Goal: Task Accomplishment & Management: Manage account settings

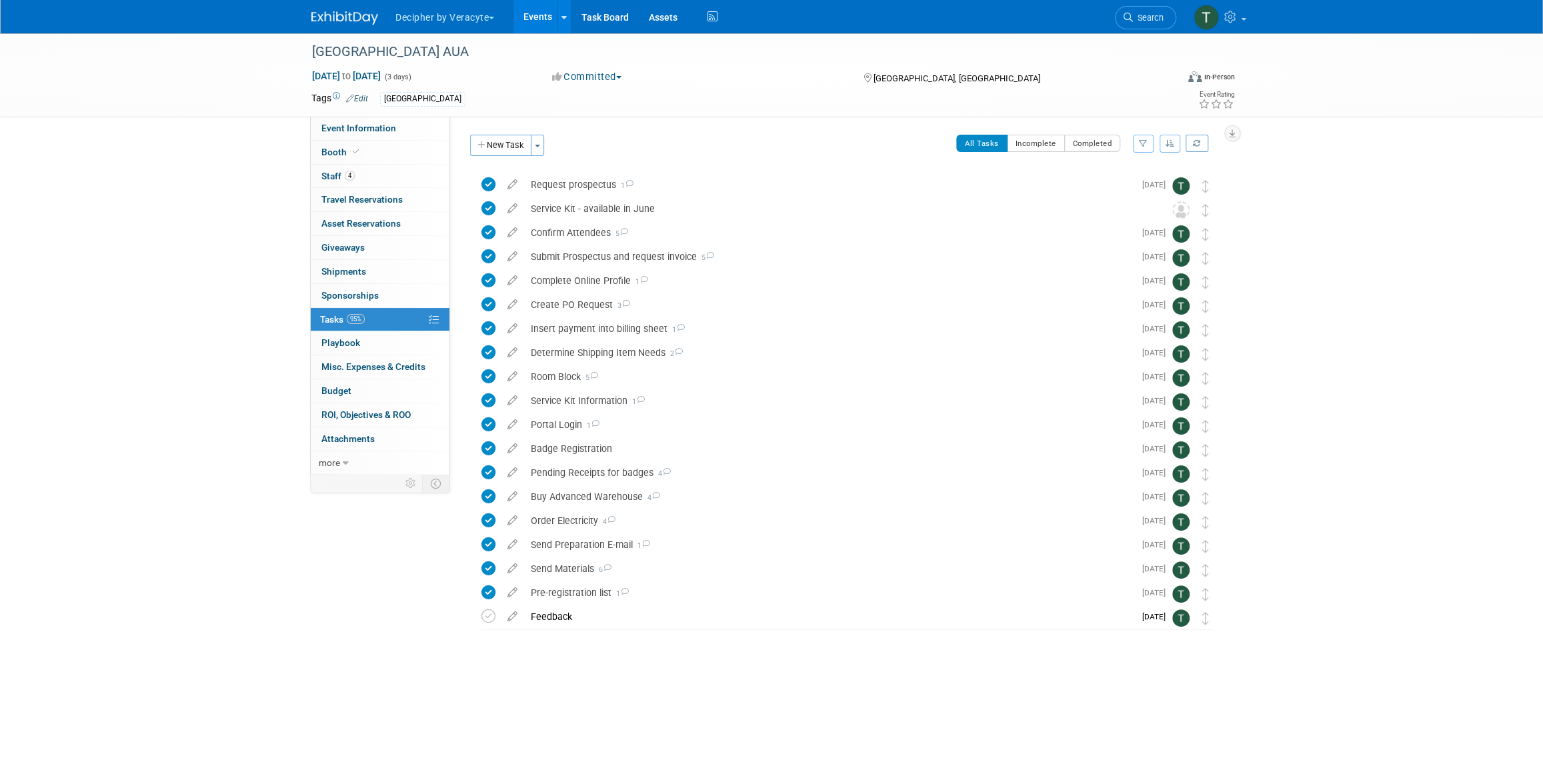
click at [518, 29] on link "Events" at bounding box center [538, 17] width 49 height 34
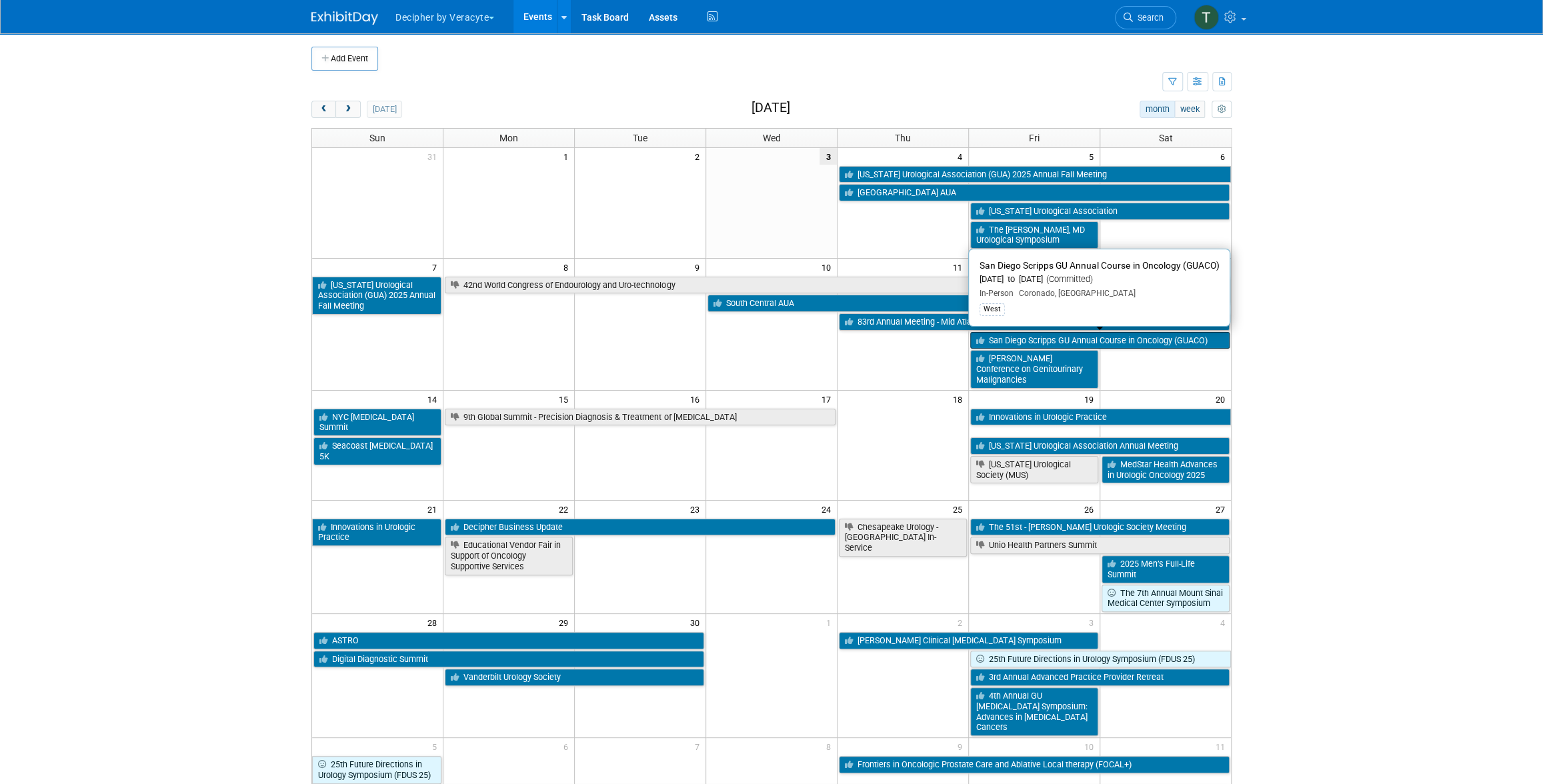
click at [1117, 344] on link "San Diego Scripps GU Annual Course in Oncology (GUACO)" at bounding box center [1099, 341] width 259 height 18
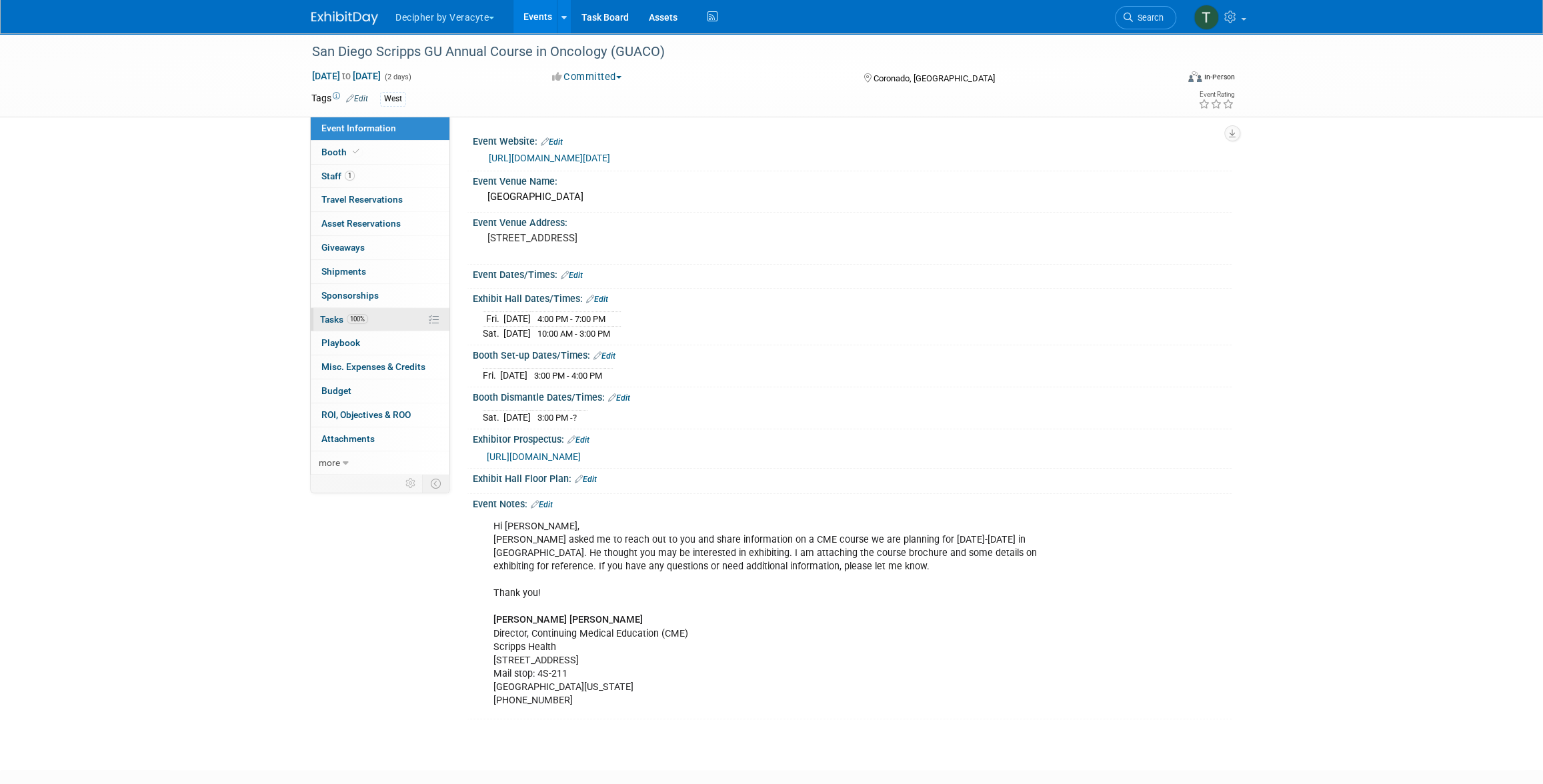
click at [368, 320] on span "Tasks 100%" at bounding box center [343, 319] width 48 height 10
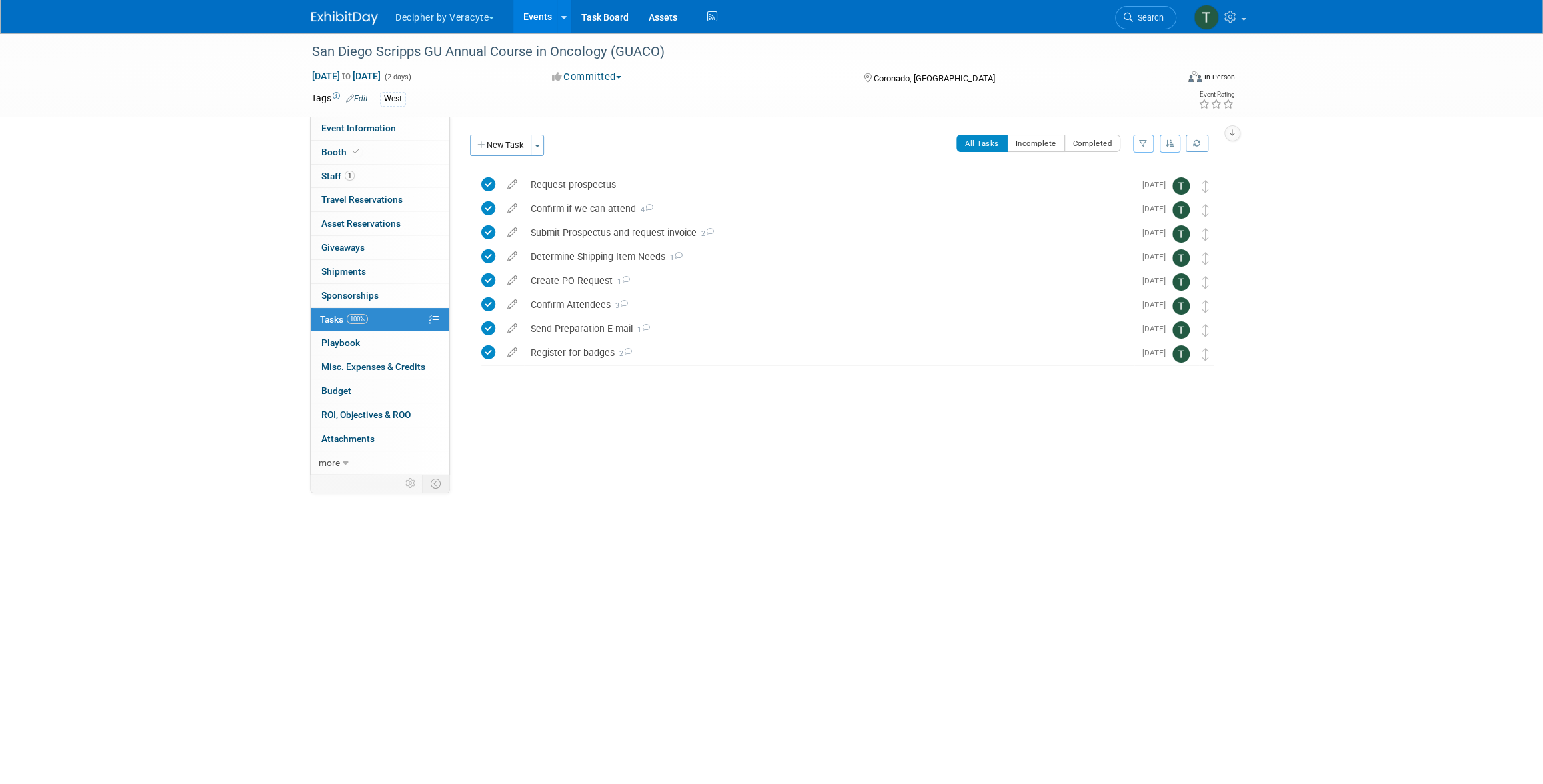
click at [545, 10] on link "Events" at bounding box center [538, 17] width 49 height 34
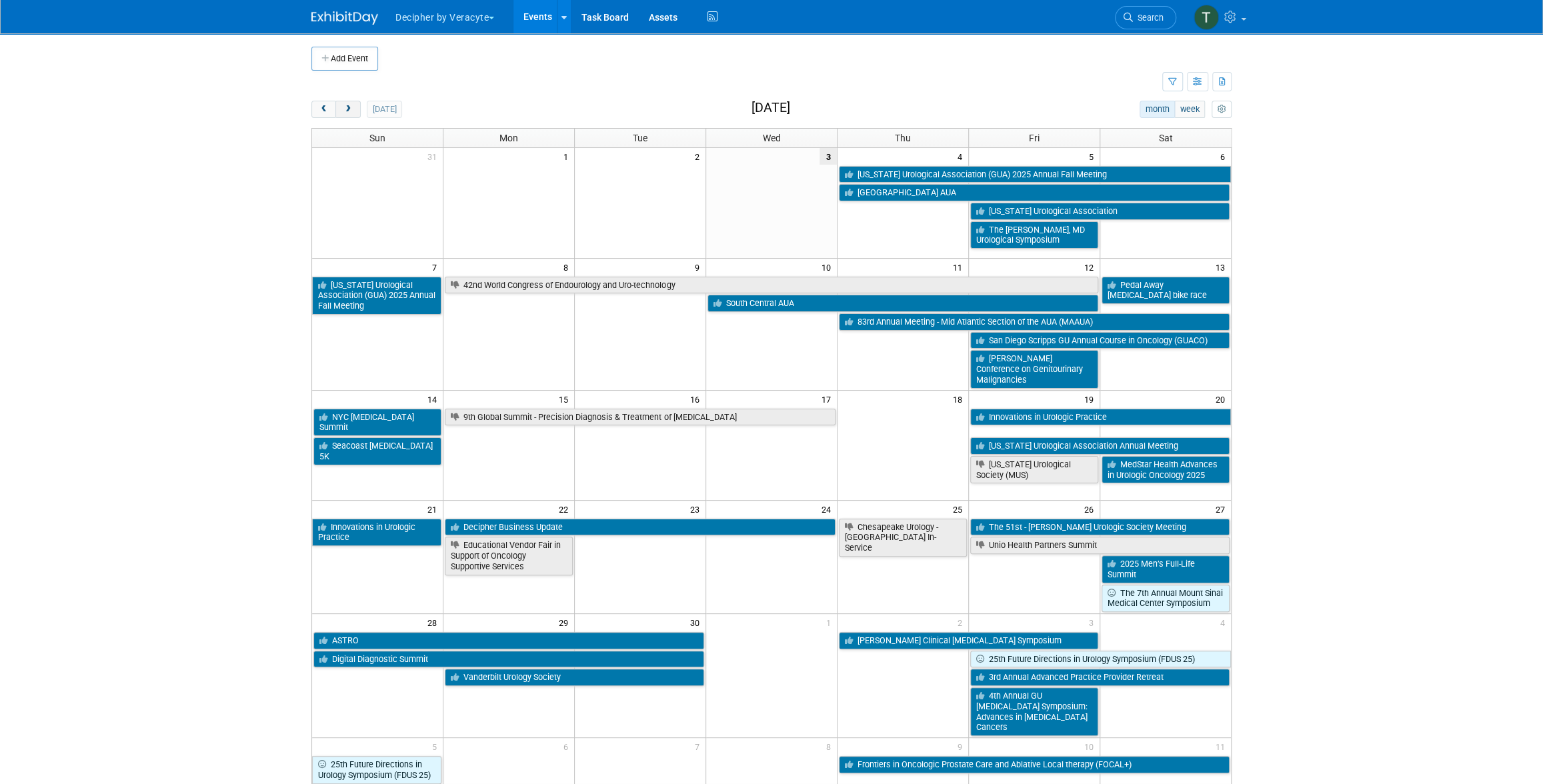
click at [343, 109] on span "next" at bounding box center [347, 109] width 10 height 8
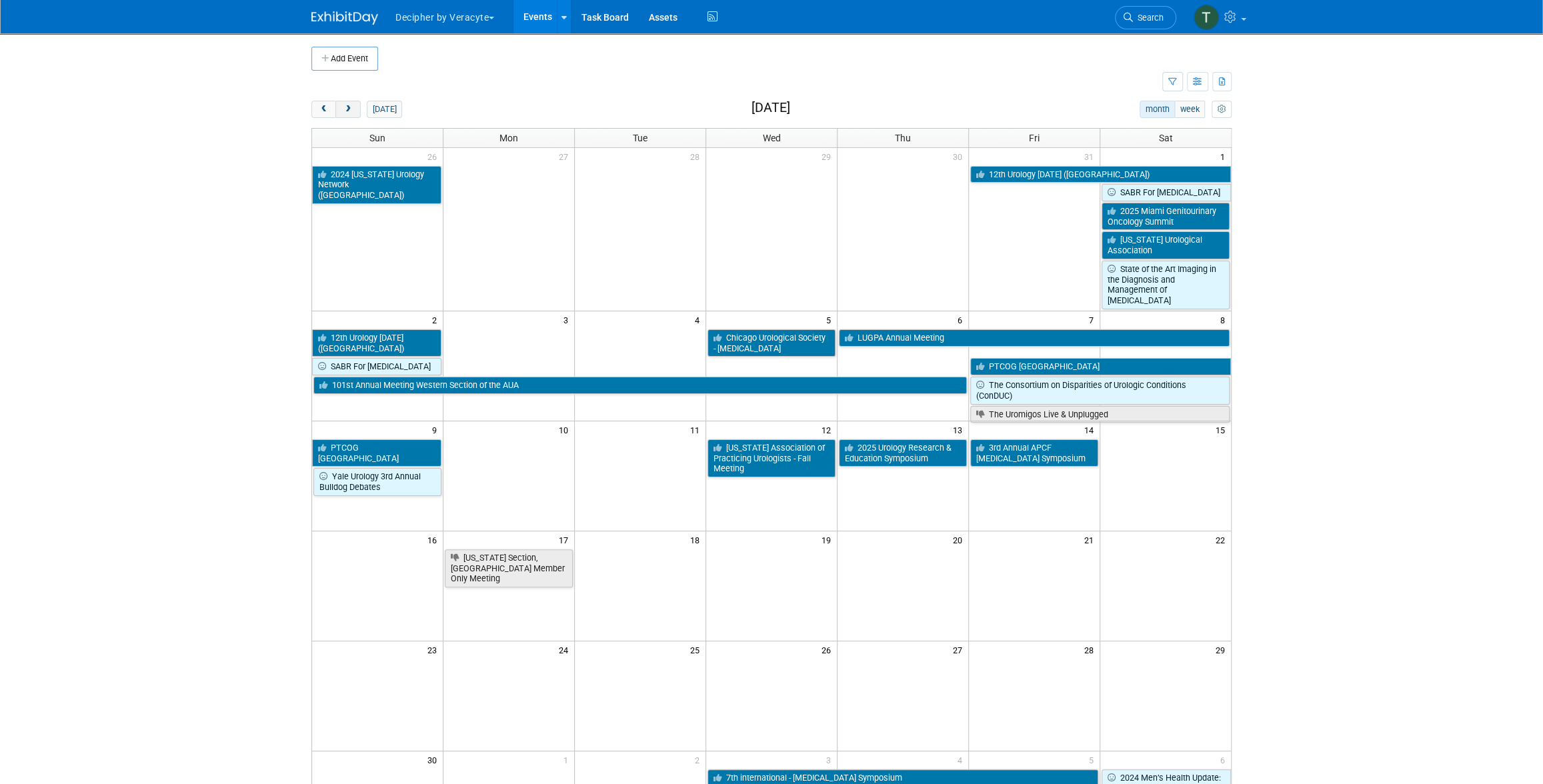
click at [343, 109] on span "next" at bounding box center [347, 109] width 10 height 8
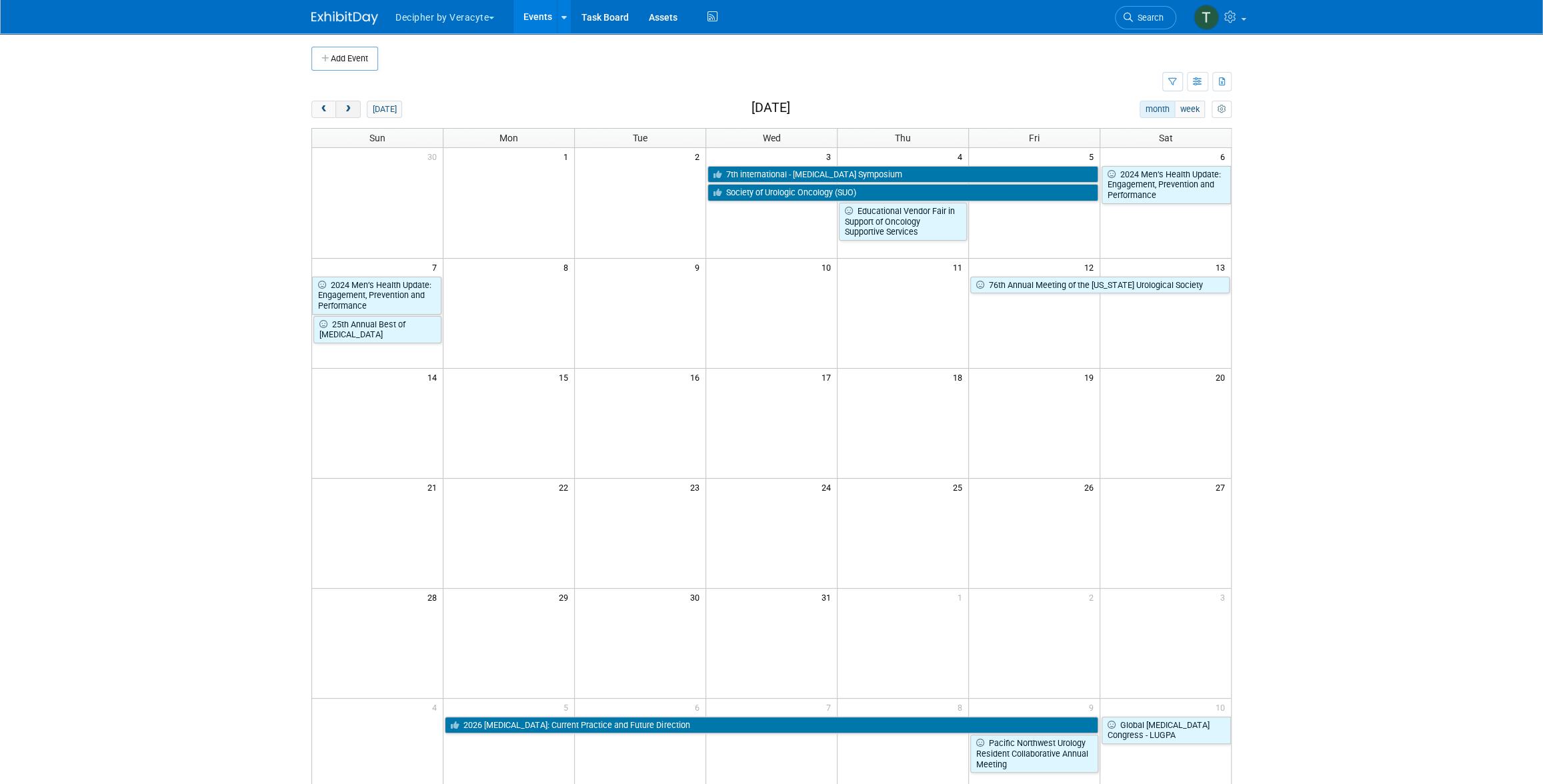
click at [343, 109] on span "next" at bounding box center [347, 109] width 10 height 8
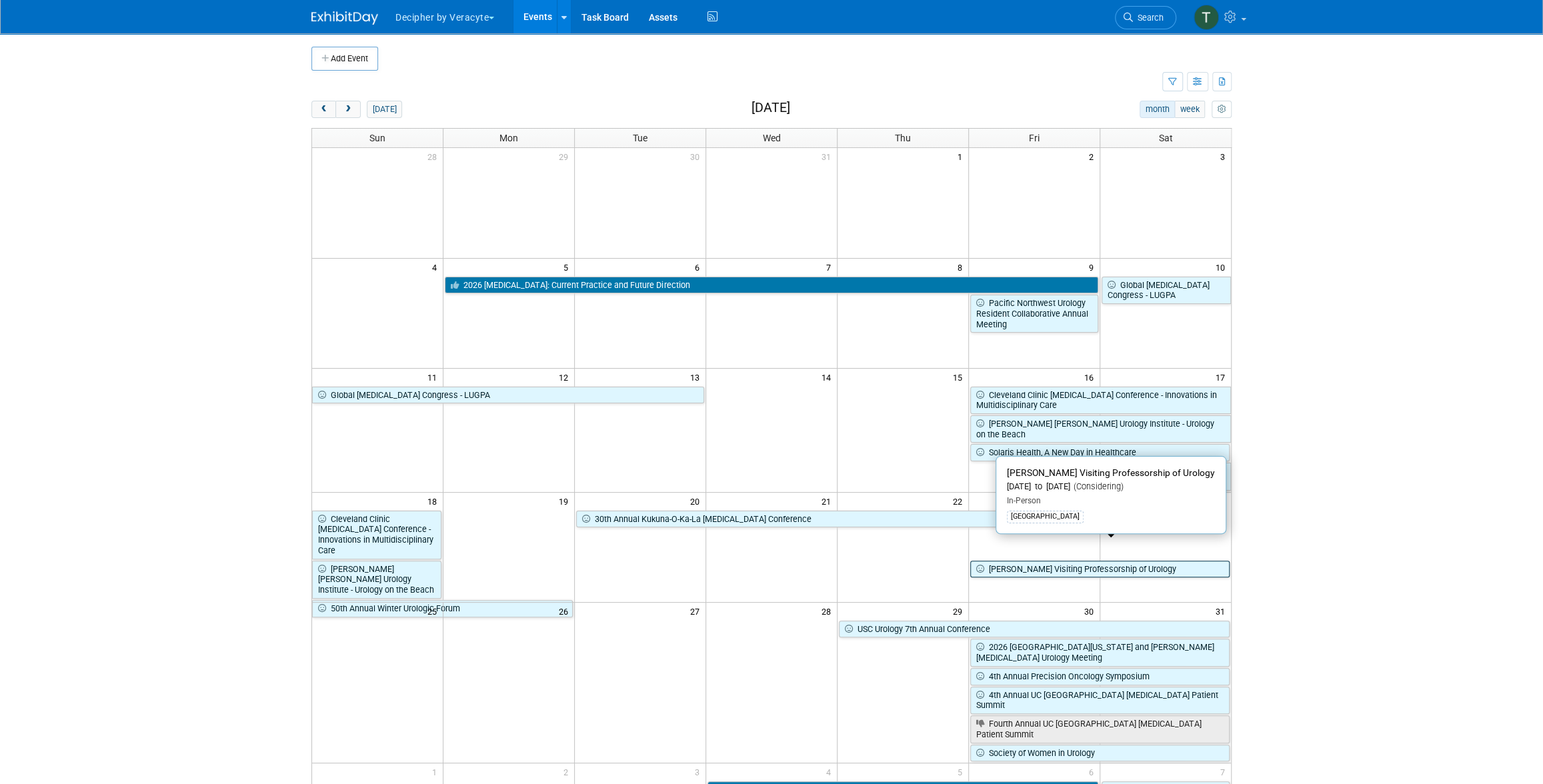
click at [1018, 560] on link "[PERSON_NAME] Visiting Professorship of Urology" at bounding box center [1099, 569] width 259 height 18
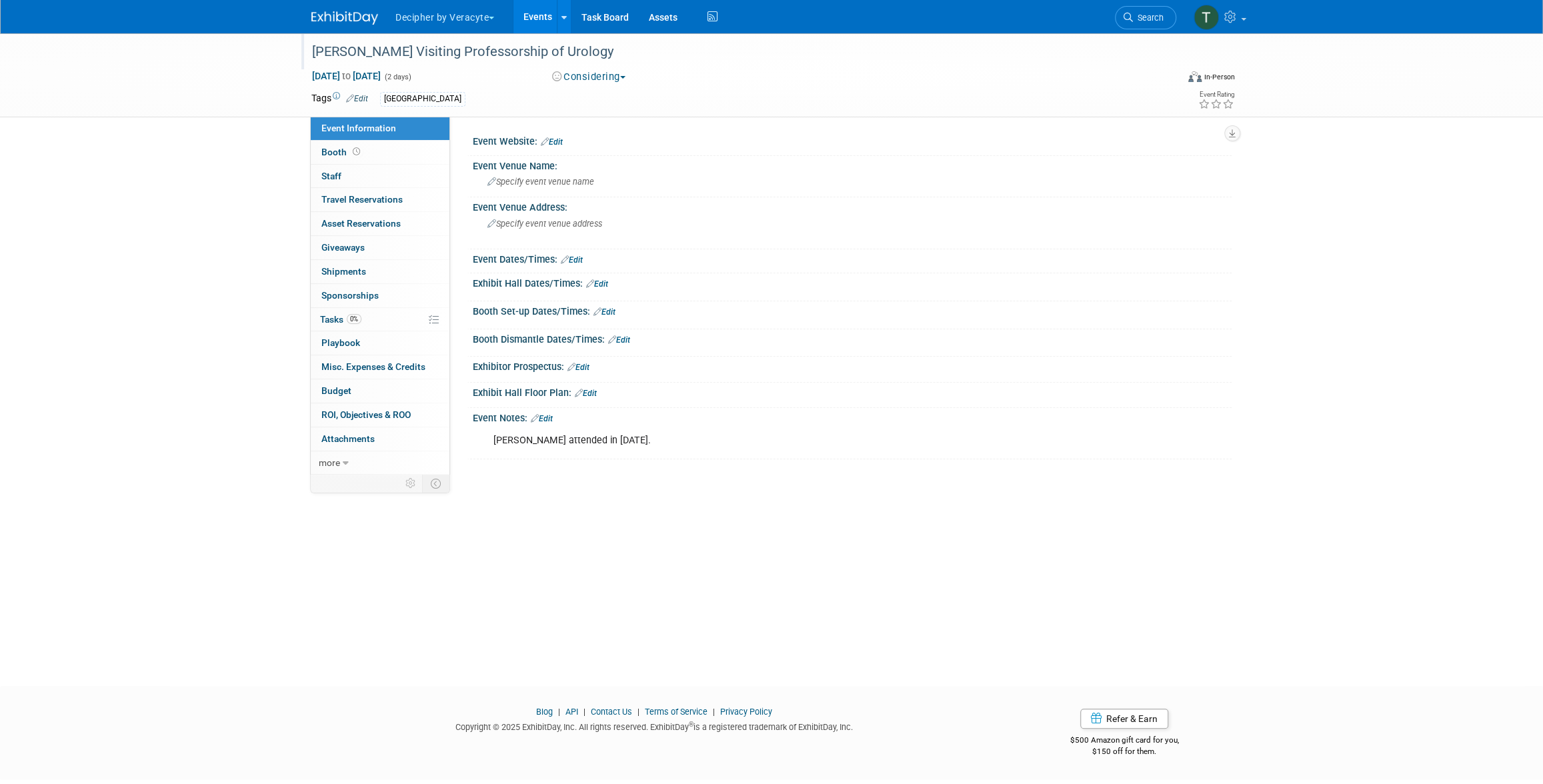
click at [384, 47] on div "[PERSON_NAME] Visiting Professorship of Urology" at bounding box center [732, 52] width 849 height 24
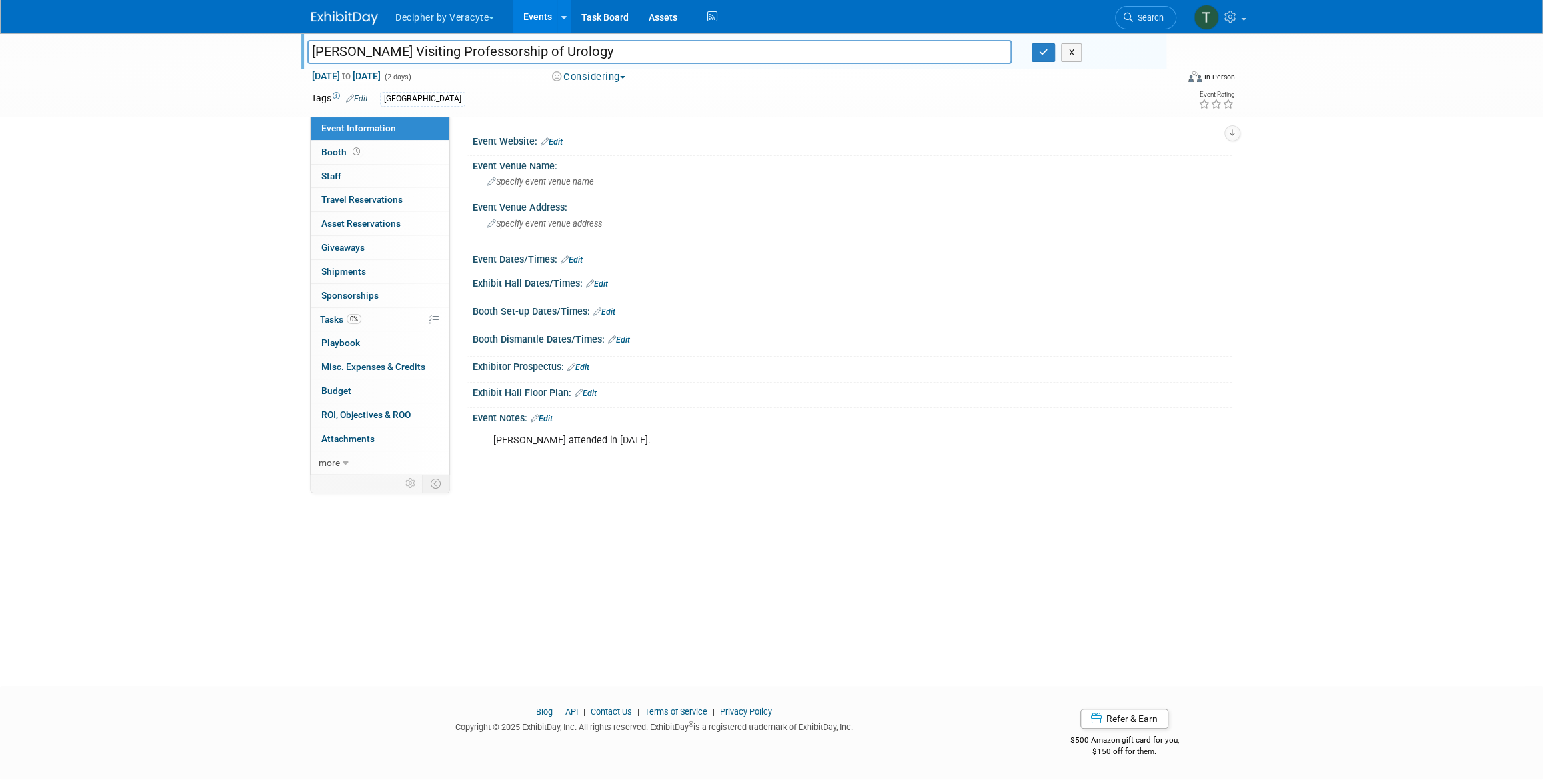
click at [384, 47] on input "Edgar Burns Visiting Professorship of Urology" at bounding box center [660, 51] width 705 height 23
click at [314, 49] on input "Edgar Burns Visiting Professorship of Urology" at bounding box center [660, 51] width 705 height 23
type input "2026 [PERSON_NAME] Visiting Professorship of Urology"
click at [1051, 61] on button "button" at bounding box center [1044, 52] width 24 height 19
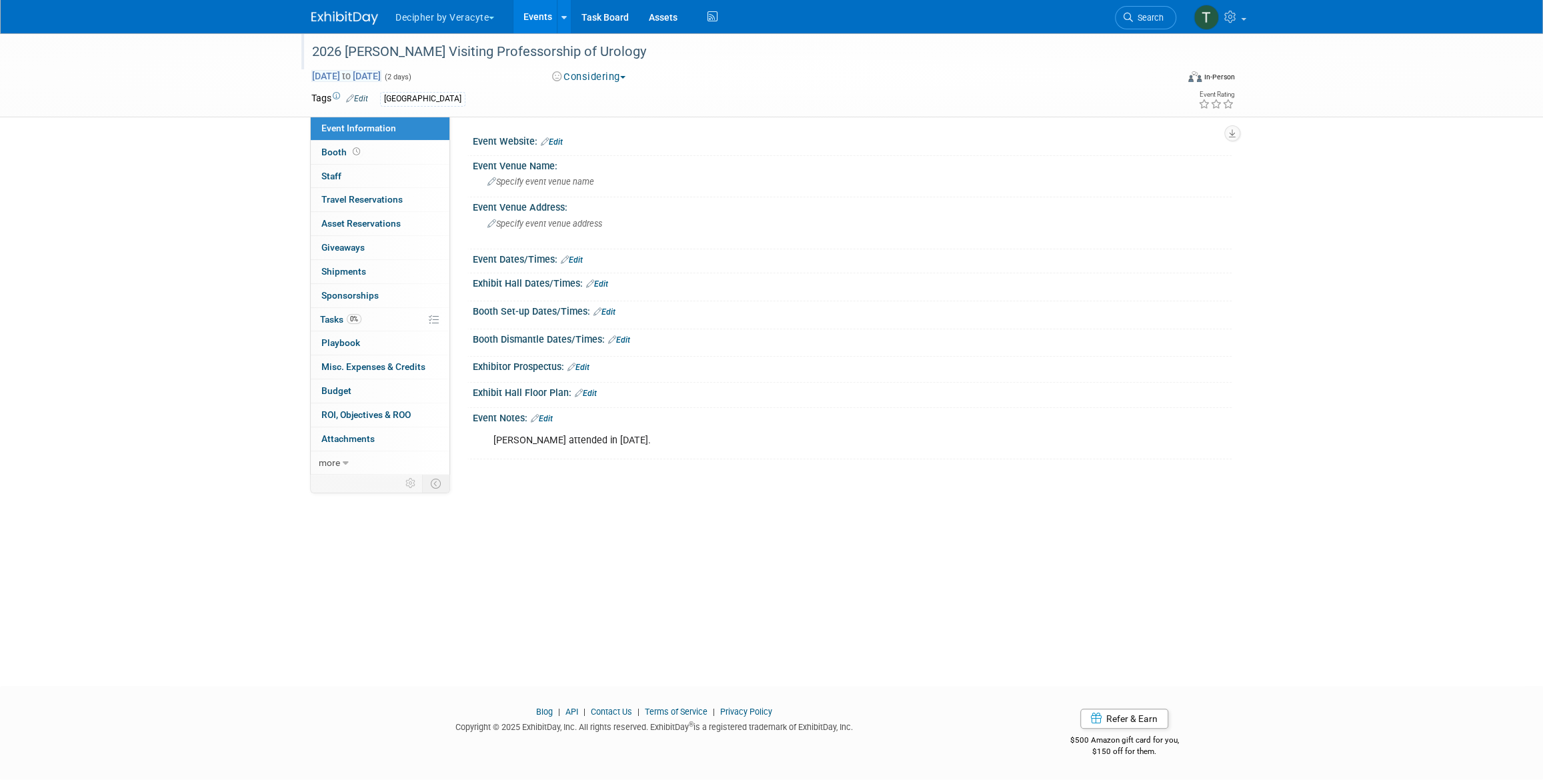
click at [382, 80] on span "Jan 23, 2026 to Jan 24, 2026" at bounding box center [346, 76] width 70 height 12
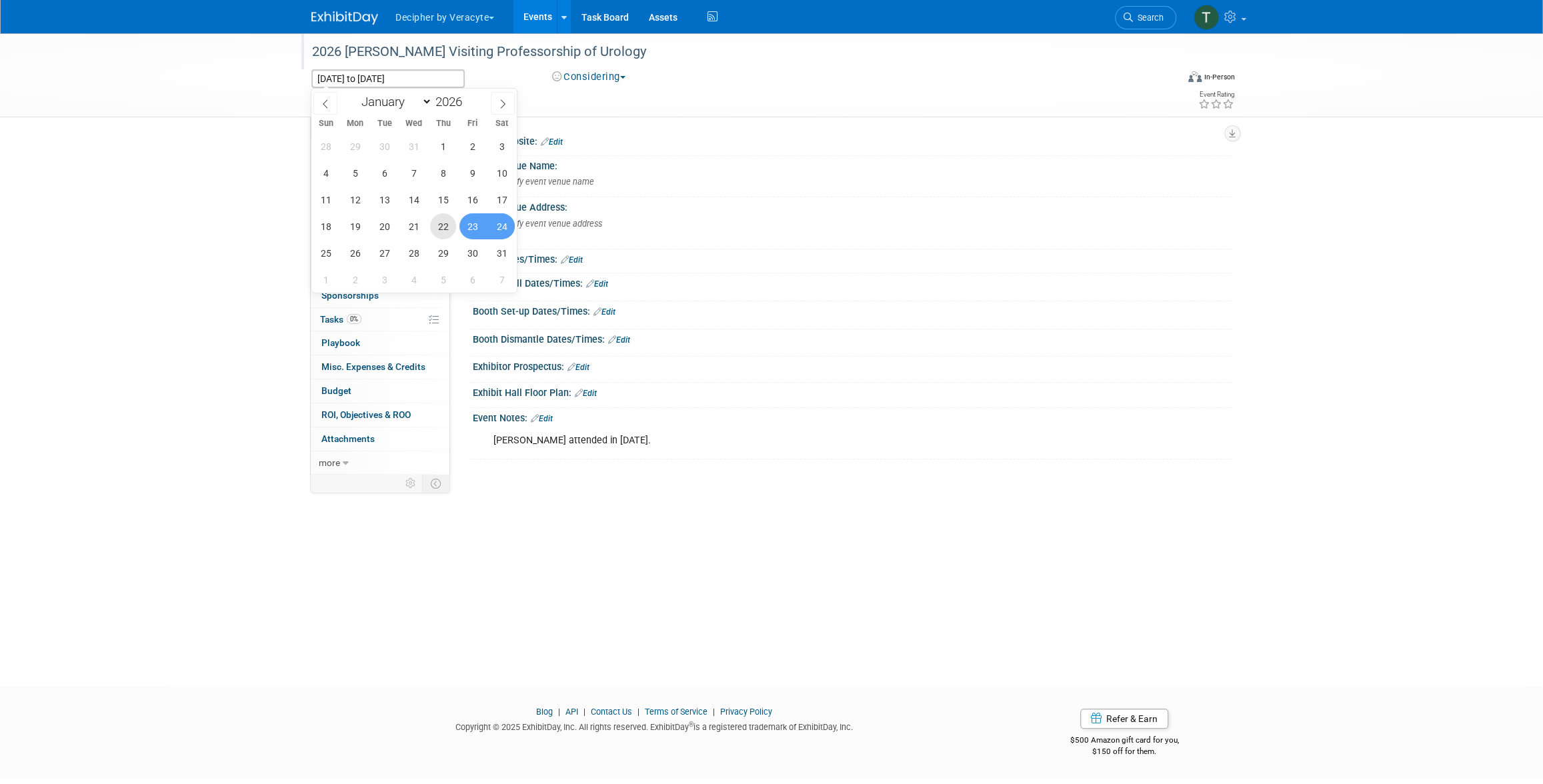
click at [436, 230] on span "22" at bounding box center [444, 226] width 26 height 26
type input "Jan 22, 2026"
click at [491, 223] on span "24" at bounding box center [502, 226] width 26 height 26
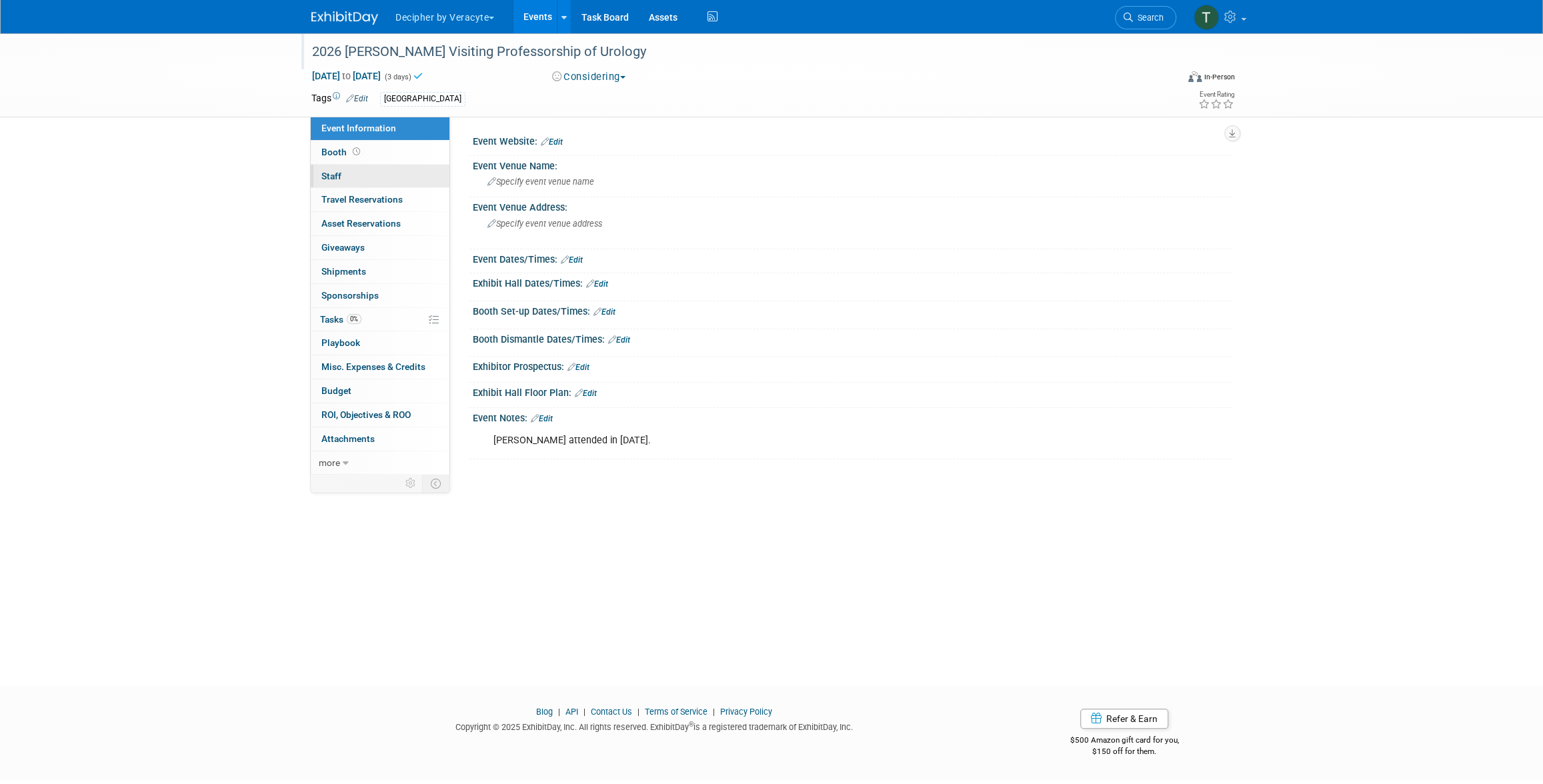
click at [409, 181] on link "0 Staff 0" at bounding box center [380, 176] width 138 height 23
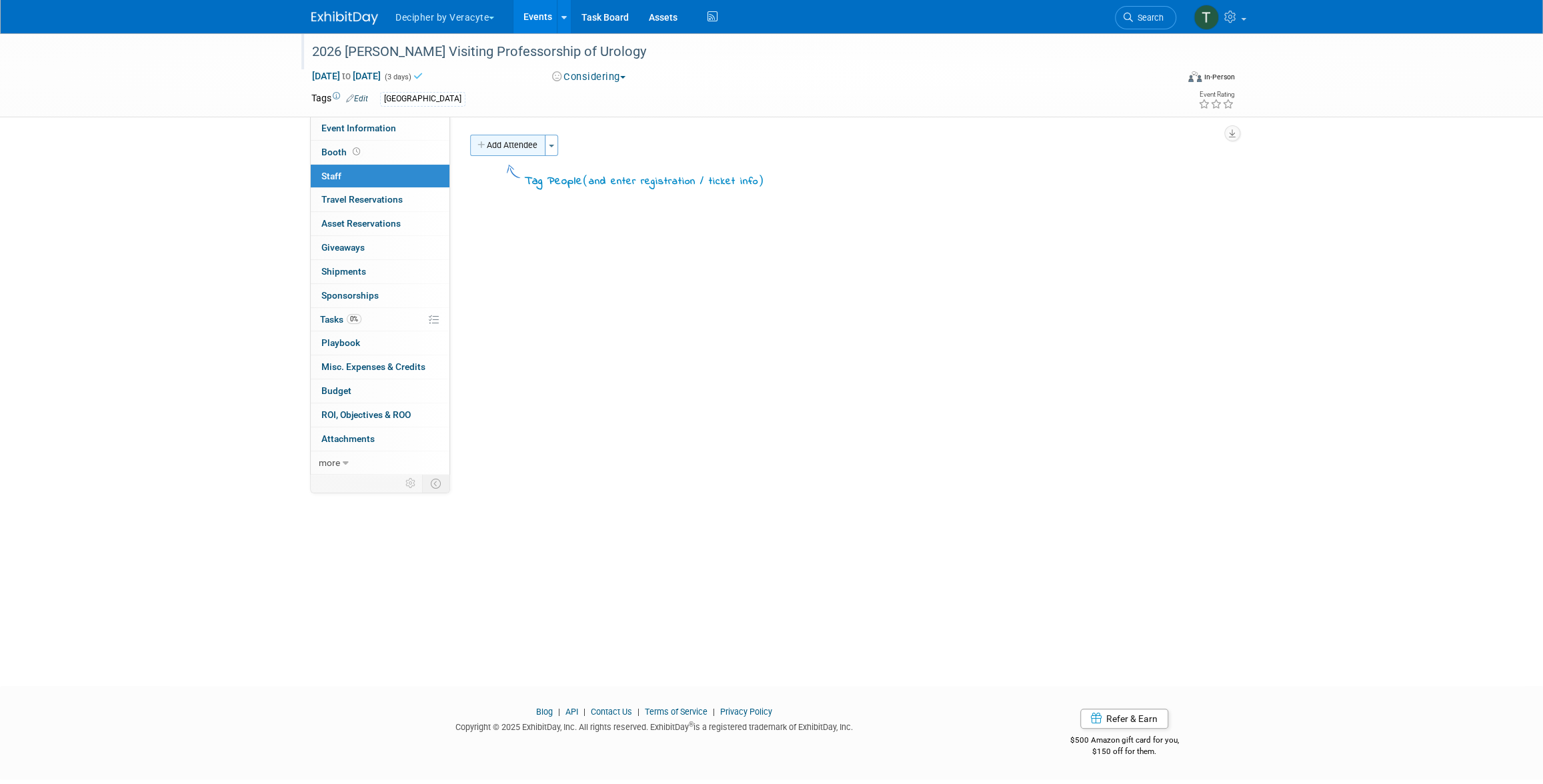
click at [501, 152] on button "Add Attendee" at bounding box center [507, 145] width 76 height 22
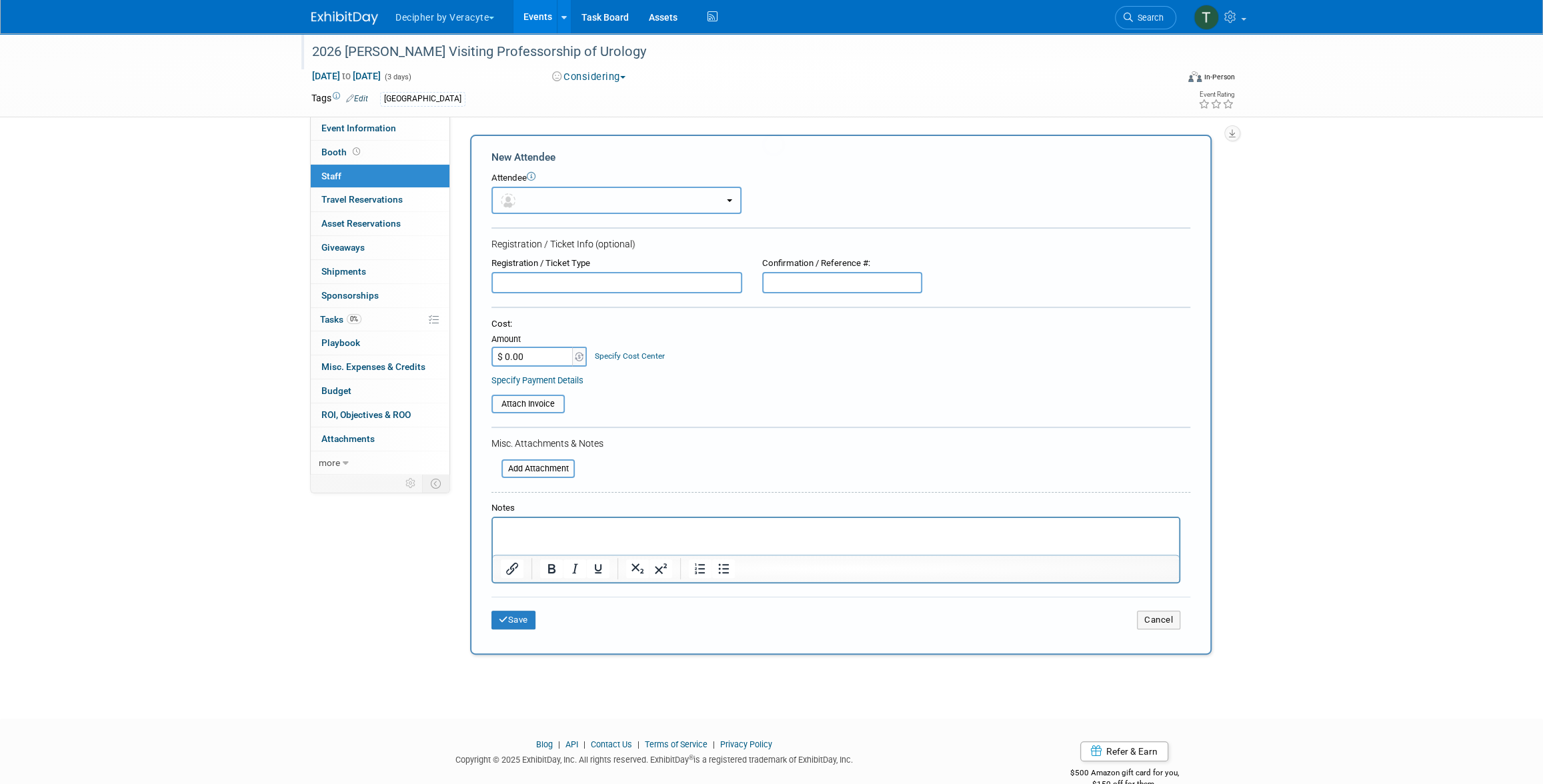
click at [531, 203] on button "button" at bounding box center [616, 200] width 250 height 27
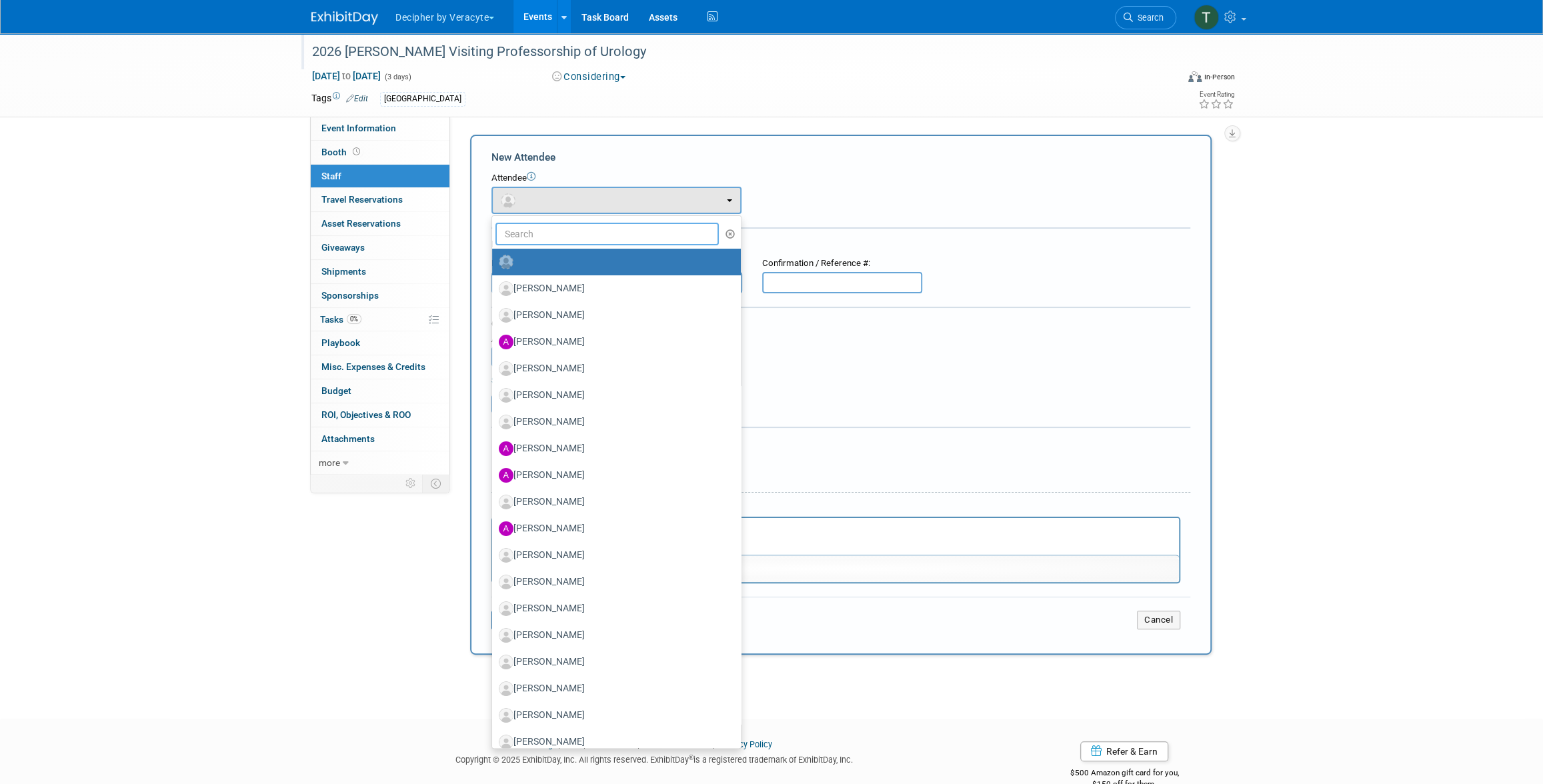
click at [542, 235] on input "text" at bounding box center [607, 234] width 224 height 22
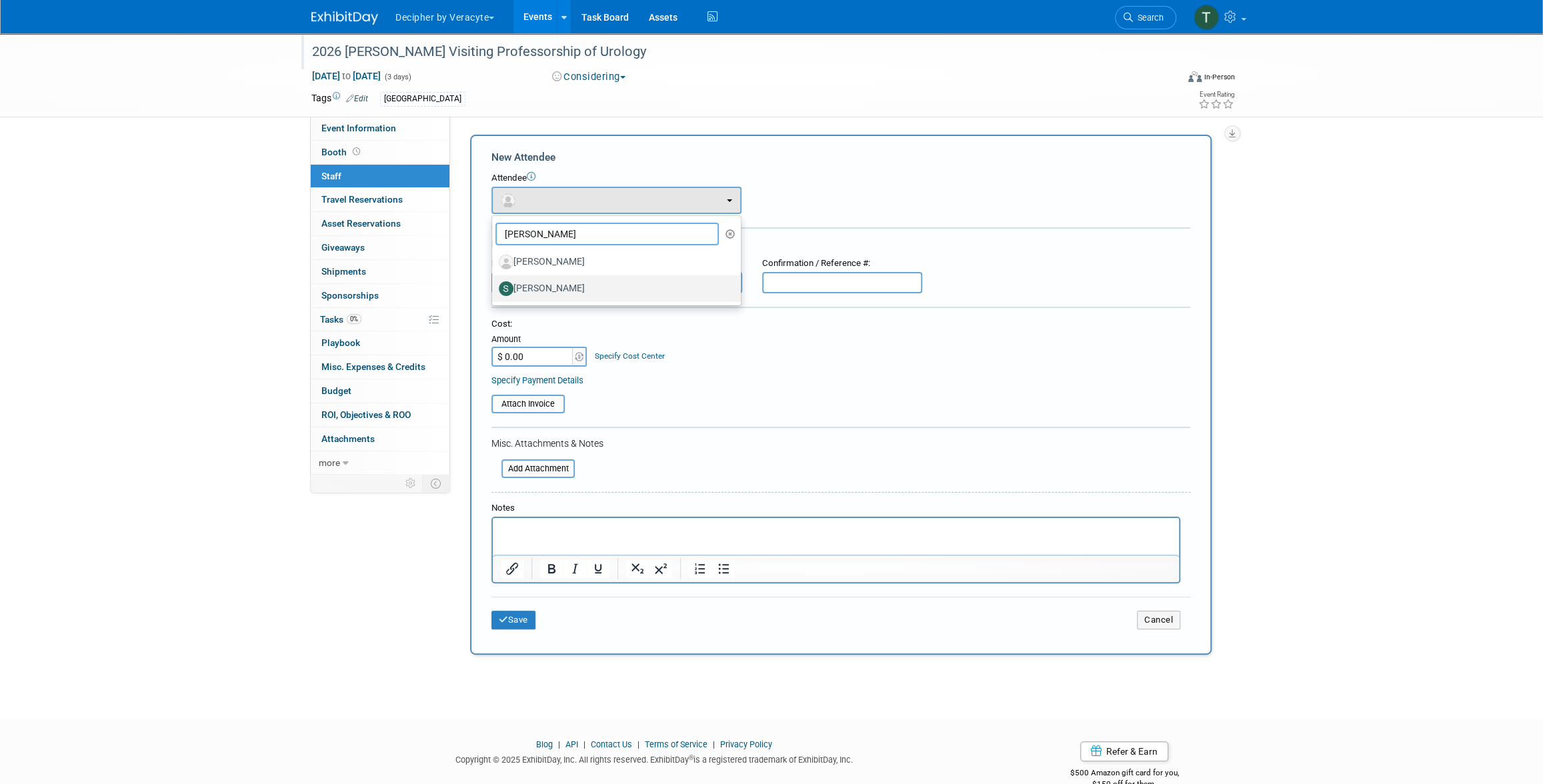
type input "scott"
click at [563, 283] on label "Scott Kiedrowski" at bounding box center [613, 288] width 228 height 22
click at [494, 283] on input "Scott Kiedrowski" at bounding box center [489, 286] width 8 height 8
select select "b9297946-4173-427c-9a3a-d8446eca0672"
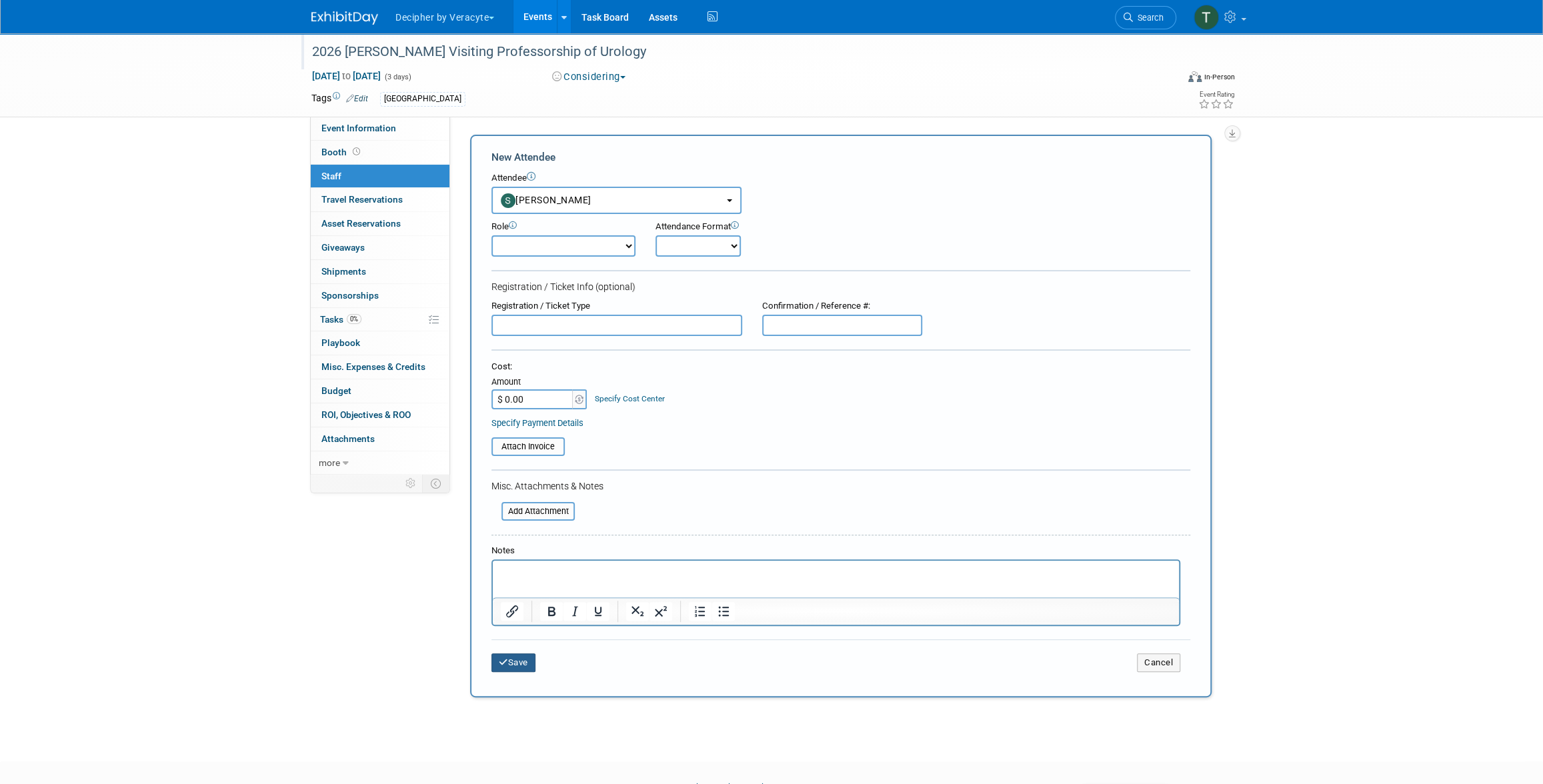
click at [519, 653] on button "Save" at bounding box center [513, 662] width 44 height 19
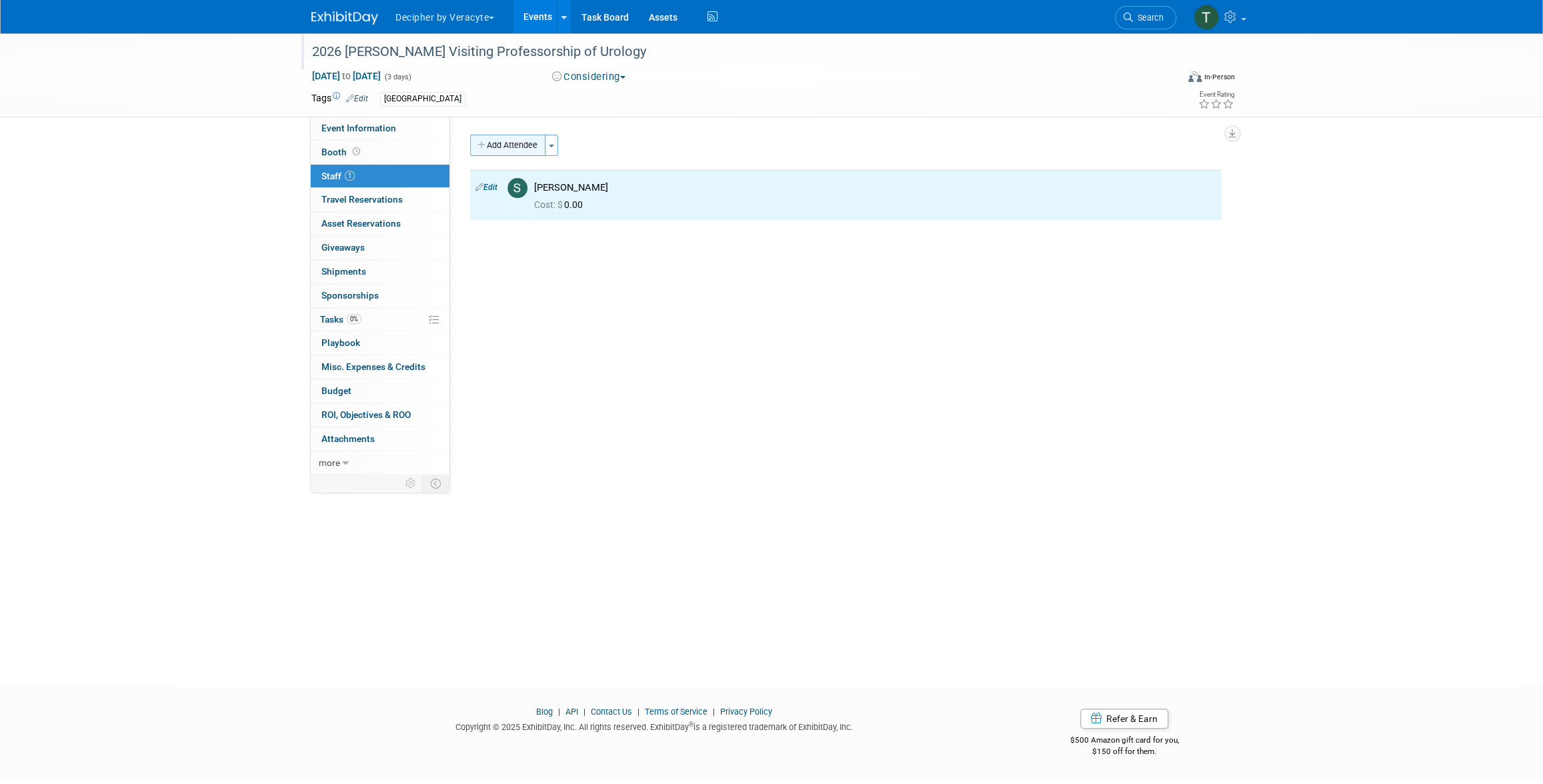
click at [501, 152] on button "Add Attendee" at bounding box center [507, 145] width 76 height 22
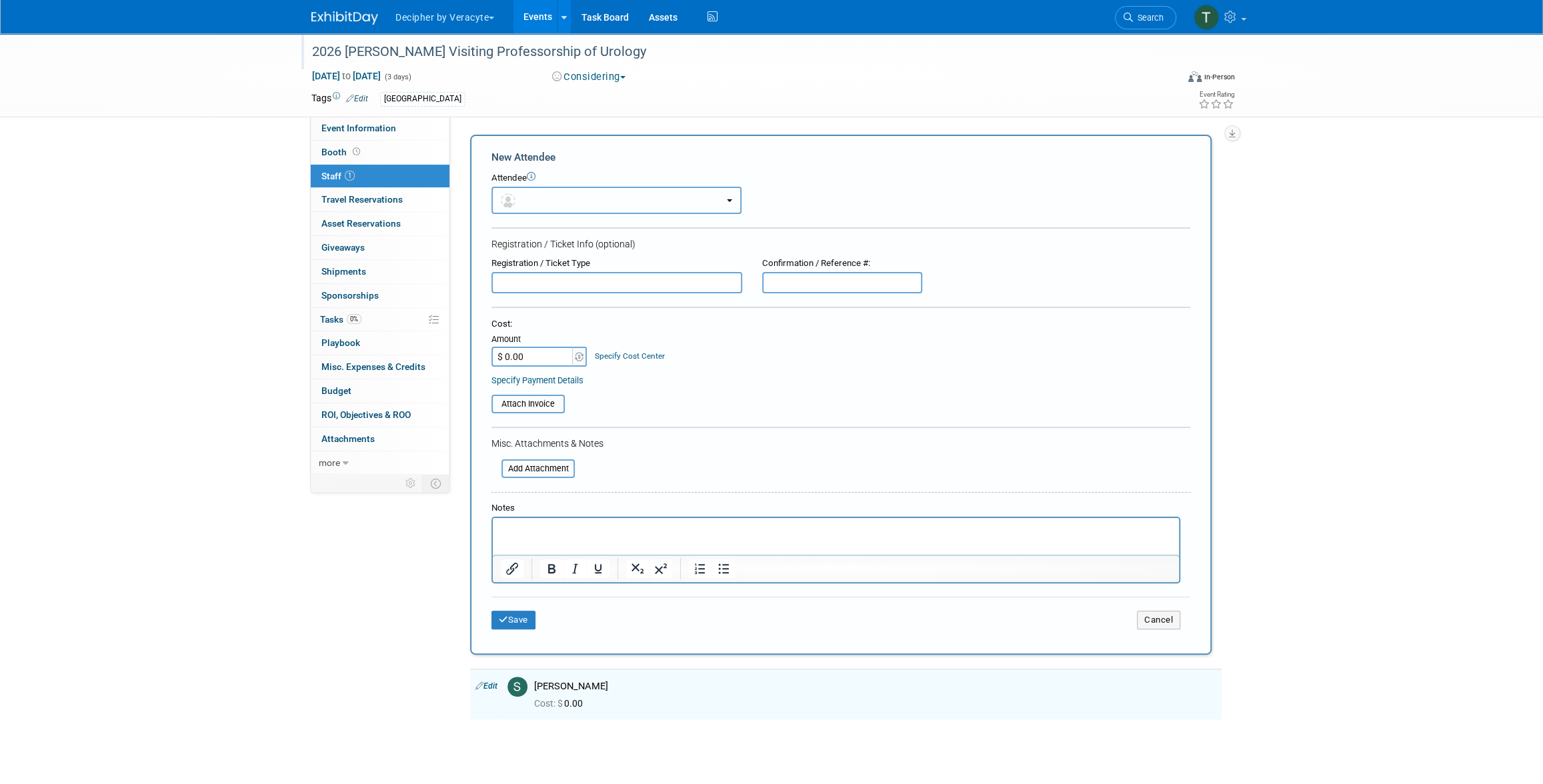
click at [518, 192] on button "button" at bounding box center [616, 200] width 250 height 27
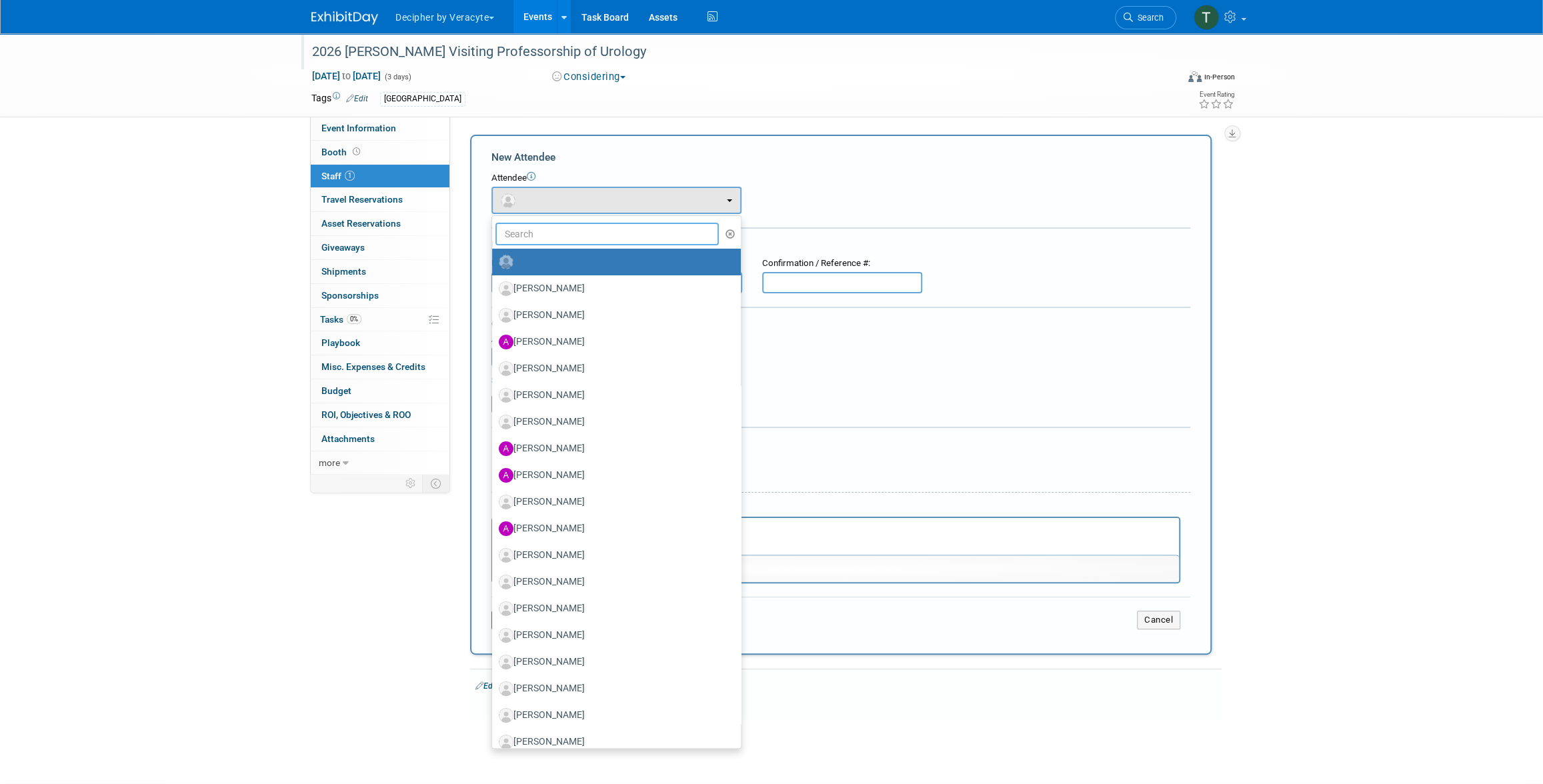
click at [528, 231] on input "text" at bounding box center [607, 234] width 224 height 22
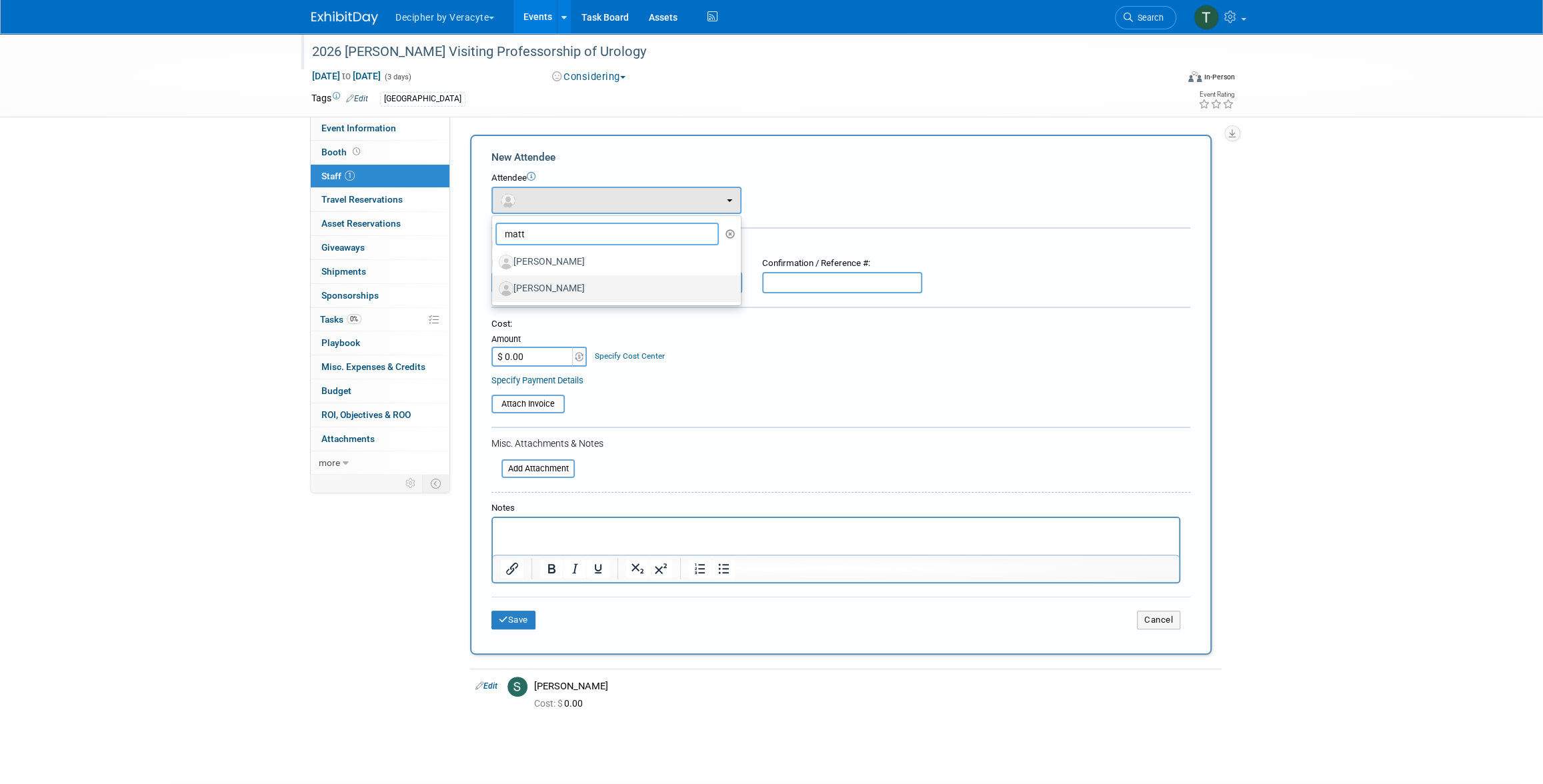
type input "matt"
click at [523, 288] on label "[PERSON_NAME]" at bounding box center [613, 288] width 228 height 22
click at [494, 288] on input "[PERSON_NAME]" at bounding box center [489, 286] width 8 height 8
select select "d75af7eb-fd70-4417-a9a9-7e45250d55fd"
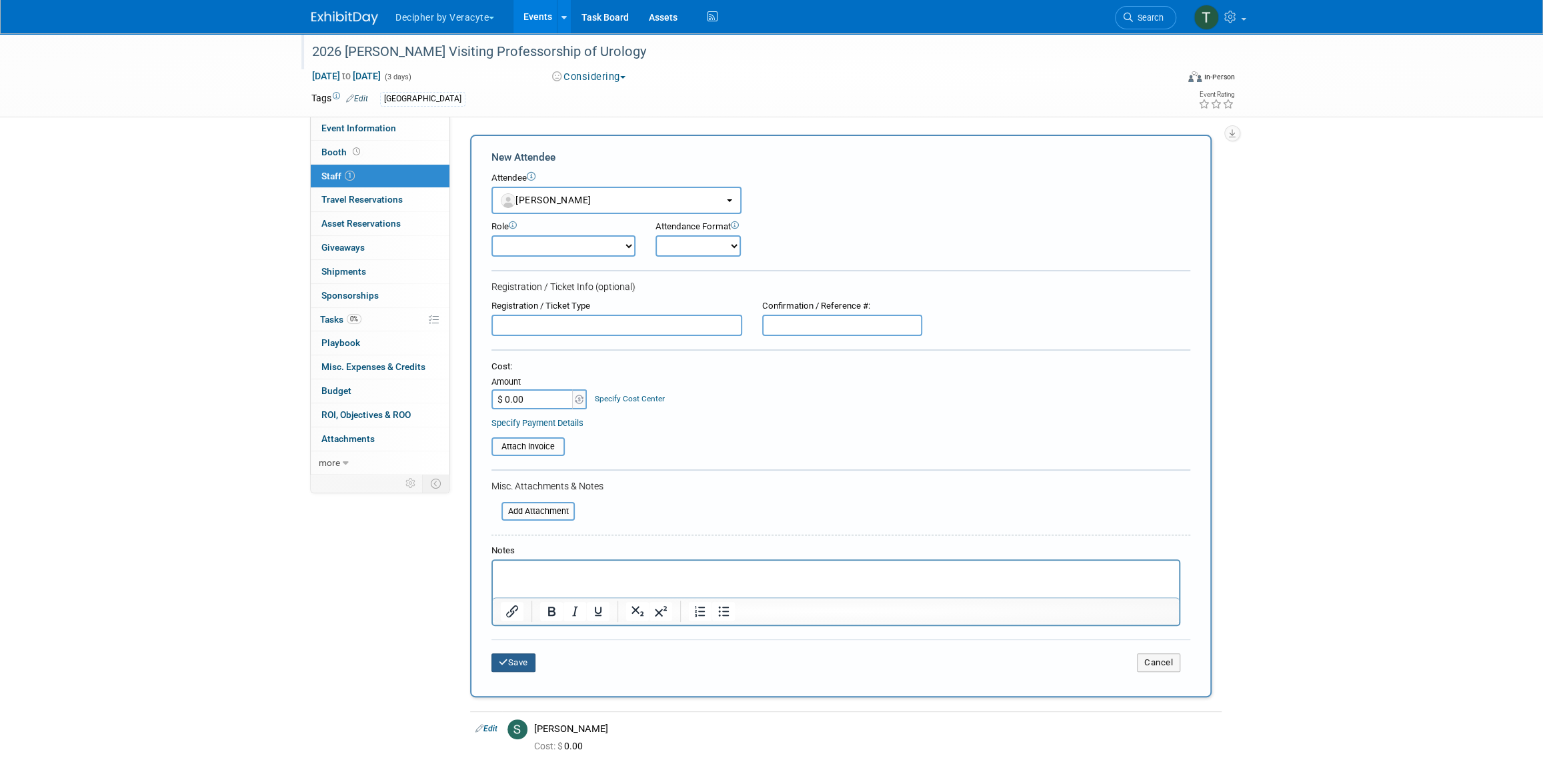
click at [527, 665] on button "Save" at bounding box center [513, 662] width 44 height 19
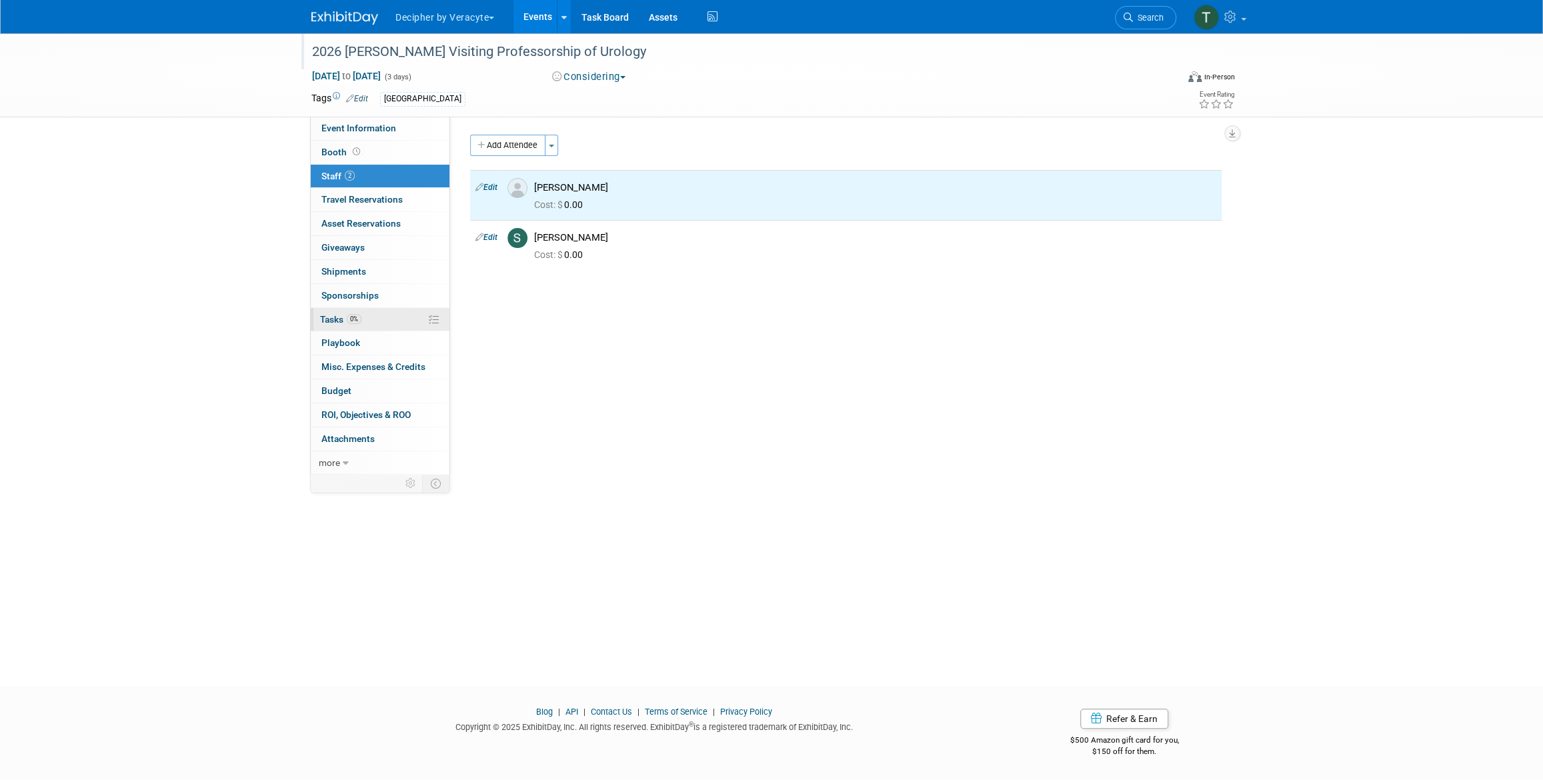
click at [383, 314] on link "0% Tasks 0%" at bounding box center [380, 319] width 138 height 23
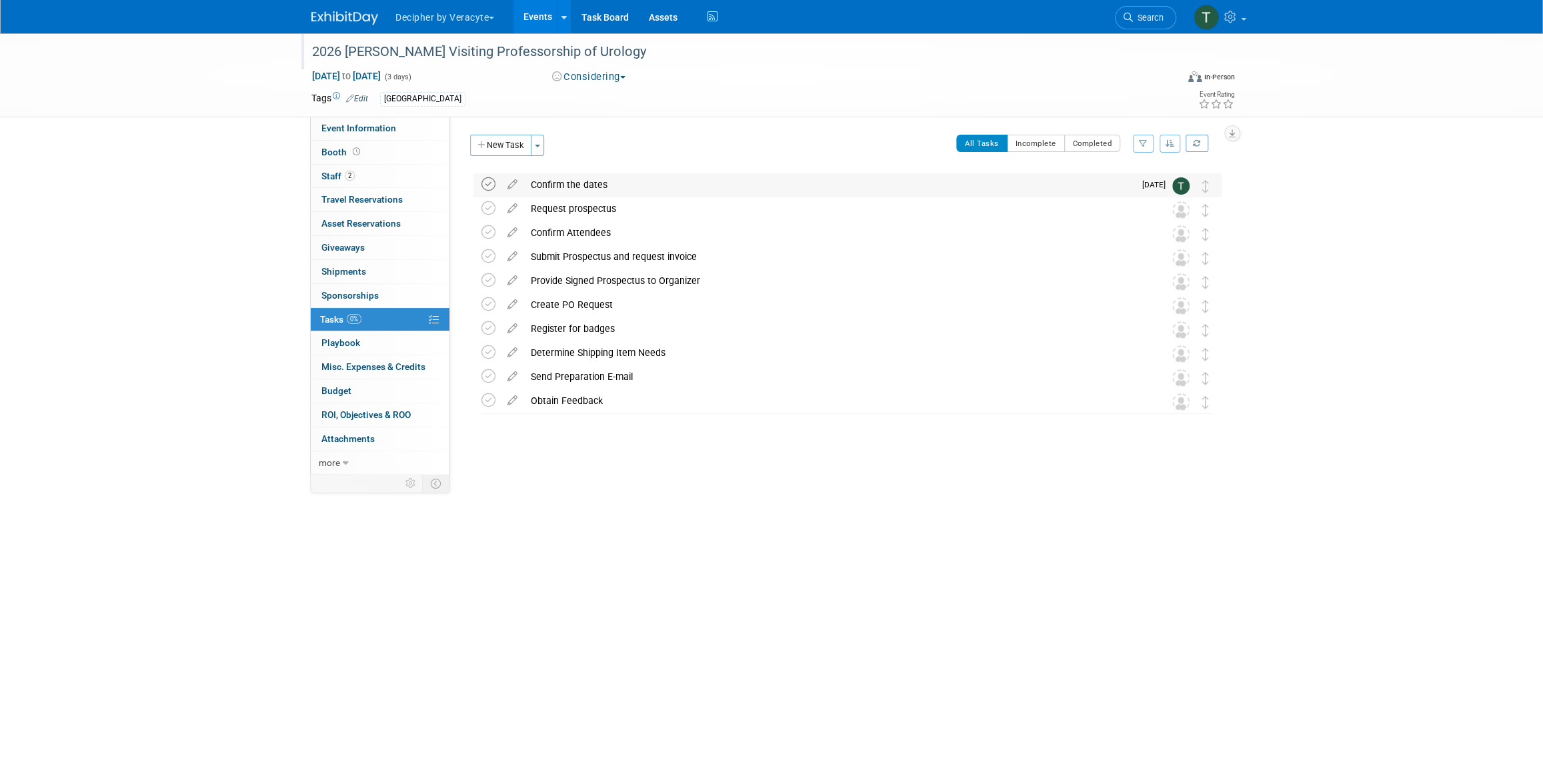
click at [490, 184] on icon at bounding box center [488, 184] width 14 height 14
click at [595, 181] on div "Confirm the dates" at bounding box center [829, 184] width 610 height 22
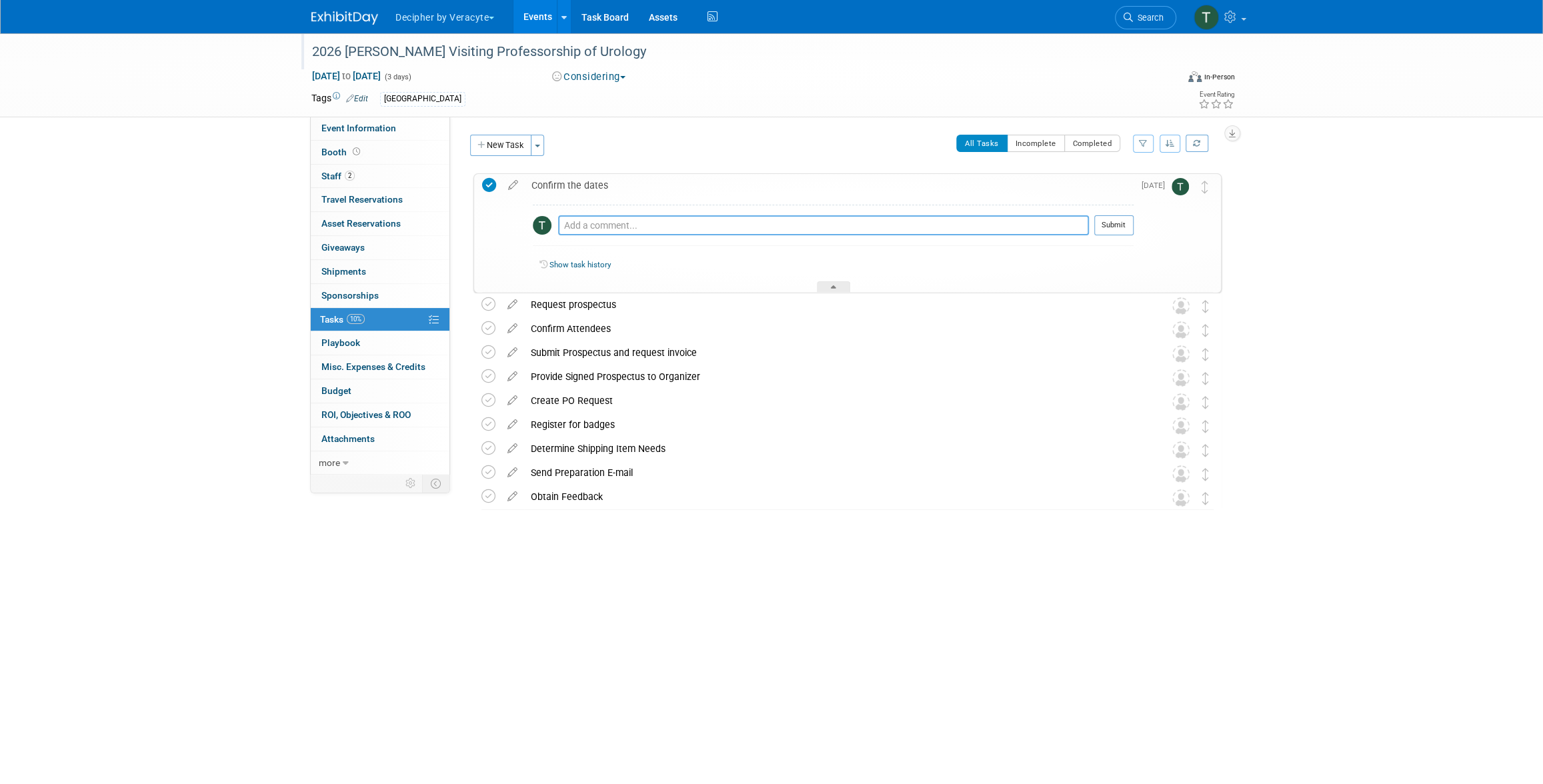
click at [620, 228] on textarea at bounding box center [823, 225] width 531 height 20
type textarea "confirmed via email"
click at [1108, 219] on button "Submit" at bounding box center [1114, 225] width 39 height 20
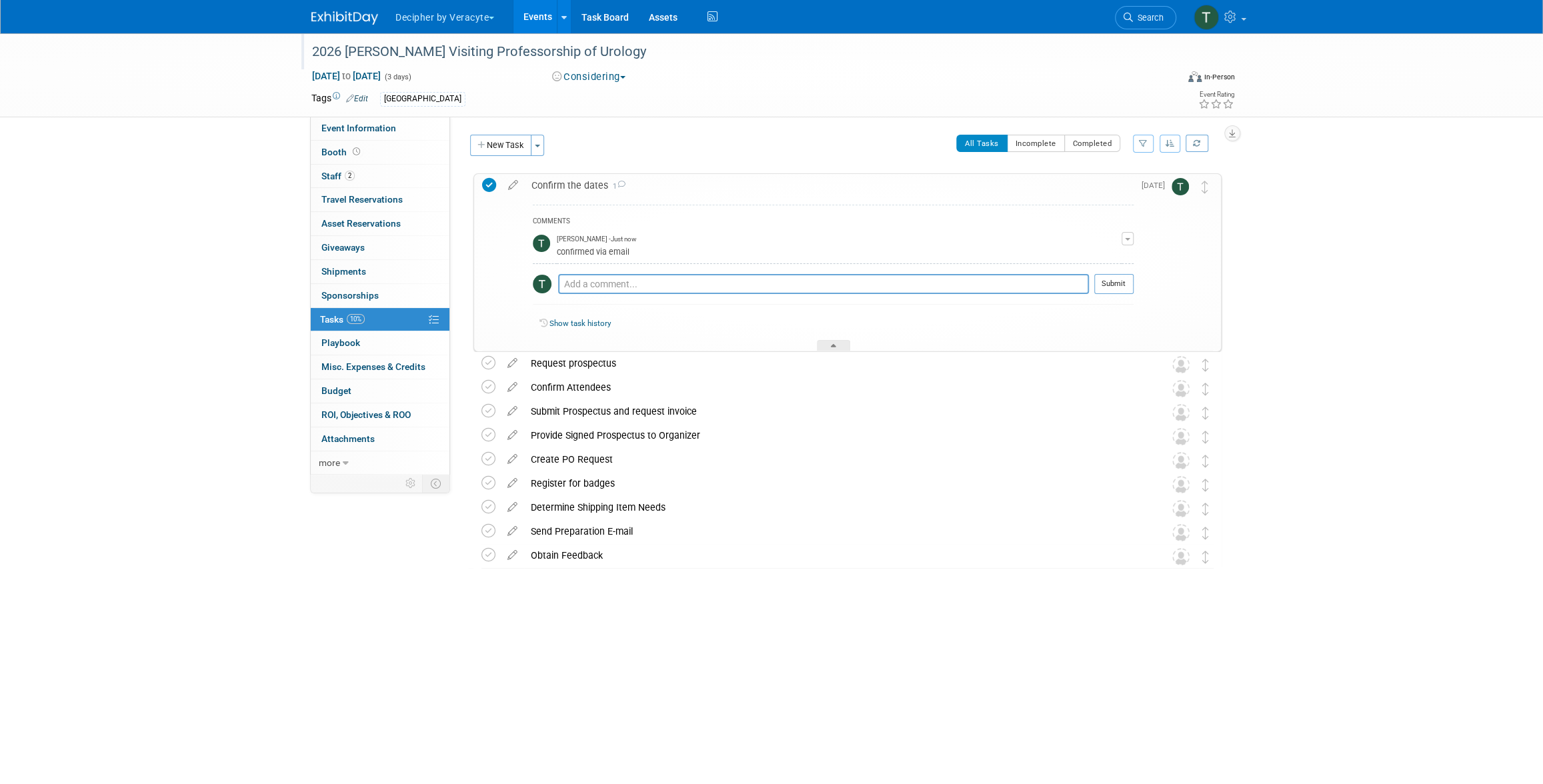
click at [583, 190] on div "Confirm the dates 1" at bounding box center [829, 185] width 609 height 22
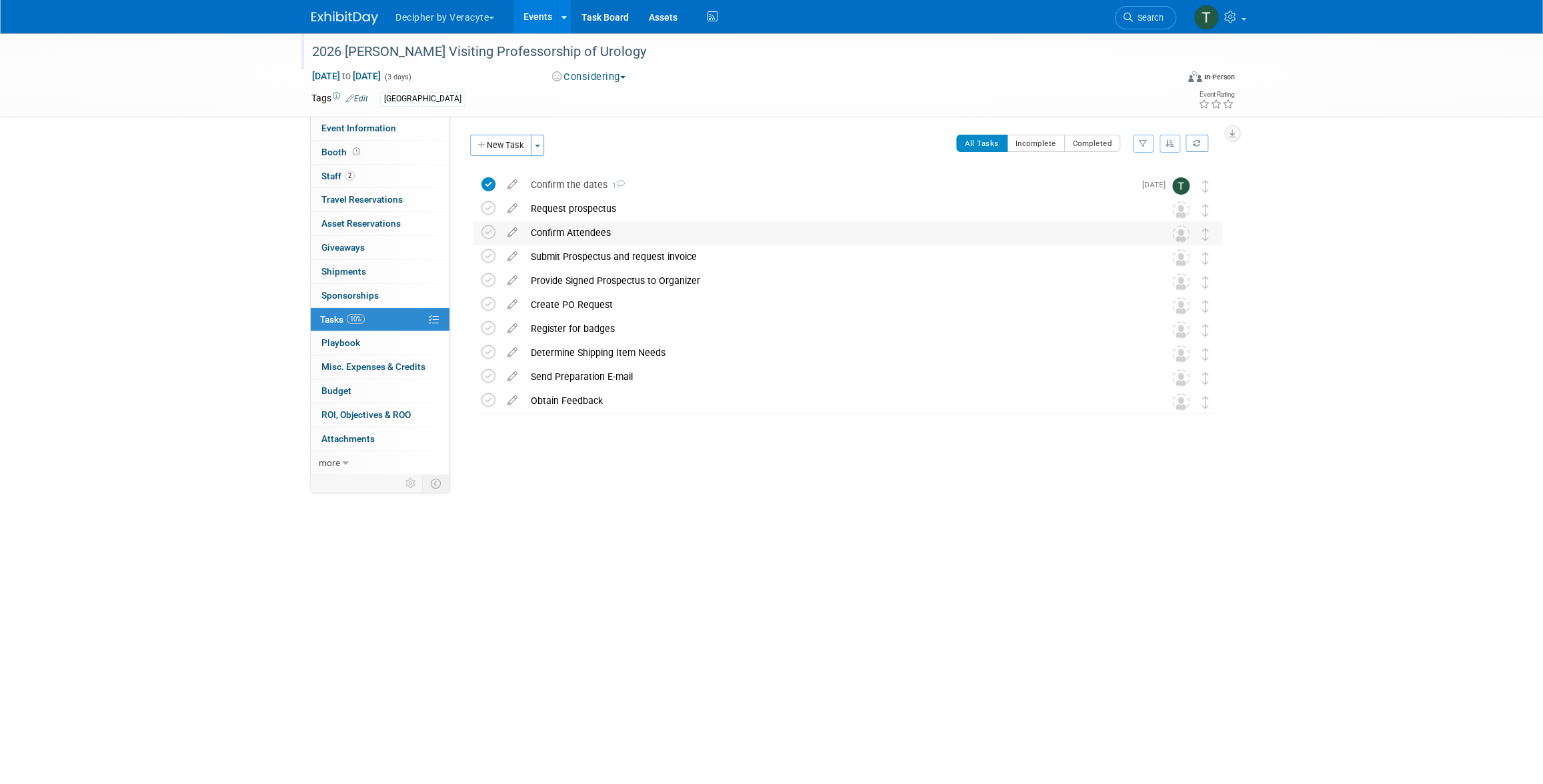
click at [551, 229] on div "Confirm Attendees" at bounding box center [835, 233] width 621 height 22
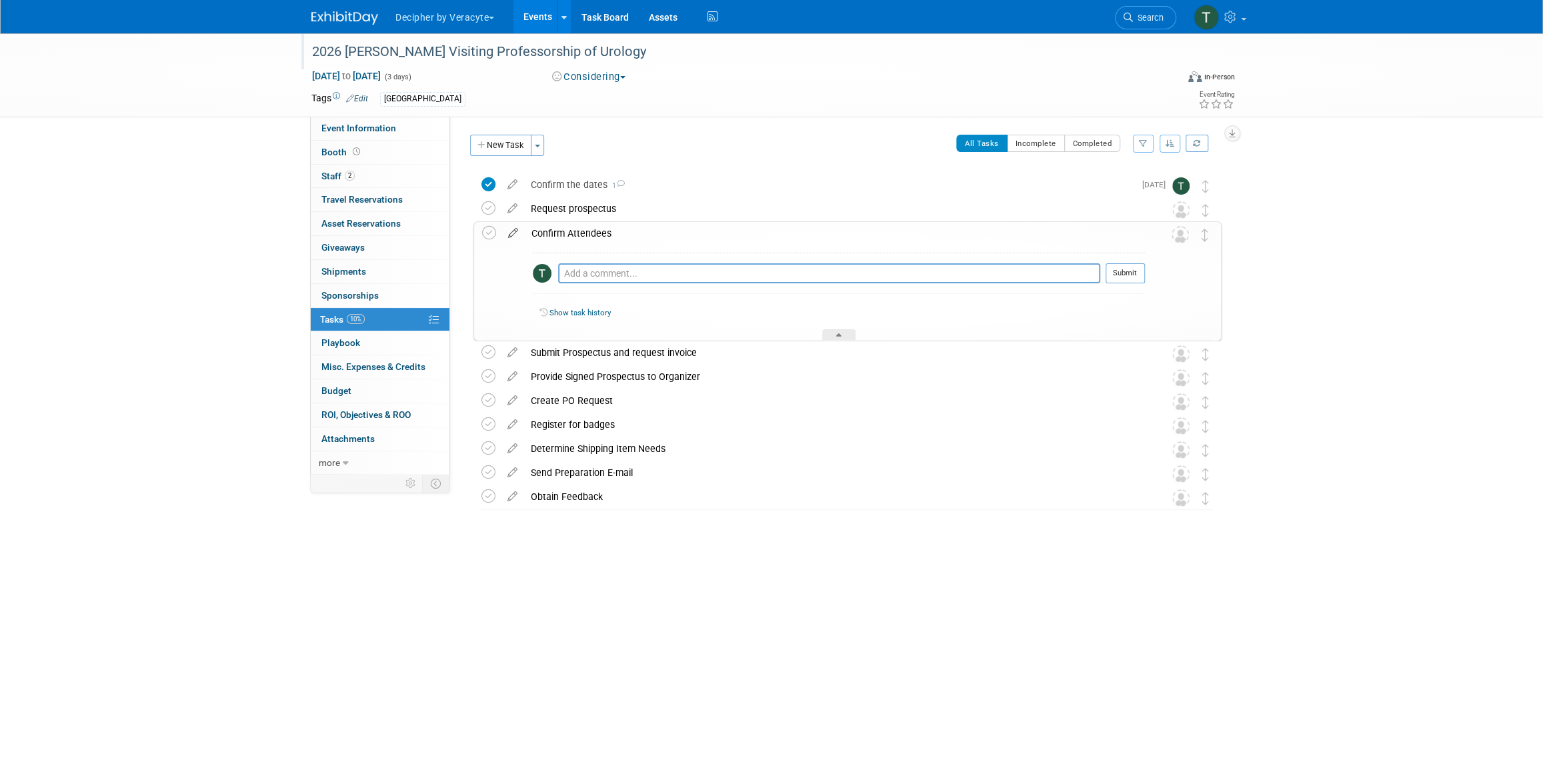
click at [517, 233] on icon at bounding box center [513, 230] width 23 height 17
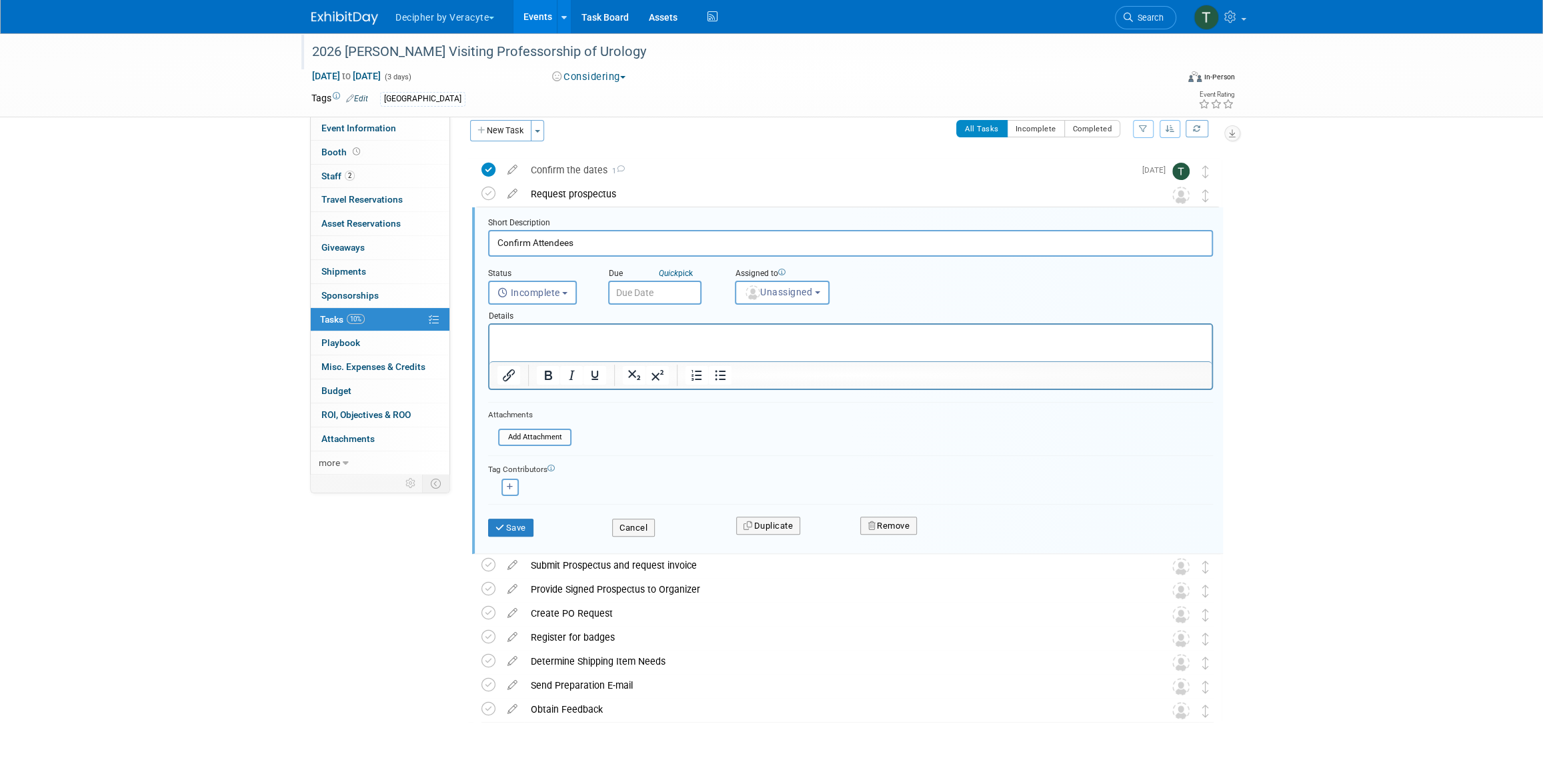
scroll to position [27, 0]
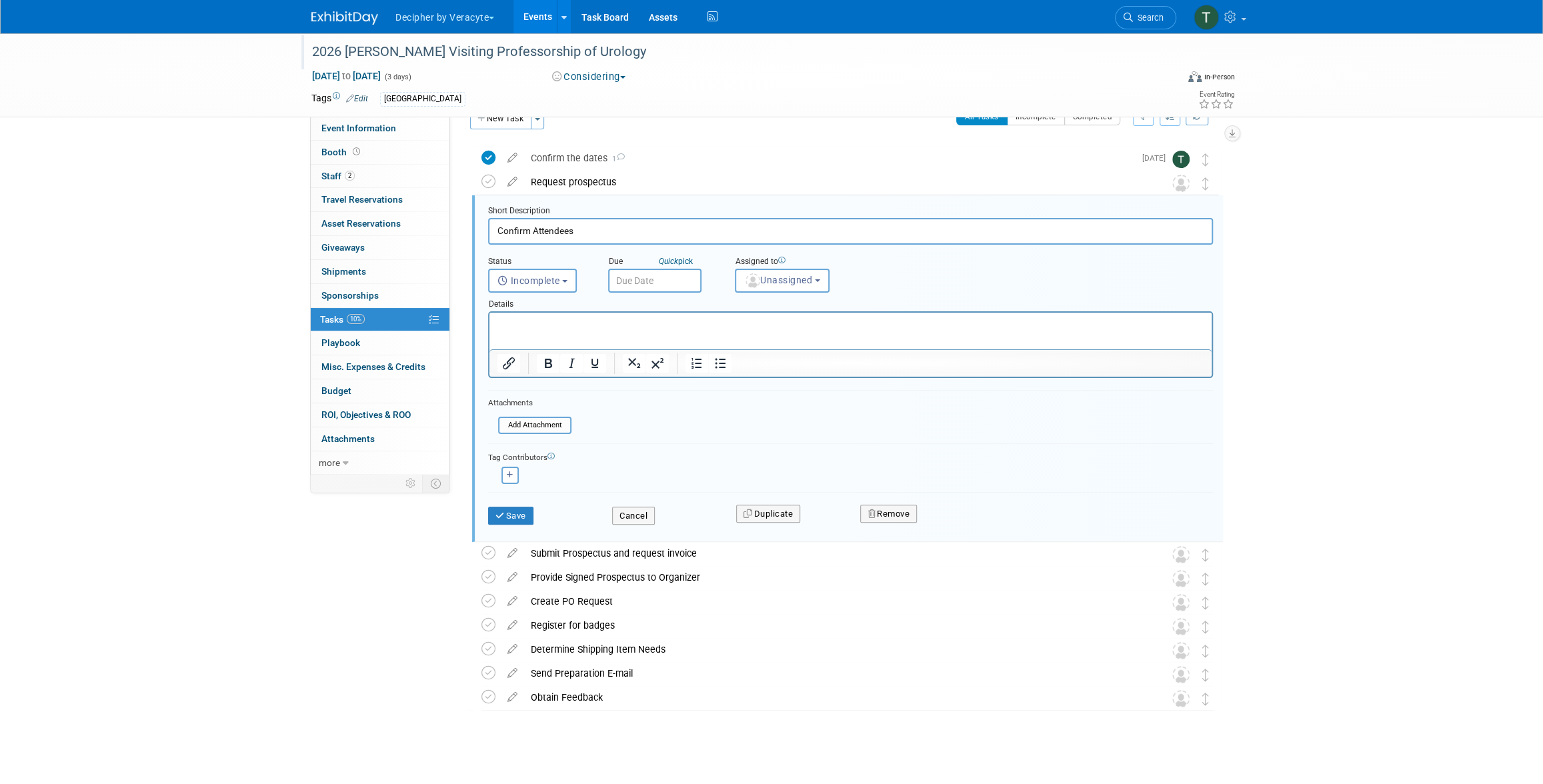
click at [641, 279] on input "text" at bounding box center [655, 281] width 94 height 24
click at [684, 476] on span "7" at bounding box center [681, 481] width 26 height 26
type input "Oct 7, 2025"
click at [770, 286] on button "Unassigned" at bounding box center [781, 281] width 95 height 24
click at [770, 314] on input "text" at bounding box center [806, 312] width 134 height 22
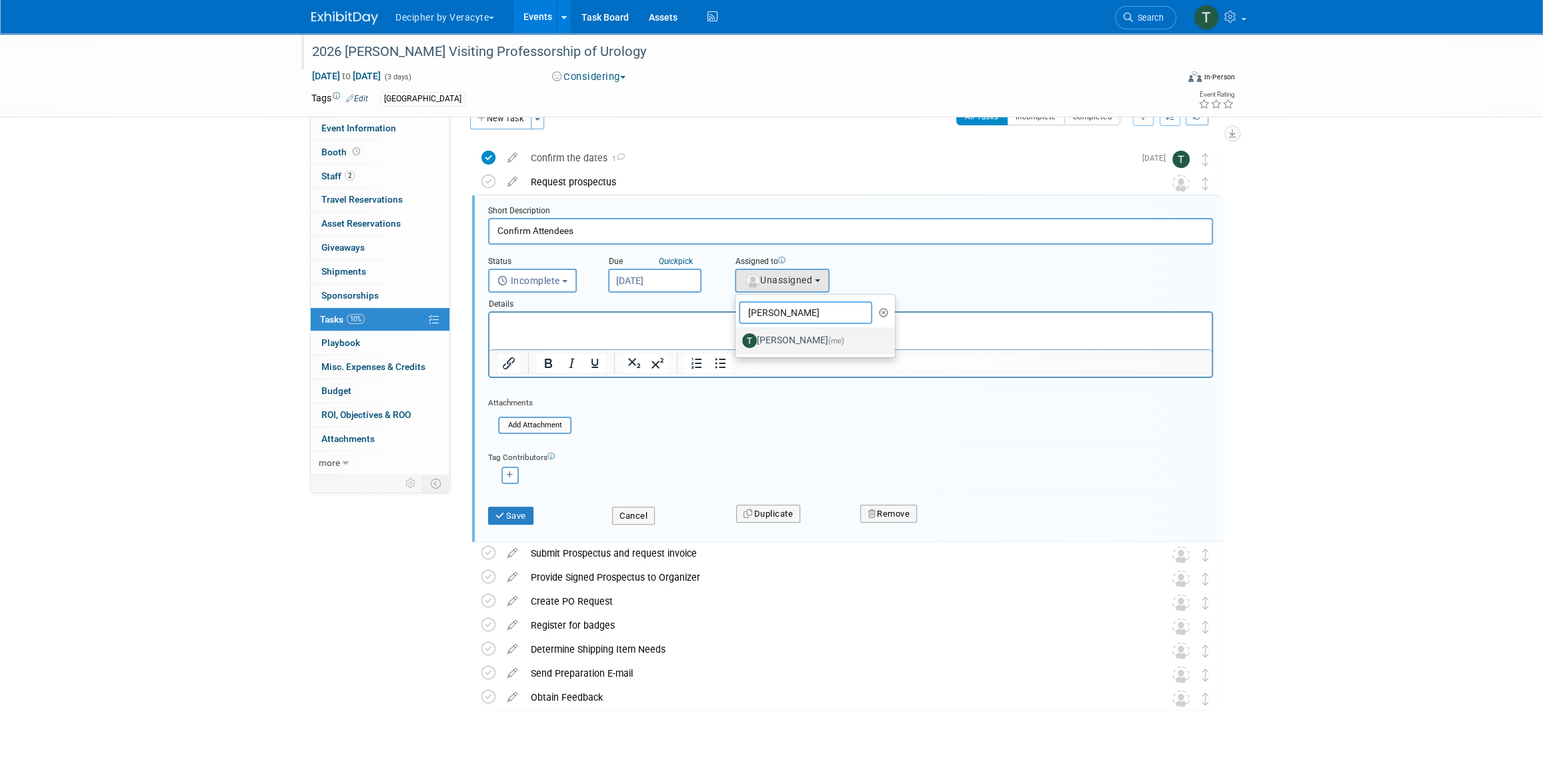
type input "tony"
click at [795, 346] on label "Tony Alvarado (me)" at bounding box center [811, 341] width 139 height 22
click at [737, 343] on input "Tony Alvarado (me)" at bounding box center [733, 339] width 8 height 8
select select "3ceeba8c-a19a-4597-a609-6fba7c9a515a"
click at [492, 512] on button "Save" at bounding box center [511, 516] width 45 height 19
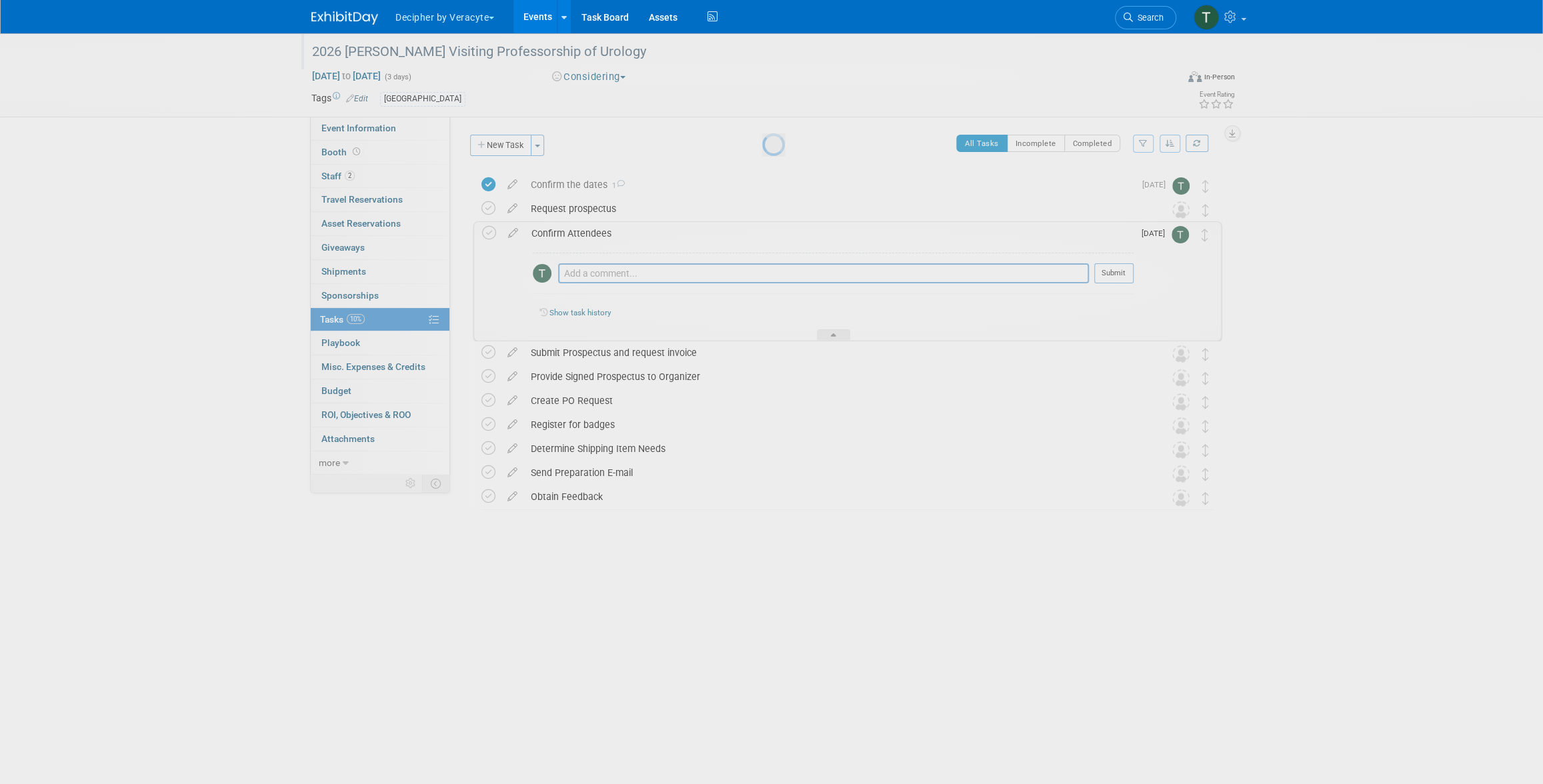
scroll to position [0, 0]
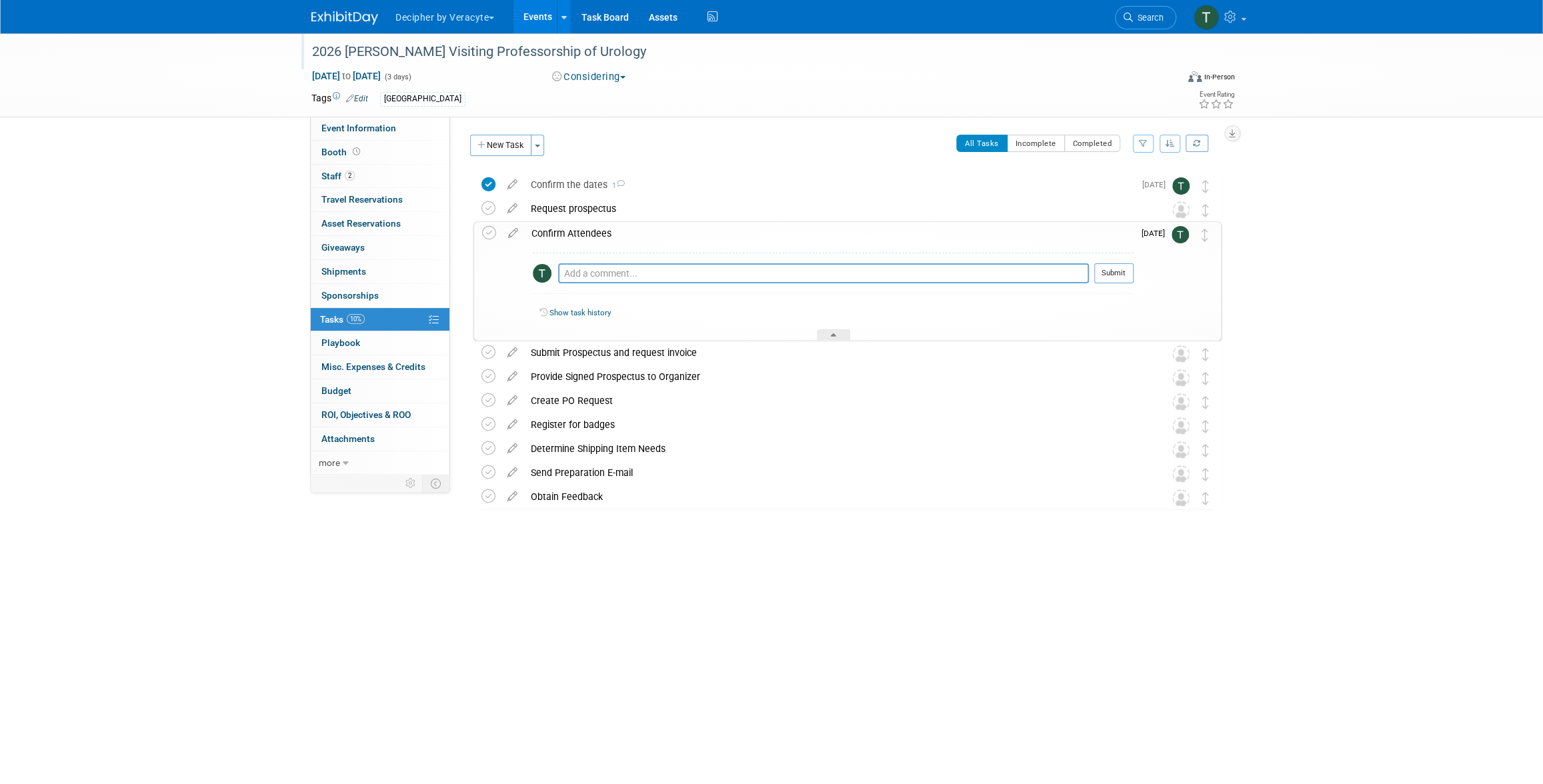
click at [481, 236] on div "Confirm Attendees Pro tip: Press Ctrl-Enter to submit comment. Submit Oct 7" at bounding box center [848, 282] width 749 height 120
click at [484, 237] on icon at bounding box center [488, 233] width 14 height 14
click at [575, 258] on div "Pro tip: Press Ctrl-Enter to submit comment. Submit" at bounding box center [833, 276] width 601 height 48
click at [575, 275] on textarea at bounding box center [823, 273] width 531 height 20
type textarea "Scott & Matt will attend"
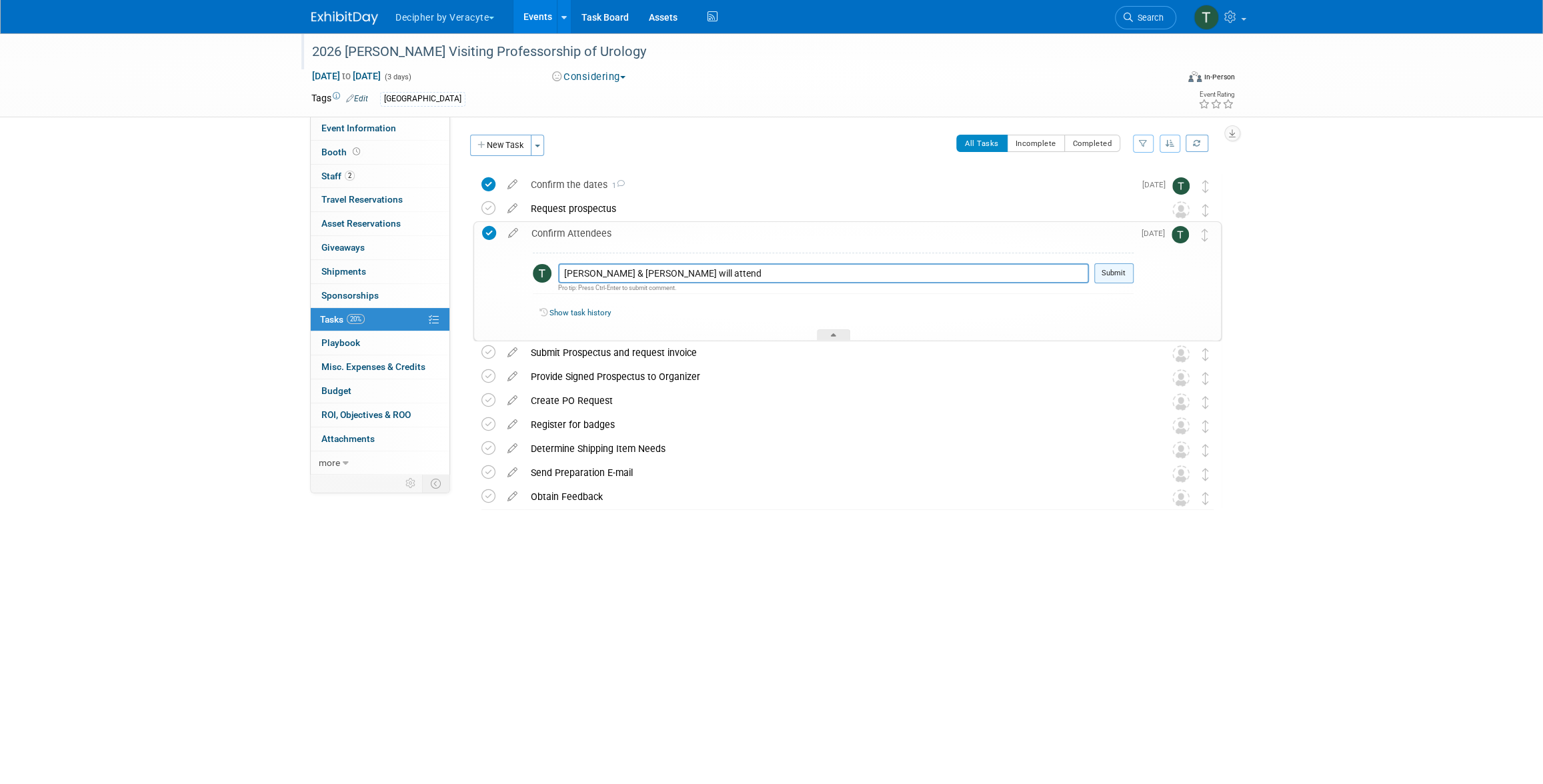
click at [1111, 264] on button "Submit" at bounding box center [1114, 273] width 39 height 20
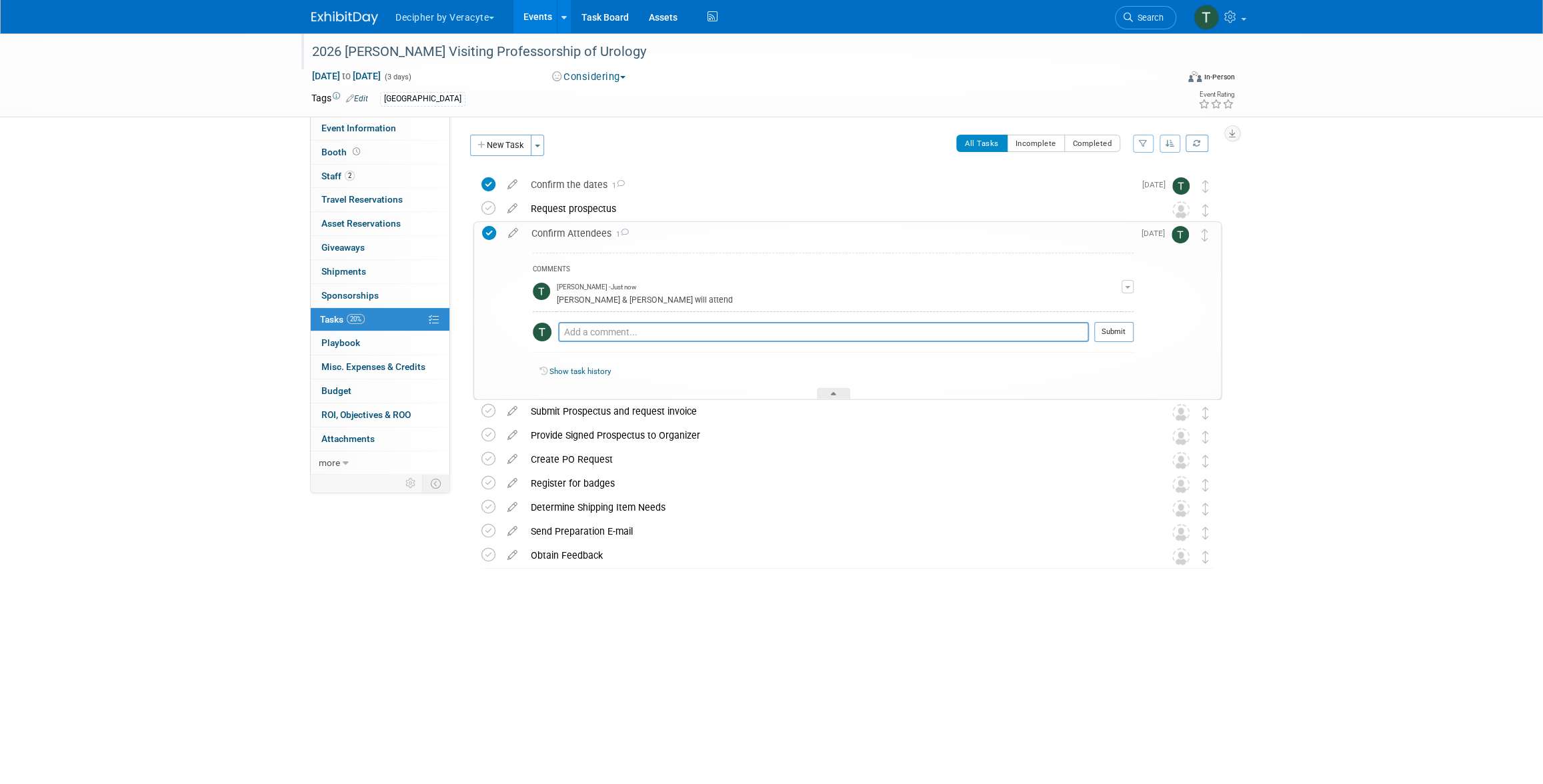
drag, startPoint x: 1215, startPoint y: 226, endPoint x: 1214, endPoint y: 236, distance: 10.0
click at [1215, 226] on div "Confirm Attendees 1 COMMENTS Tony Alvarado - Just now Scott & Matt will attend" at bounding box center [848, 311] width 749 height 179
drag, startPoint x: 1213, startPoint y: 236, endPoint x: 1206, endPoint y: 224, distance: 13.9
click at [1206, 224] on div "Confirm Attendees 1 COMMENTS Tony Alvarado - Just now Scott & Matt will attend" at bounding box center [848, 311] width 749 height 179
drag, startPoint x: 1206, startPoint y: 224, endPoint x: 1206, endPoint y: 209, distance: 15.0
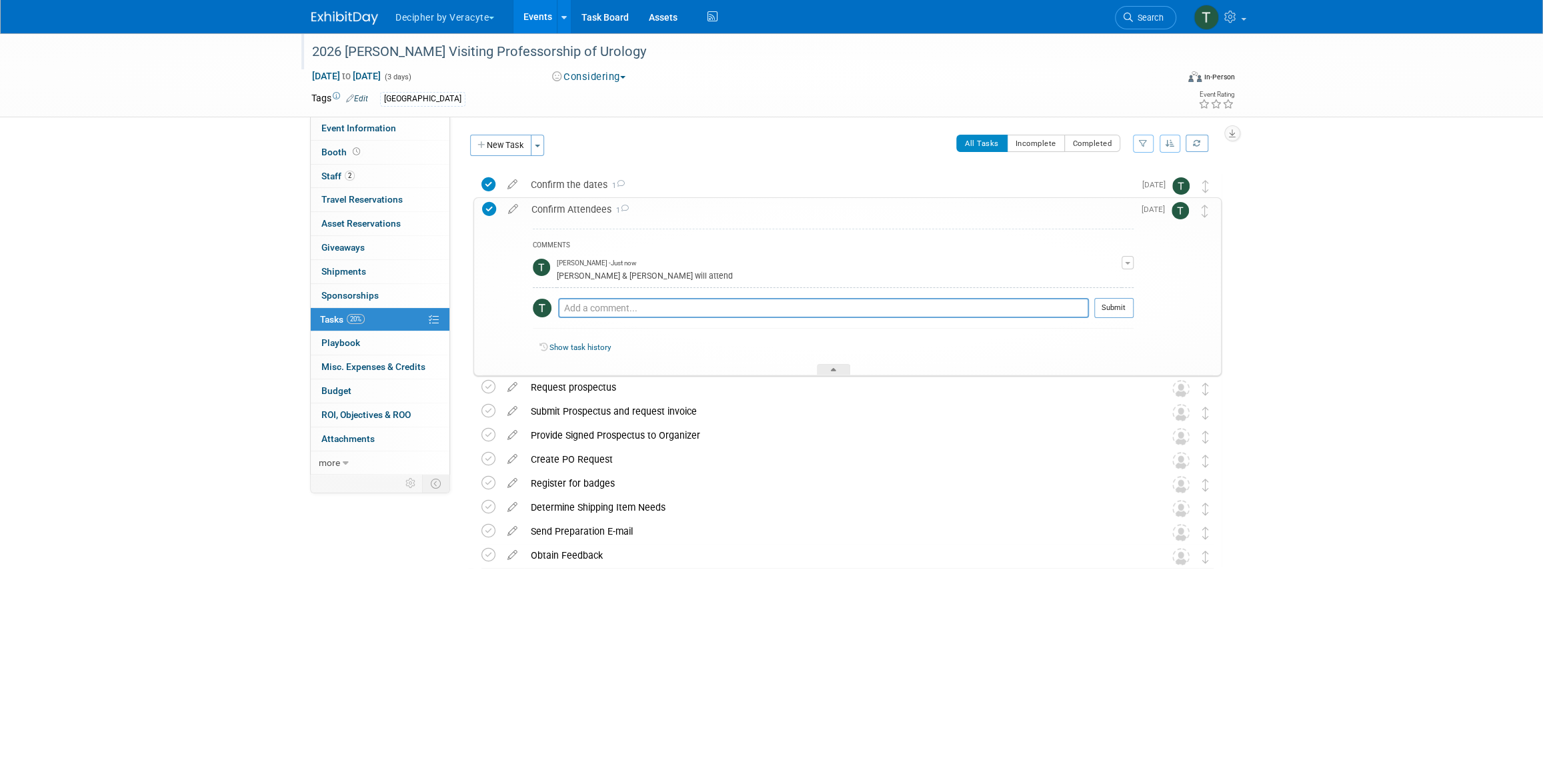
click at [838, 210] on div "Confirm Attendees 1" at bounding box center [829, 210] width 609 height 22
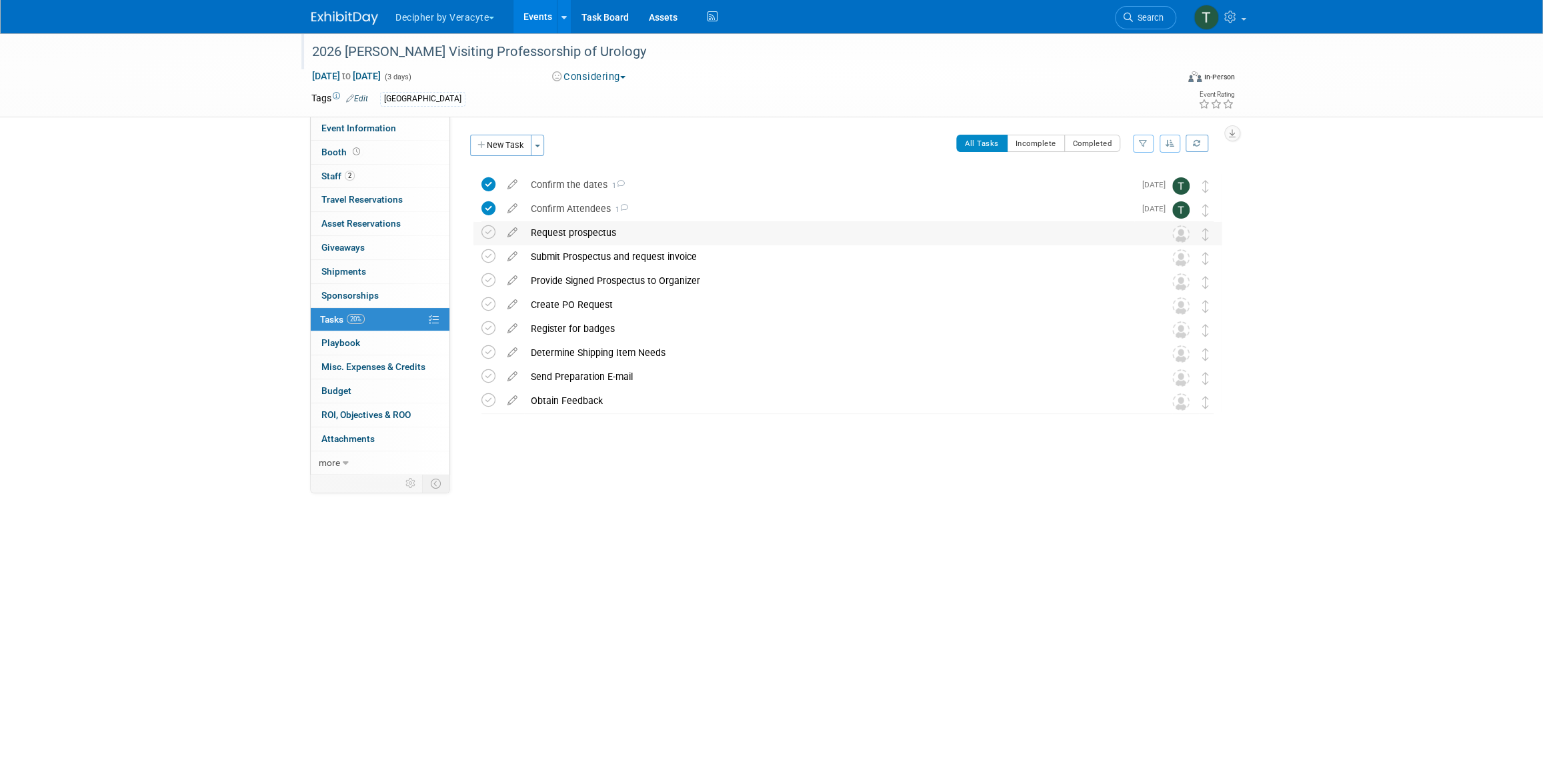
click at [634, 231] on div "Request prospectus" at bounding box center [835, 233] width 621 height 22
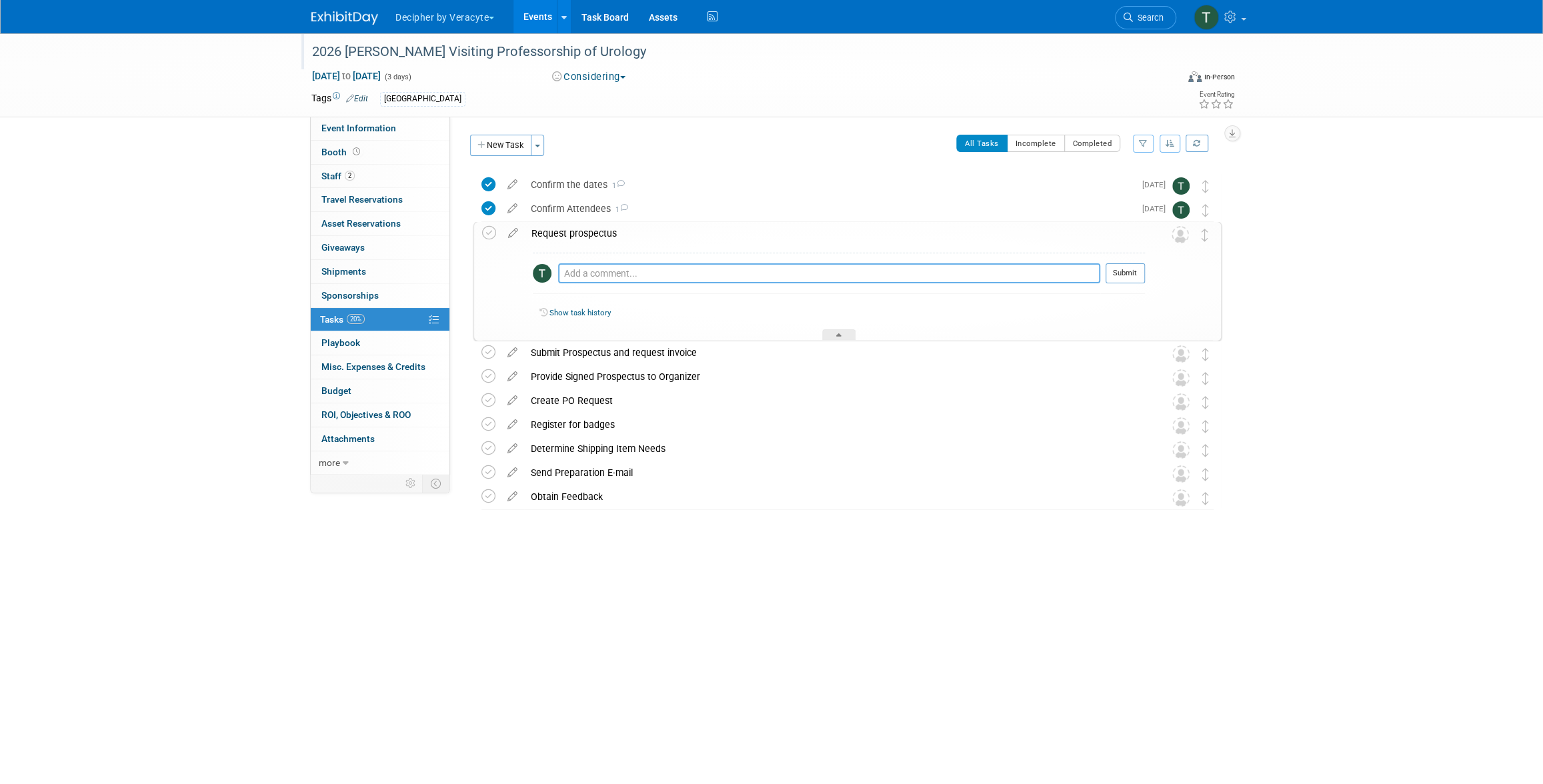
click at [642, 278] on textarea at bounding box center [829, 273] width 542 height 20
paste textarea "http://ochsner.my.site.com/cme/s/registration?UniqueToken=a3DHr000002RYUv&regTy…"
type textarea "http://ochsner.my.site.com/cme/s/registration?UniqueToken=a3DHr000002RYUv&regTy…"
click at [1118, 264] on button "Submit" at bounding box center [1126, 273] width 39 height 20
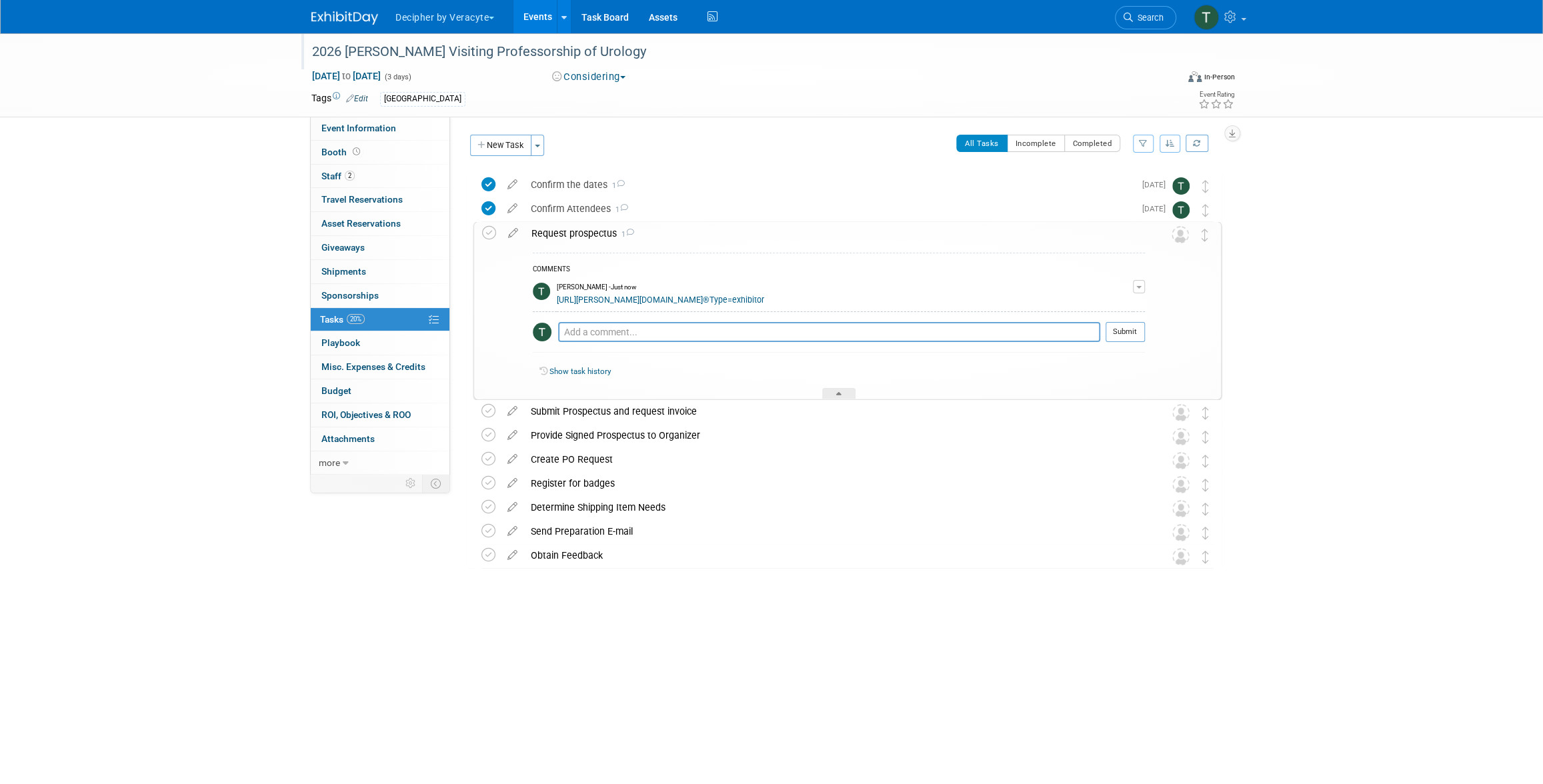
click at [505, 231] on icon at bounding box center [513, 230] width 23 height 17
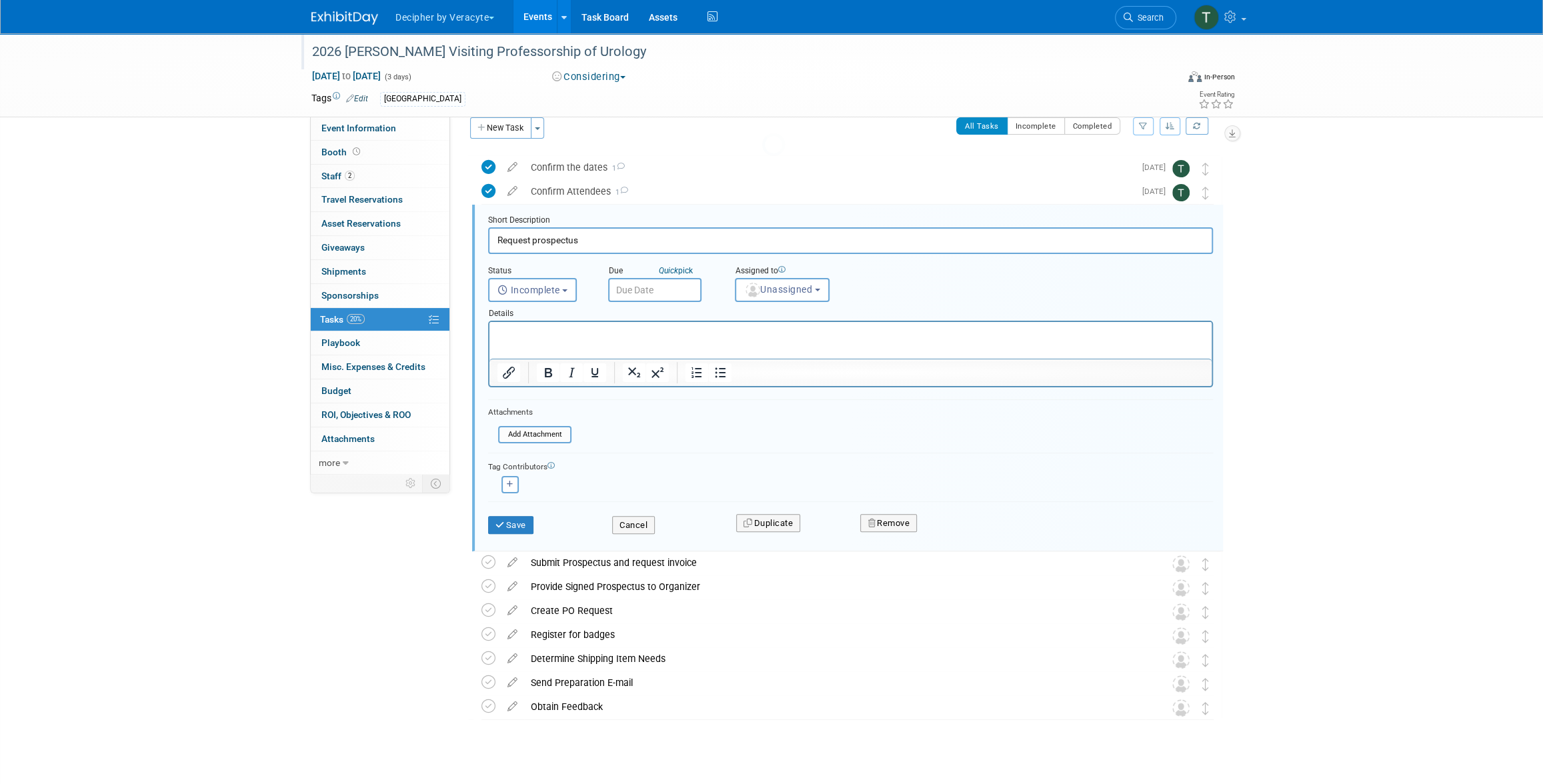
scroll to position [27, 0]
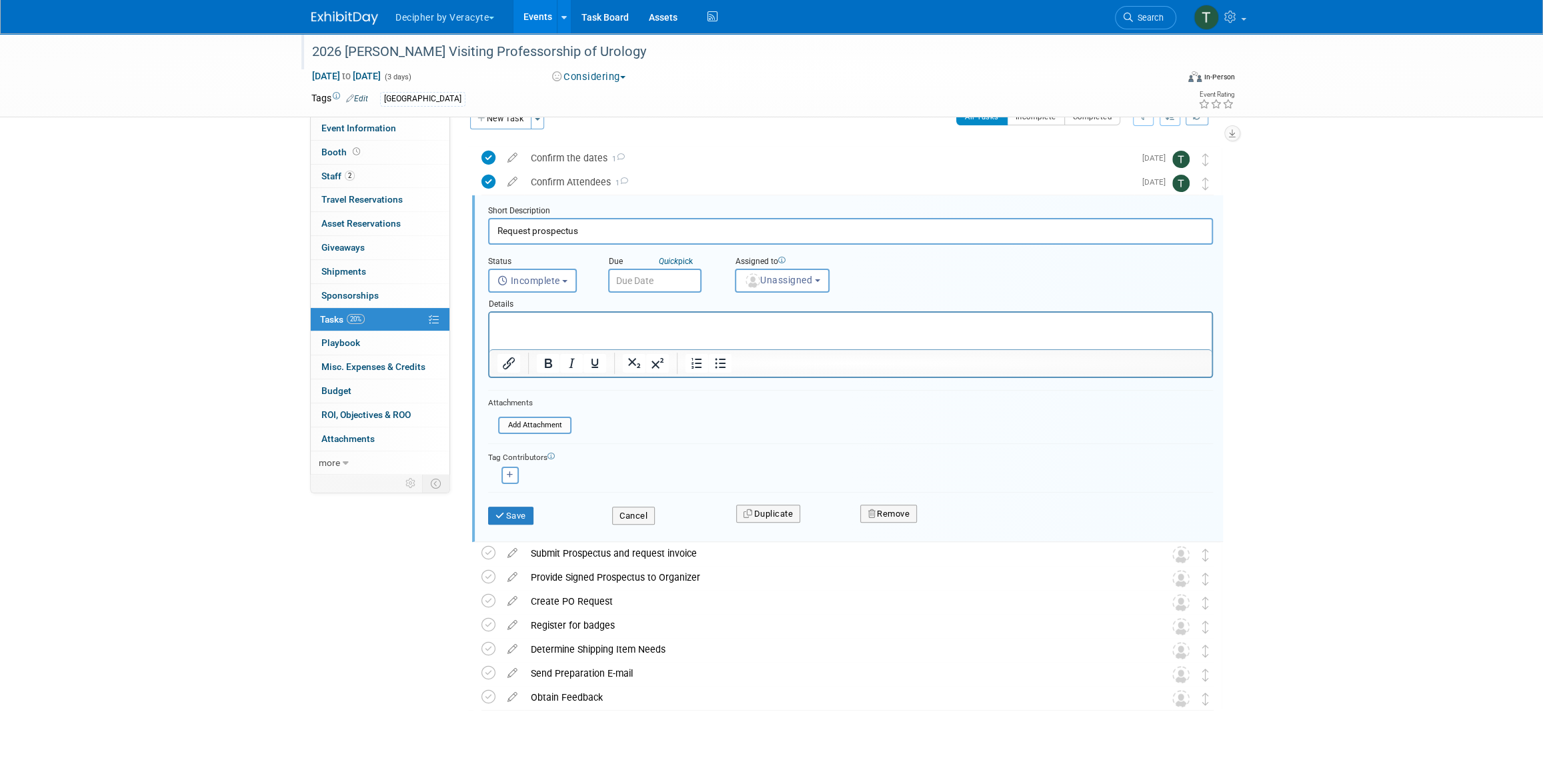
click at [648, 284] on input "text" at bounding box center [655, 281] width 94 height 24
click at [662, 452] on span "29" at bounding box center [652, 455] width 26 height 26
type input "Sep 29, 2025"
click at [770, 303] on div "Details" at bounding box center [851, 302] width 725 height 19
click at [781, 279] on span "Unassigned" at bounding box center [778, 280] width 68 height 10
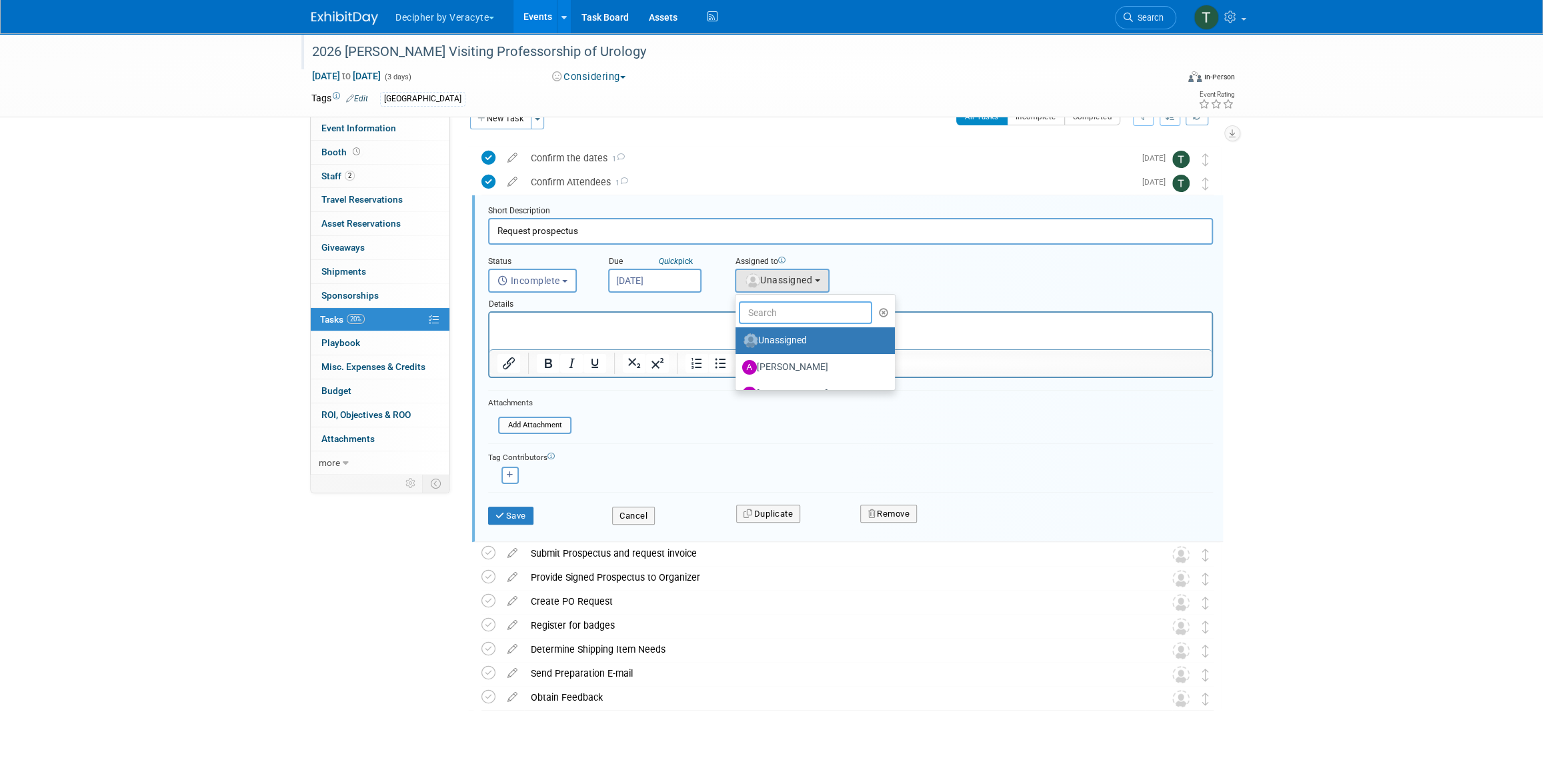
click at [781, 315] on input "text" at bounding box center [806, 312] width 134 height 22
type input "tony"
click at [777, 339] on label "Tony Alvarado (me)" at bounding box center [811, 341] width 139 height 22
click at [737, 339] on input "Tony Alvarado (me)" at bounding box center [733, 339] width 8 height 8
select select "3ceeba8c-a19a-4597-a609-6fba7c9a515a"
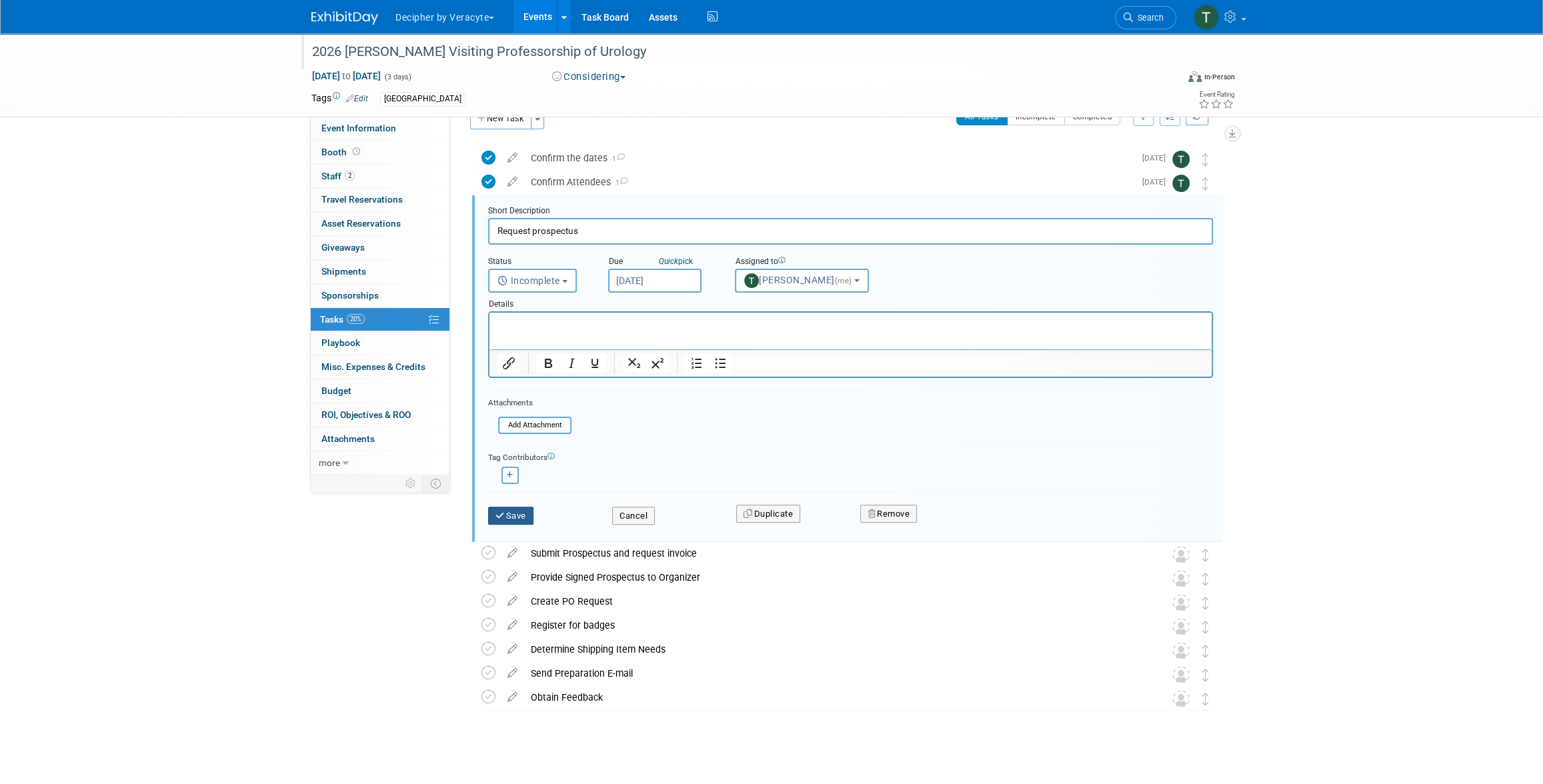
click at [531, 516] on button "Save" at bounding box center [511, 516] width 45 height 19
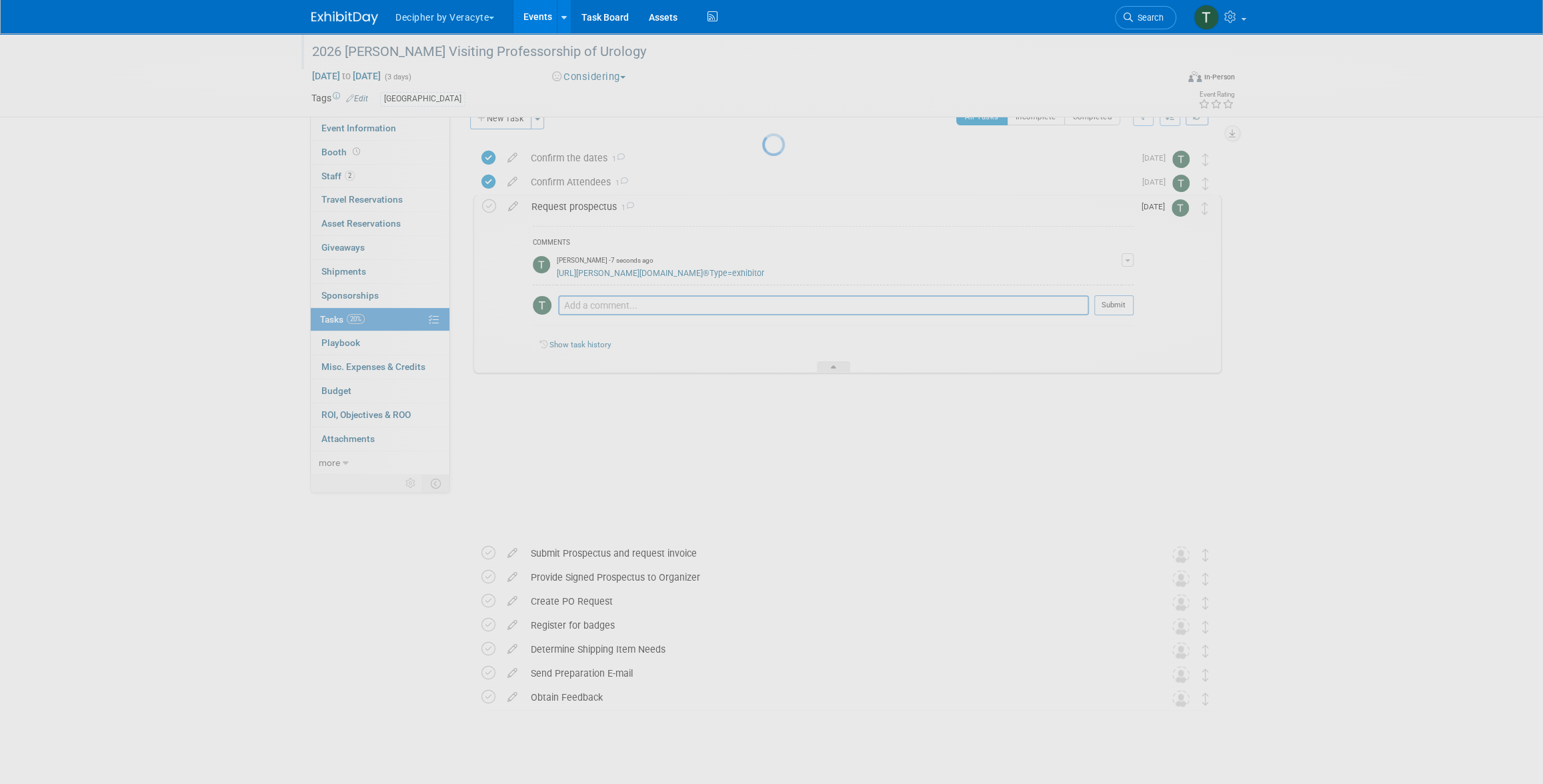
scroll to position [0, 0]
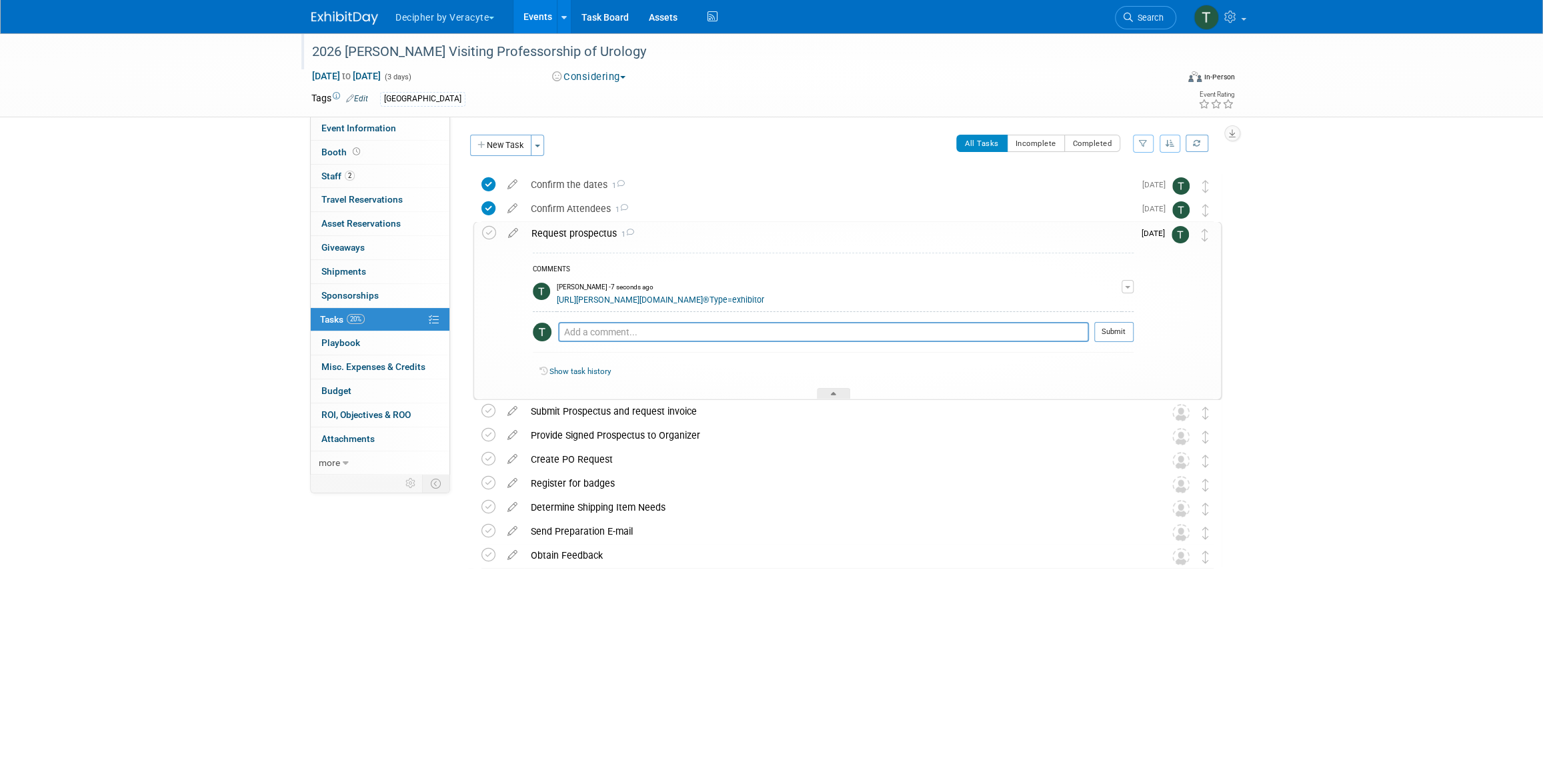
click at [540, 8] on link "Events" at bounding box center [538, 17] width 49 height 34
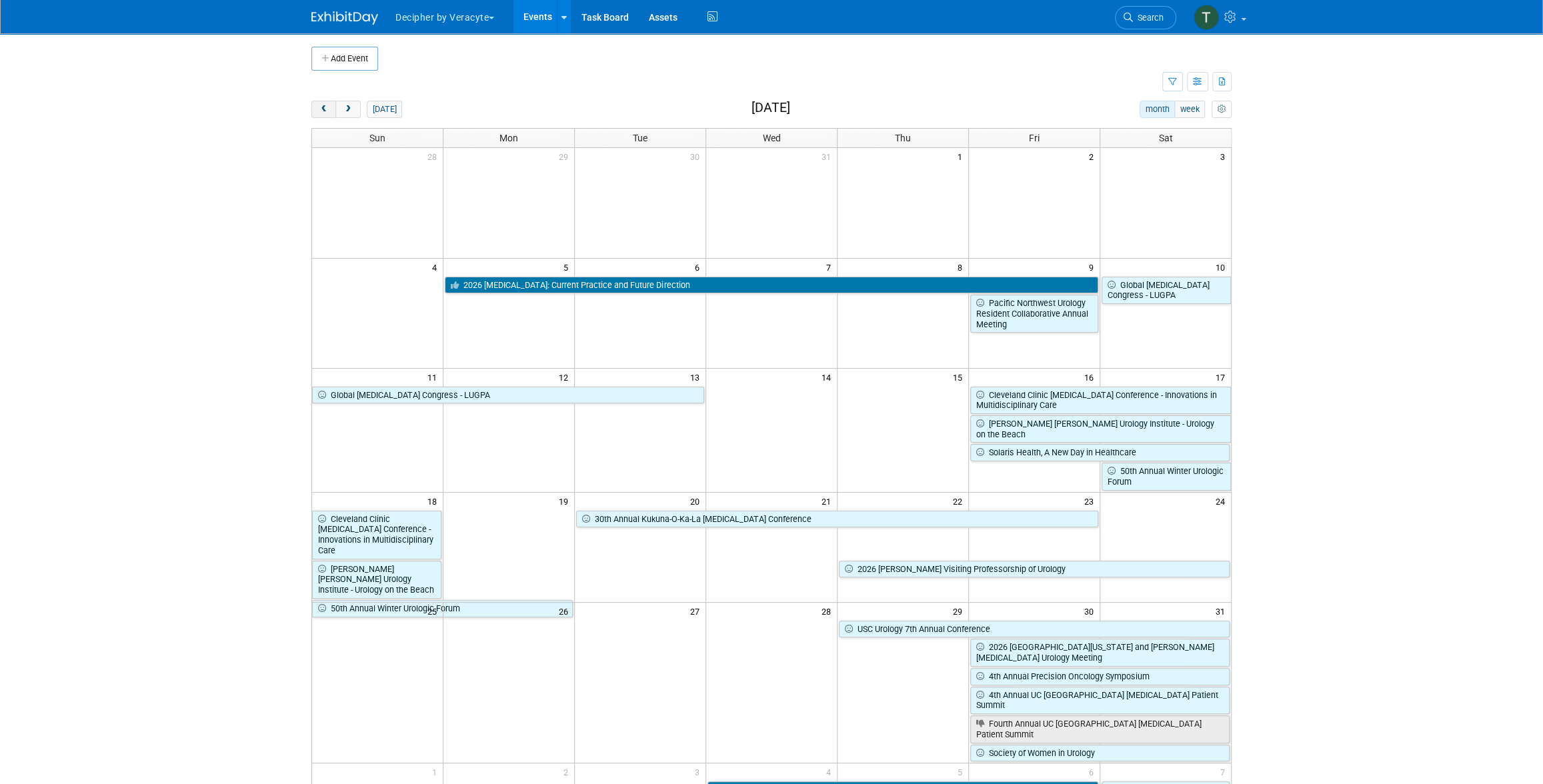
click at [323, 117] on button "prev" at bounding box center [324, 109] width 24 height 18
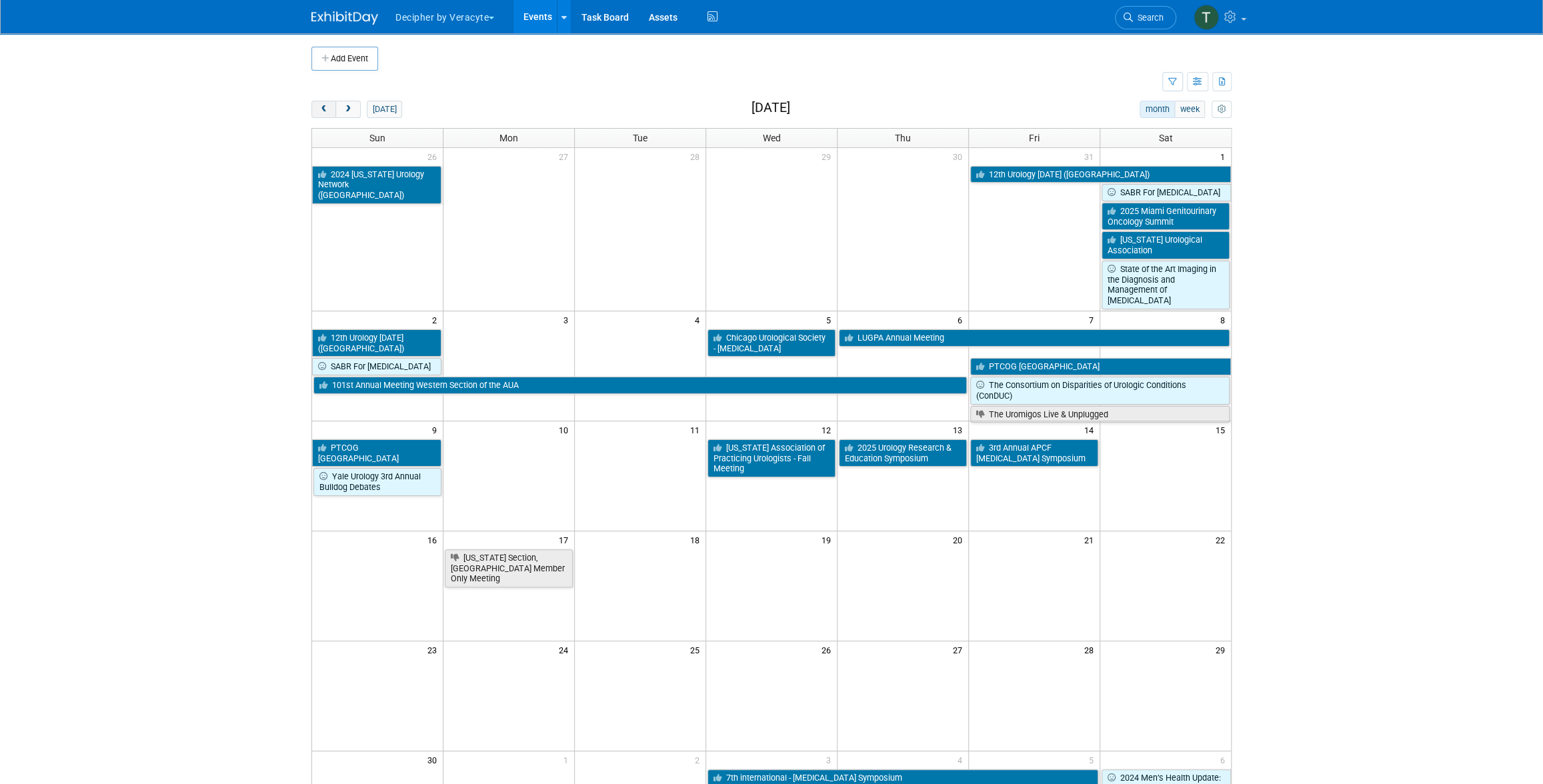
click at [323, 117] on button "prev" at bounding box center [324, 109] width 24 height 18
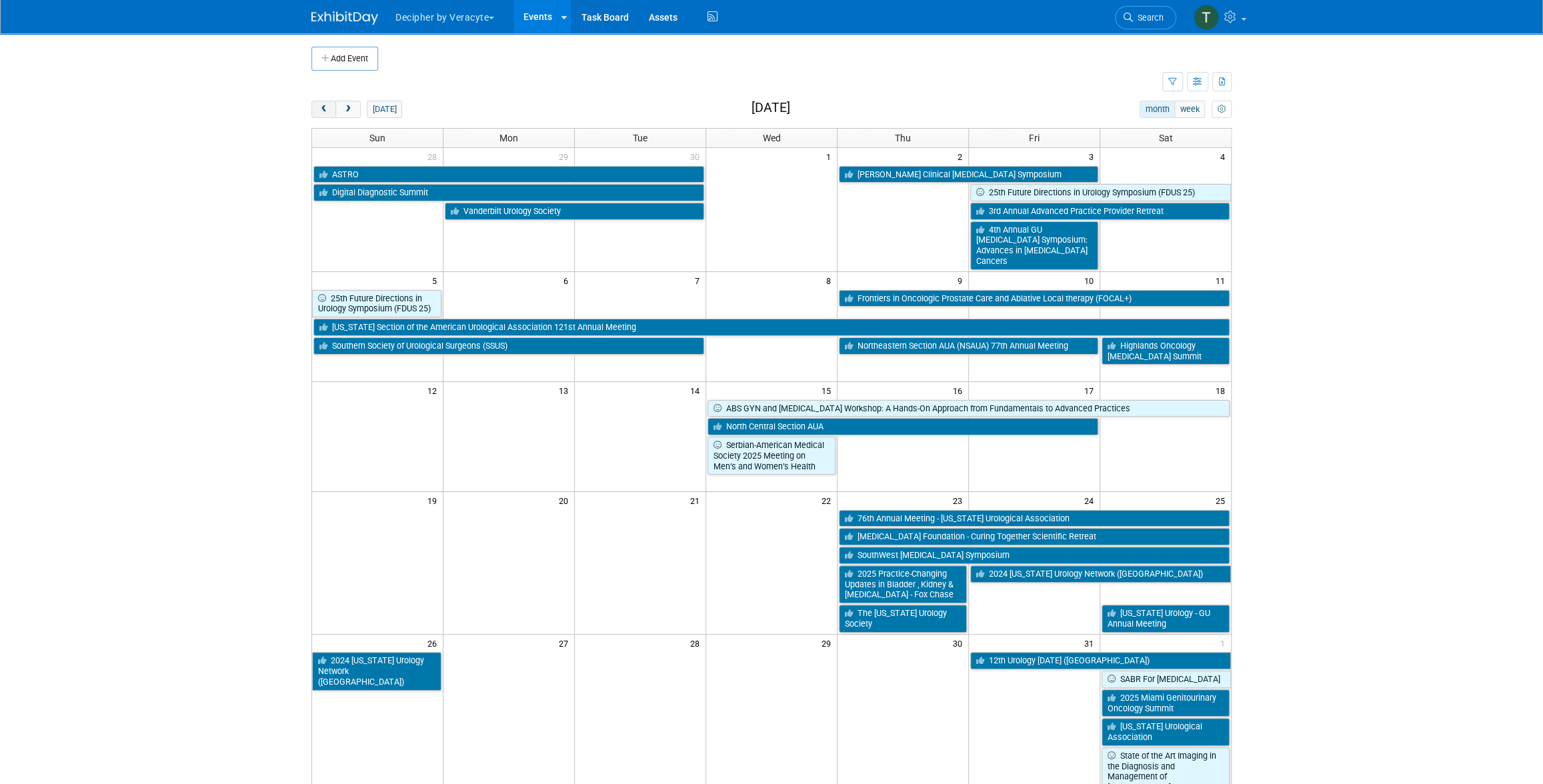
click at [323, 117] on button "prev" at bounding box center [324, 109] width 24 height 18
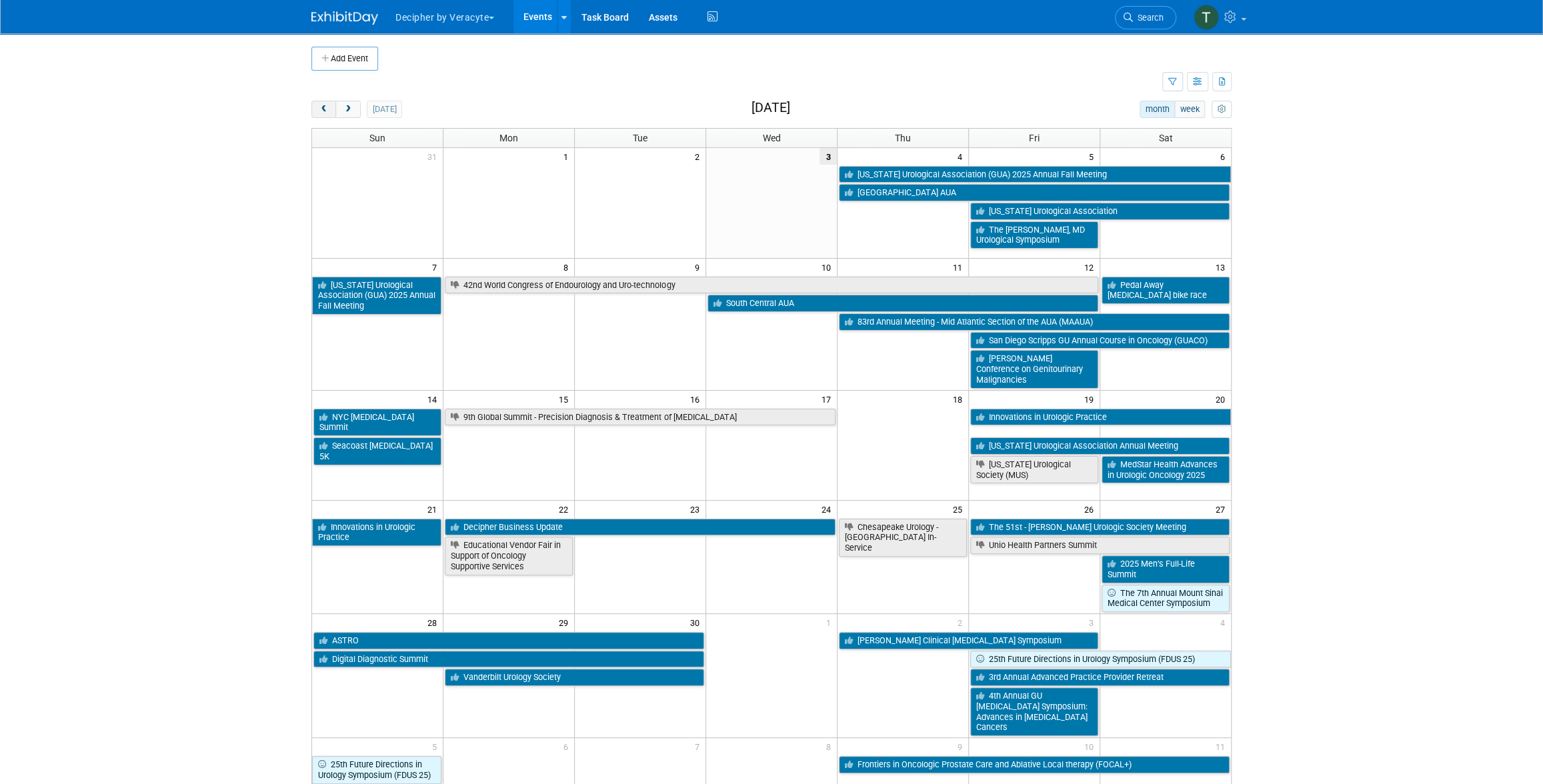
click at [312, 101] on button "prev" at bounding box center [324, 109] width 24 height 18
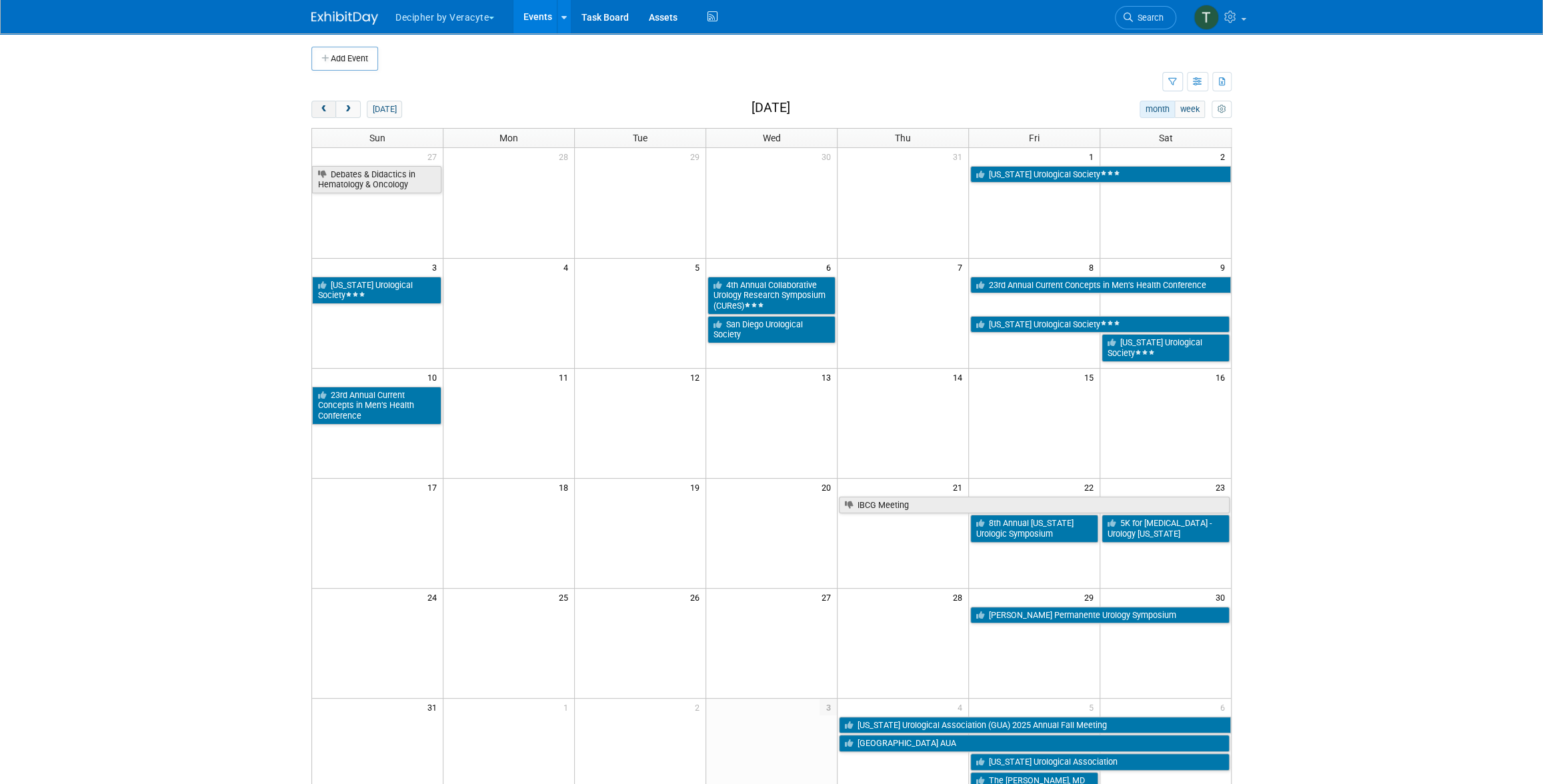
click at [312, 101] on button "prev" at bounding box center [324, 109] width 24 height 18
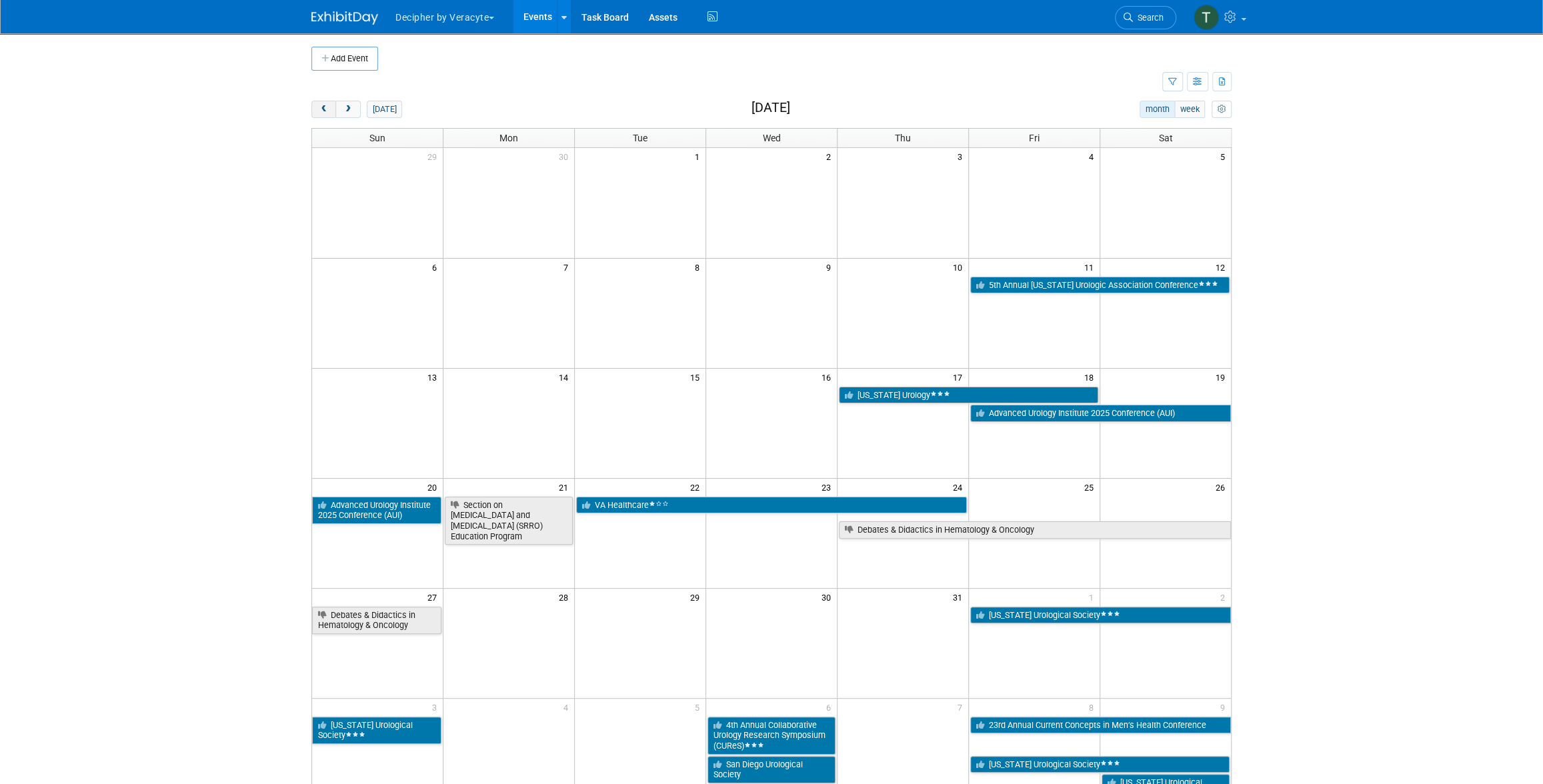
click at [312, 101] on button "prev" at bounding box center [324, 109] width 24 height 18
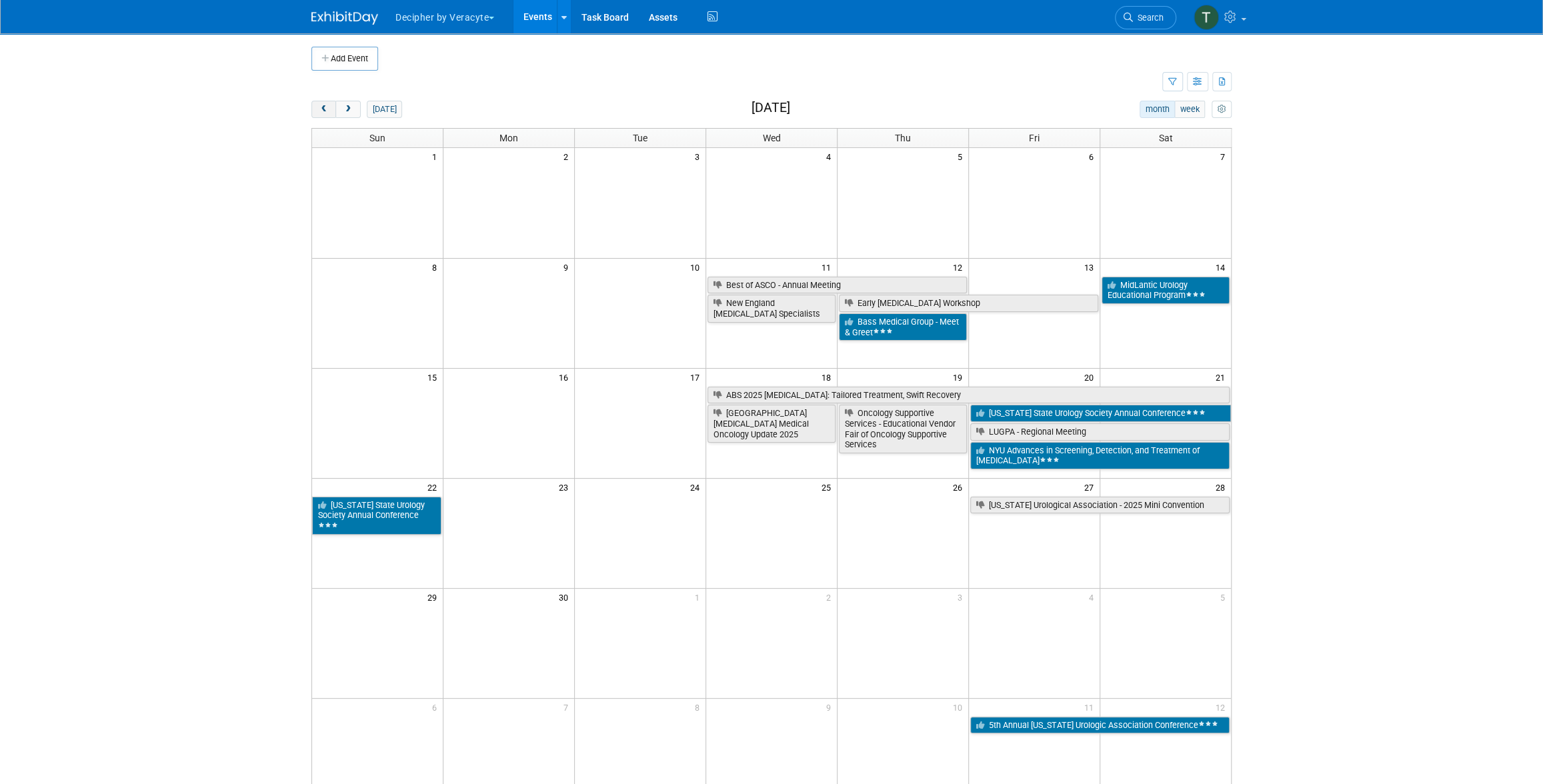
click at [312, 101] on button "prev" at bounding box center [324, 109] width 24 height 18
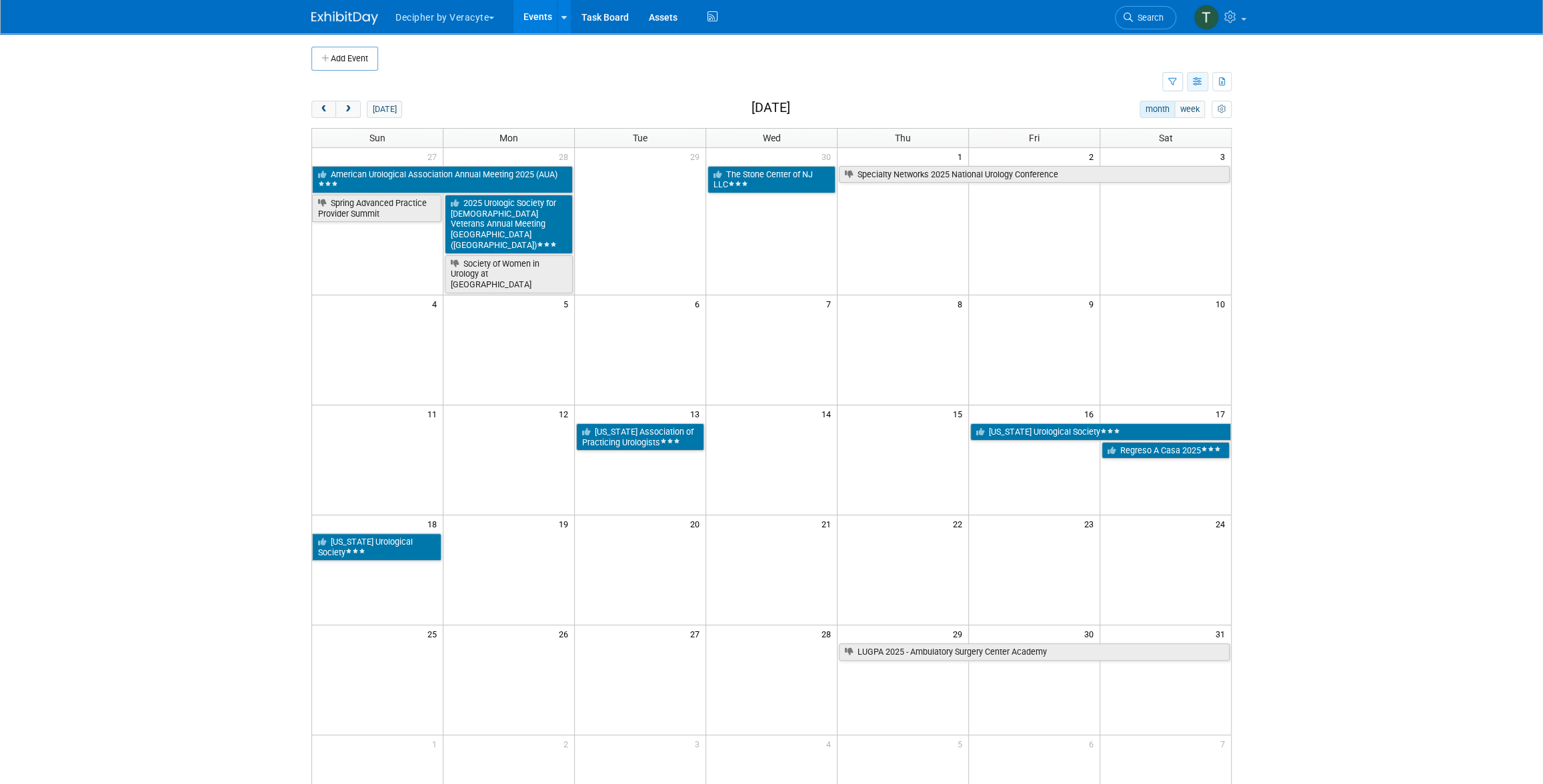
click at [1199, 85] on icon "button" at bounding box center [1198, 81] width 10 height 8
click at [1171, 130] on link "List View" at bounding box center [1142, 128] width 112 height 19
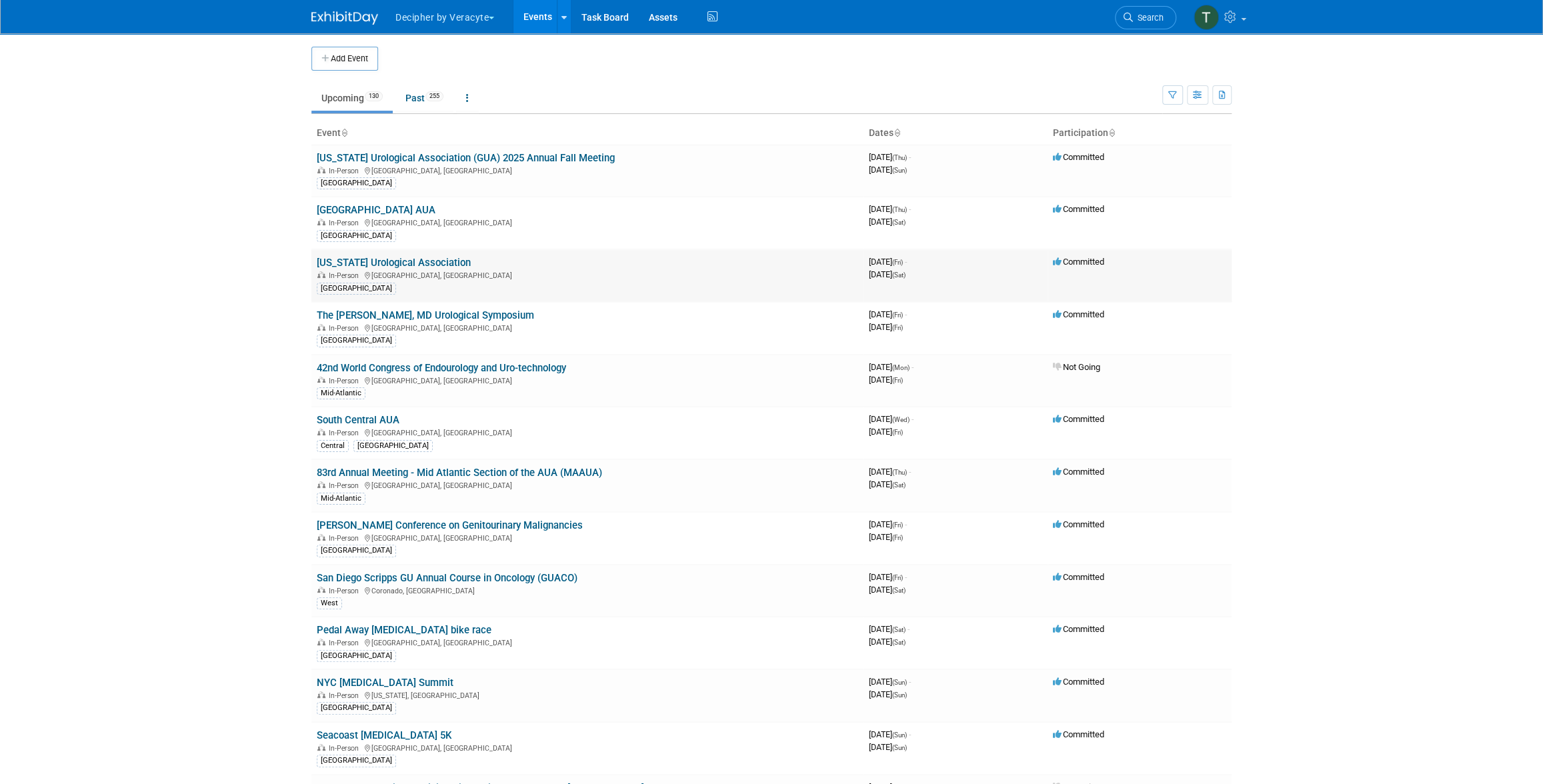
click at [460, 259] on link "[US_STATE] Urological Association" at bounding box center [394, 262] width 154 height 12
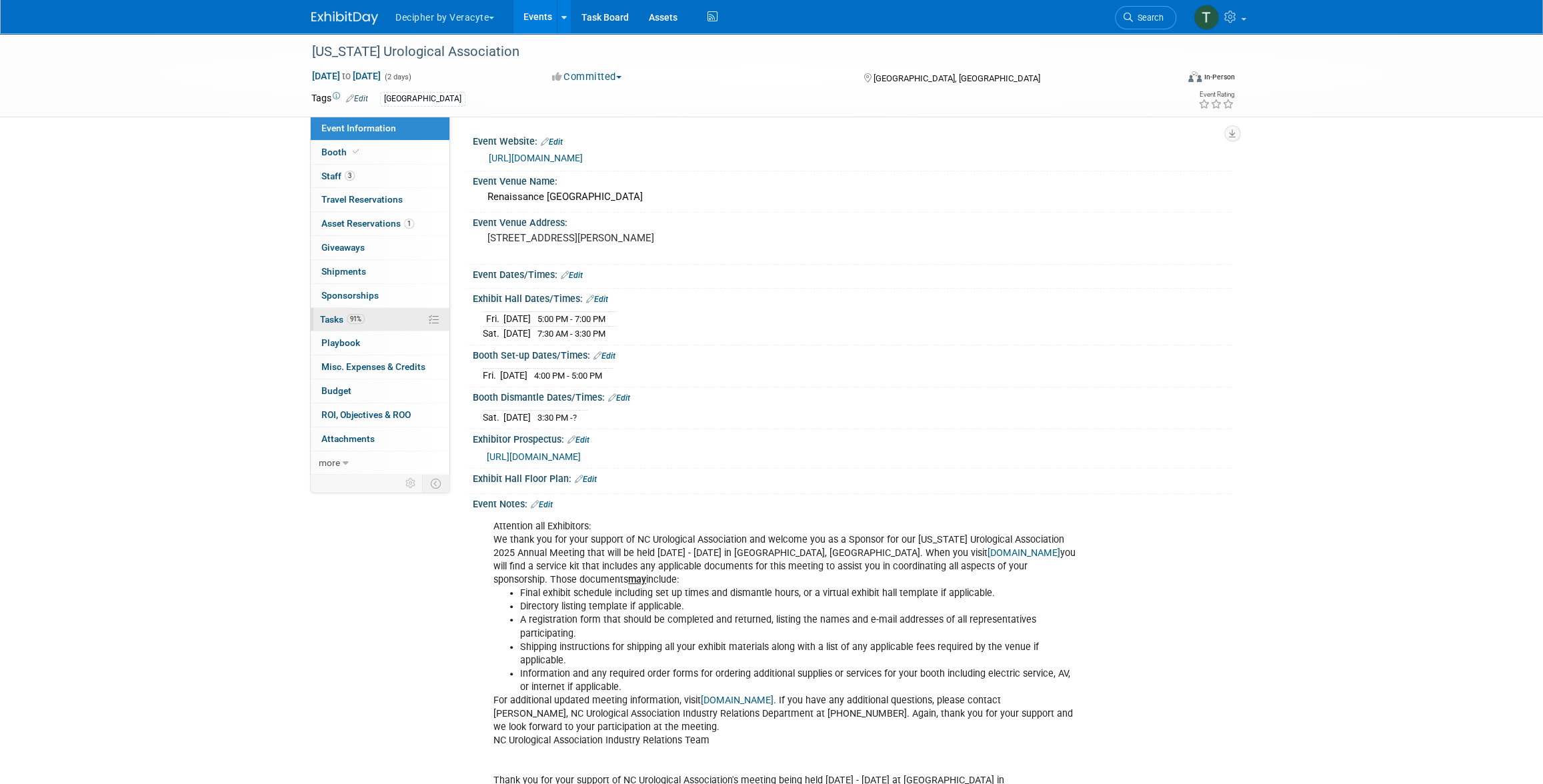
click at [398, 312] on link "91% Tasks 91%" at bounding box center [380, 319] width 138 height 23
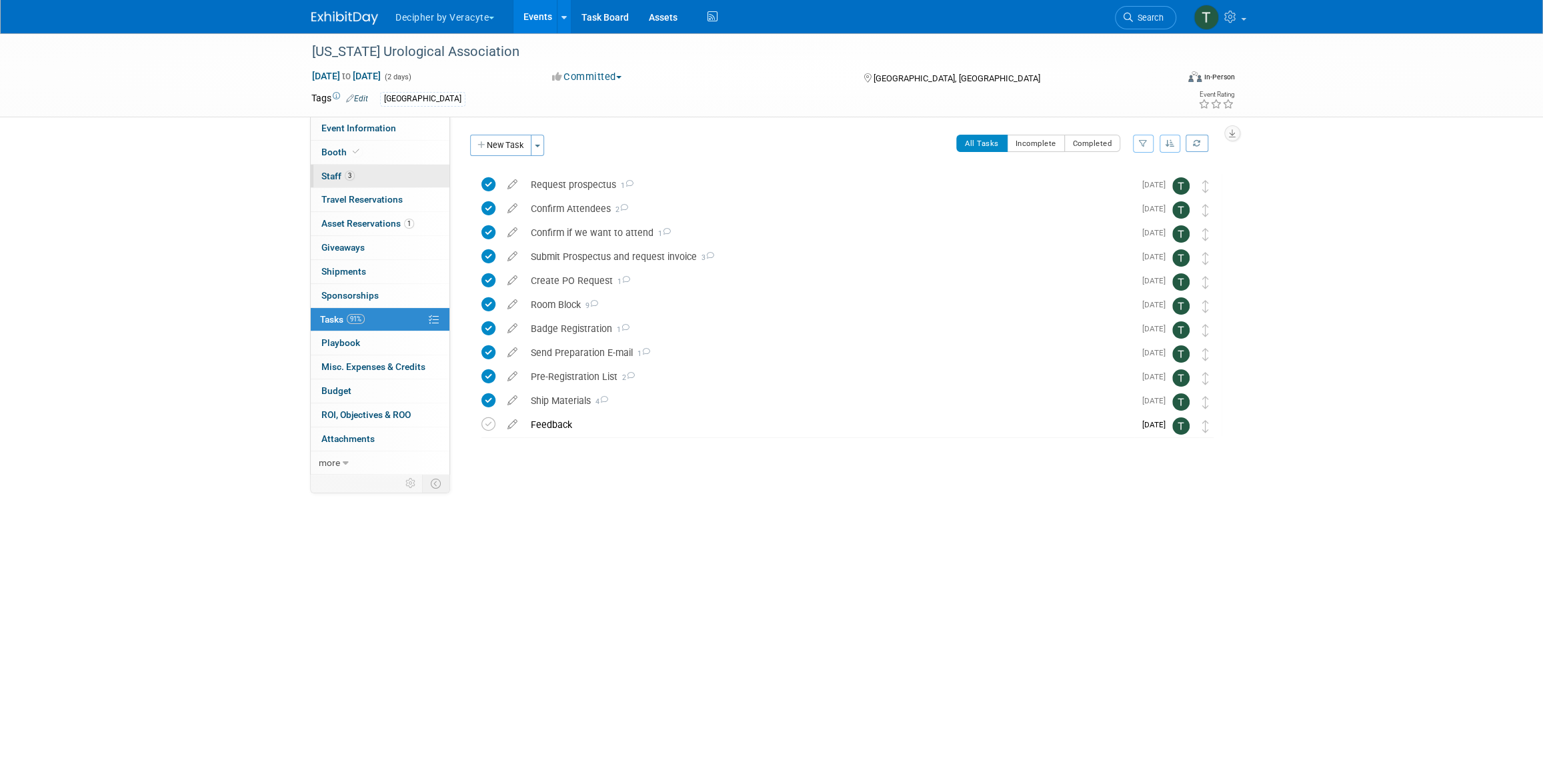
click at [396, 178] on link "3 Staff 3" at bounding box center [380, 176] width 138 height 23
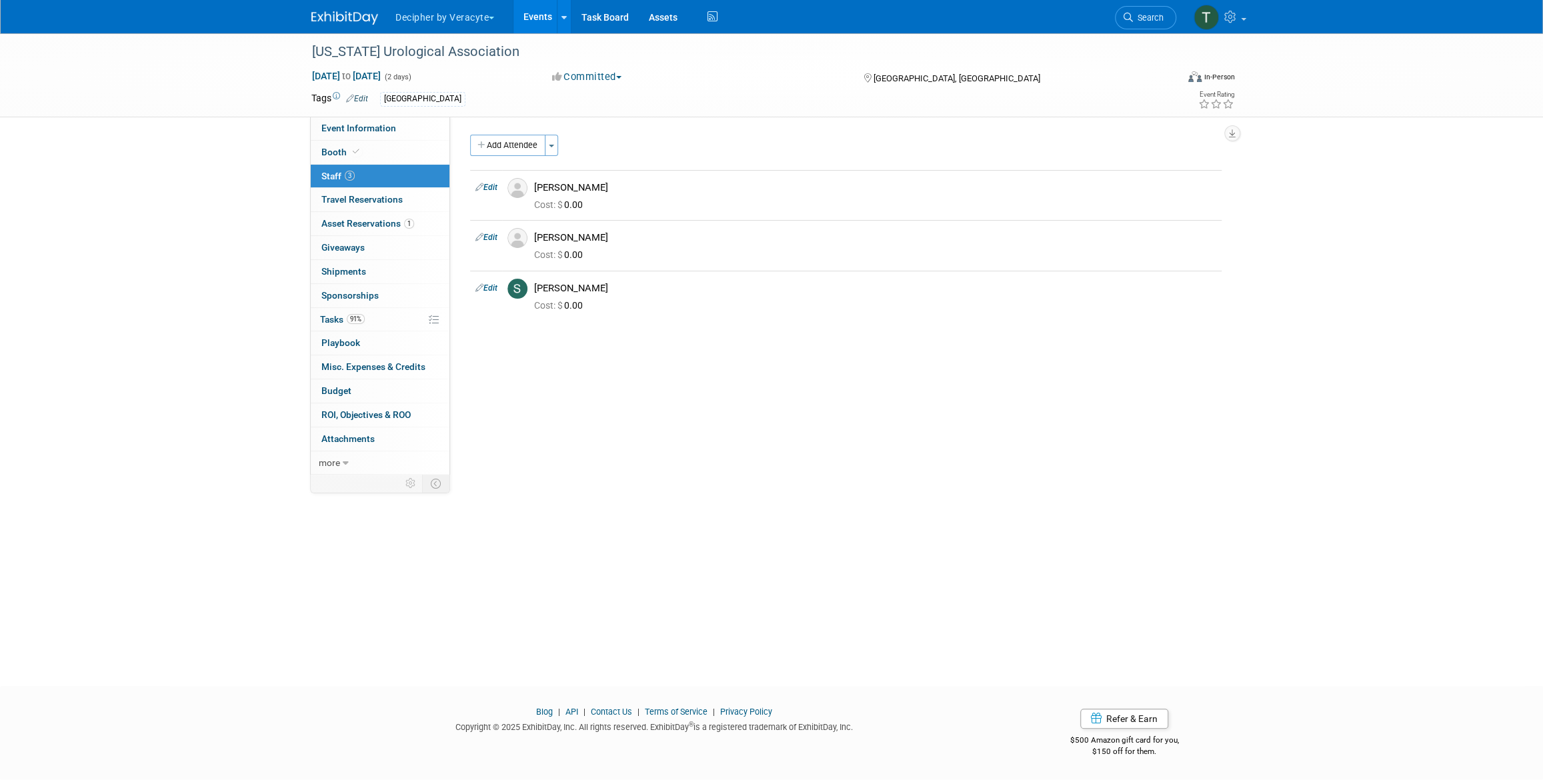
click at [533, 18] on link "Events" at bounding box center [538, 17] width 49 height 34
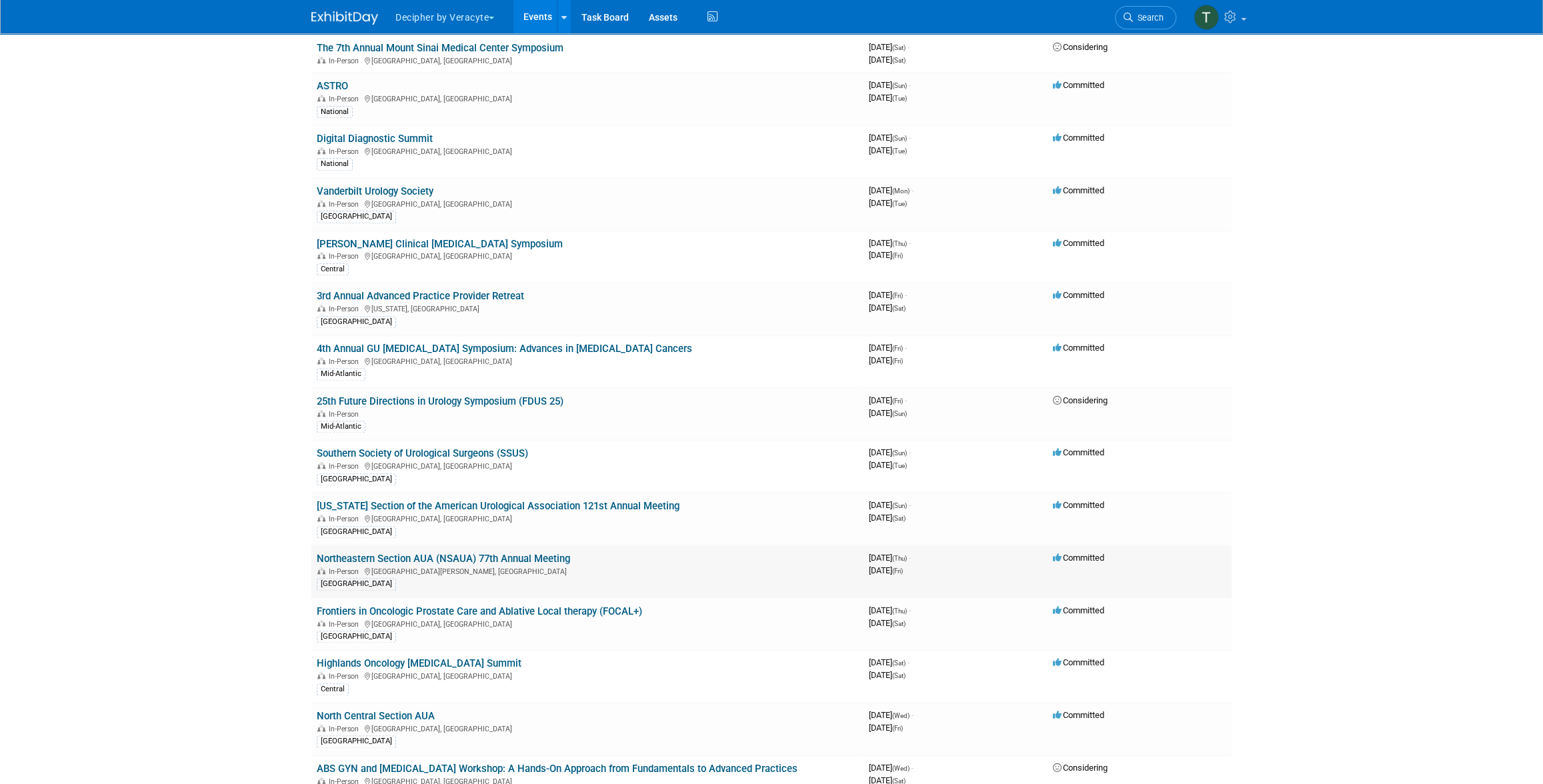
scroll to position [1459, 0]
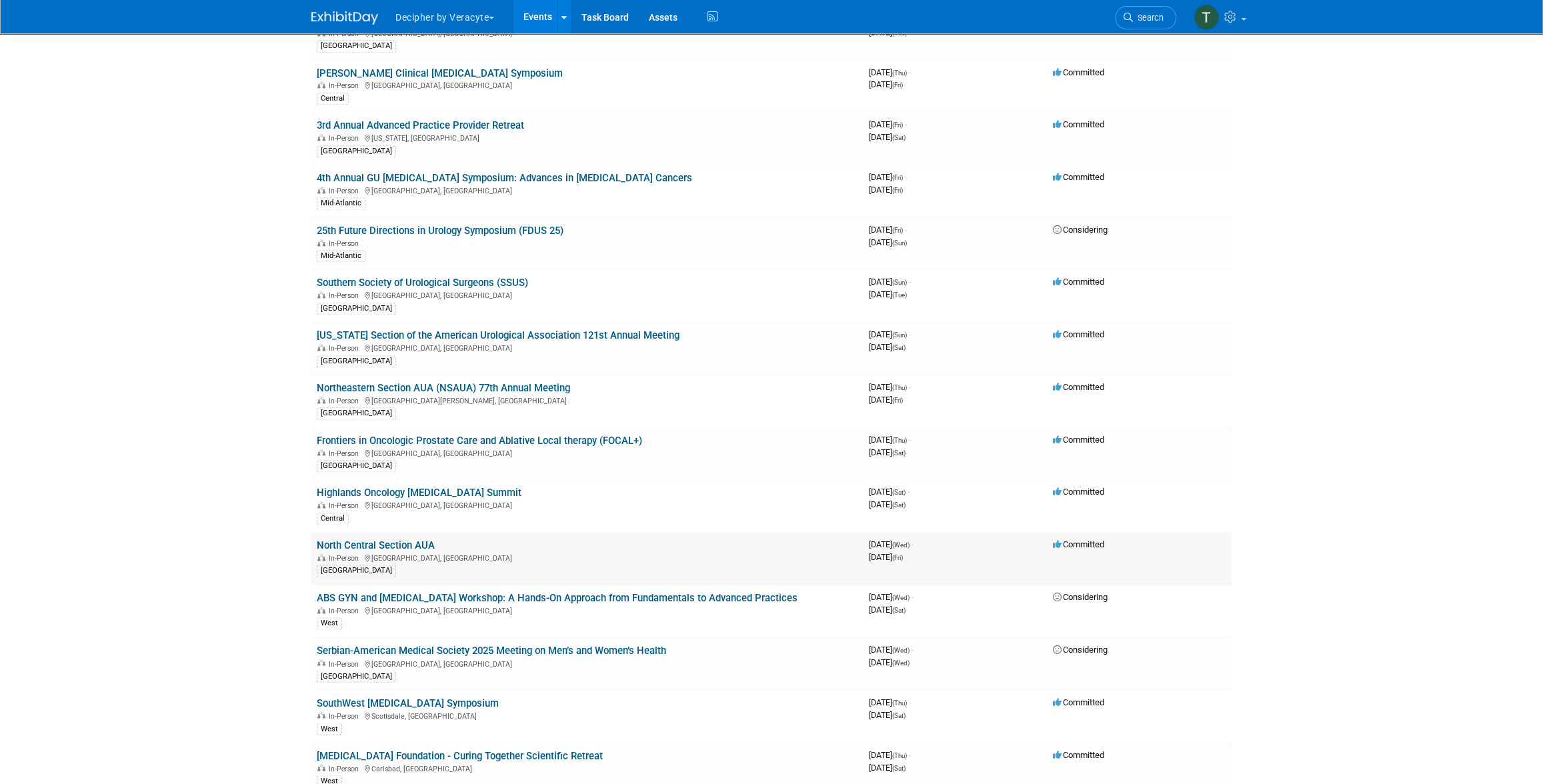
click at [408, 540] on link "North Central Section AUA" at bounding box center [376, 545] width 118 height 12
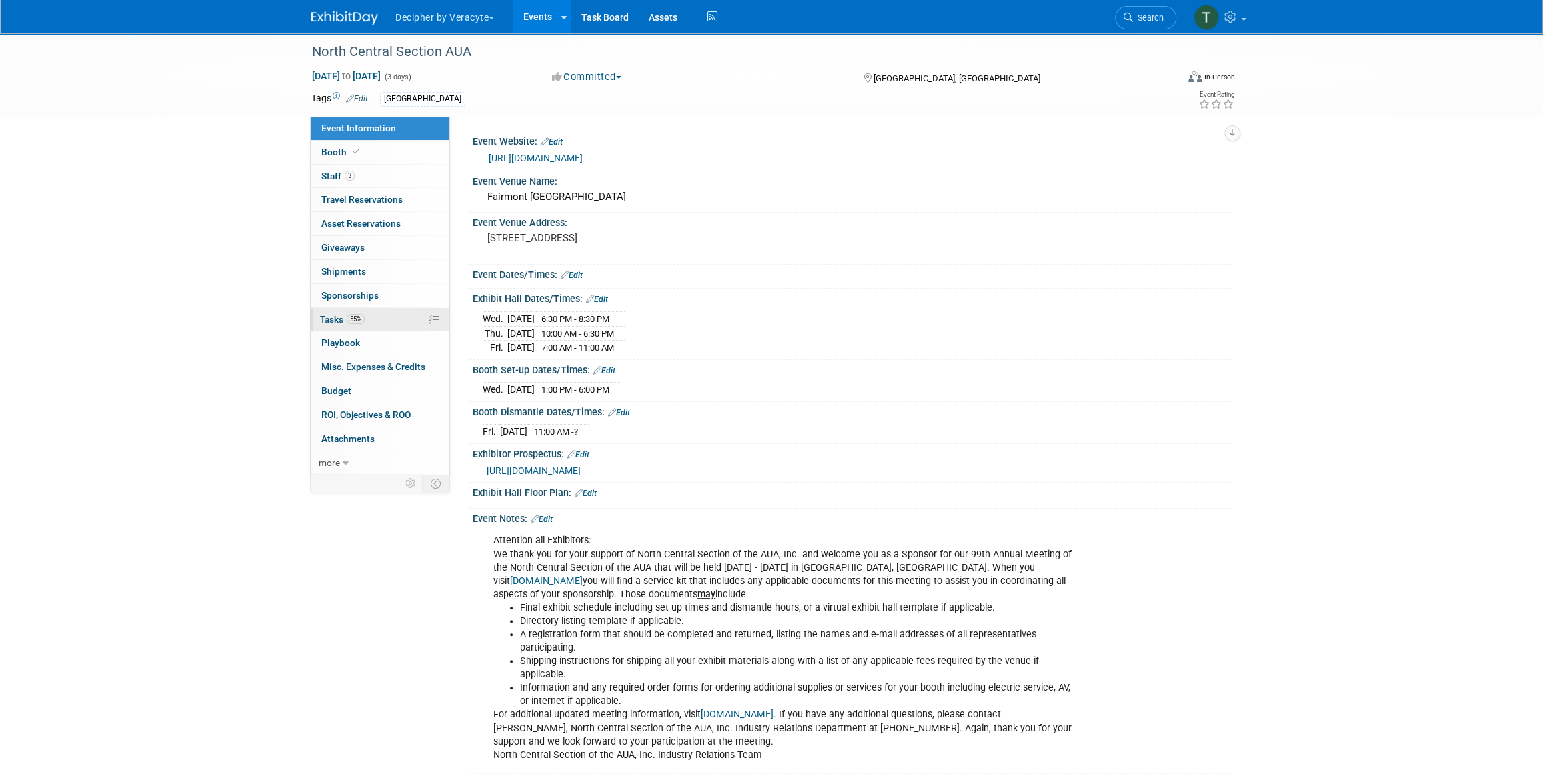
click at [358, 308] on link "55% Tasks 55%" at bounding box center [380, 319] width 138 height 23
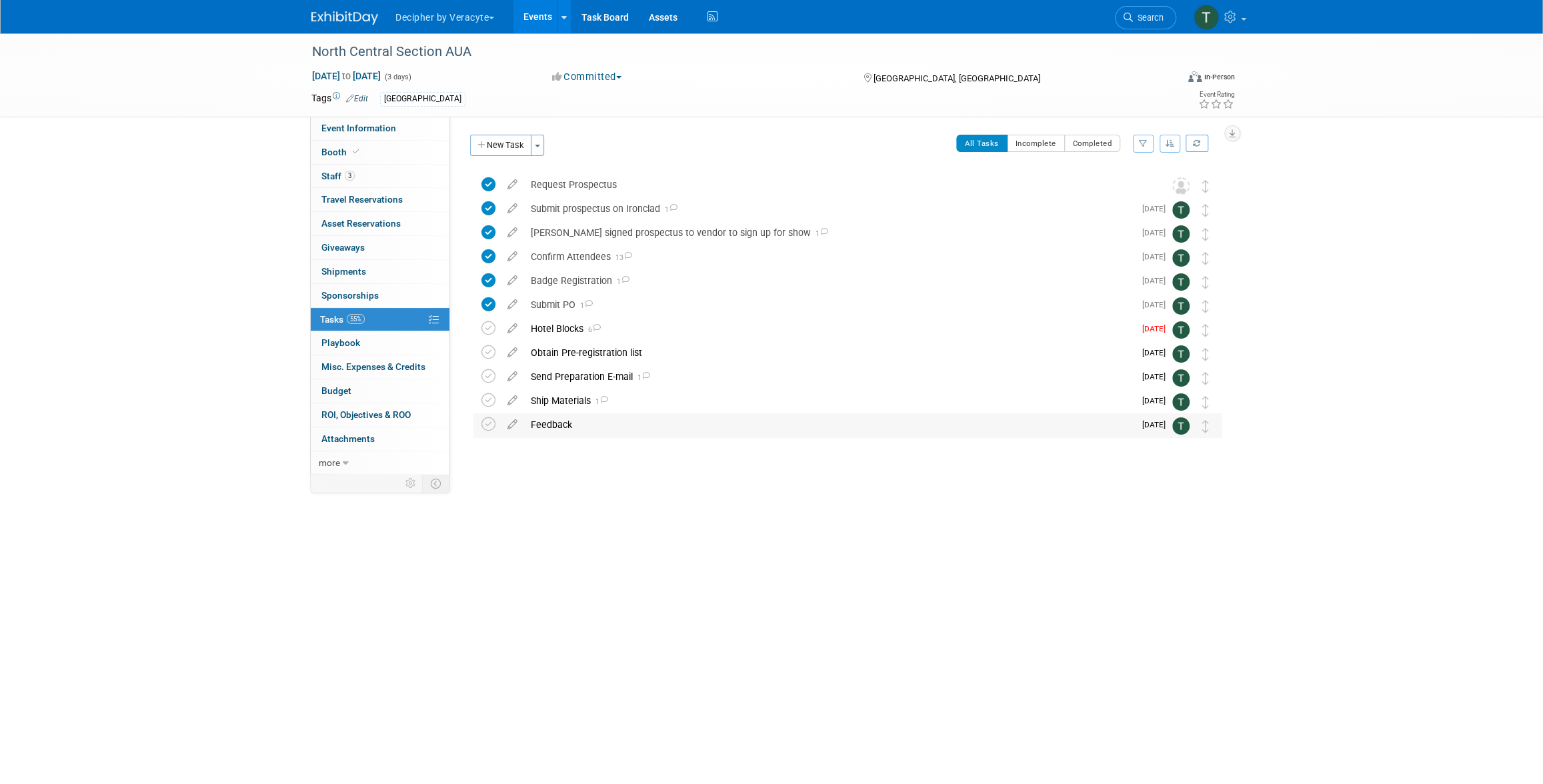
click at [556, 414] on div "Feedback" at bounding box center [829, 425] width 610 height 22
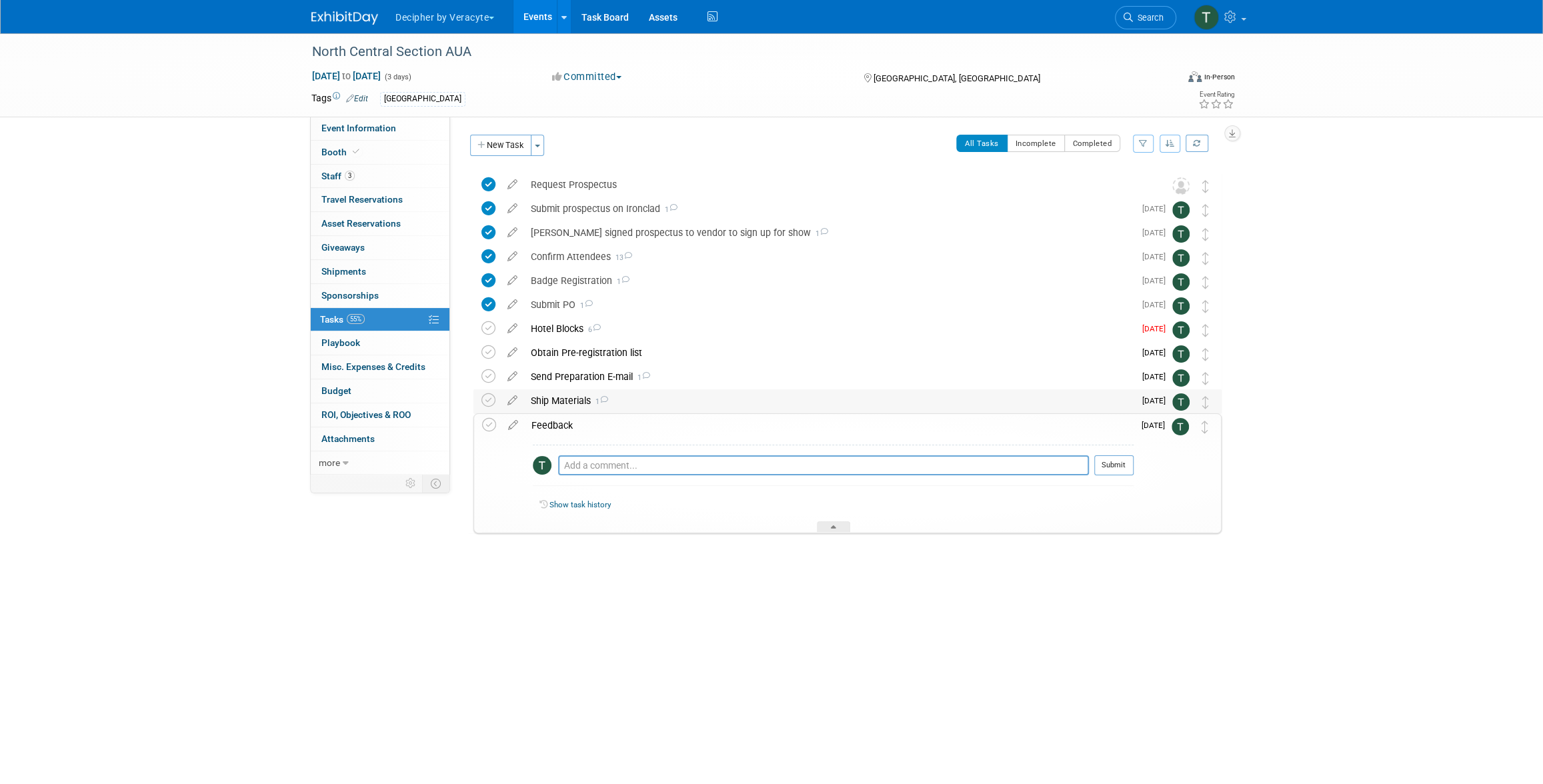
click at [560, 402] on div "Ship Materials 1" at bounding box center [829, 400] width 610 height 22
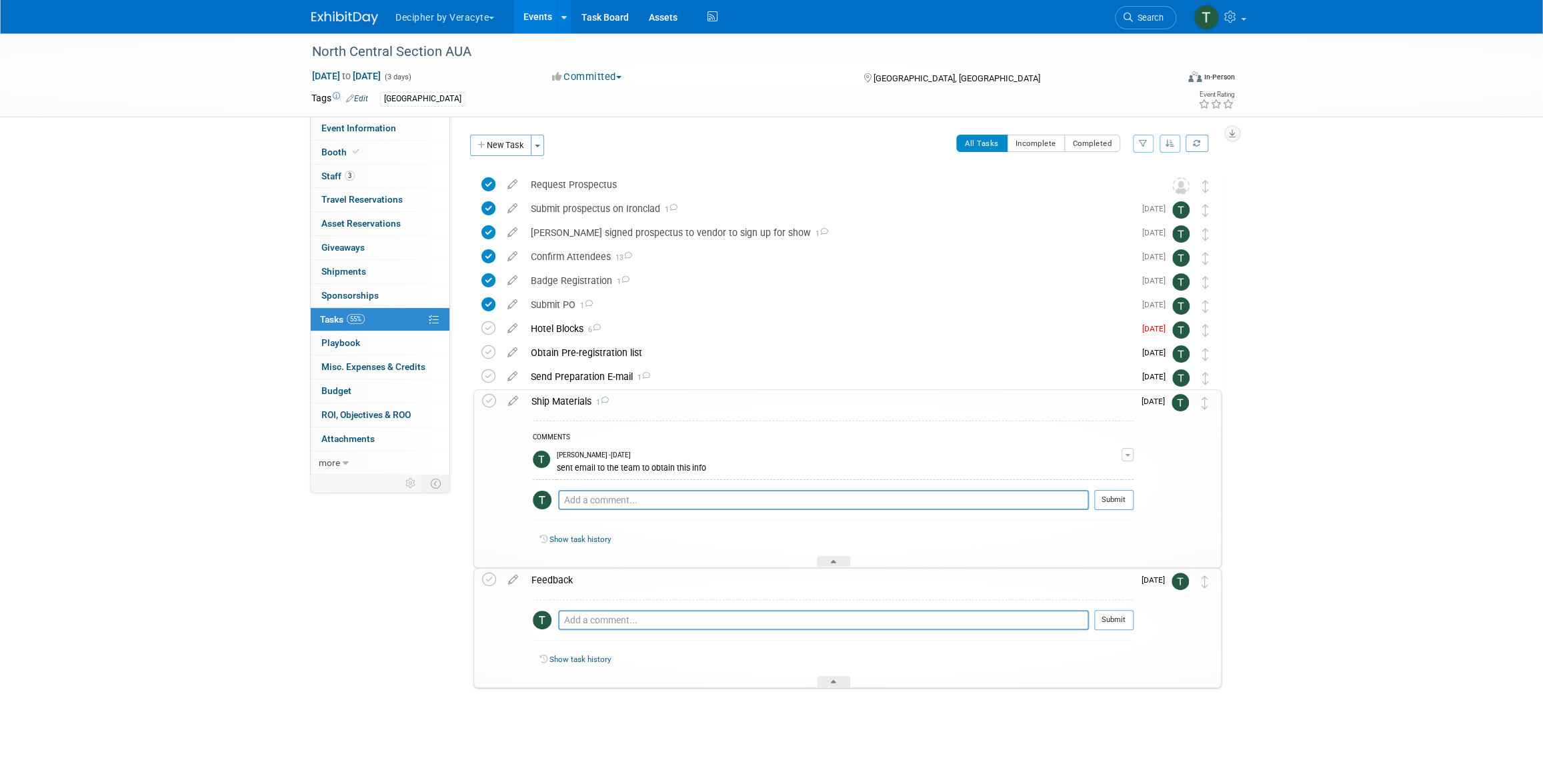
click at [560, 402] on div "Ship Materials 1" at bounding box center [829, 401] width 609 height 22
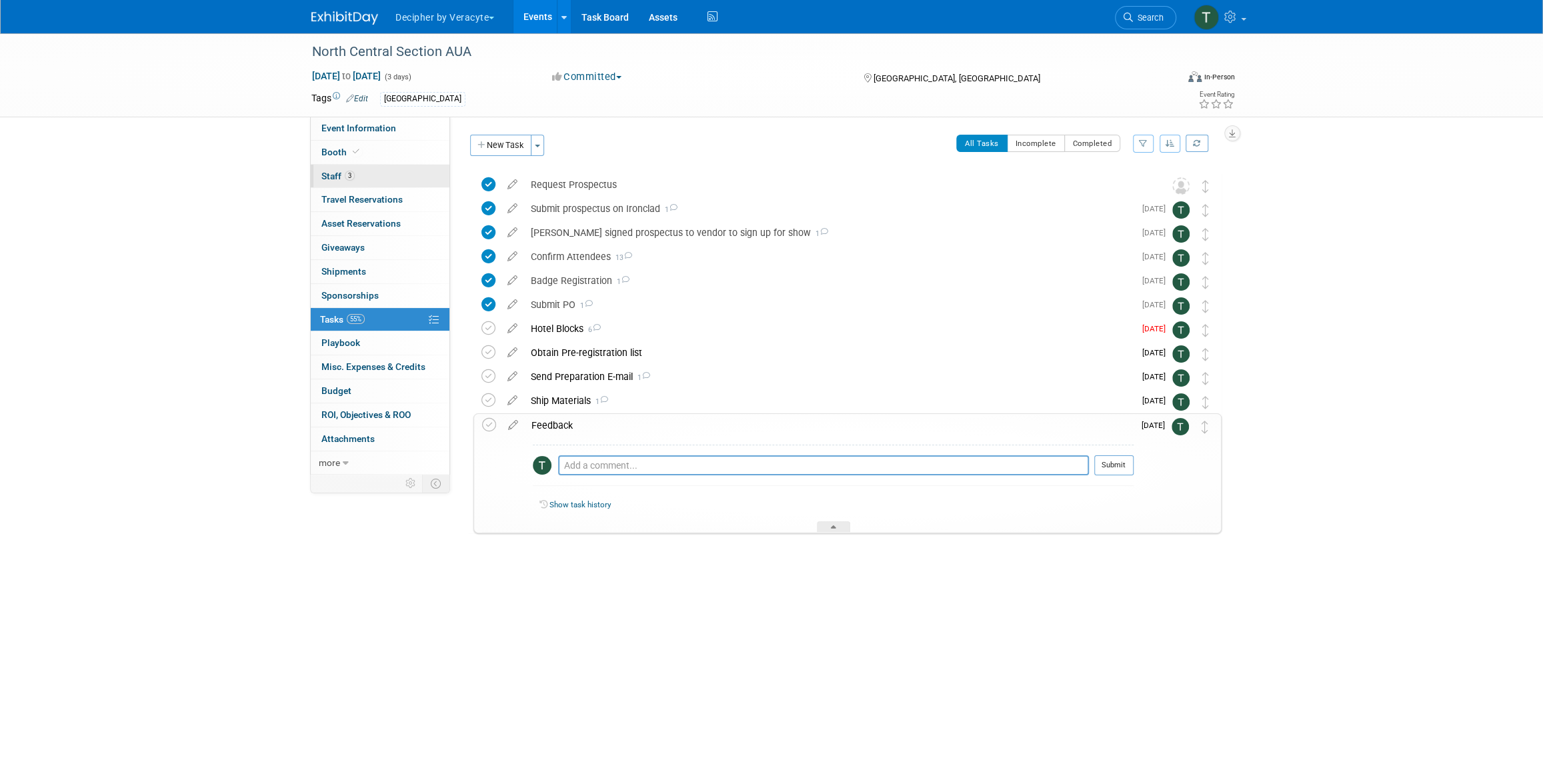
click at [330, 182] on link "3 Staff 3" at bounding box center [380, 176] width 138 height 23
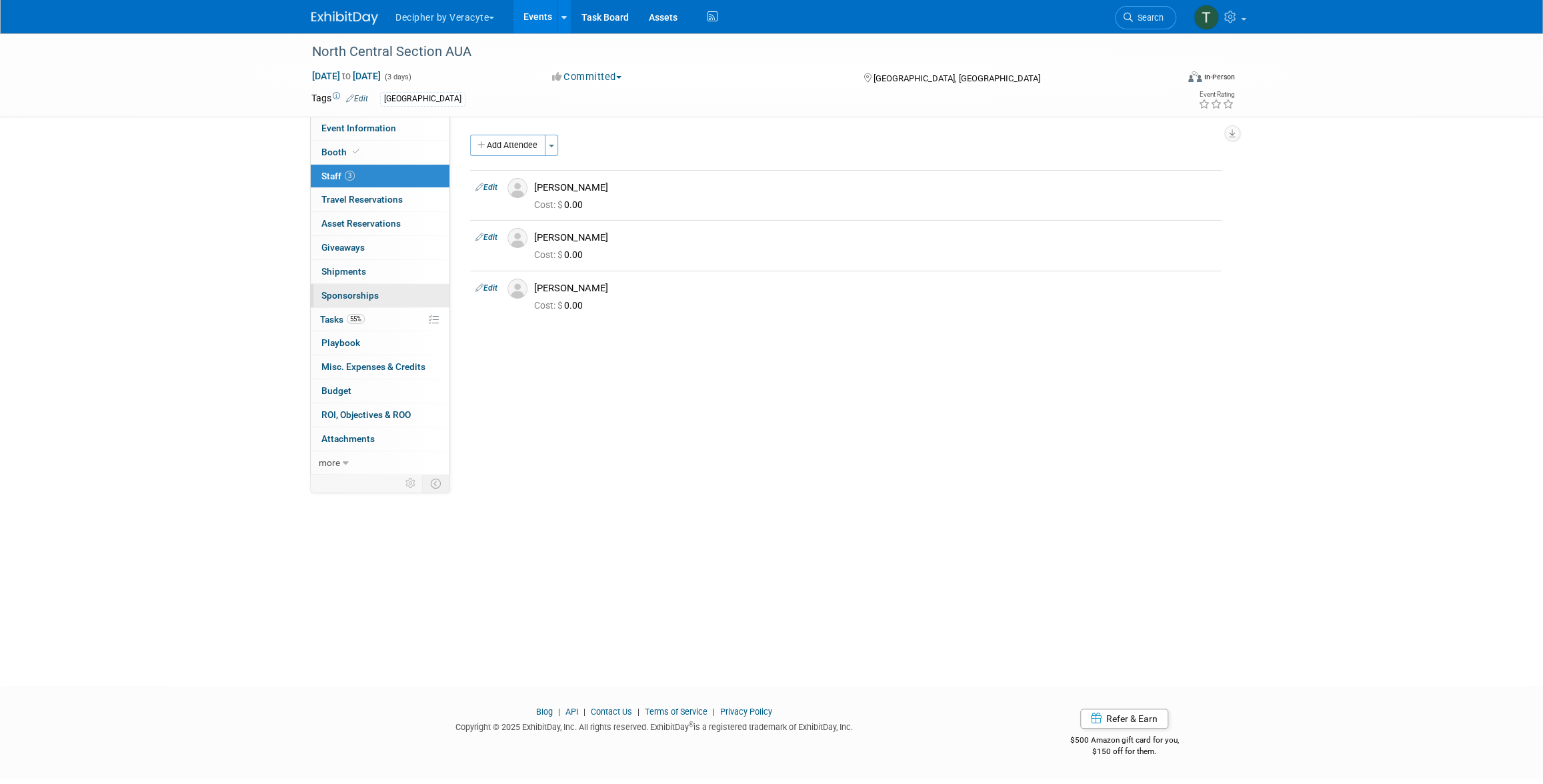
click at [352, 303] on link "0 Sponsorships 0" at bounding box center [380, 296] width 138 height 23
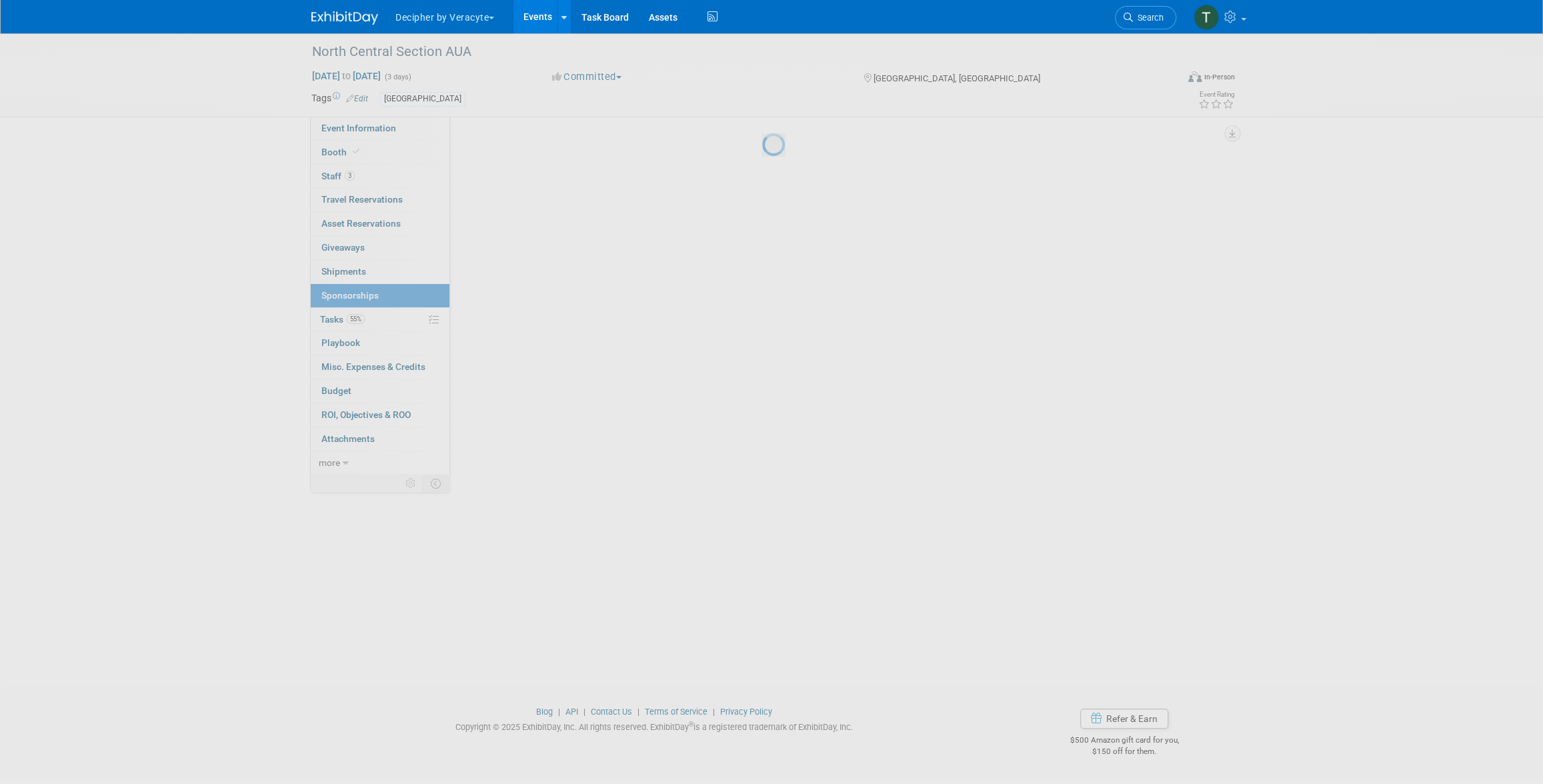
click at [763, 321] on div at bounding box center [772, 392] width 19 height 784
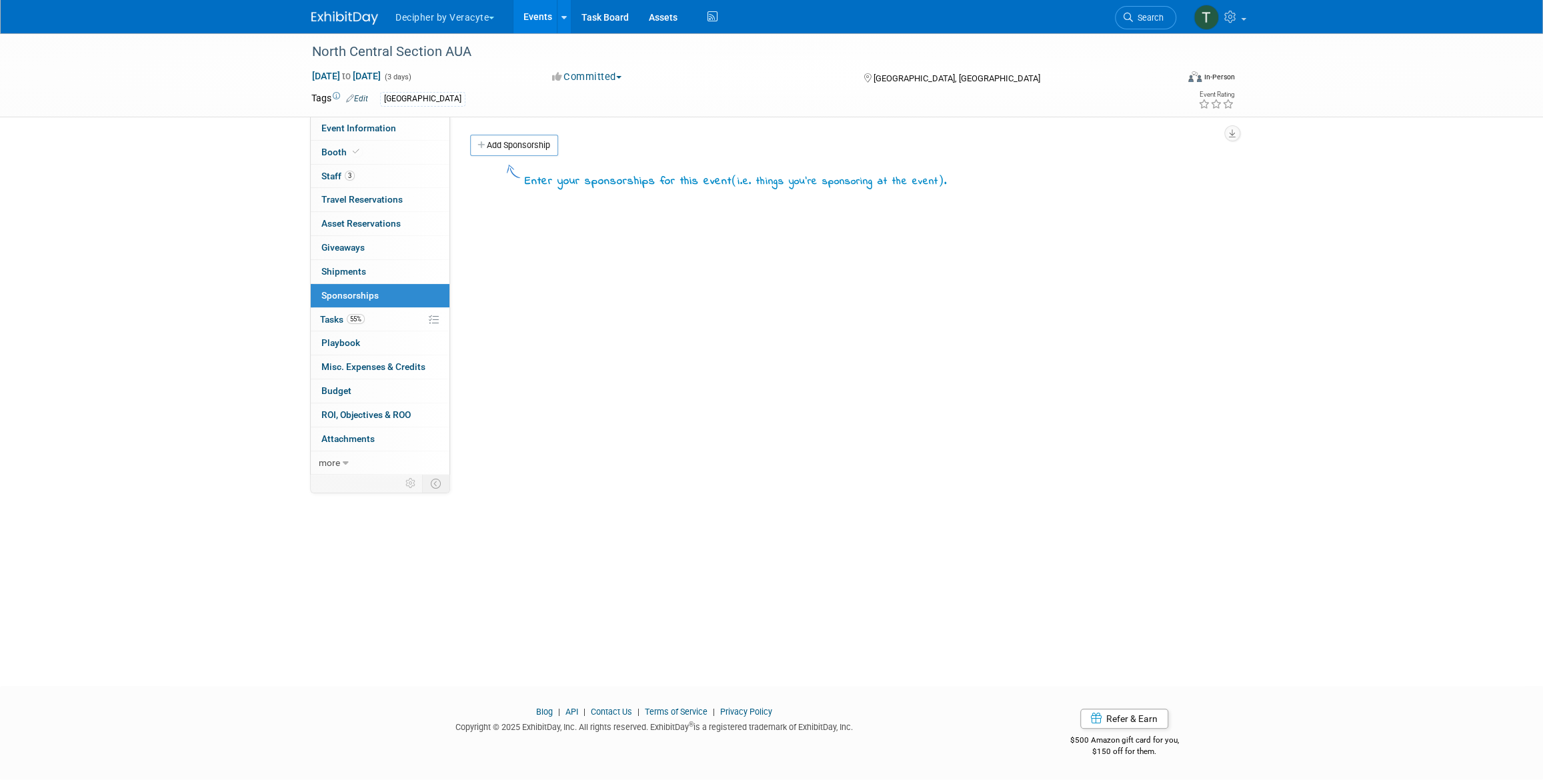
click at [354, 321] on span "55%" at bounding box center [356, 319] width 18 height 10
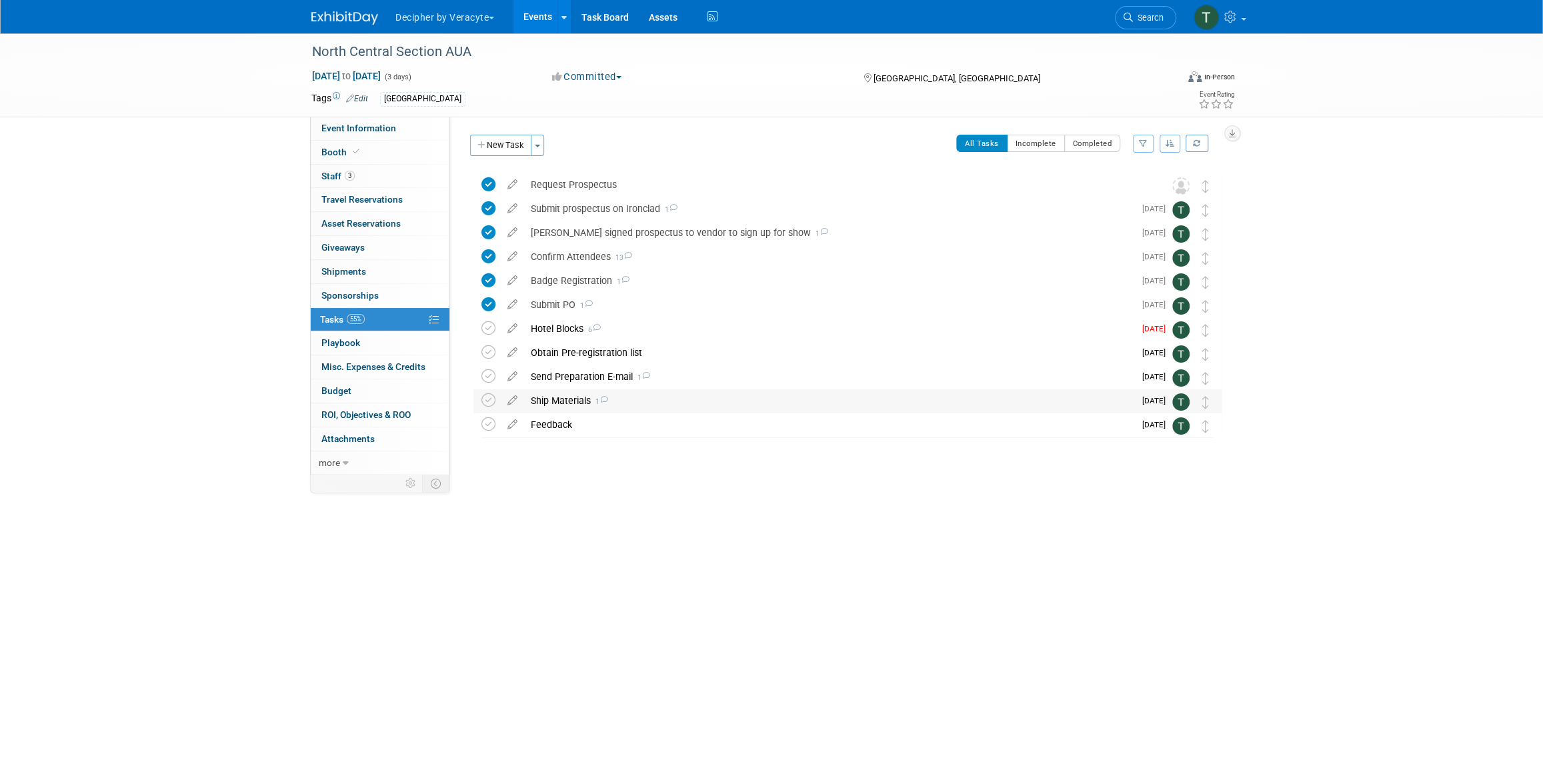
click at [590, 400] on div "Ship Materials 1" at bounding box center [829, 400] width 610 height 22
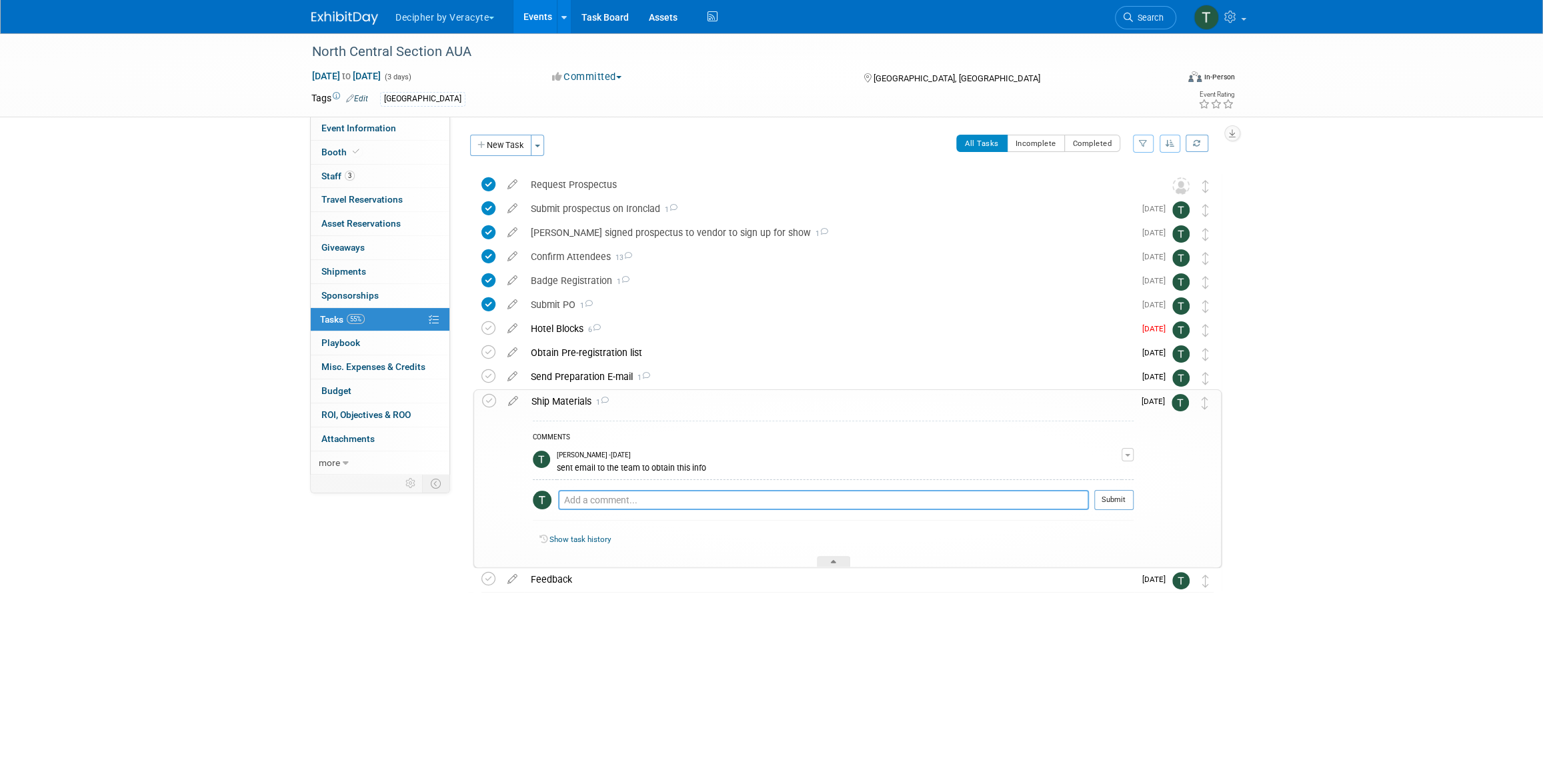
click at [596, 503] on textarea at bounding box center [823, 500] width 531 height 20
type textarea "sent email to the team again"
click at [1116, 500] on button "Submit" at bounding box center [1114, 500] width 39 height 20
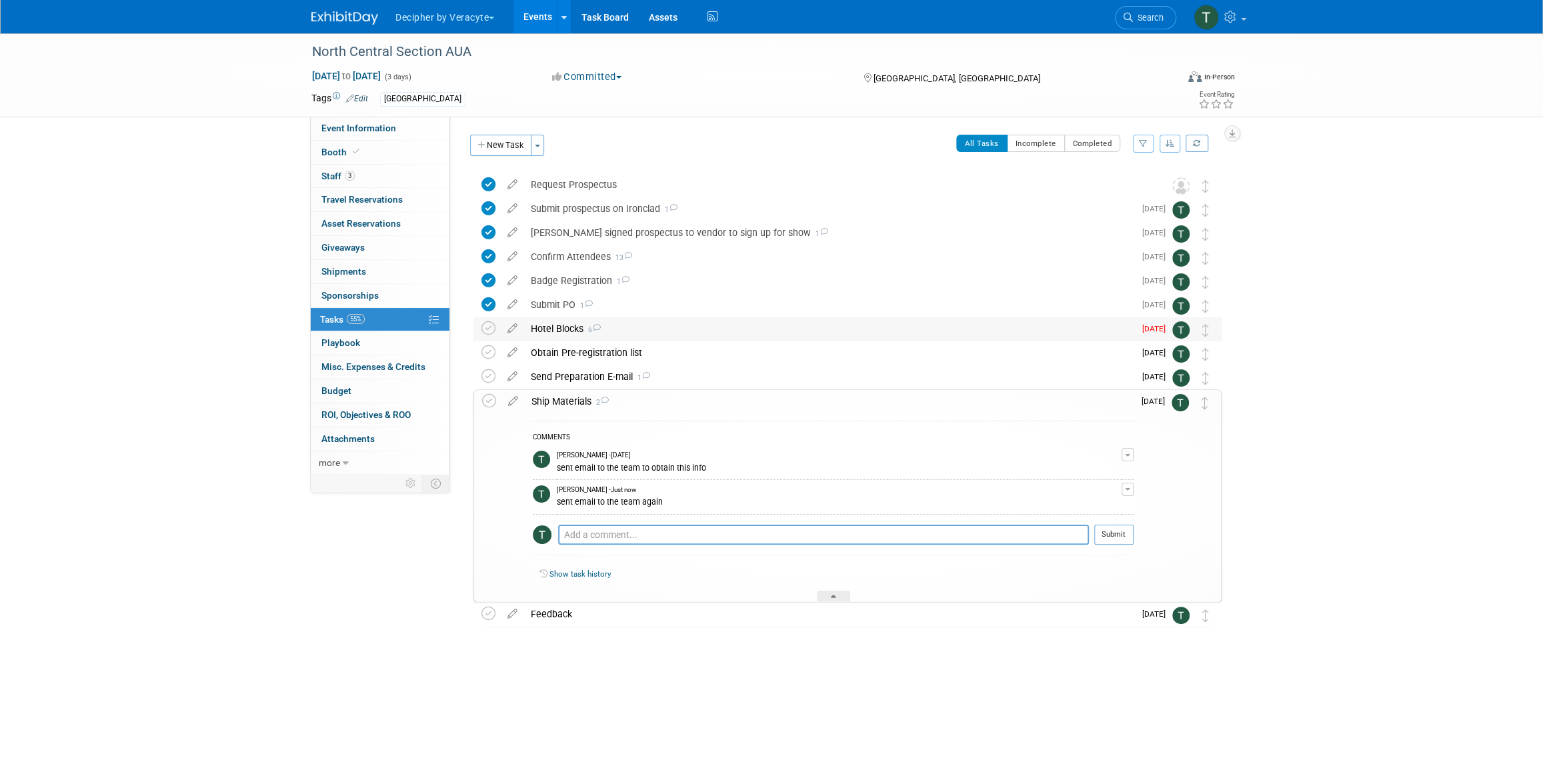
click at [589, 319] on div "Hotel Blocks 6" at bounding box center [829, 328] width 610 height 22
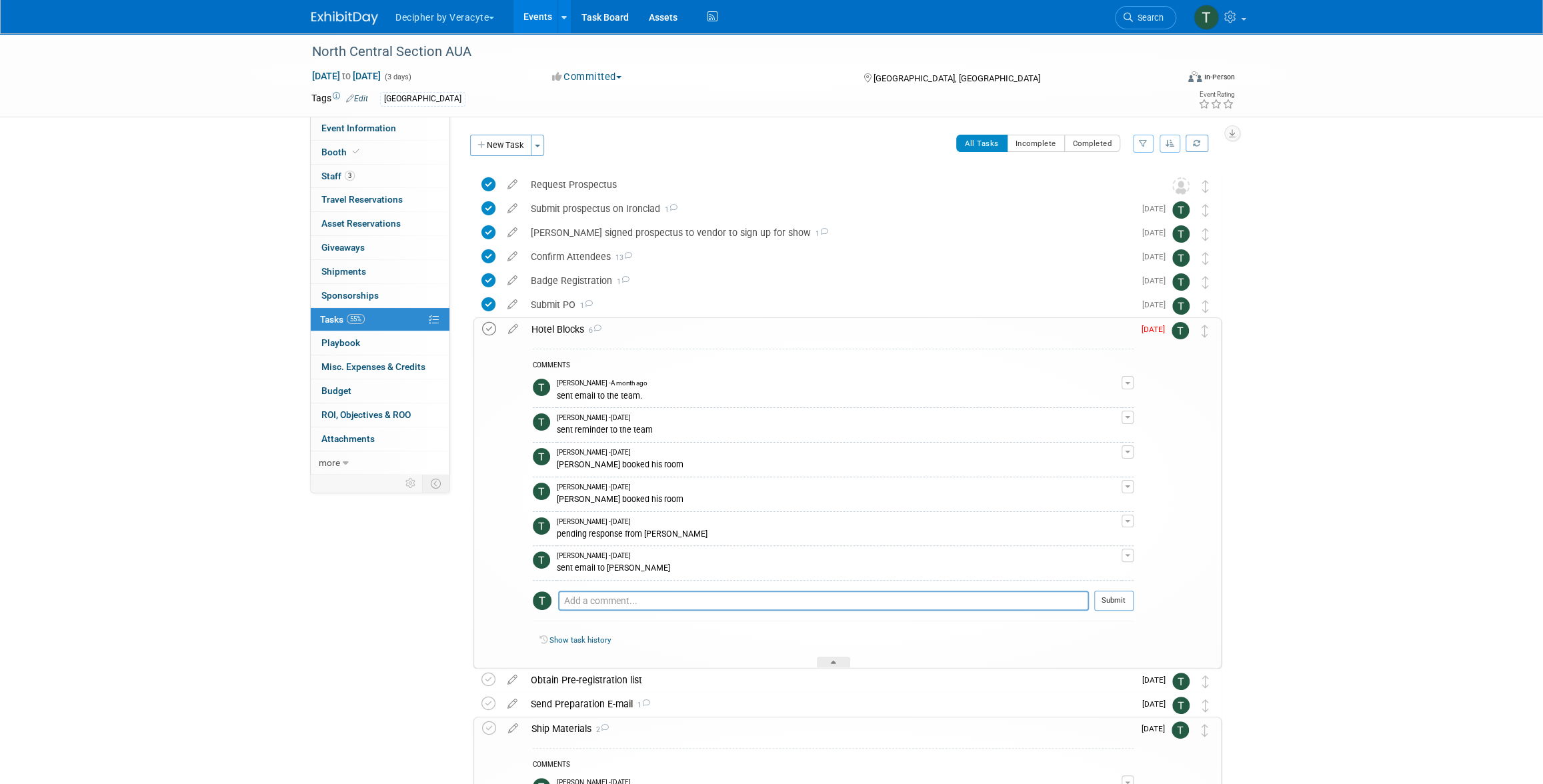
click at [491, 328] on icon at bounding box center [488, 328] width 14 height 14
click at [560, 328] on div "Hotel Blocks 6" at bounding box center [829, 329] width 609 height 22
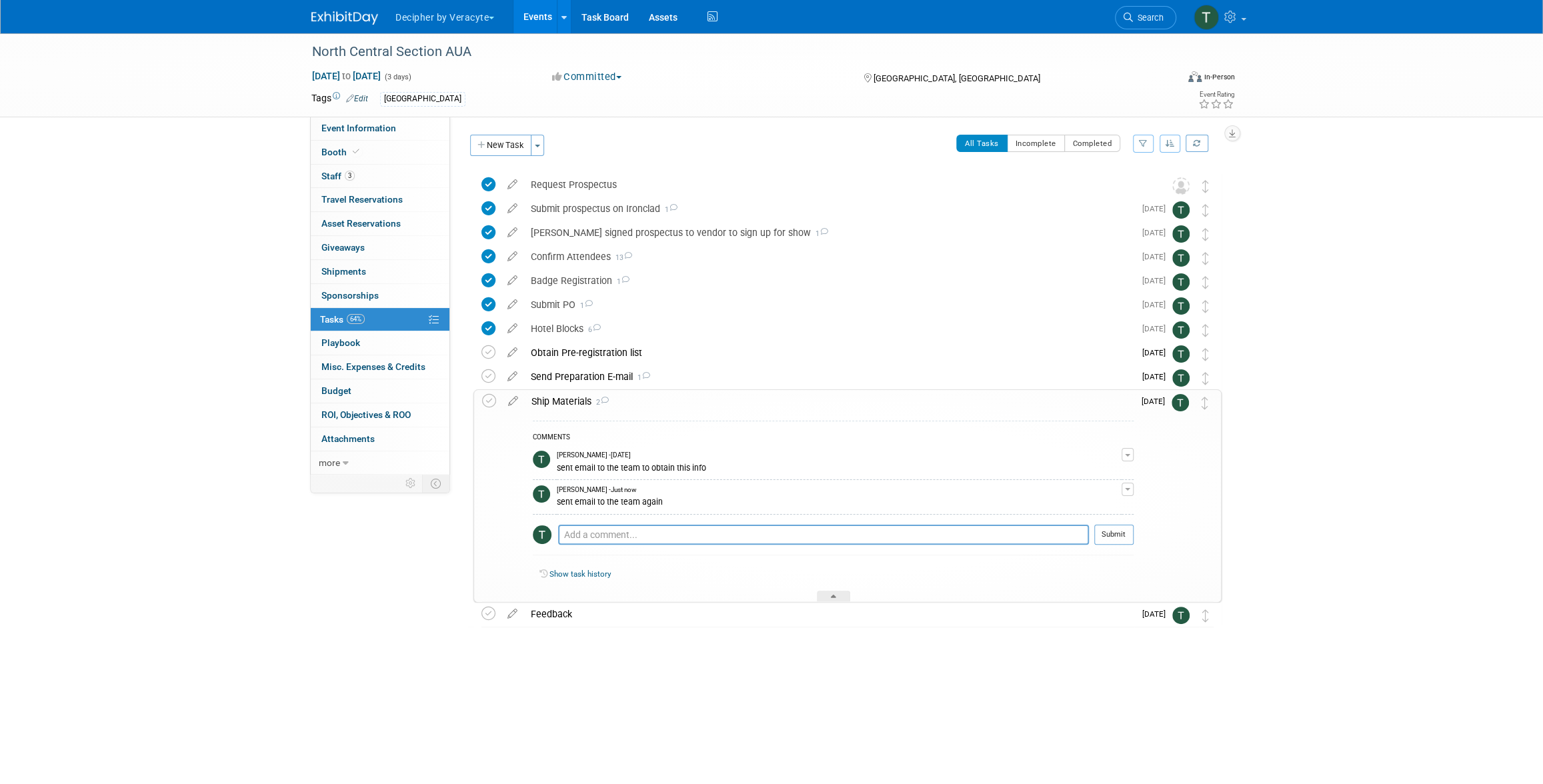
click at [542, 27] on link "Events" at bounding box center [538, 17] width 49 height 34
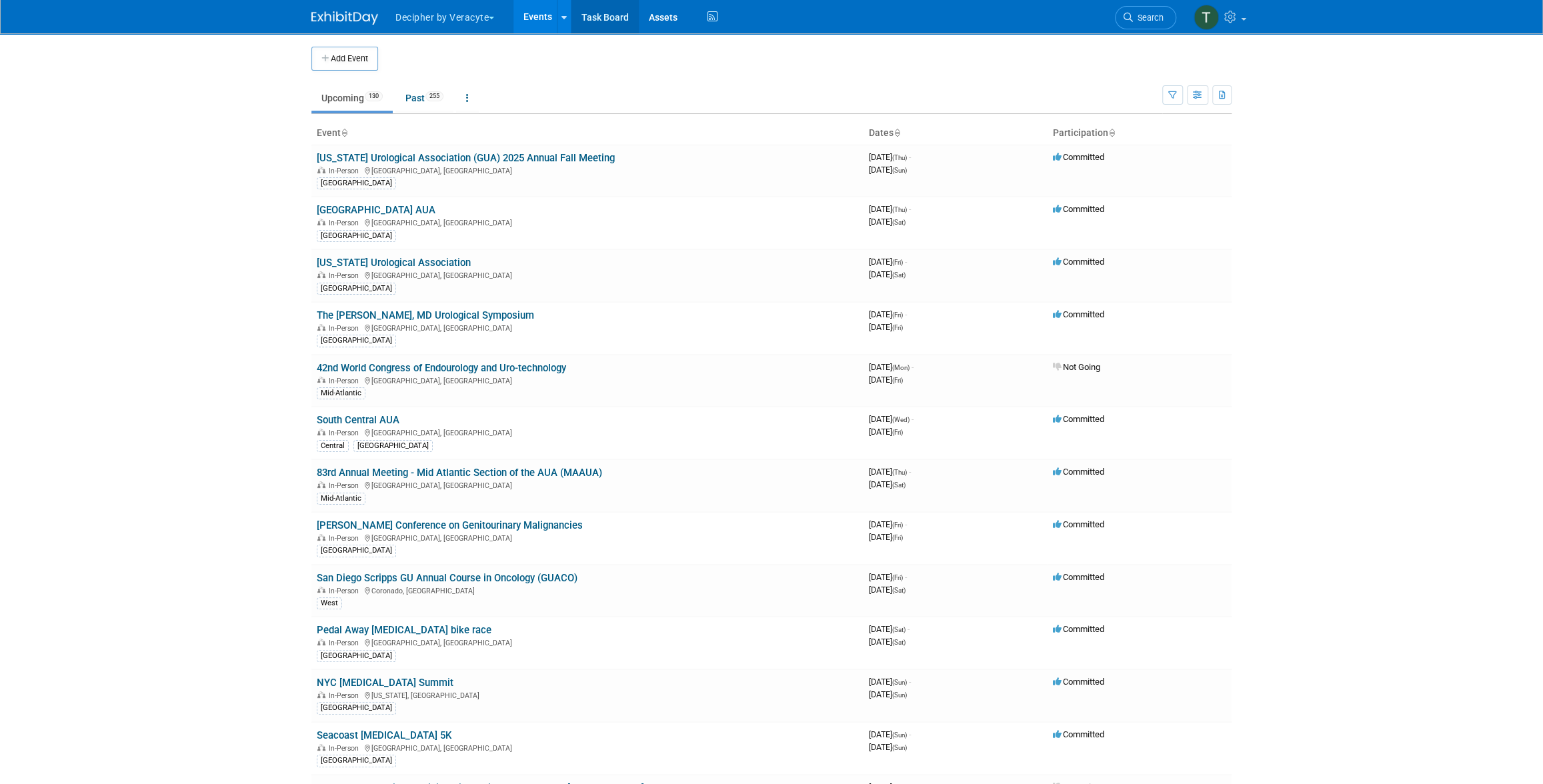
click at [585, 7] on link "Task Board" at bounding box center [605, 17] width 67 height 34
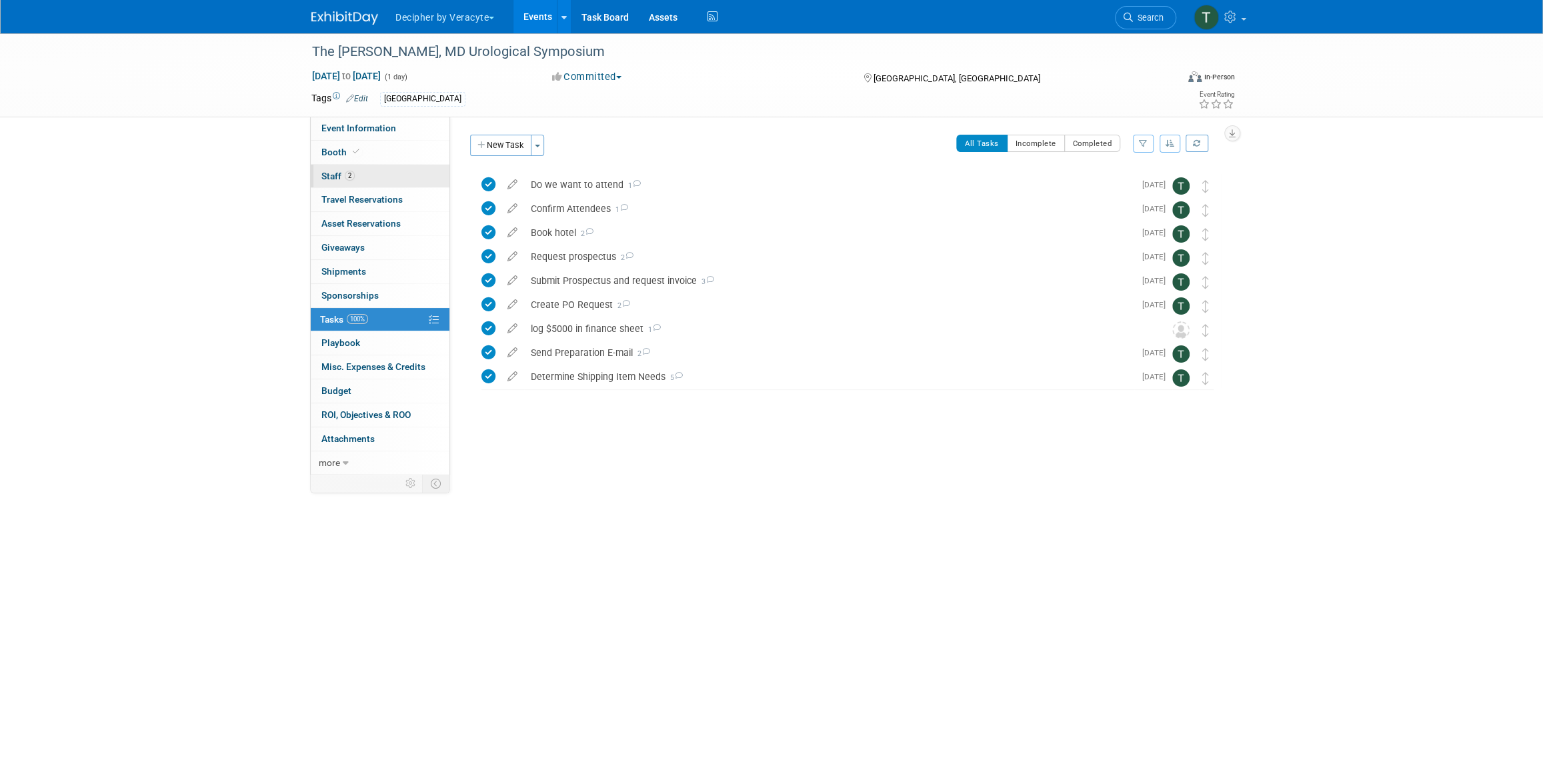
click at [384, 181] on link "2 Staff 2" at bounding box center [380, 176] width 138 height 23
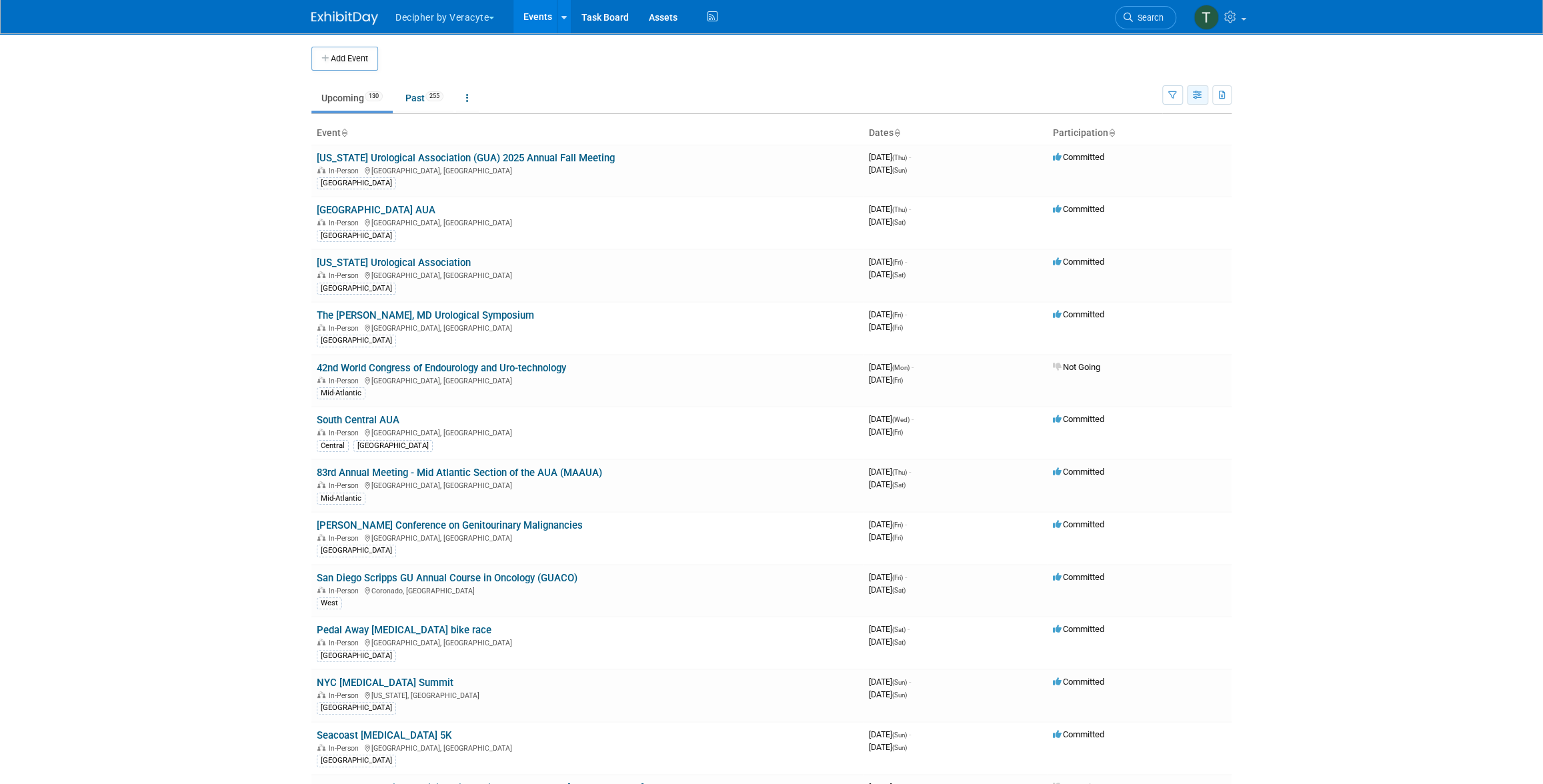
click at [1203, 101] on button "button" at bounding box center [1198, 94] width 22 height 20
click at [1156, 180] on link "Calendar View" at bounding box center [1142, 182] width 112 height 19
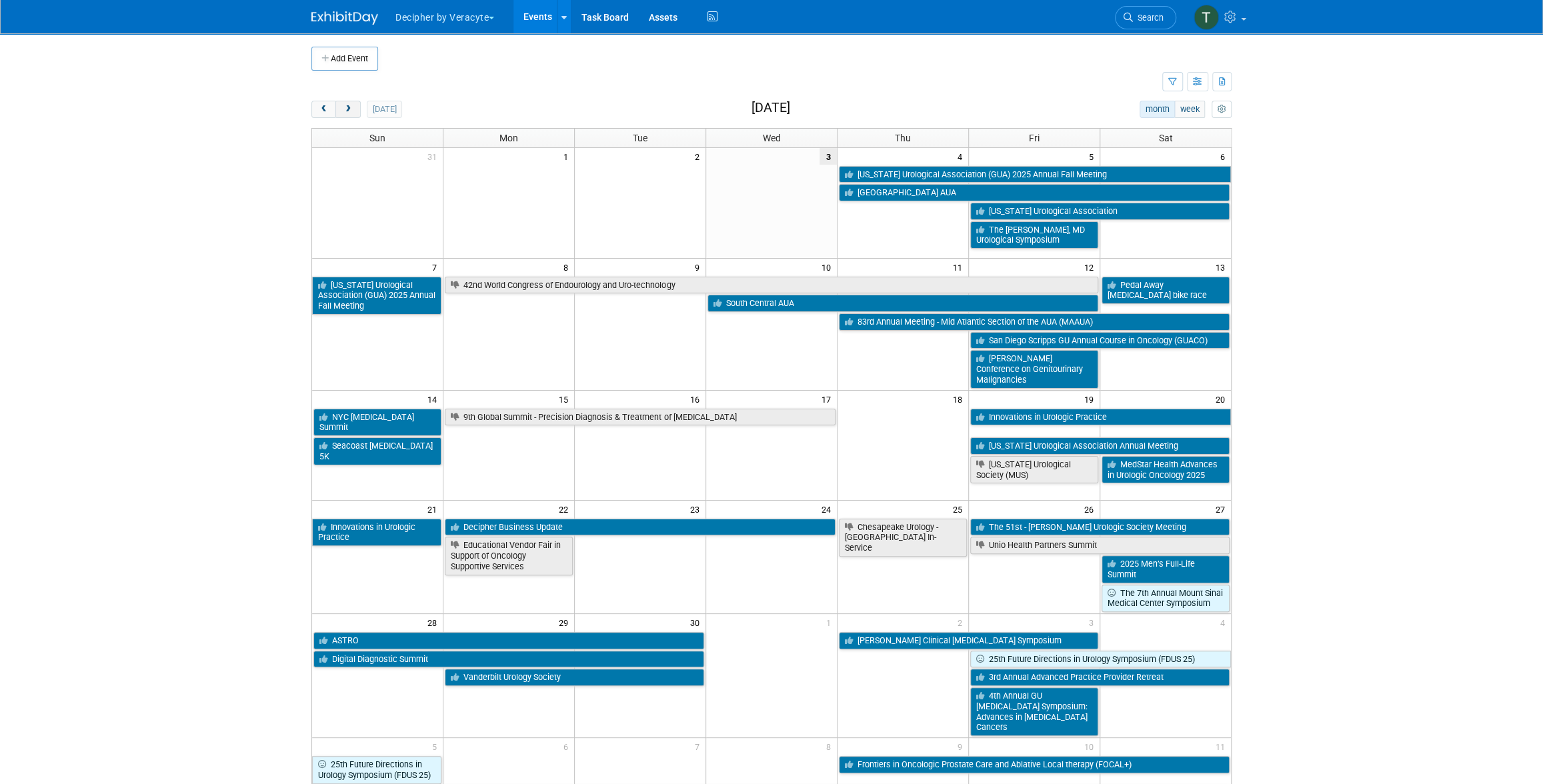
click at [344, 103] on button "next" at bounding box center [347, 109] width 24 height 18
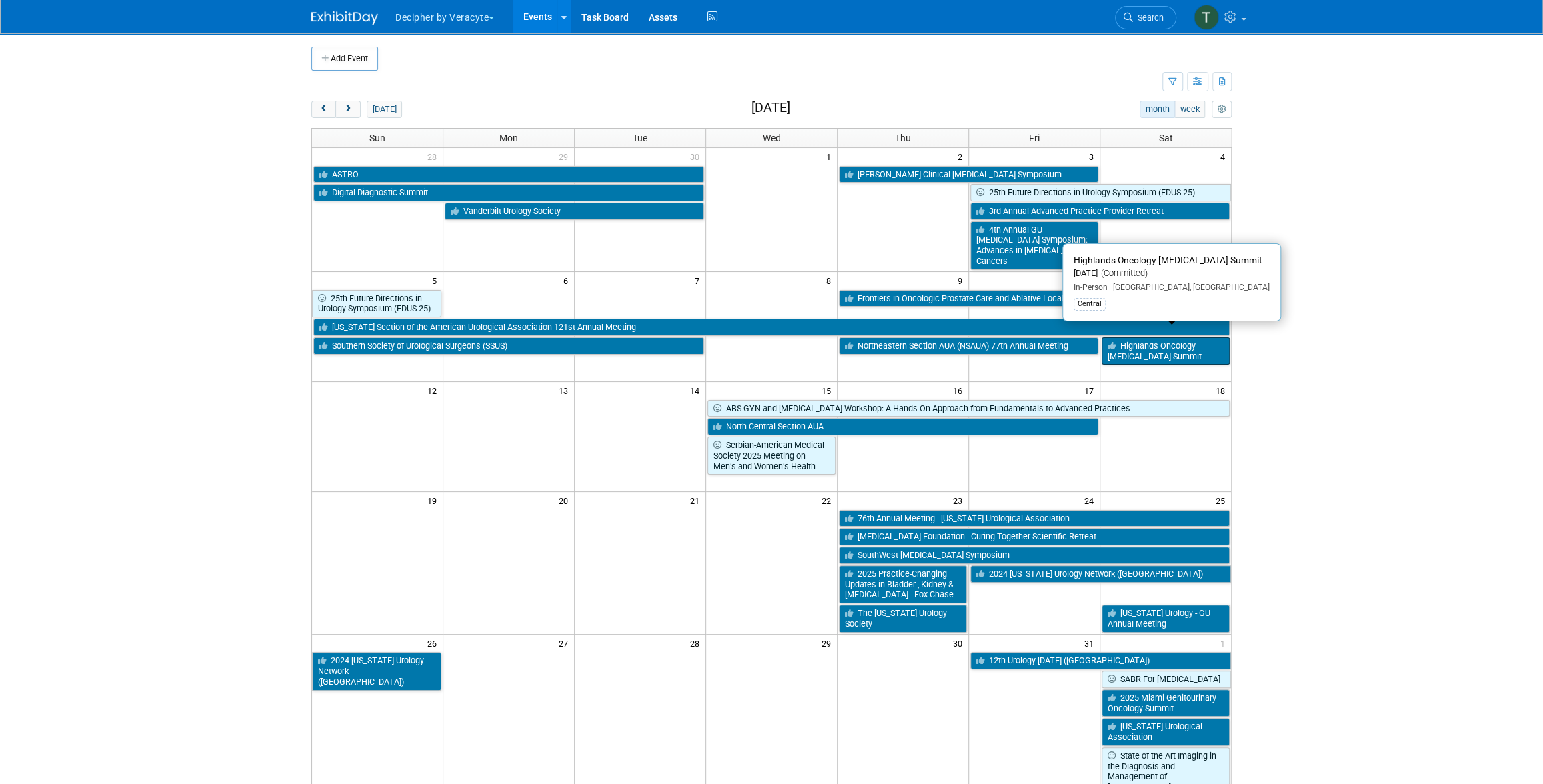
click at [1178, 338] on link "Highlands Oncology [MEDICAL_DATA] Summit" at bounding box center [1165, 351] width 128 height 27
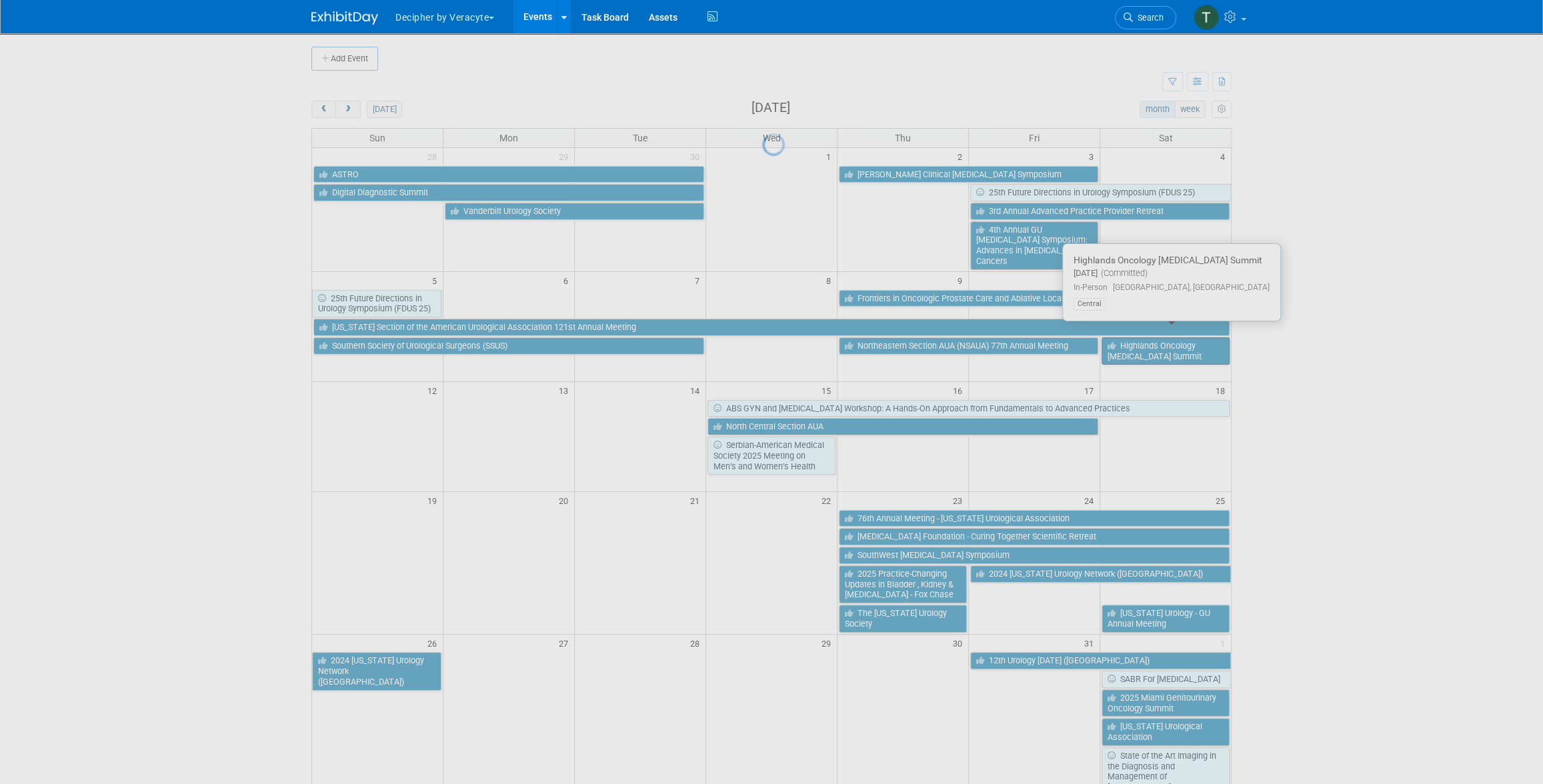
click at [781, 338] on div at bounding box center [772, 392] width 19 height 784
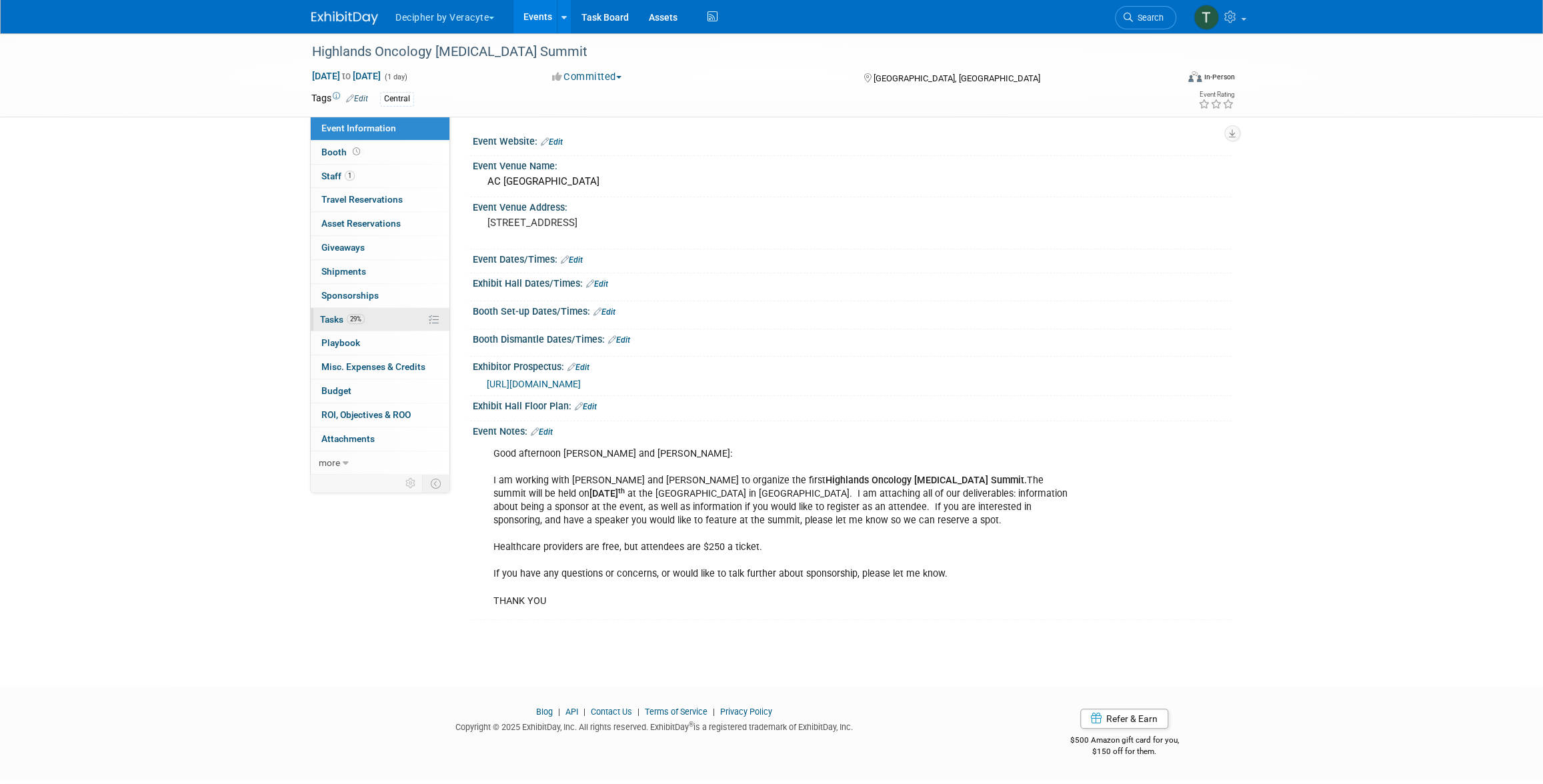
click at [400, 312] on link "29% Tasks 29%" at bounding box center [380, 319] width 138 height 23
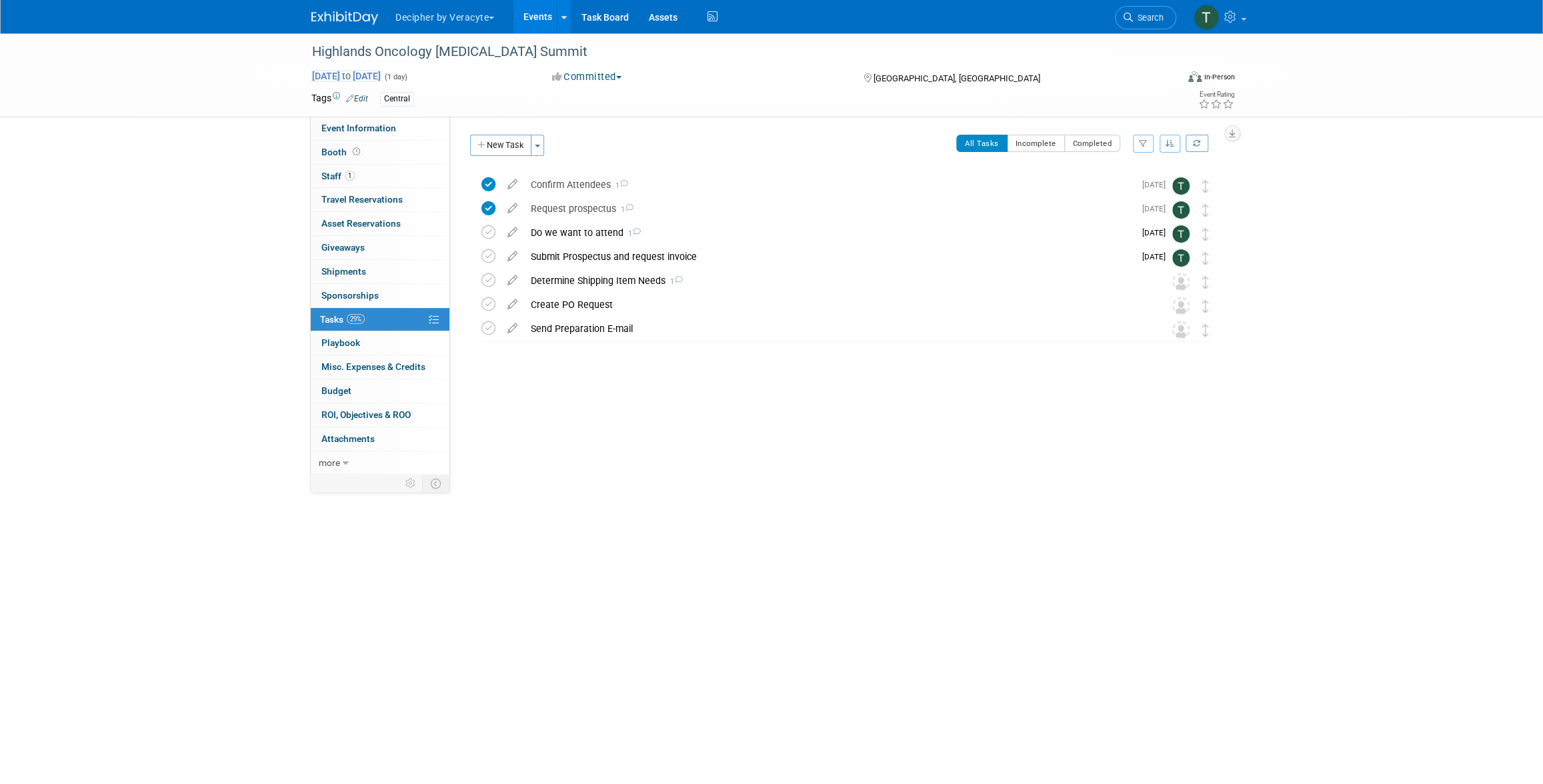
click at [382, 70] on span "Oct 11, 2025 to Oct 11, 2025" at bounding box center [346, 76] width 70 height 12
type input "Oct 11, 2025"
select select "9"
click at [497, 224] on span "25" at bounding box center [502, 226] width 26 height 26
type input "Oct 25, 2025"
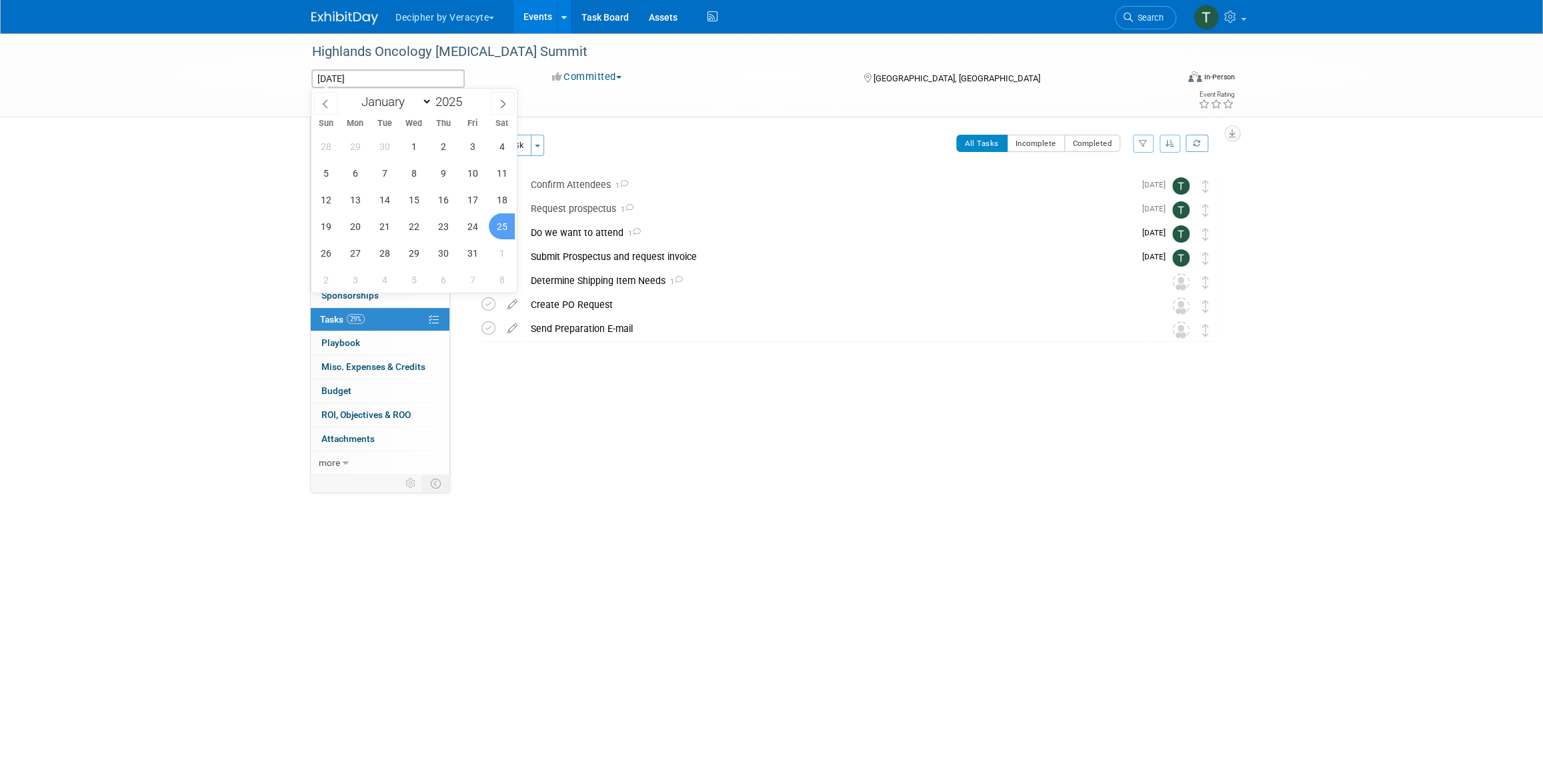
click at [497, 224] on span "25" at bounding box center [502, 226] width 26 height 26
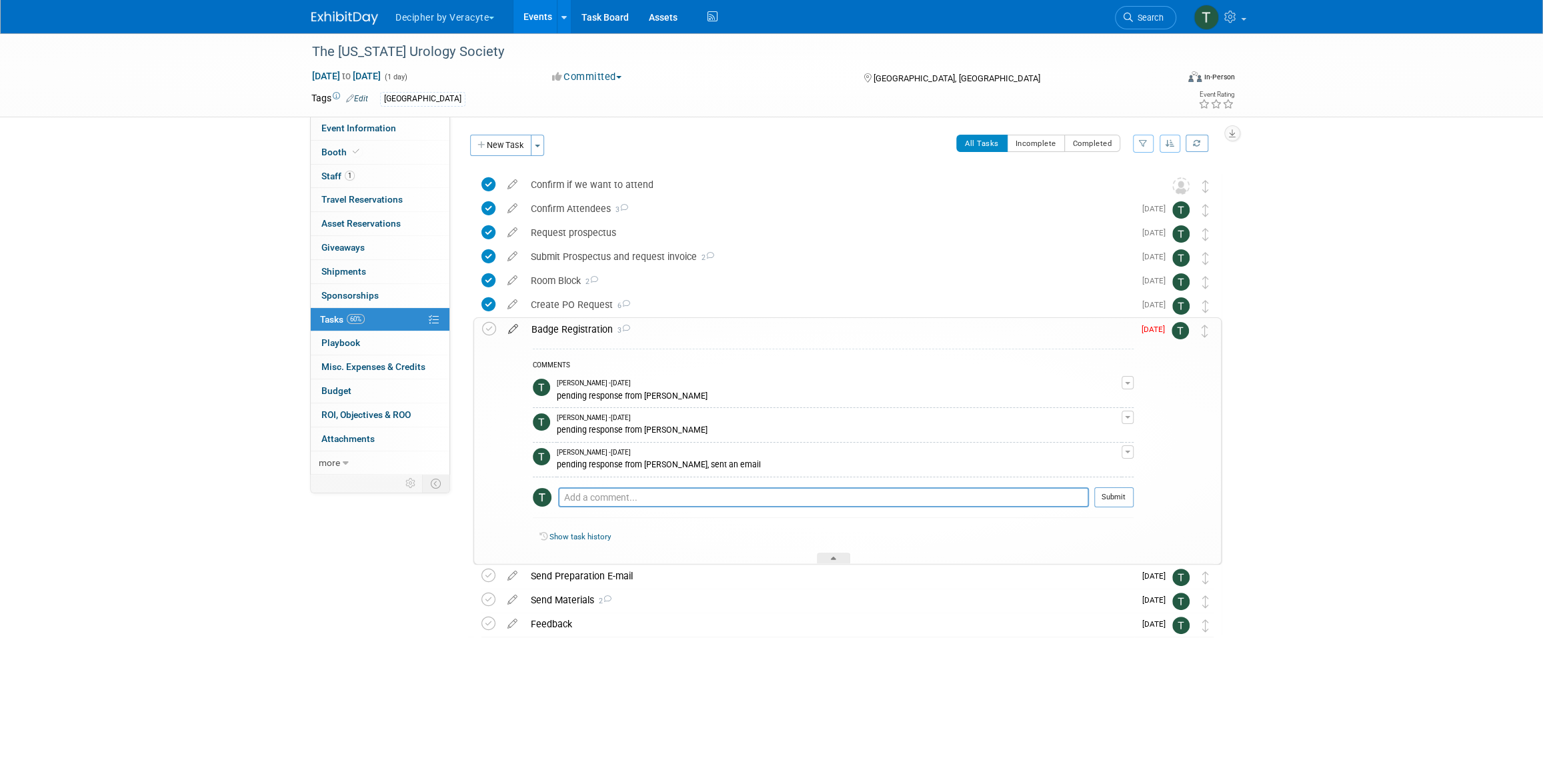
click at [515, 330] on icon at bounding box center [513, 327] width 23 height 17
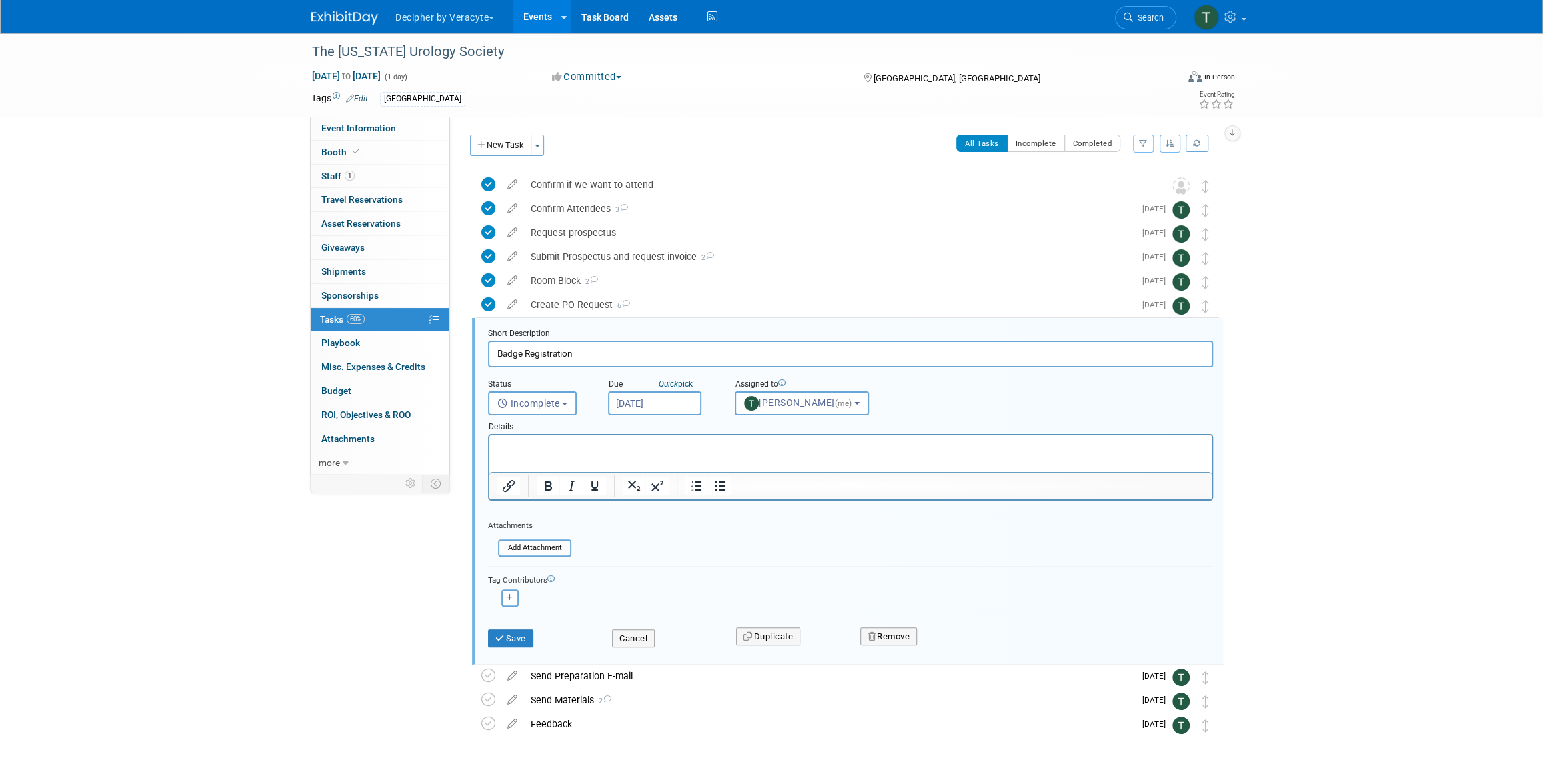
scroll to position [34, 0]
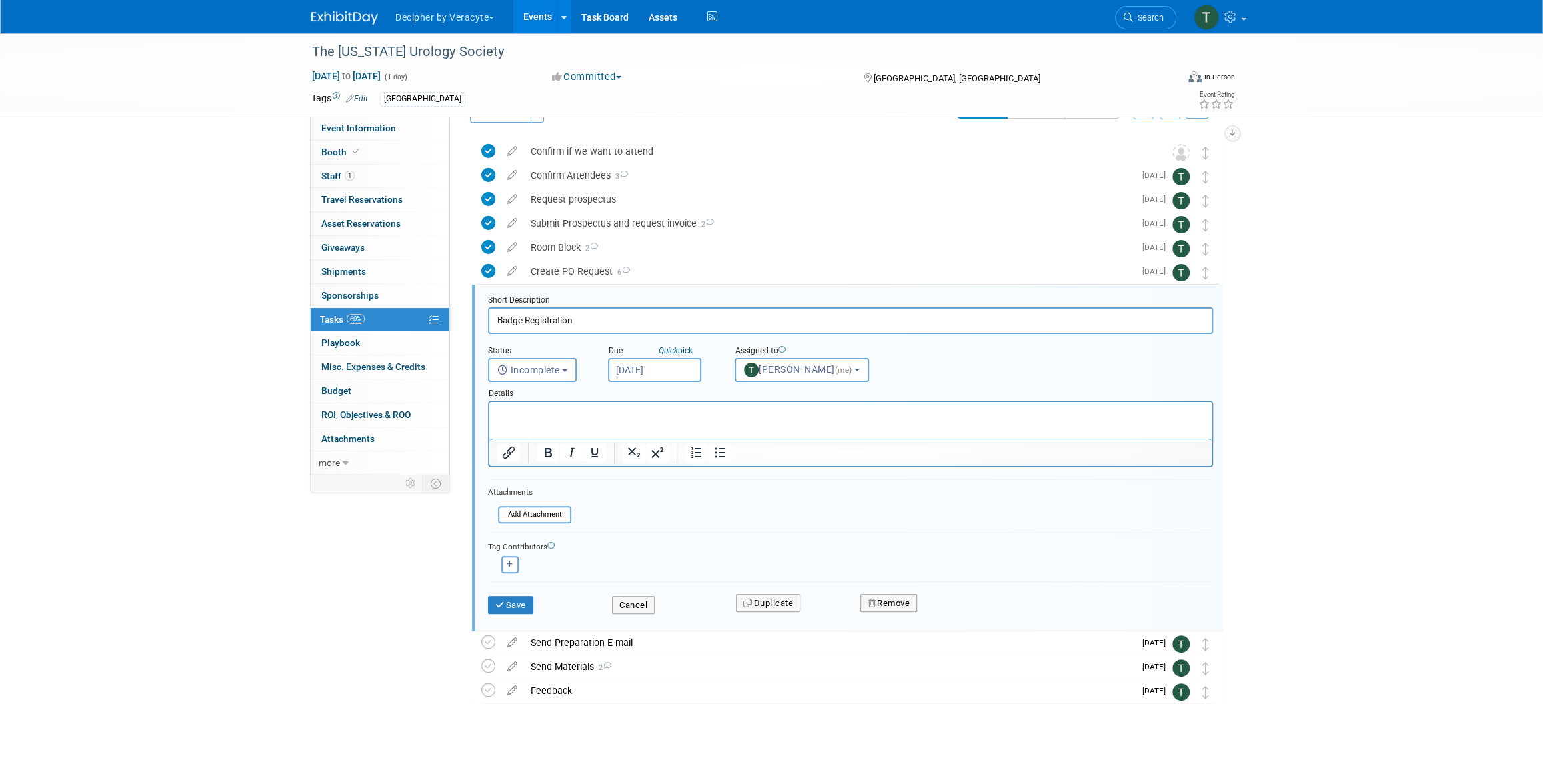
click at [664, 366] on input "Sep 2, 2025" at bounding box center [655, 370] width 94 height 24
click at [646, 465] on span "8" at bounding box center [652, 466] width 26 height 26
click at [647, 375] on input "Sep 8, 2025" at bounding box center [655, 370] width 94 height 24
click at [644, 547] on span "29" at bounding box center [652, 544] width 26 height 26
type input "Sep 29, 2025"
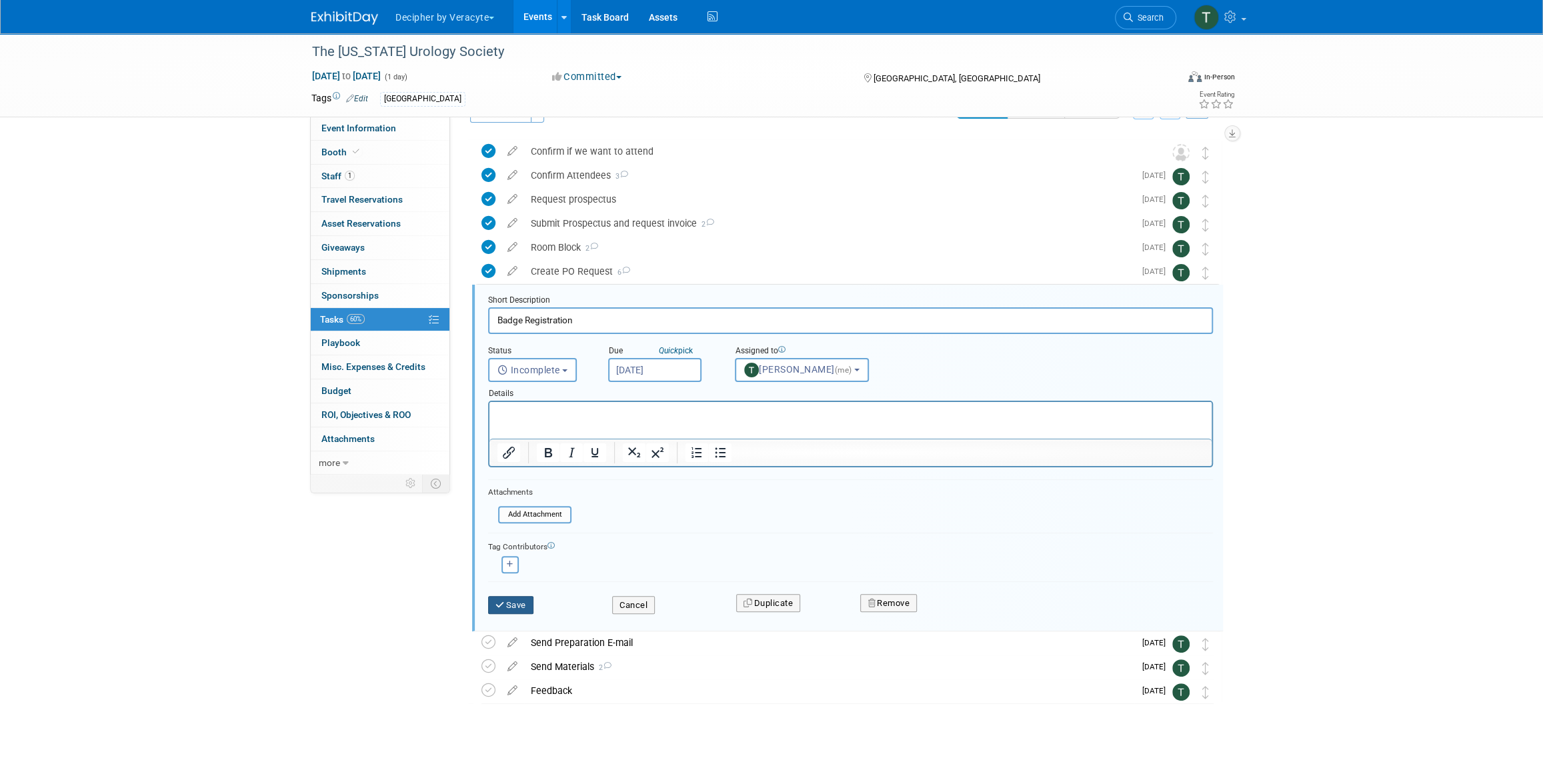
click at [528, 600] on button "Save" at bounding box center [511, 605] width 45 height 19
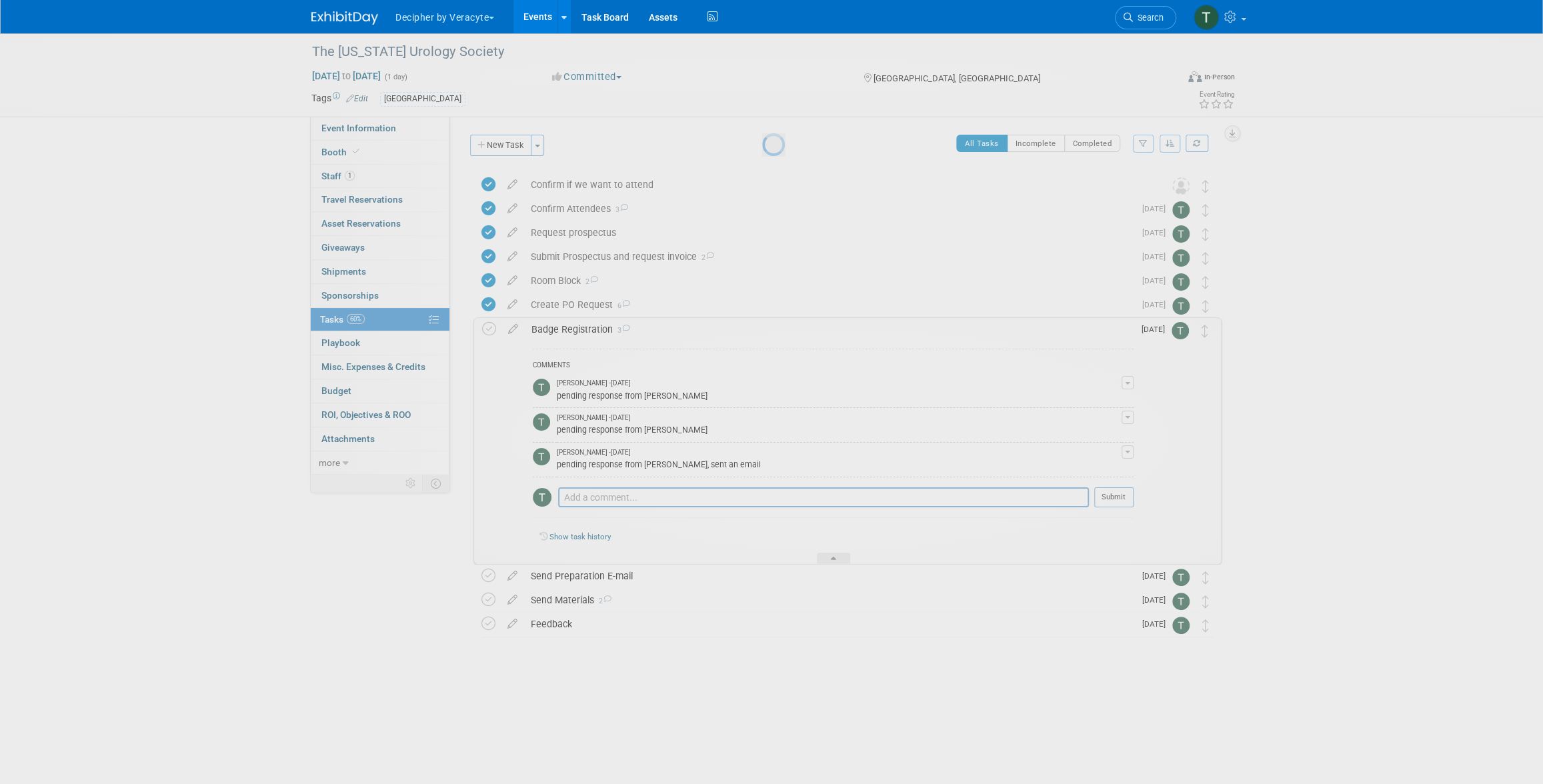
scroll to position [0, 0]
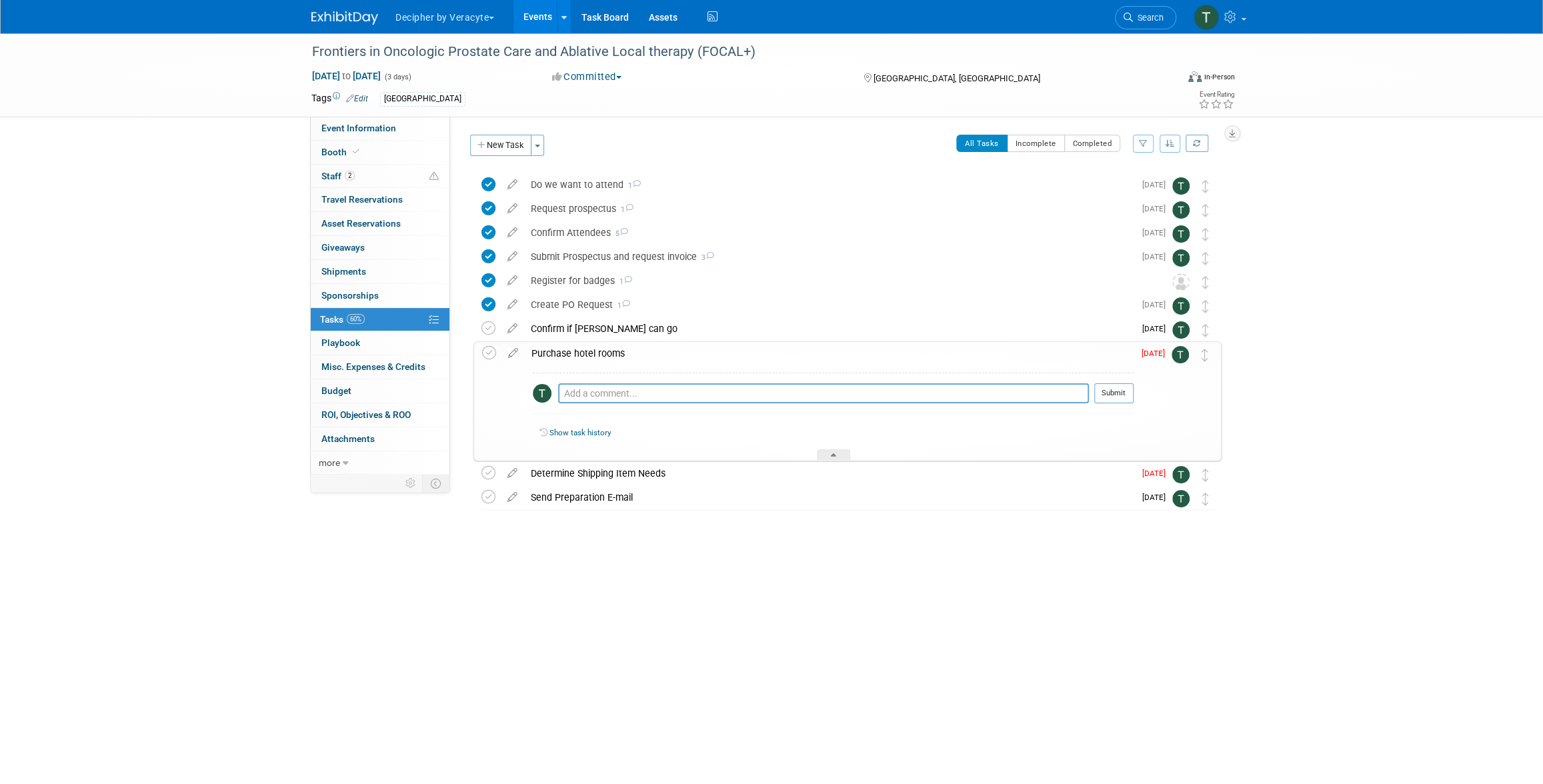
click at [521, 360] on td at bounding box center [513, 401] width 23 height 119
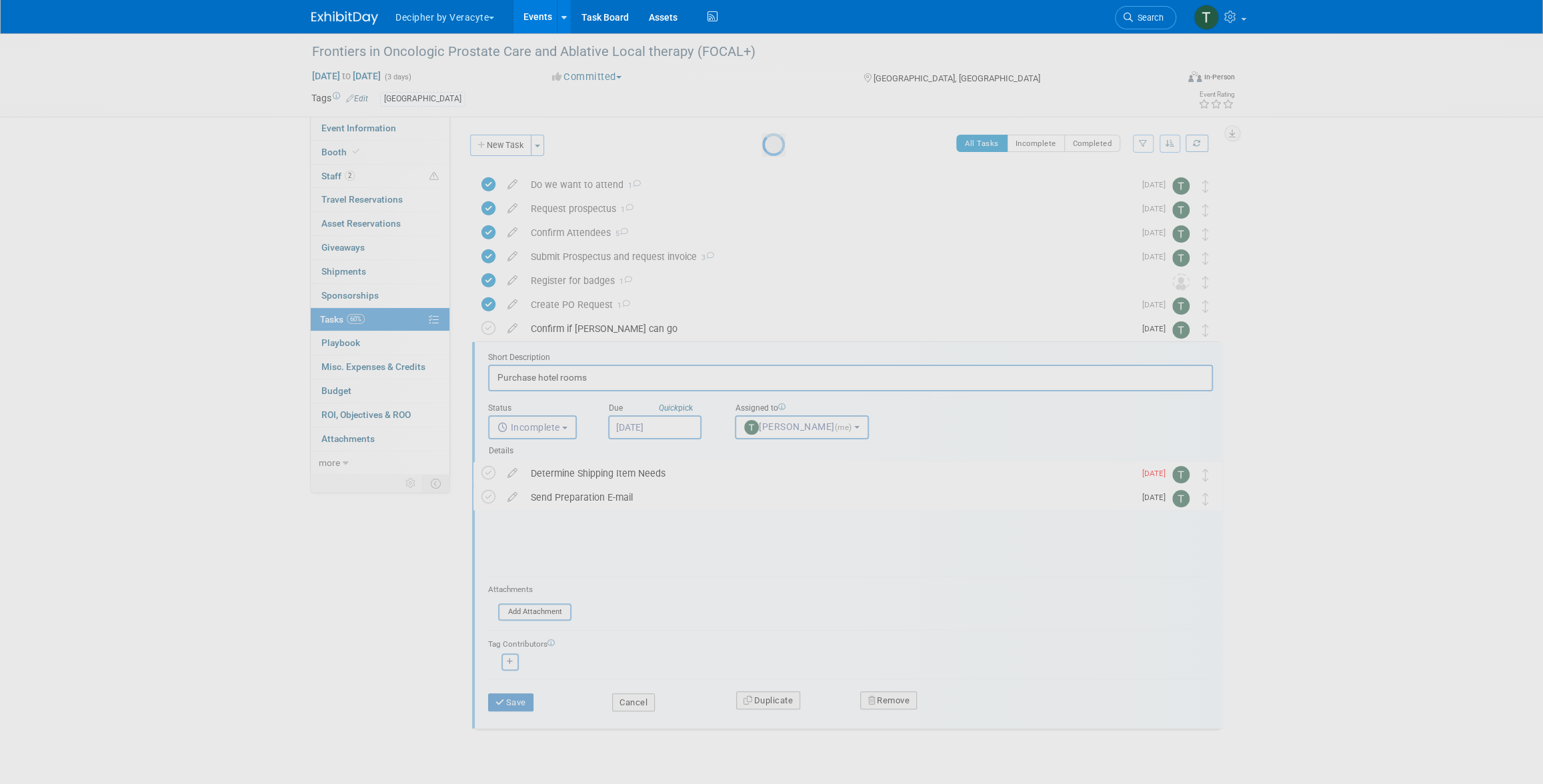
click at [763, 356] on div at bounding box center [772, 392] width 19 height 784
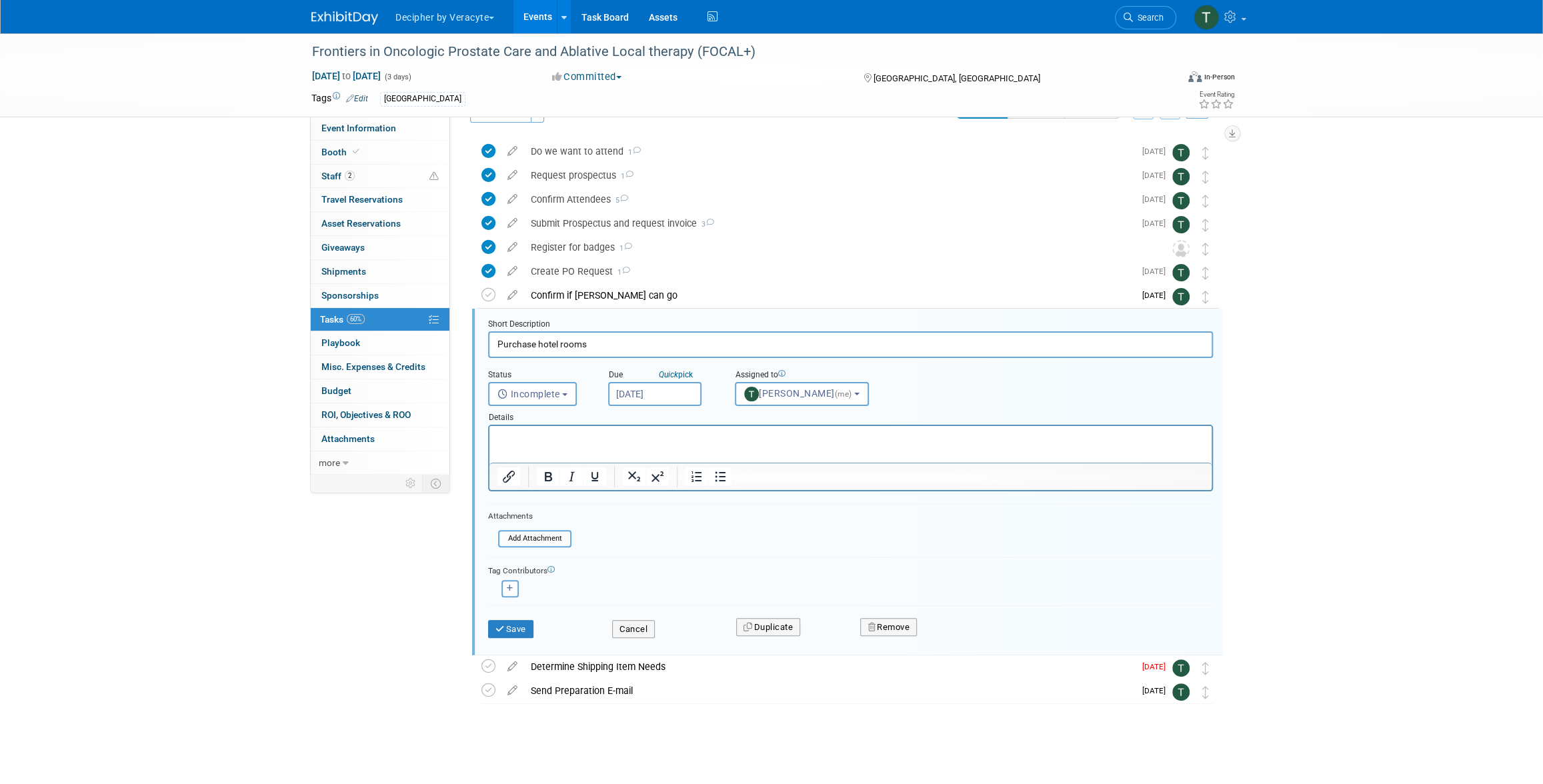
click at [630, 385] on input "[DATE]" at bounding box center [655, 394] width 94 height 24
click at [659, 489] on span "8" at bounding box center [652, 490] width 26 height 26
type input "Sep 8, 2025"
click at [533, 621] on button "Save" at bounding box center [511, 630] width 45 height 19
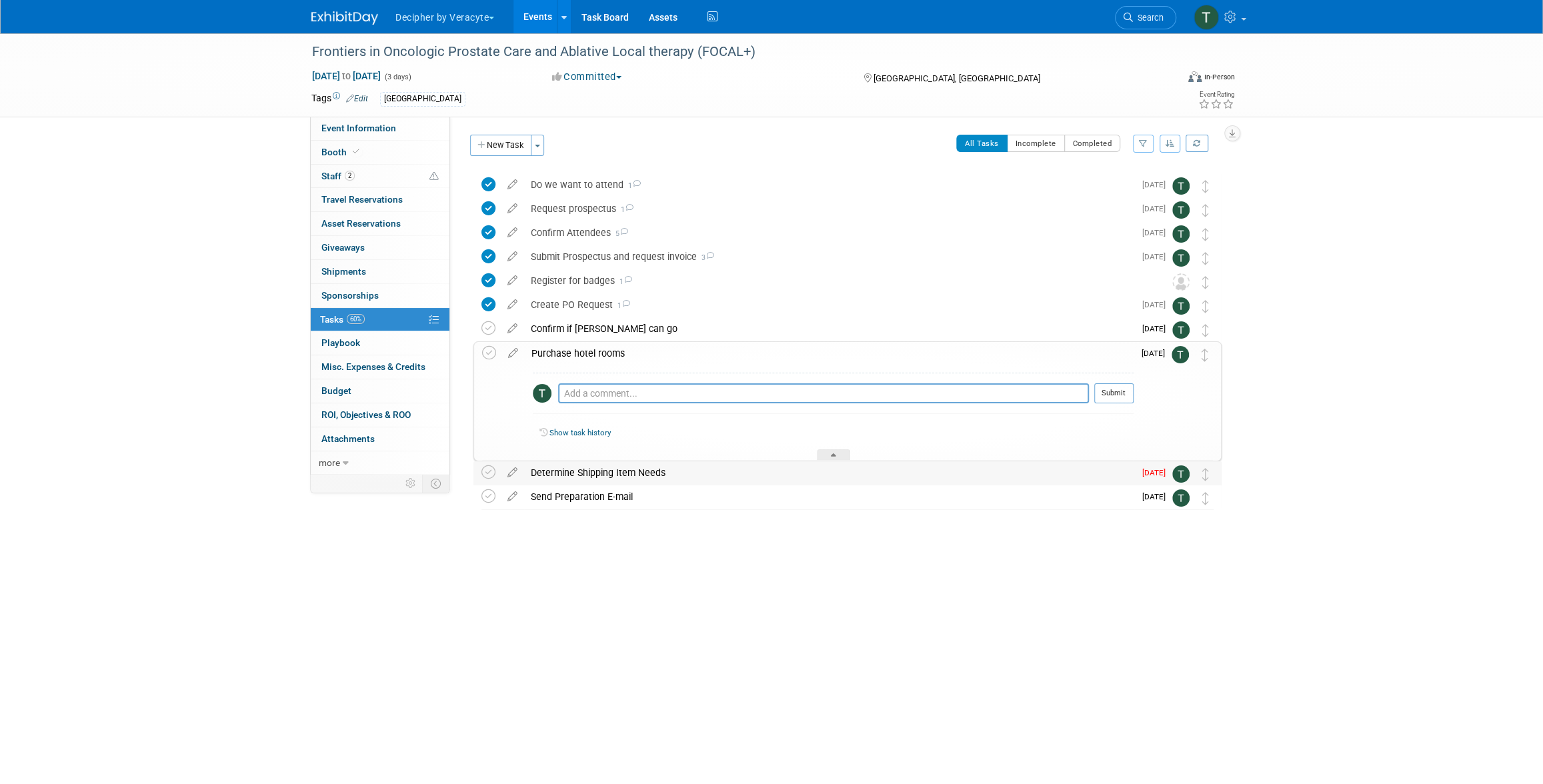
click at [544, 474] on div "Determine Shipping Item Needs" at bounding box center [829, 472] width 610 height 22
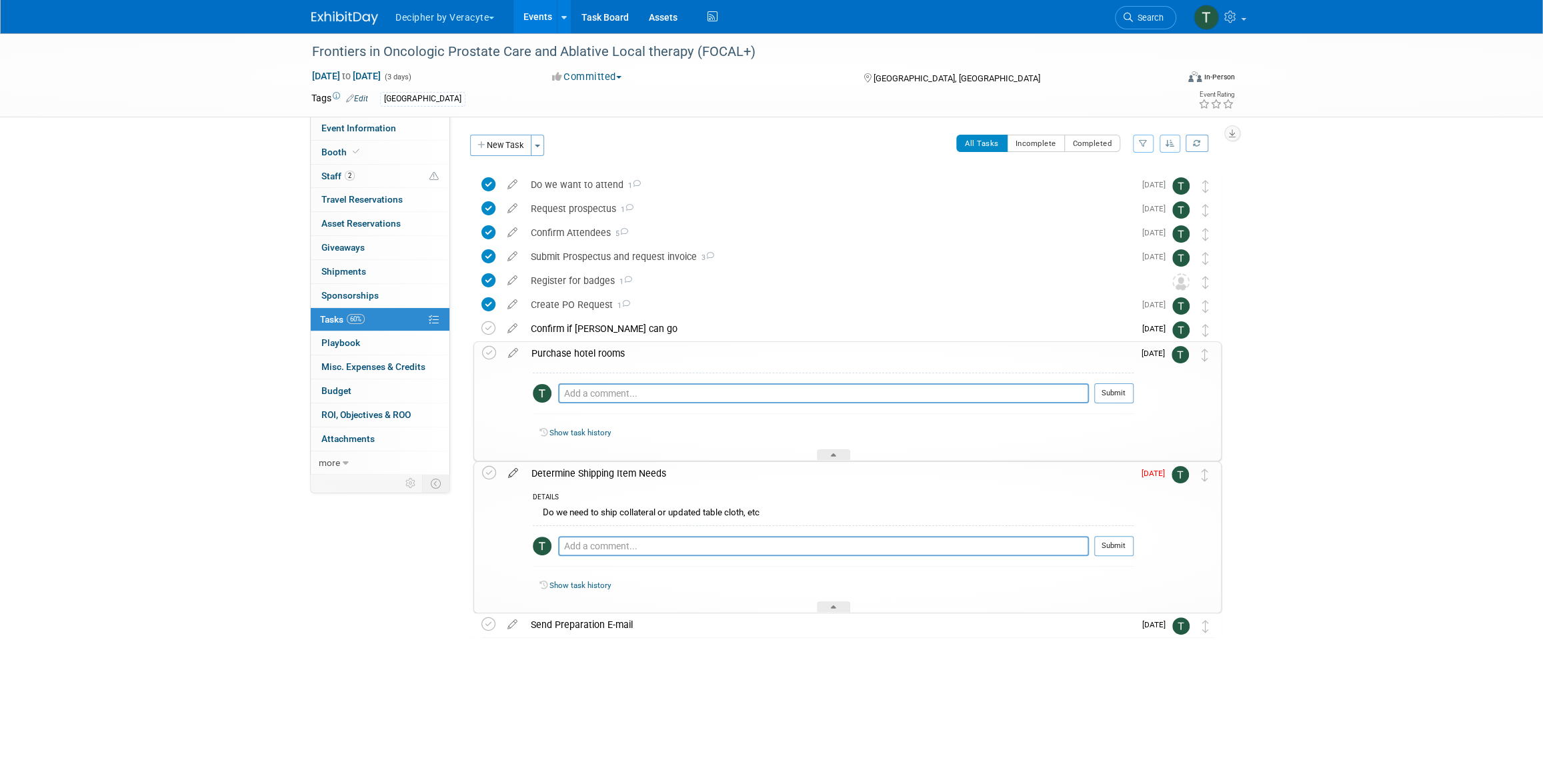
click at [506, 478] on link at bounding box center [513, 473] width 23 height 12
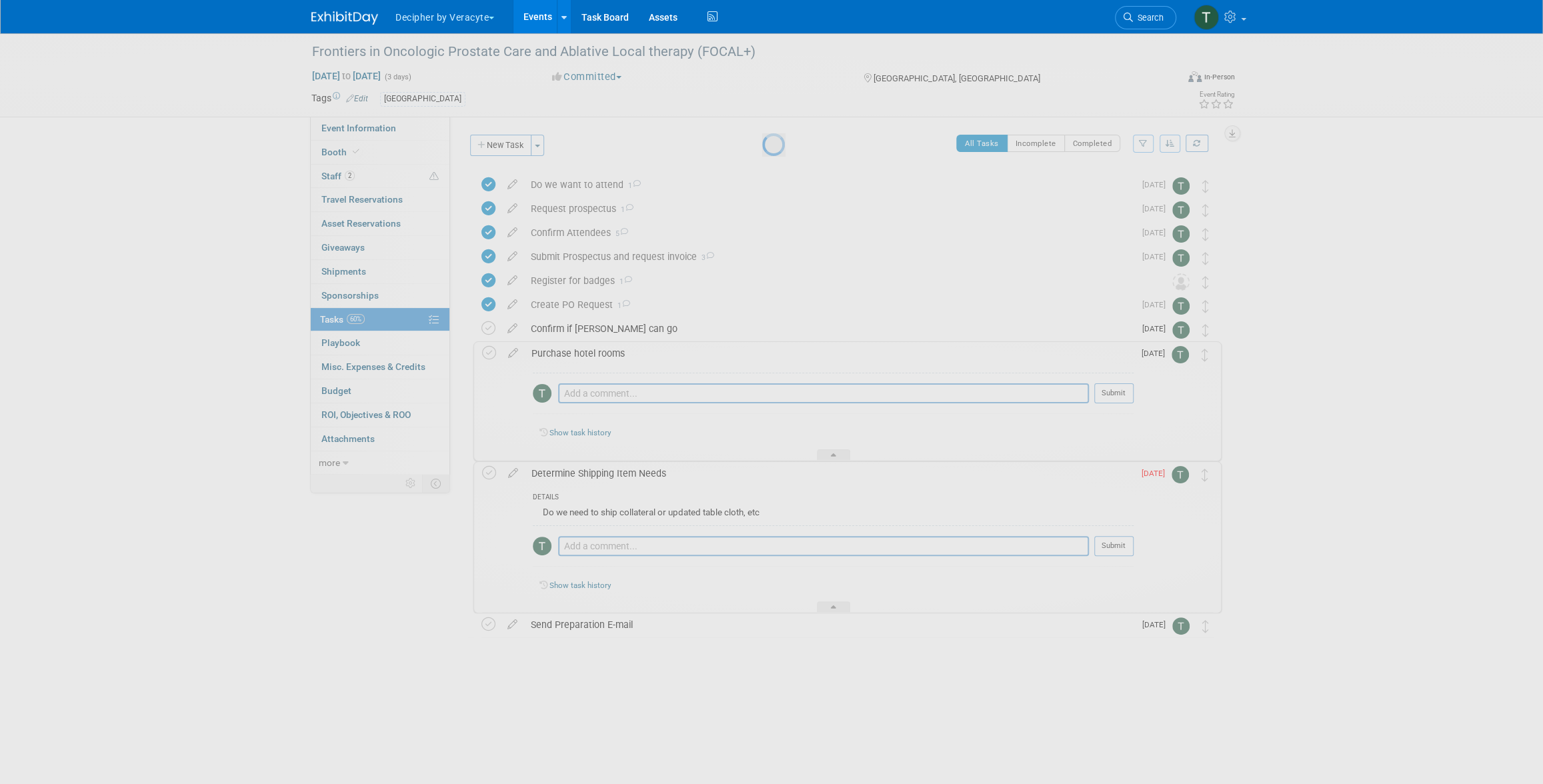
select select "8"
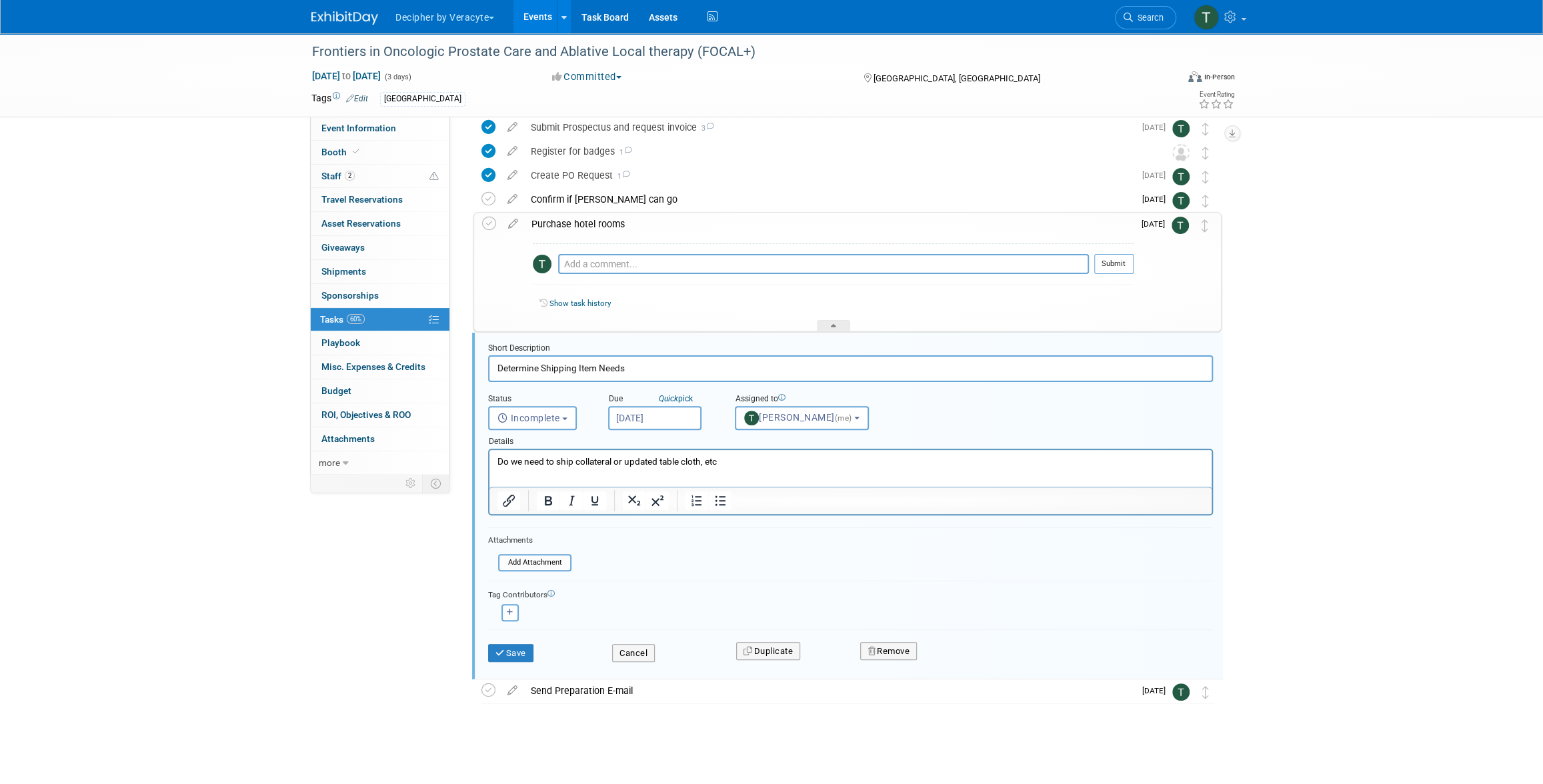
click at [651, 414] on input "[DATE]" at bounding box center [655, 418] width 94 height 24
click at [644, 504] on span "8" at bounding box center [652, 514] width 26 height 26
type input "Sep 8, 2025"
click at [503, 657] on button "Save" at bounding box center [511, 653] width 45 height 19
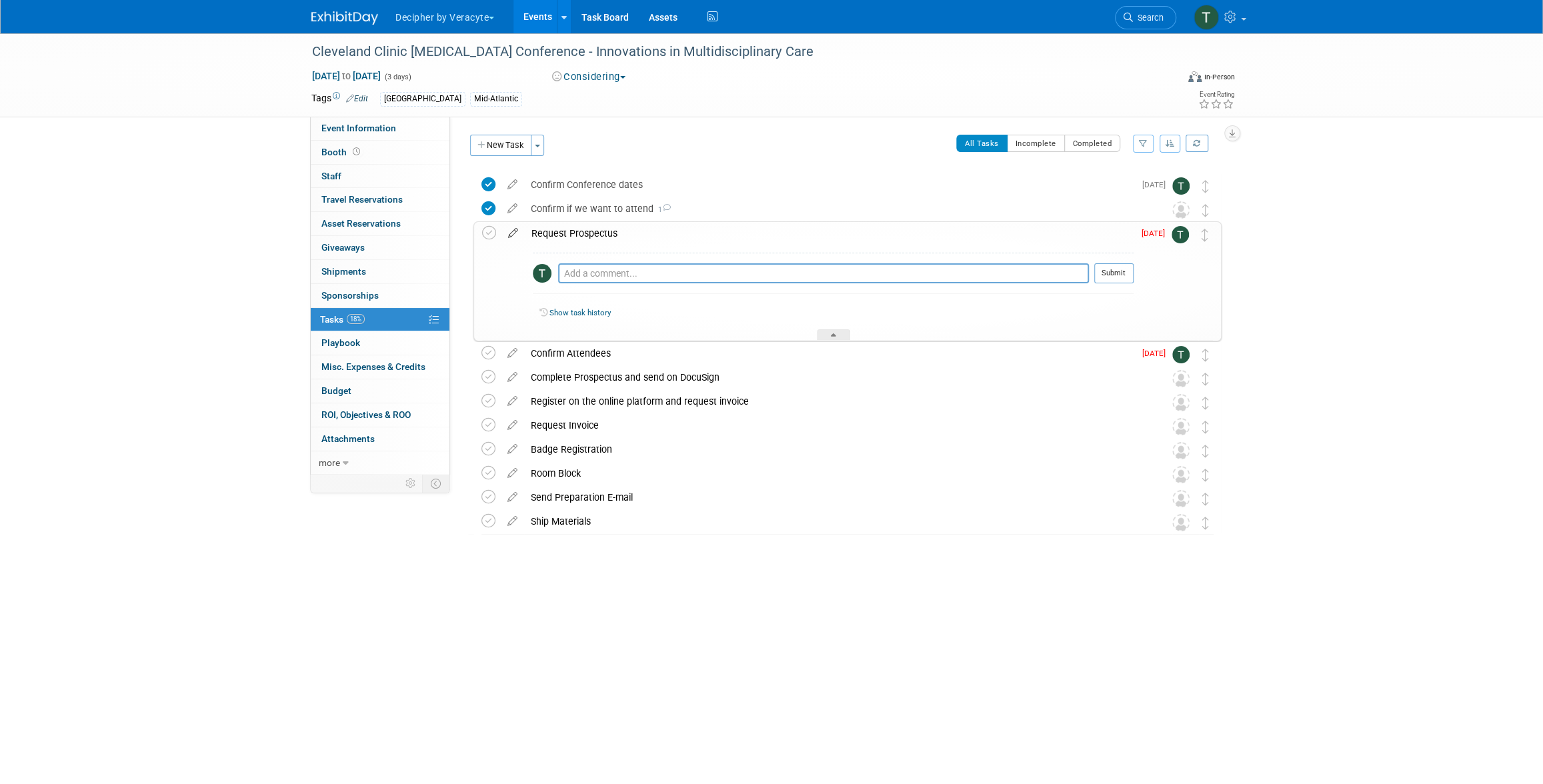
click at [515, 231] on icon at bounding box center [513, 230] width 23 height 17
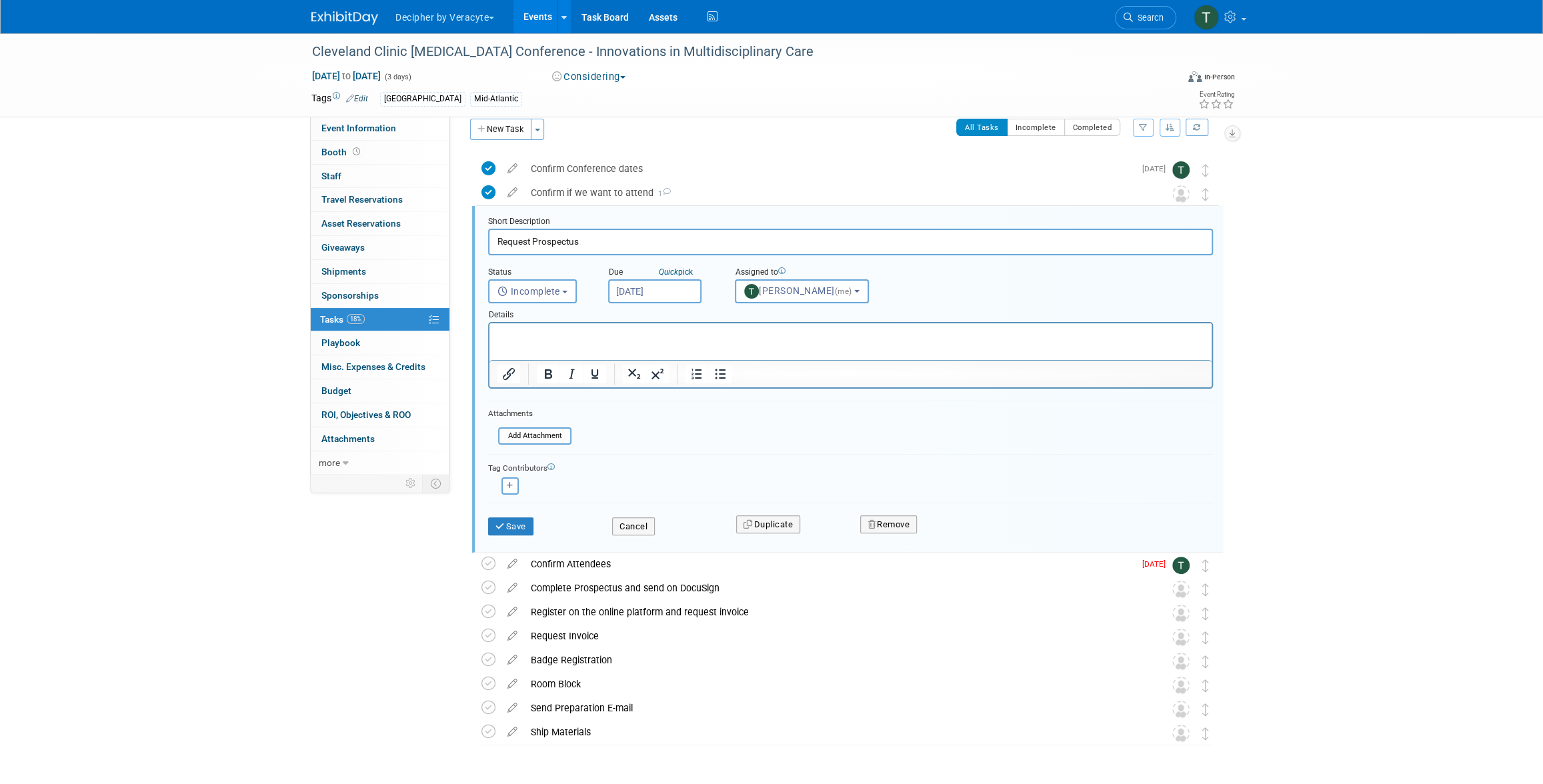
scroll to position [27, 0]
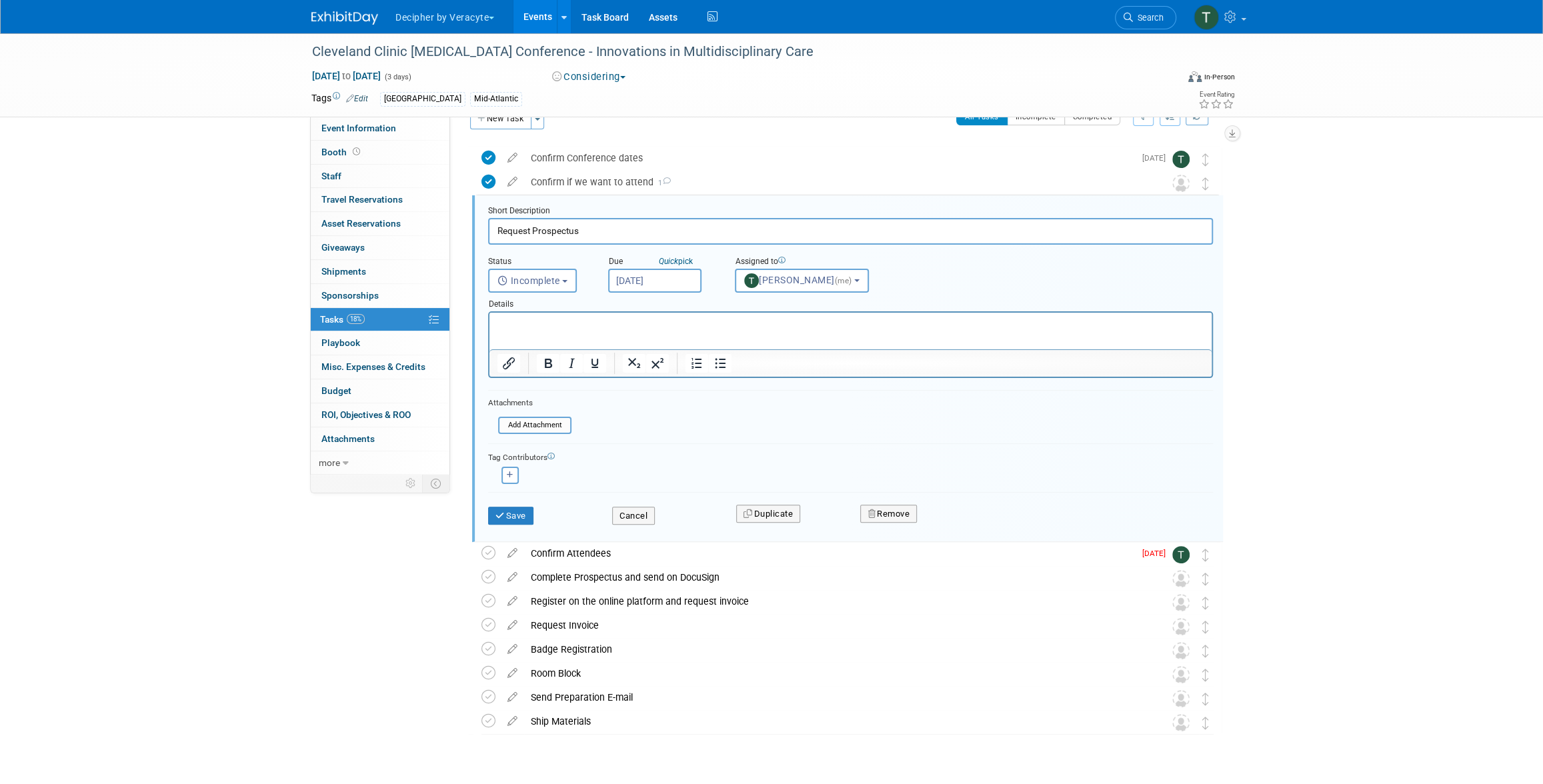
click at [651, 273] on input "[DATE]" at bounding box center [655, 281] width 94 height 24
click at [668, 380] on span "9" at bounding box center [681, 376] width 26 height 26
type input "[DATE]"
click at [526, 510] on button "Save" at bounding box center [511, 516] width 45 height 19
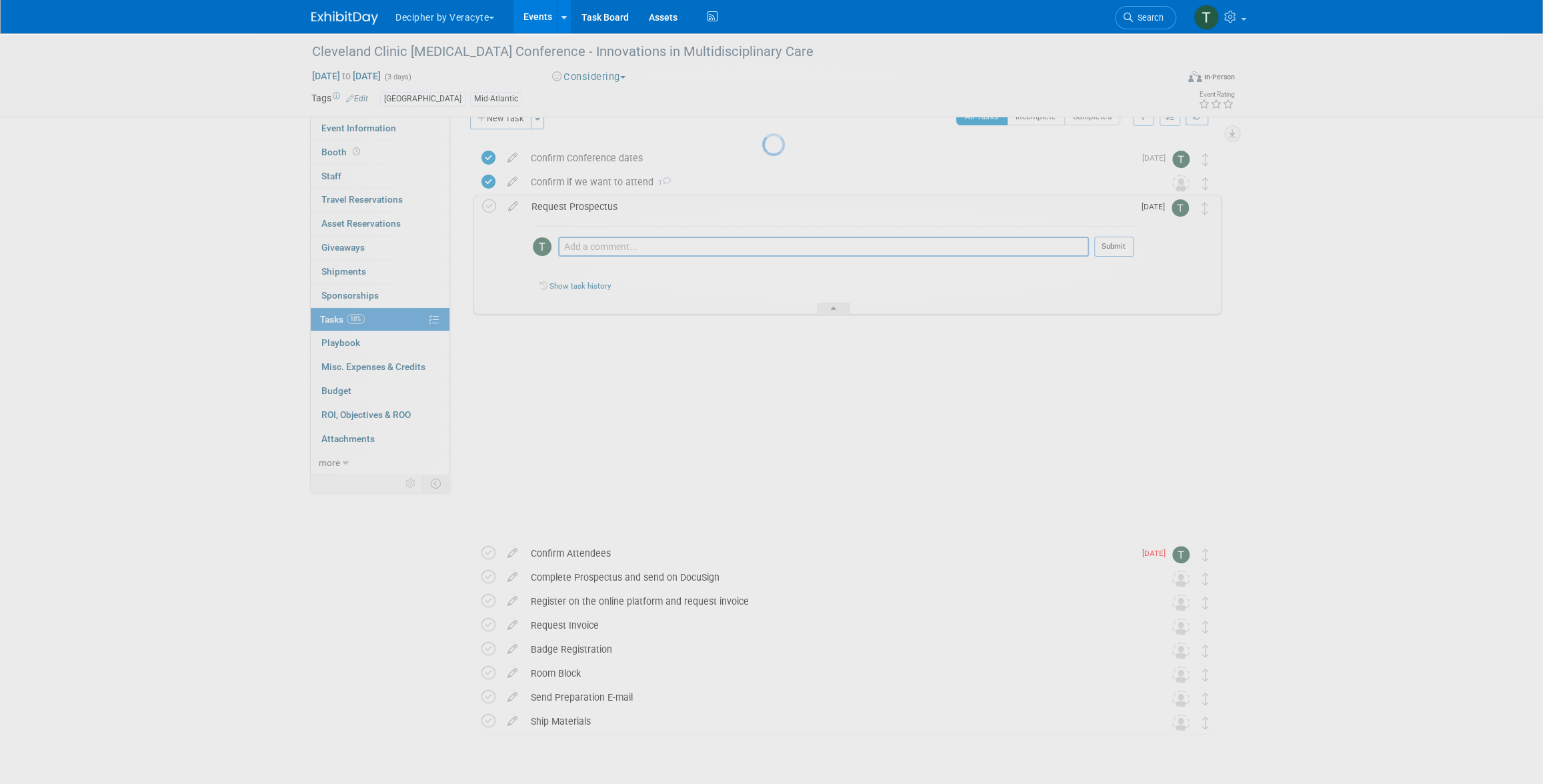
scroll to position [0, 0]
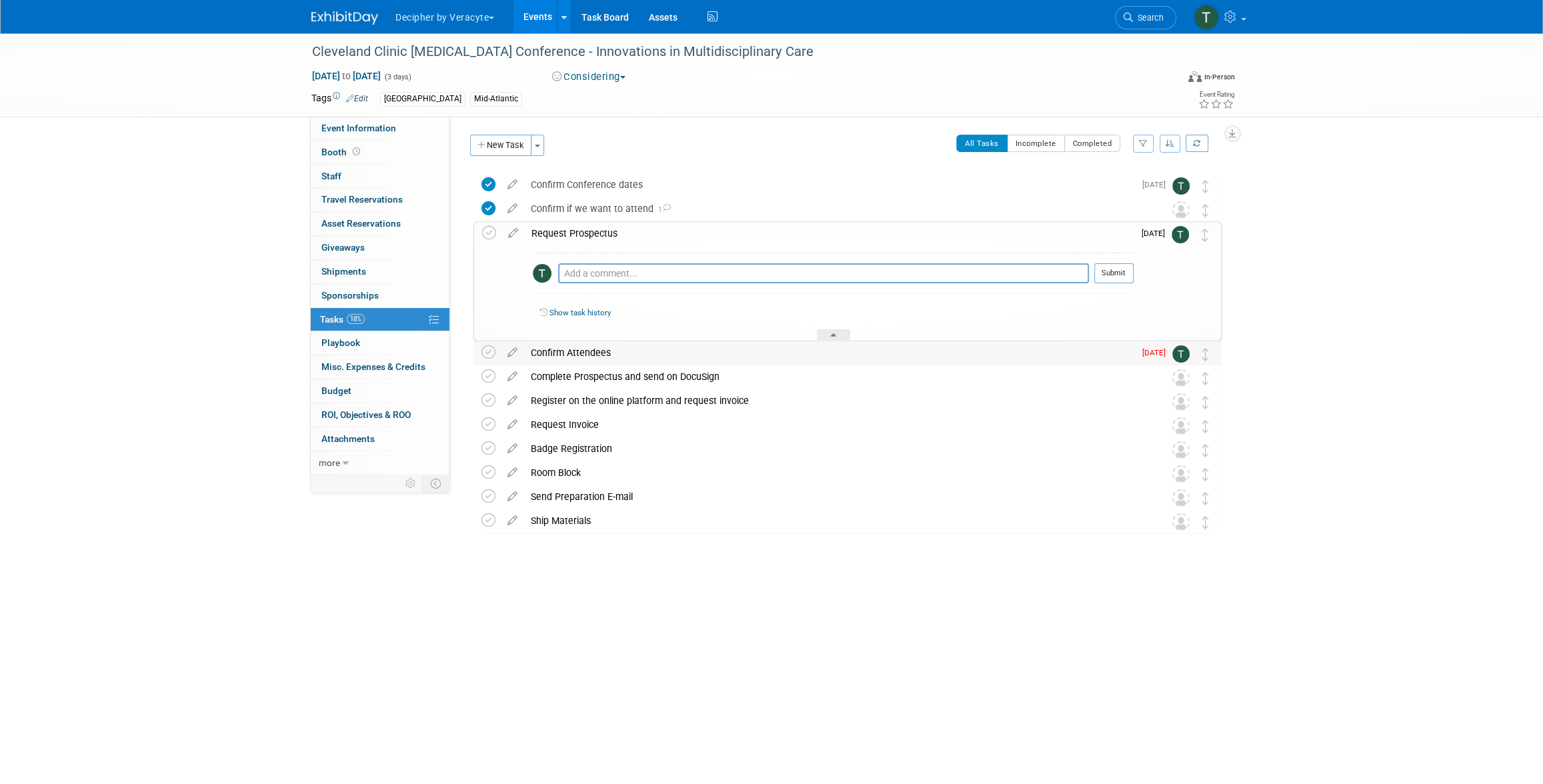
click at [556, 353] on div "Confirm Attendees" at bounding box center [829, 353] width 610 height 22
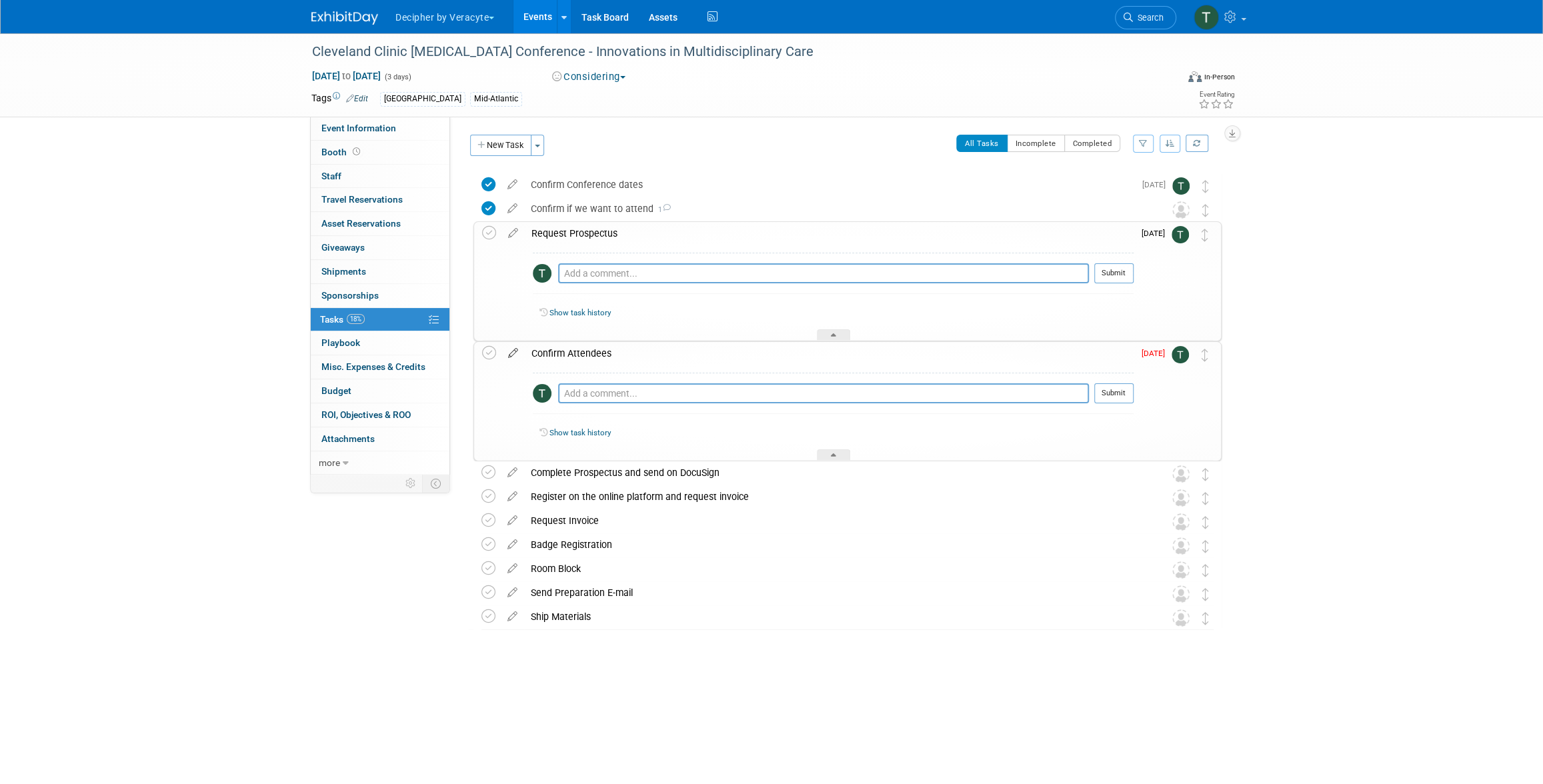
click at [514, 356] on icon at bounding box center [513, 351] width 23 height 17
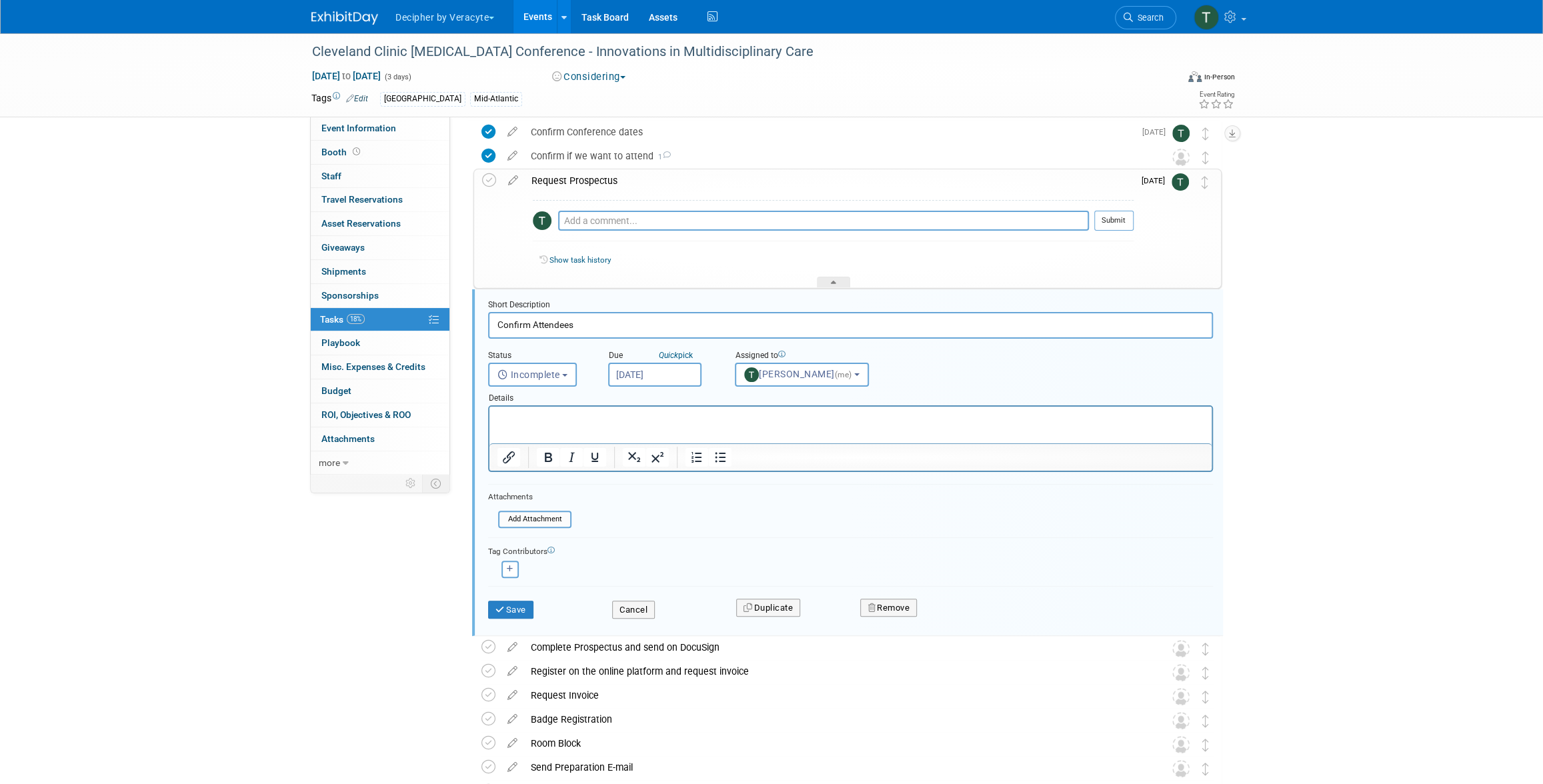
scroll to position [147, 0]
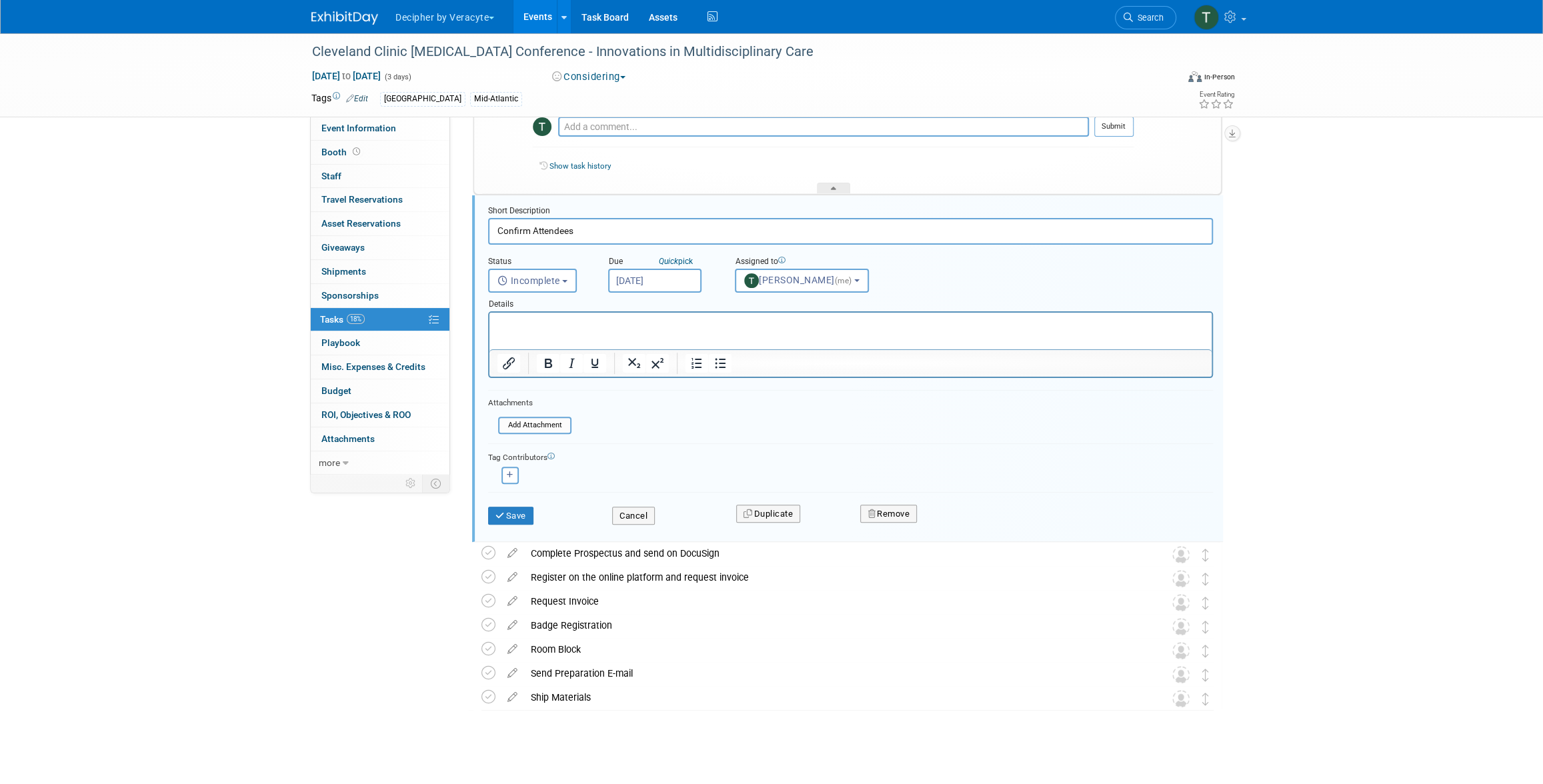
click at [668, 280] on input "[DATE]" at bounding box center [655, 281] width 94 height 24
click at [681, 387] on span "9" at bounding box center [681, 376] width 26 height 26
type input "[DATE]"
click at [521, 507] on button "Save" at bounding box center [511, 516] width 45 height 19
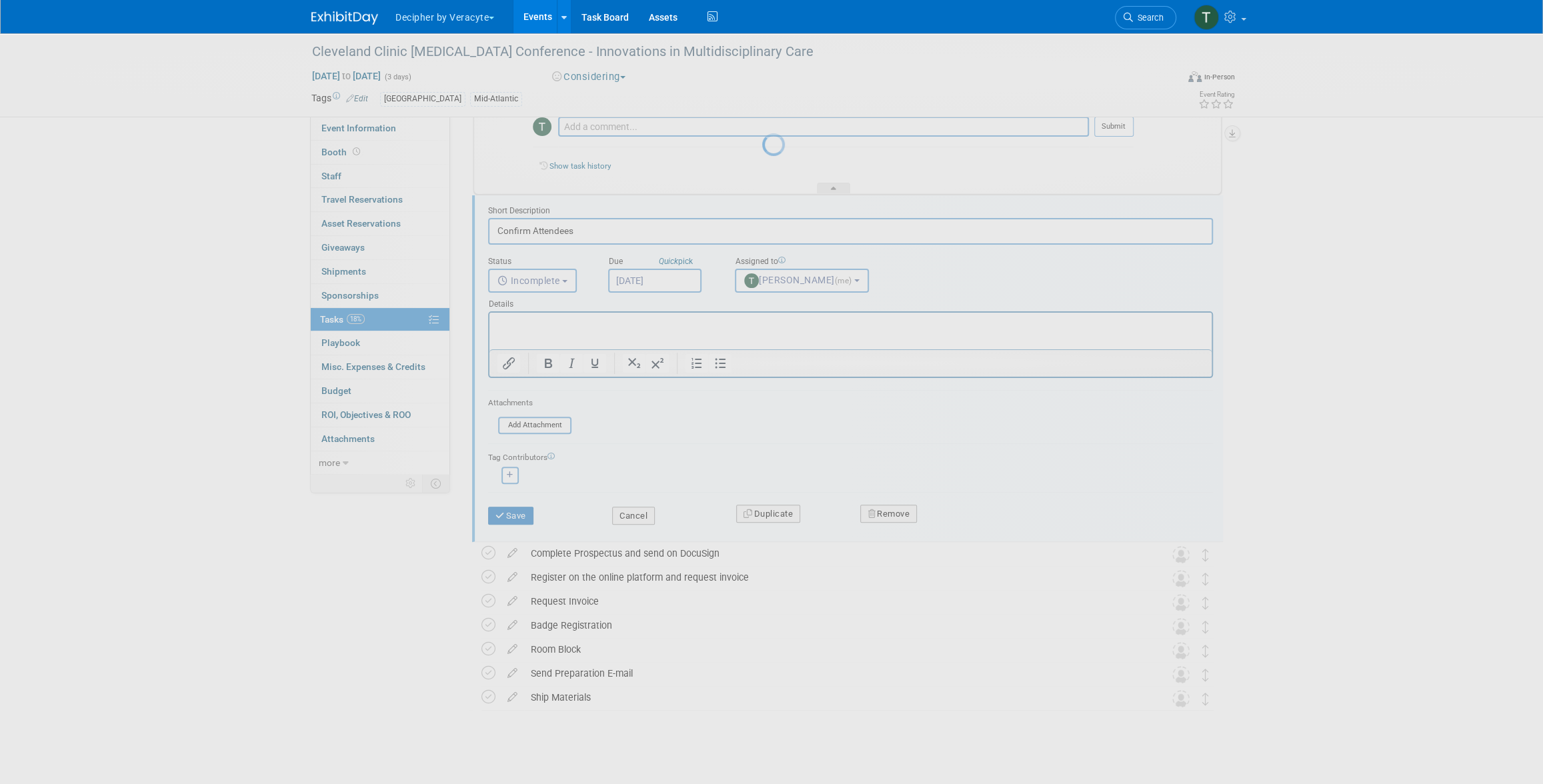
scroll to position [0, 0]
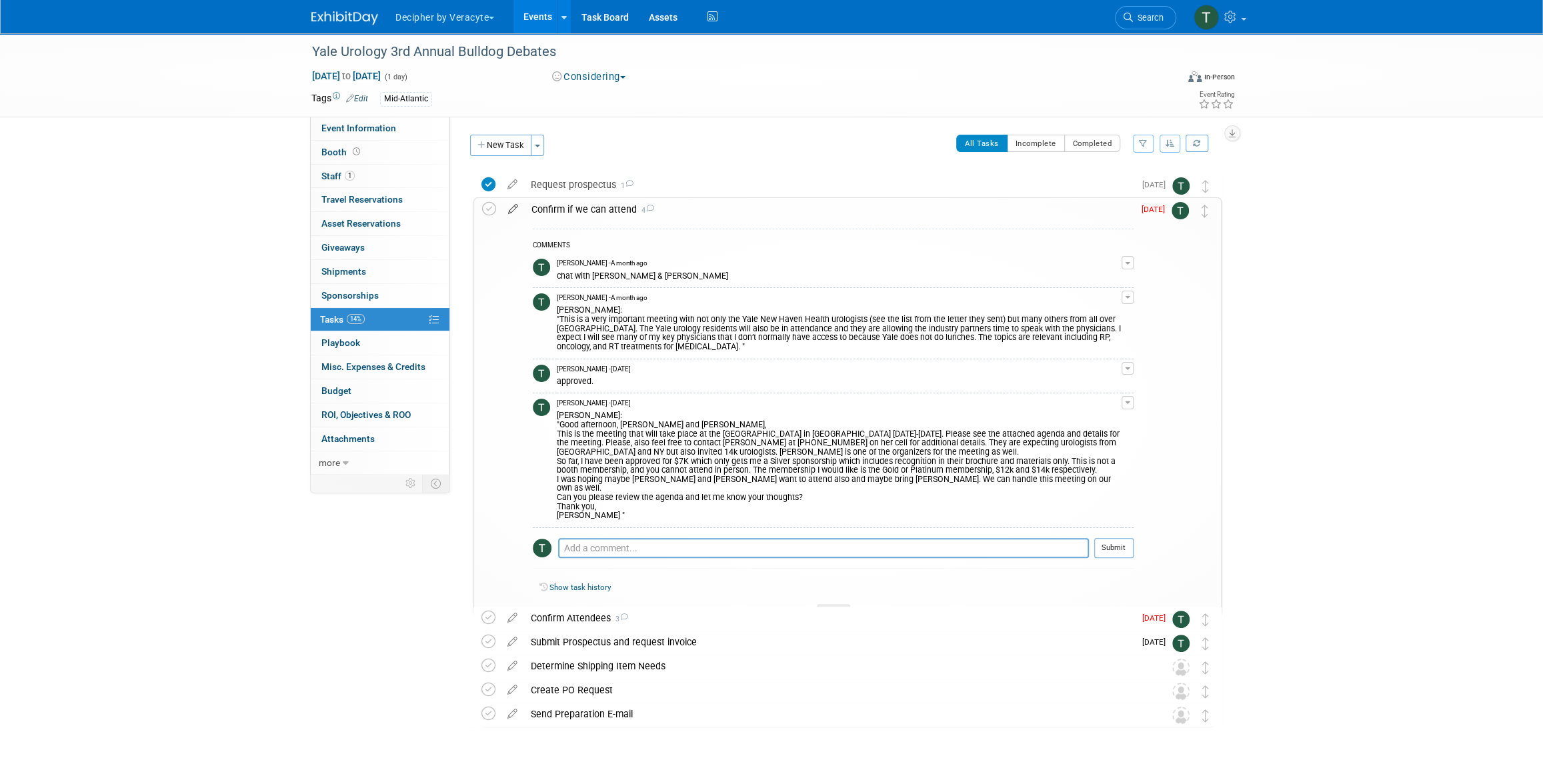
click at [515, 208] on icon at bounding box center [513, 207] width 23 height 17
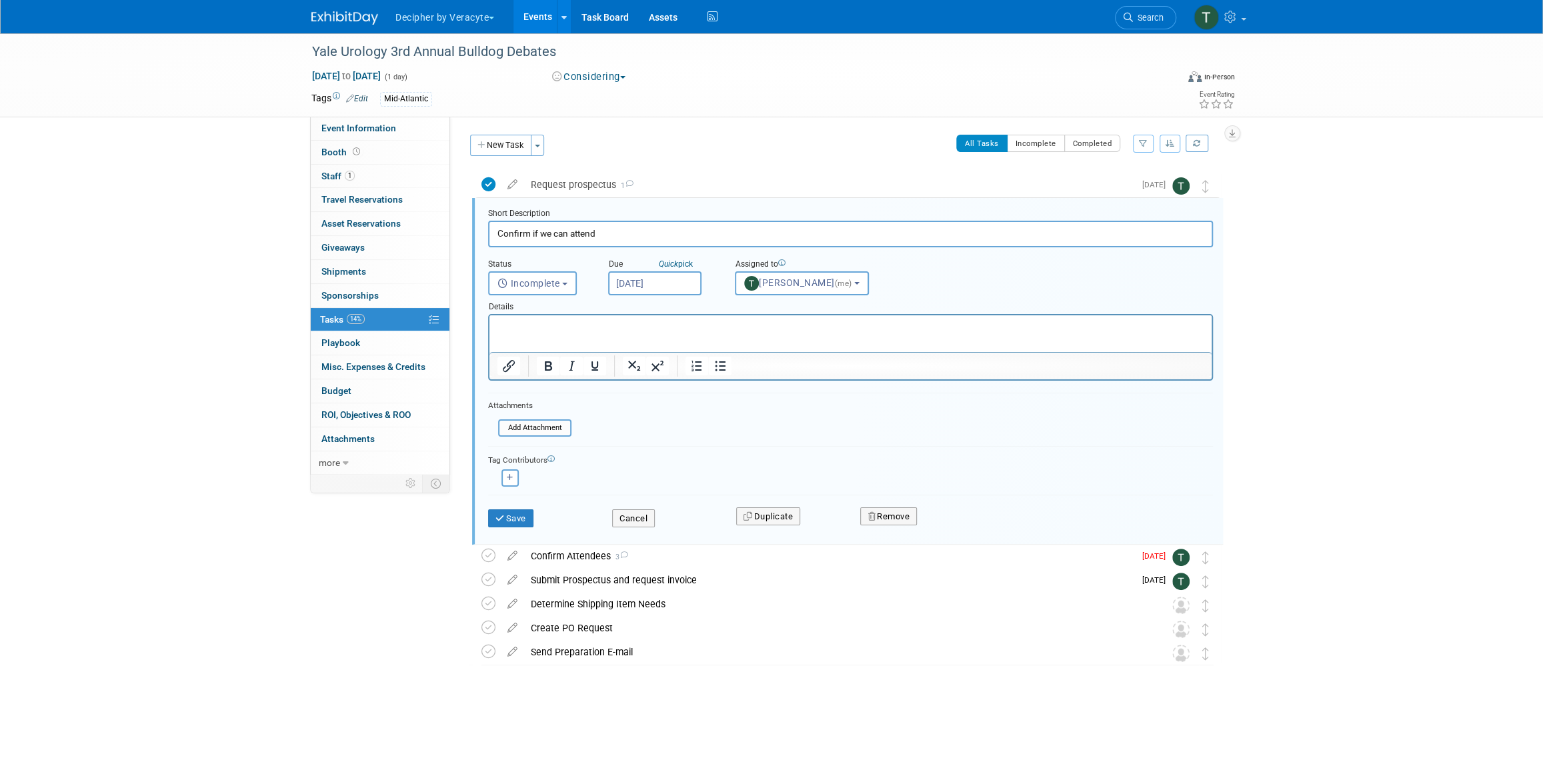
click at [682, 288] on input "[DATE]" at bounding box center [655, 283] width 94 height 24
click at [672, 384] on span "9" at bounding box center [681, 379] width 26 height 26
type input "[DATE]"
click at [509, 530] on div "Save Cancel Duplicate Remove" at bounding box center [851, 515] width 745 height 31
click at [511, 526] on button "Save" at bounding box center [511, 518] width 45 height 19
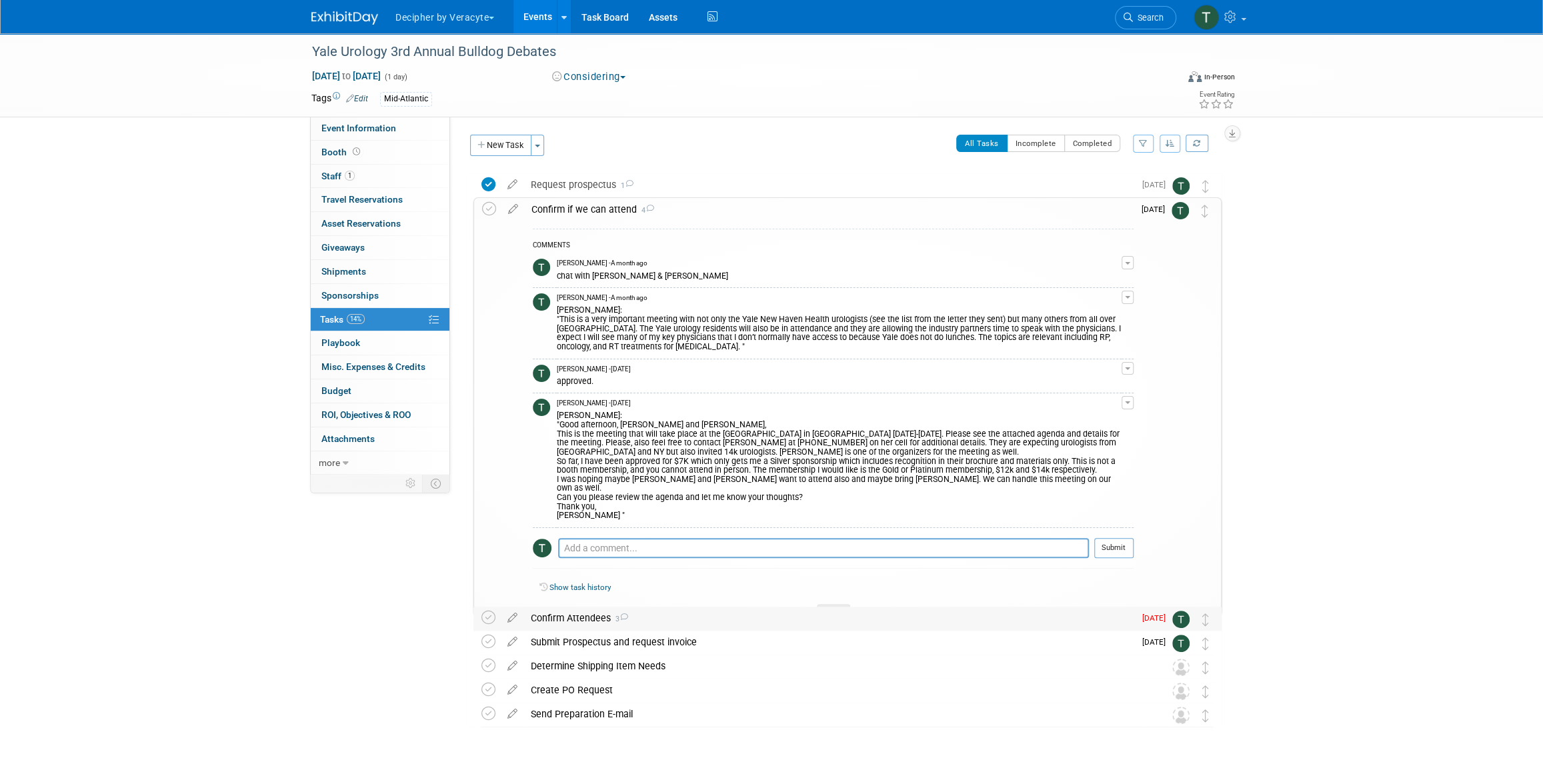
click at [592, 617] on div "Confirm Attendees 3" at bounding box center [829, 618] width 610 height 22
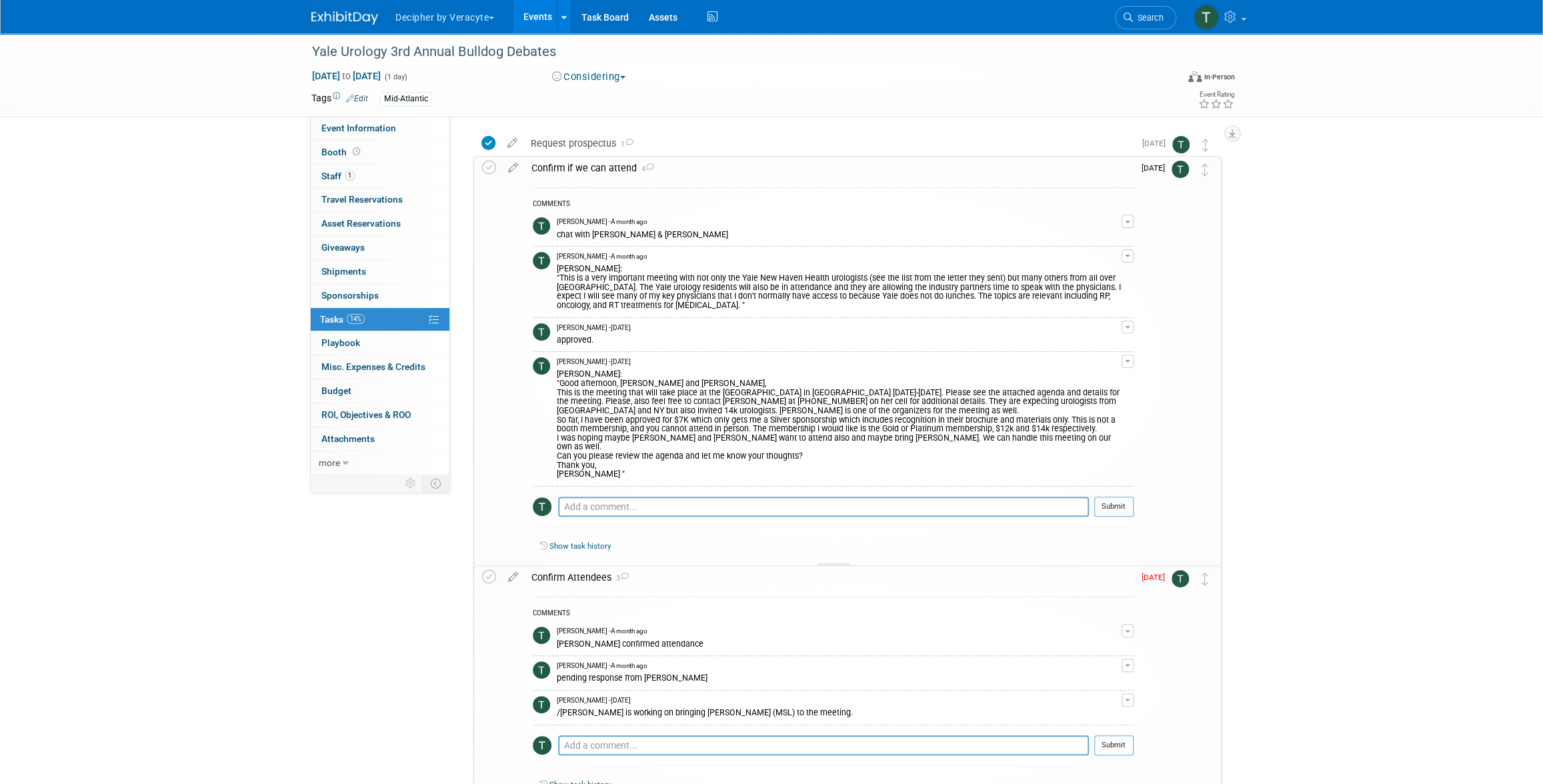
scroll to position [64, 0]
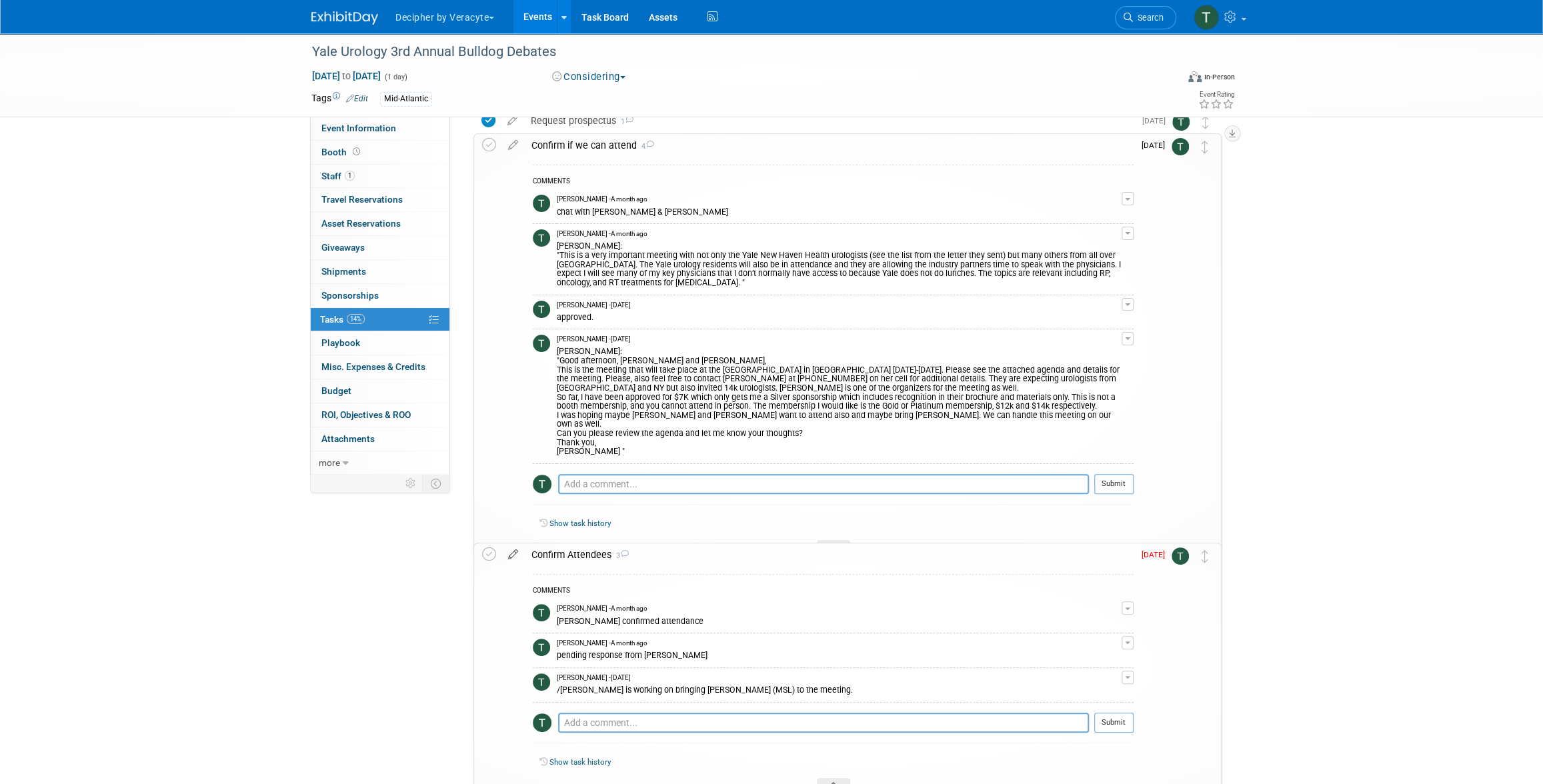
click at [509, 554] on icon at bounding box center [513, 552] width 23 height 17
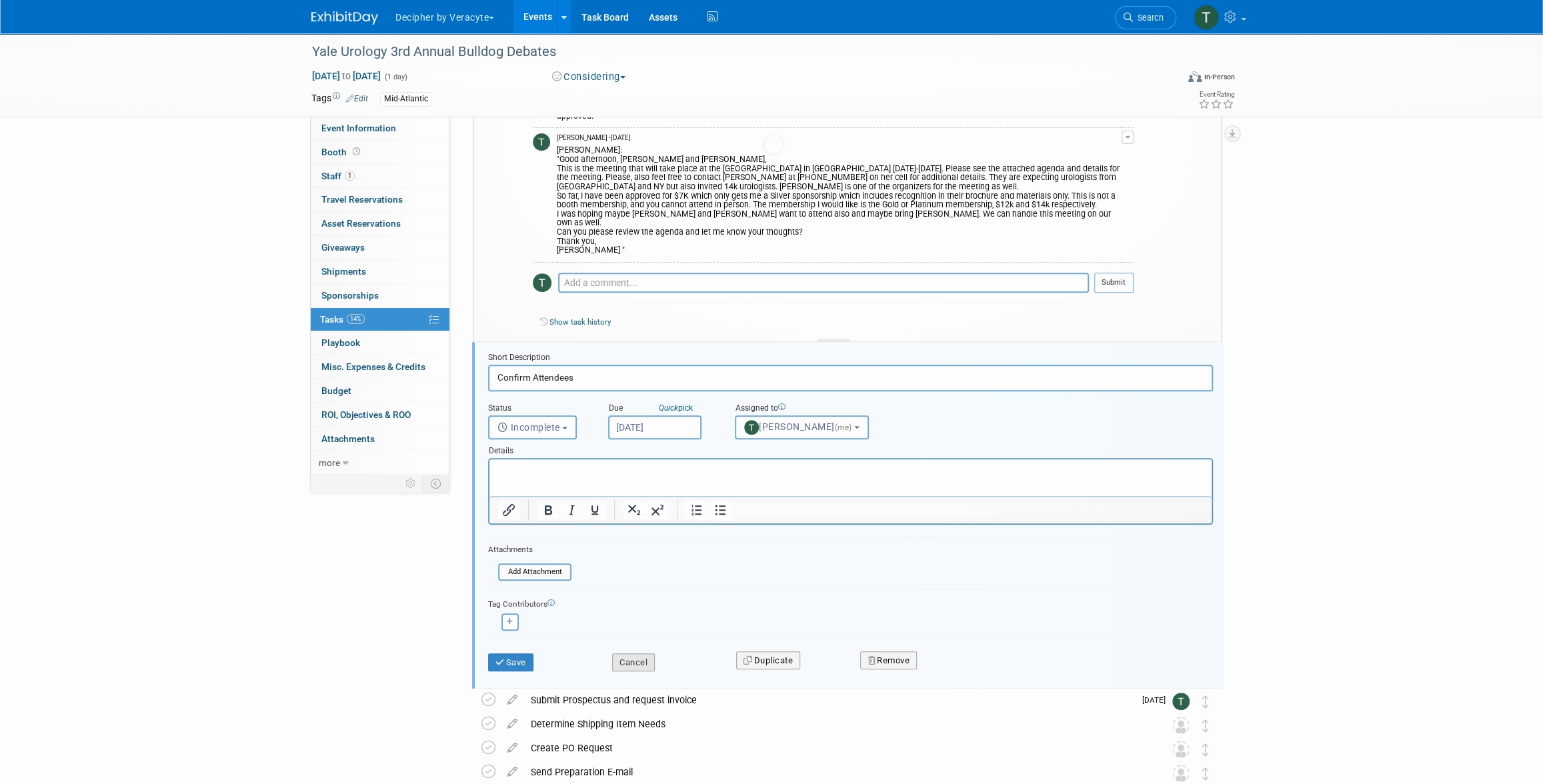
scroll to position [347, 0]
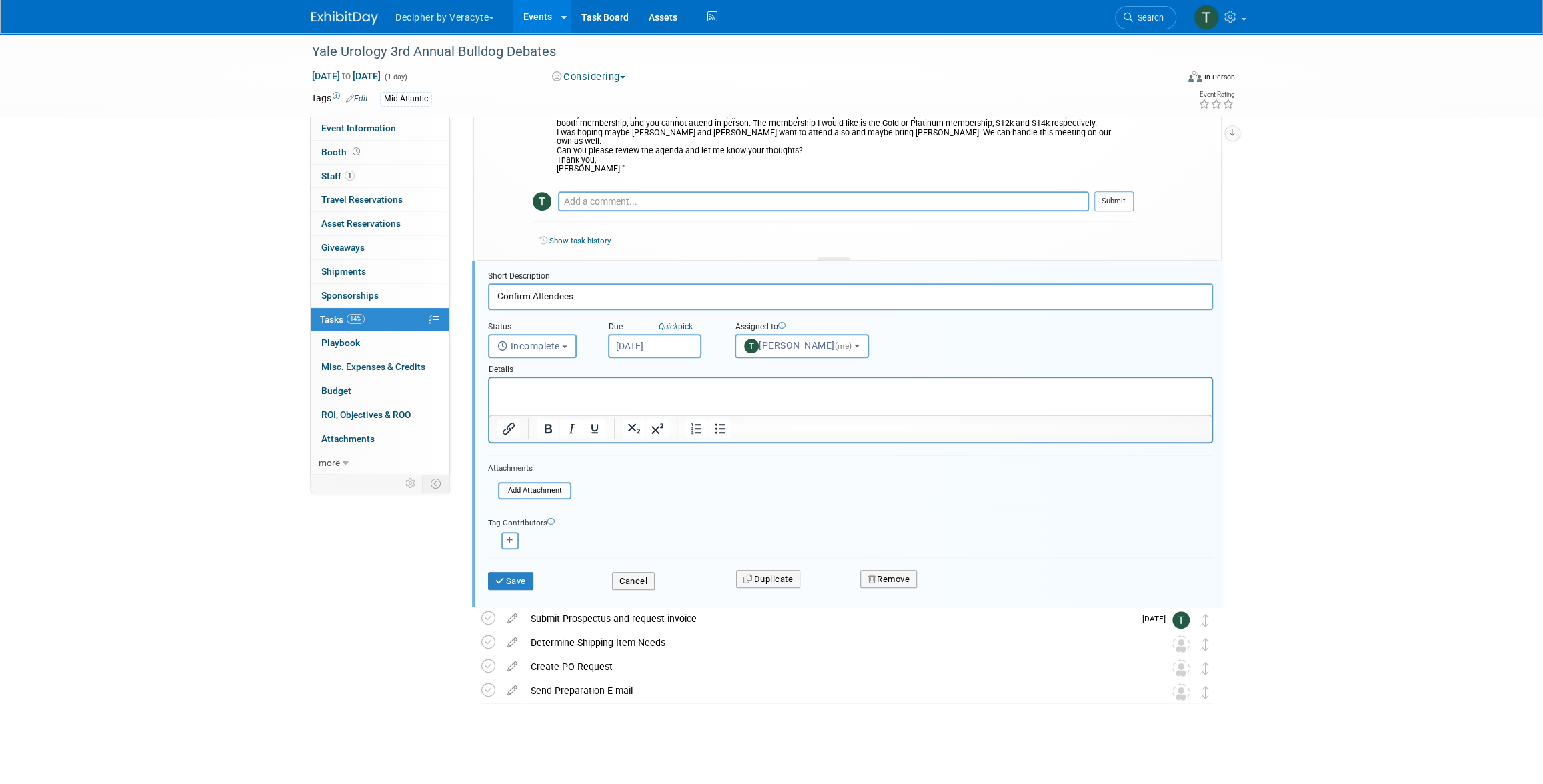
click at [670, 342] on input "Sep 3, 2025" at bounding box center [655, 346] width 94 height 24
click at [675, 443] on span "9" at bounding box center [681, 442] width 26 height 26
type input "Sep 9, 2025"
click at [524, 584] on button "Save" at bounding box center [511, 581] width 45 height 19
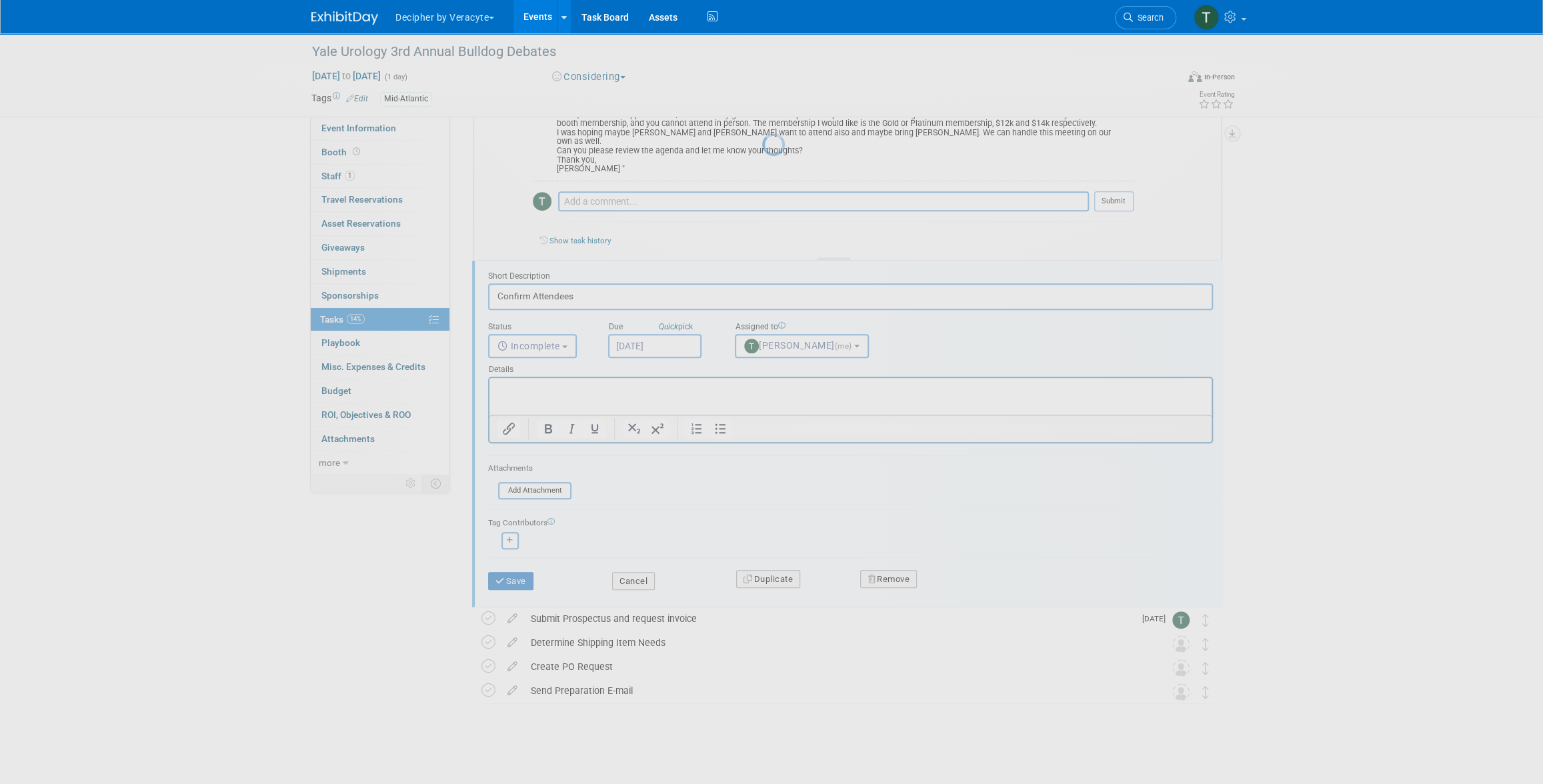
scroll to position [247, 0]
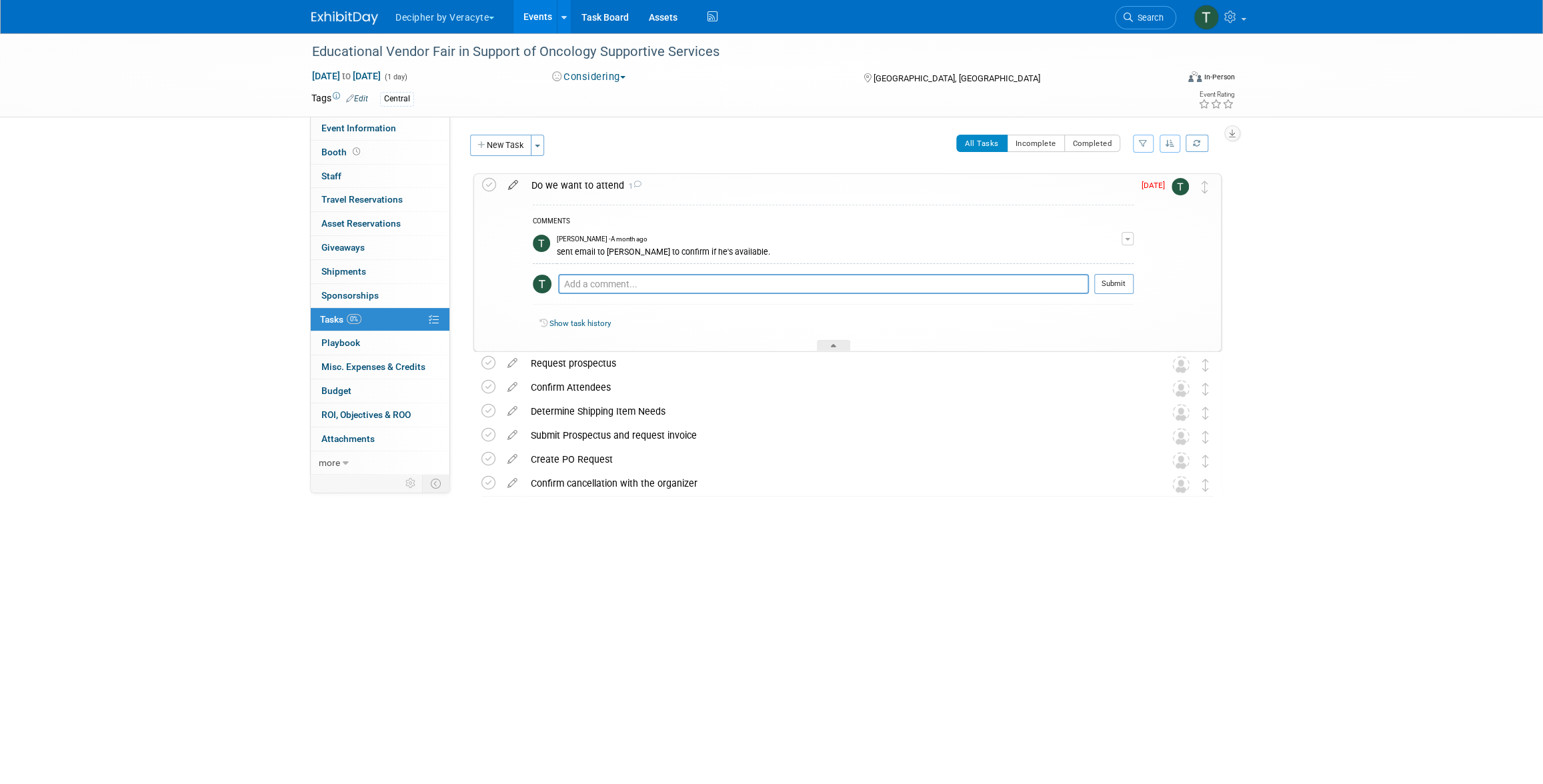
click at [512, 189] on icon at bounding box center [513, 182] width 23 height 17
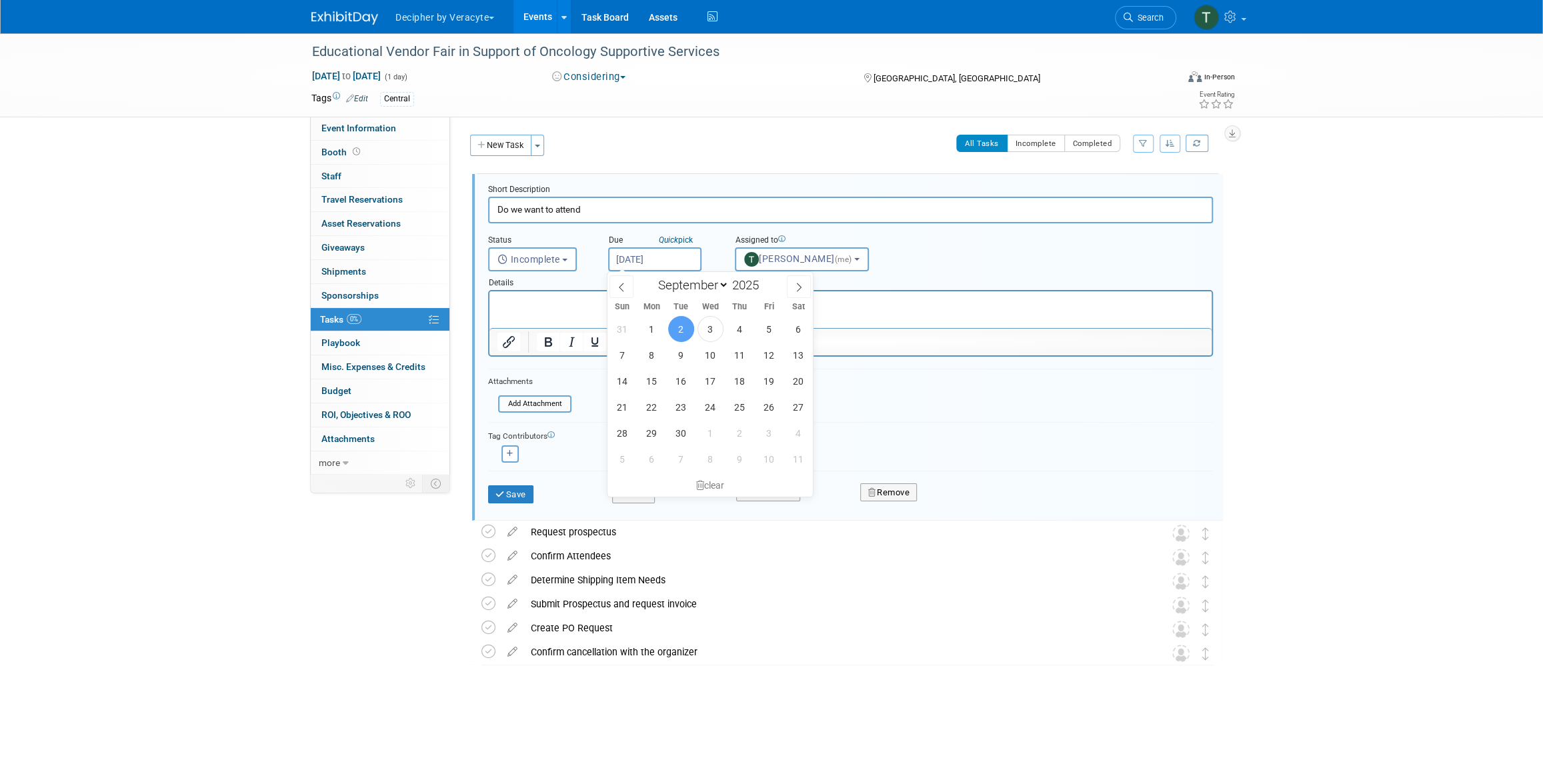
click at [660, 250] on input "[DATE]" at bounding box center [655, 259] width 94 height 24
click at [651, 377] on span "15" at bounding box center [652, 381] width 26 height 26
type input "[DATE]"
click at [525, 488] on button "Save" at bounding box center [511, 495] width 45 height 19
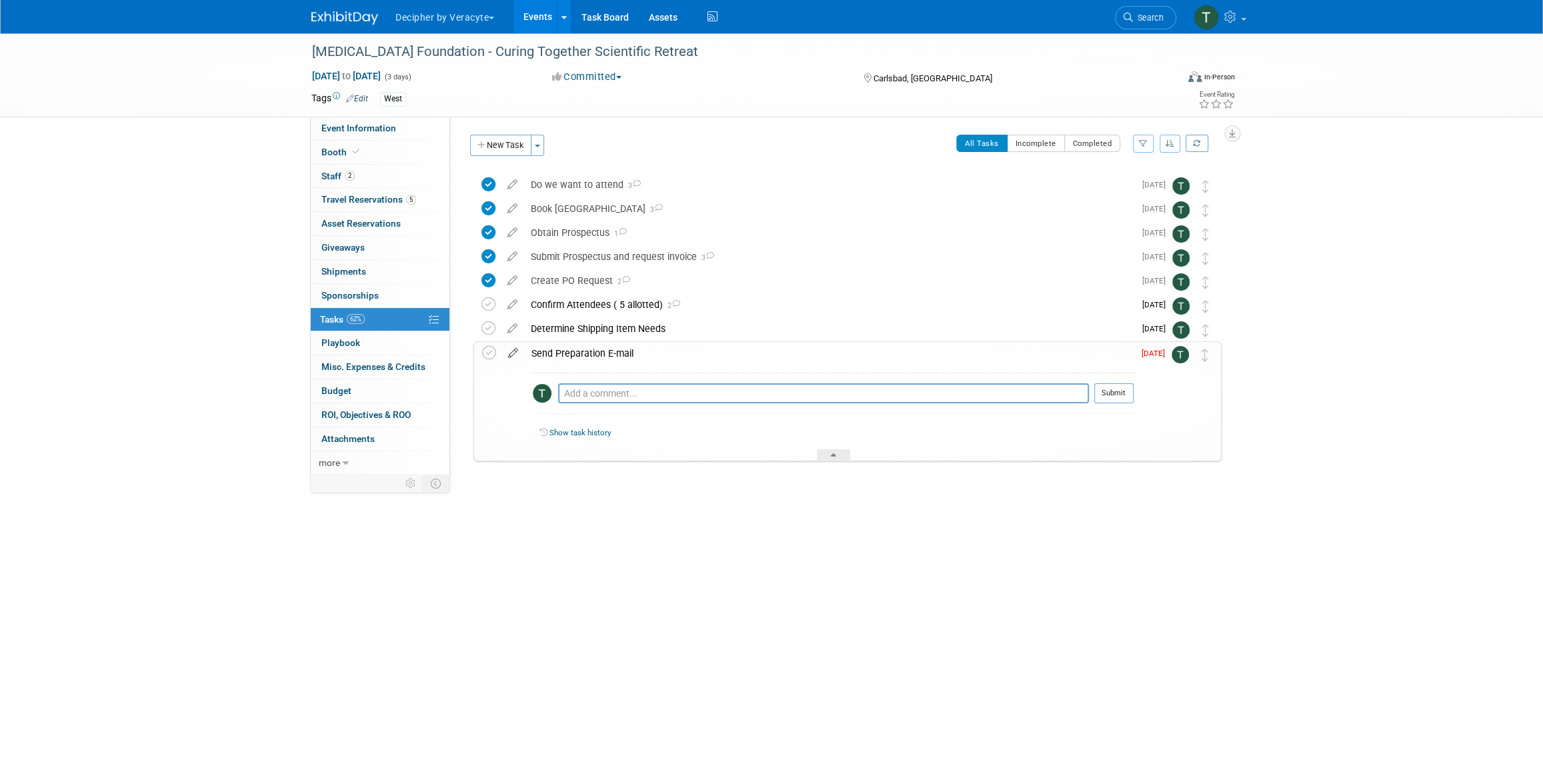
click at [516, 354] on icon at bounding box center [513, 351] width 23 height 17
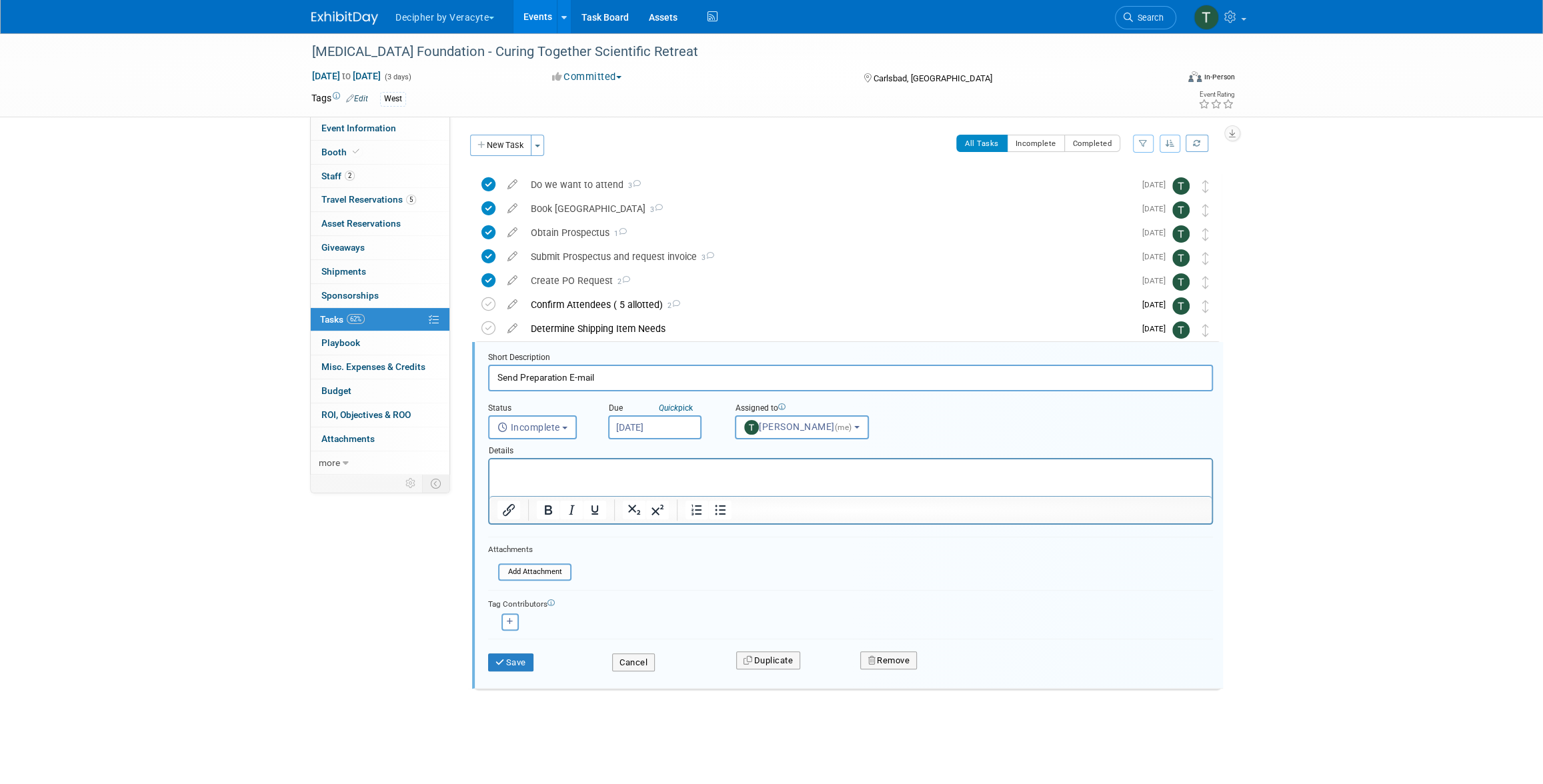
click at [621, 424] on input "[DATE]" at bounding box center [655, 428] width 94 height 24
click at [654, 549] on span "15" at bounding box center [652, 549] width 26 height 26
type input "[DATE]"
click at [528, 660] on button "Save" at bounding box center [511, 662] width 45 height 19
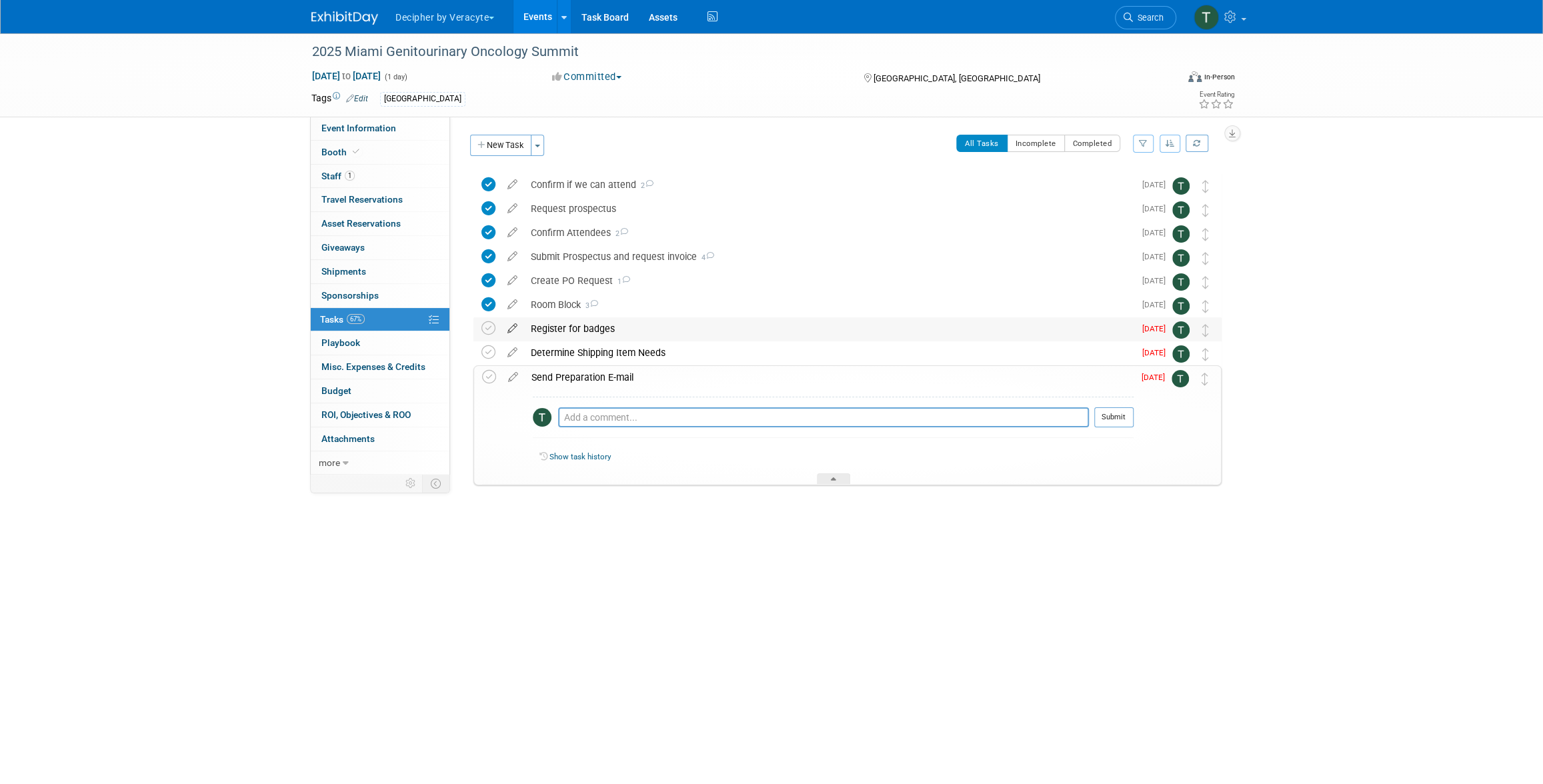
click at [510, 329] on icon at bounding box center [512, 326] width 23 height 17
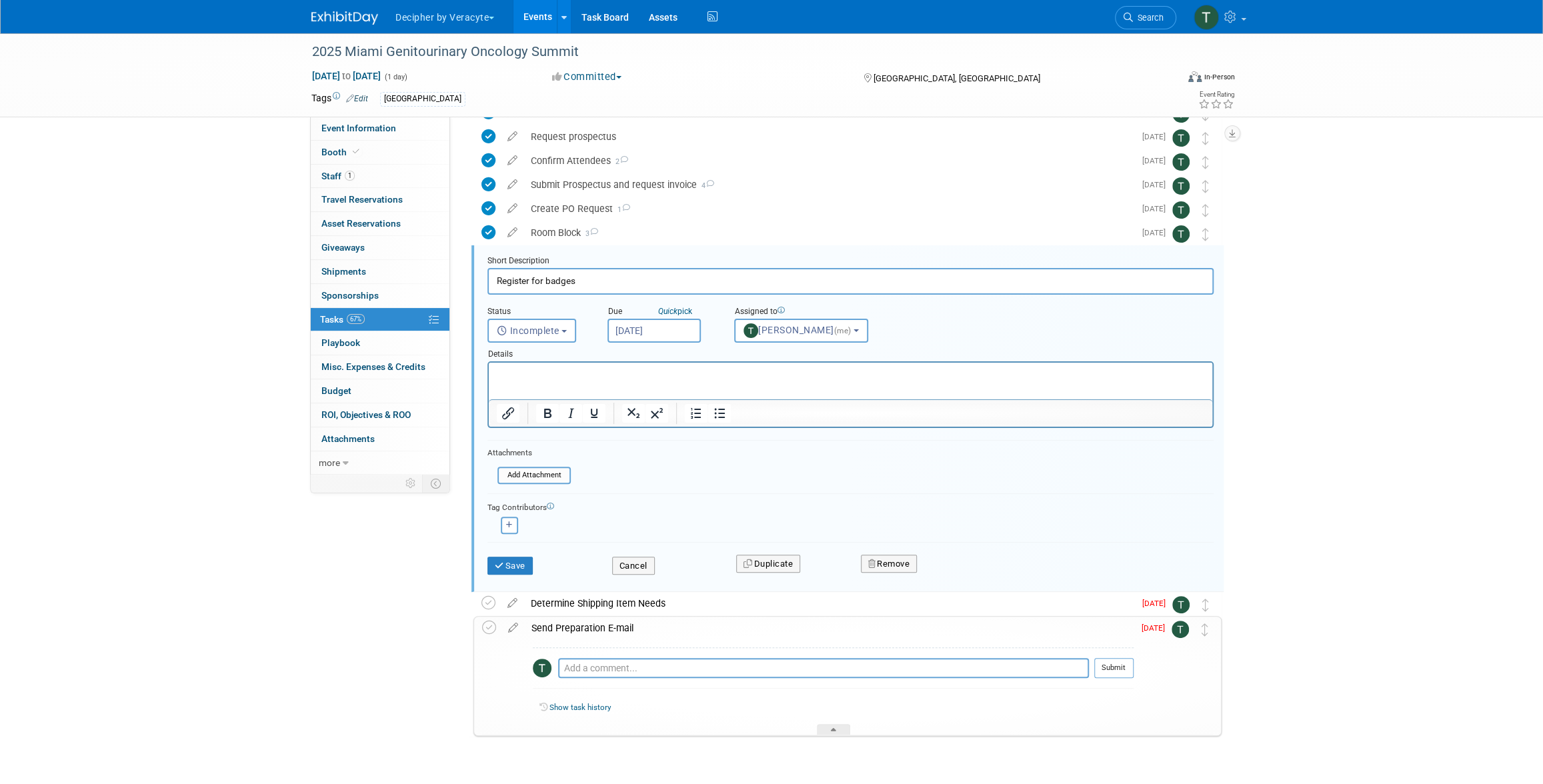
scroll to position [106, 0]
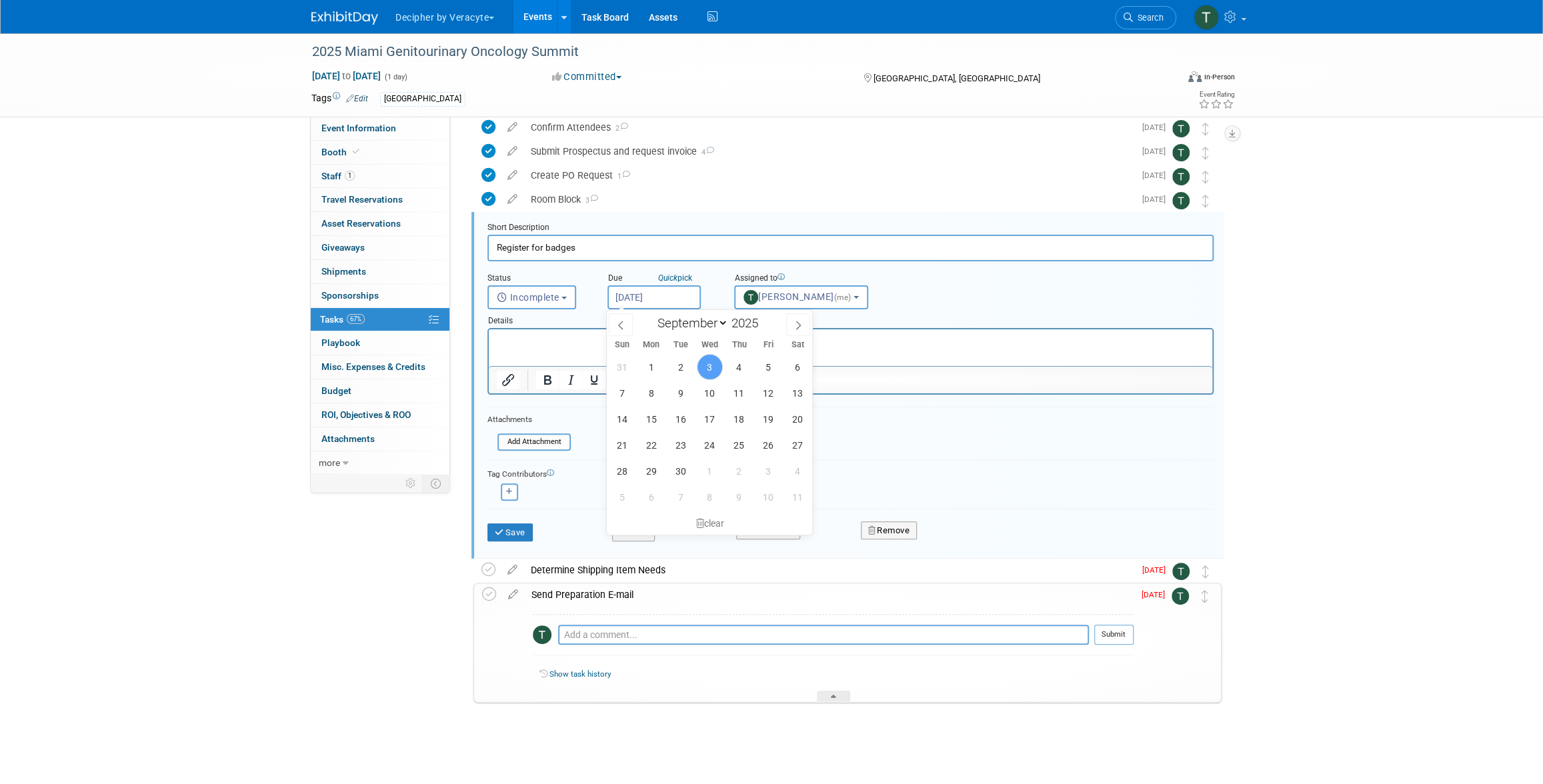
click at [654, 308] on body "Decipher by Veracyte Explore: My Workspaces 2 Go to Workspace: Corporate Events…" at bounding box center [771, 286] width 1543 height 784
click at [651, 430] on span "15" at bounding box center [651, 419] width 26 height 26
type input "Sep 15, 2025"
click at [530, 527] on button "Save" at bounding box center [510, 532] width 45 height 19
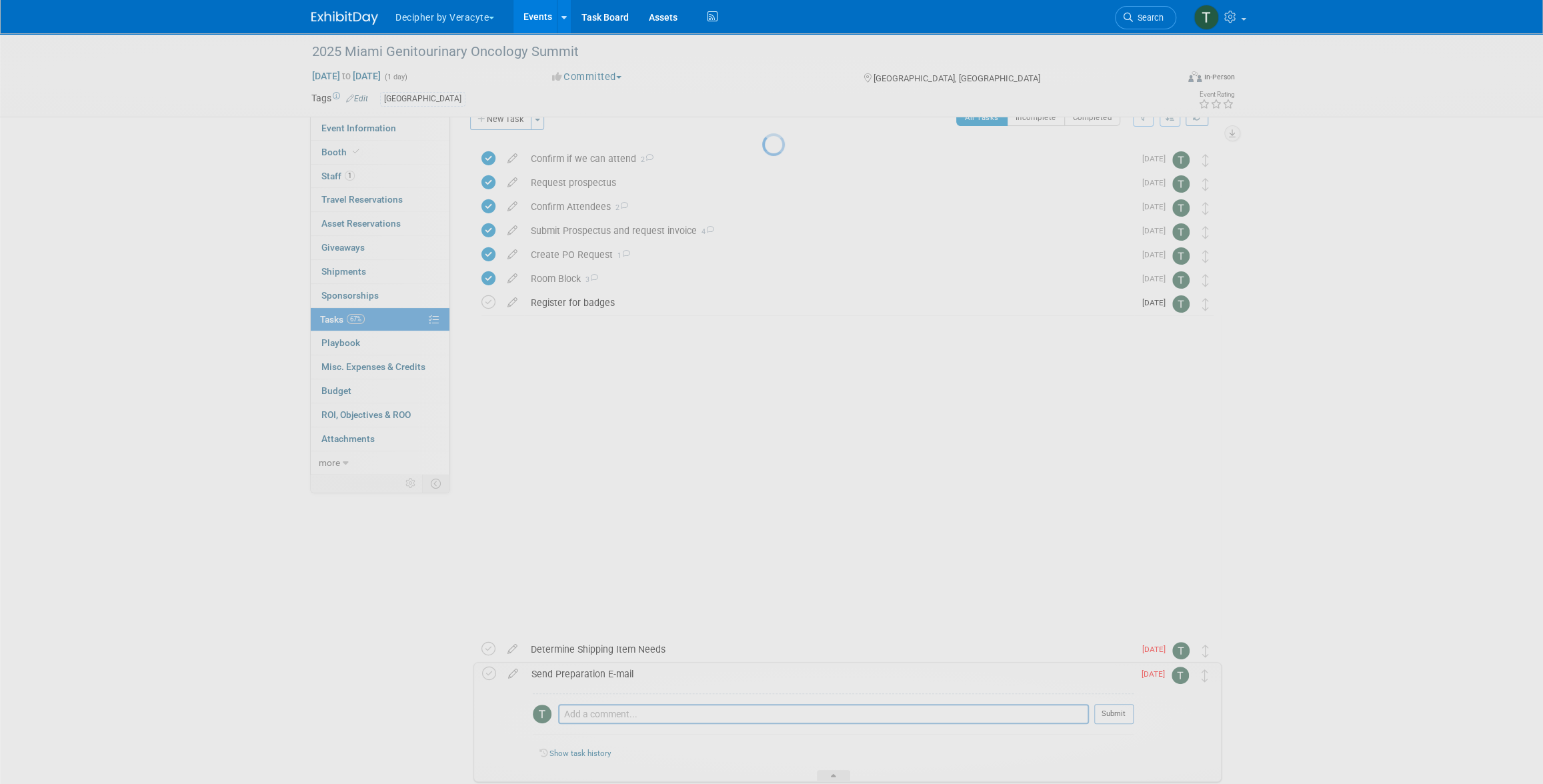
scroll to position [0, 0]
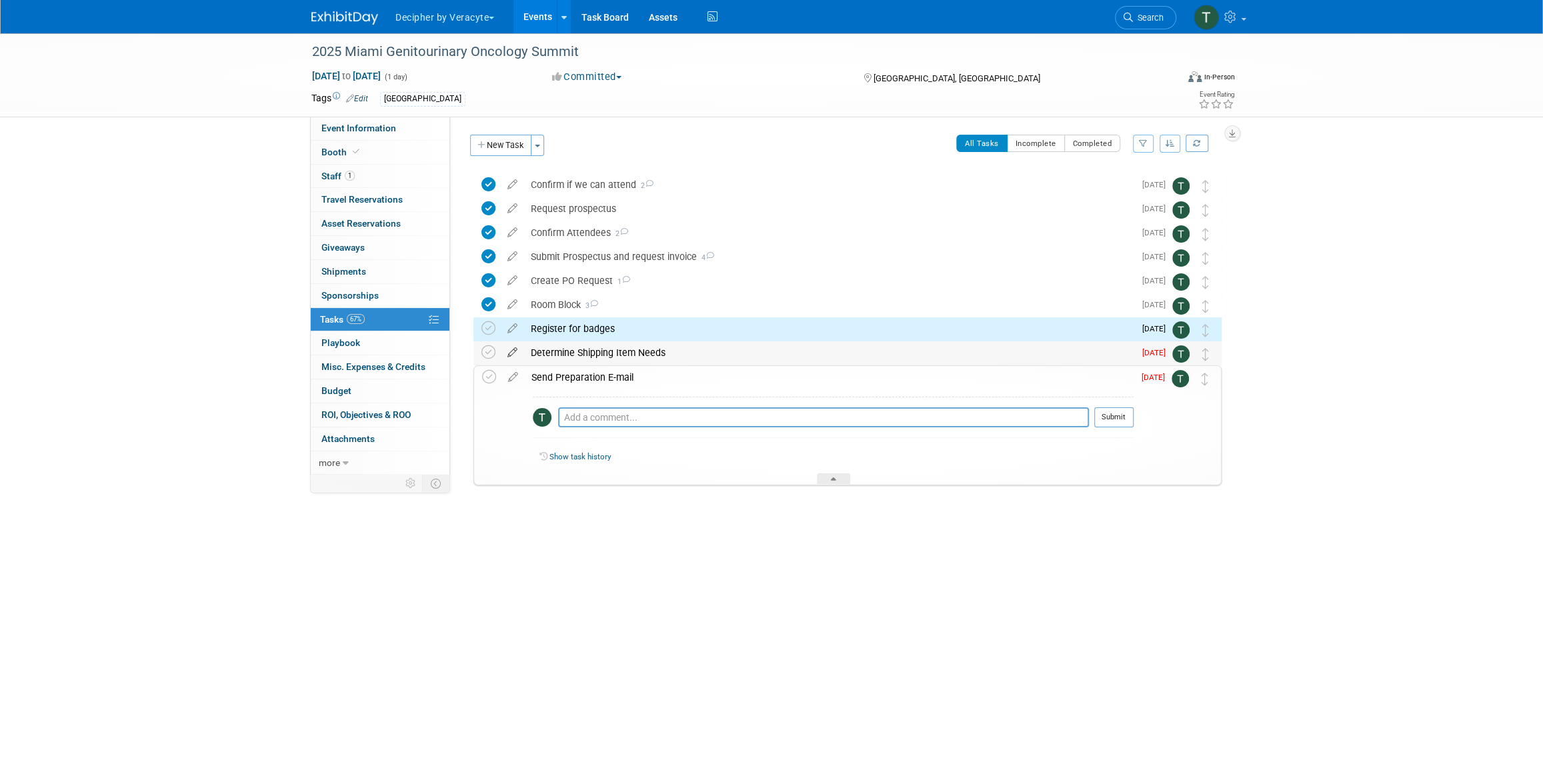
click at [507, 356] on icon at bounding box center [512, 350] width 23 height 17
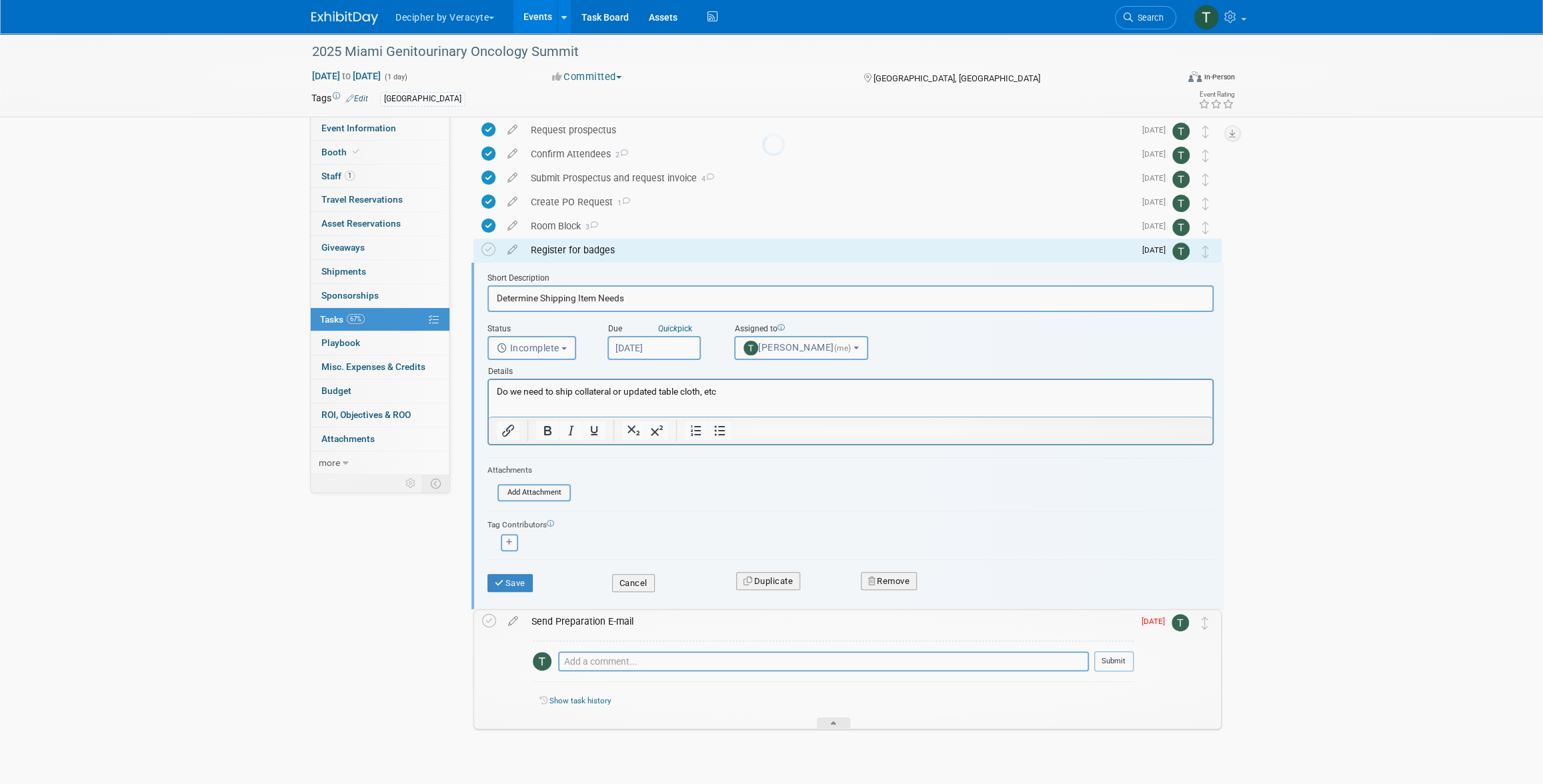
scroll to position [106, 0]
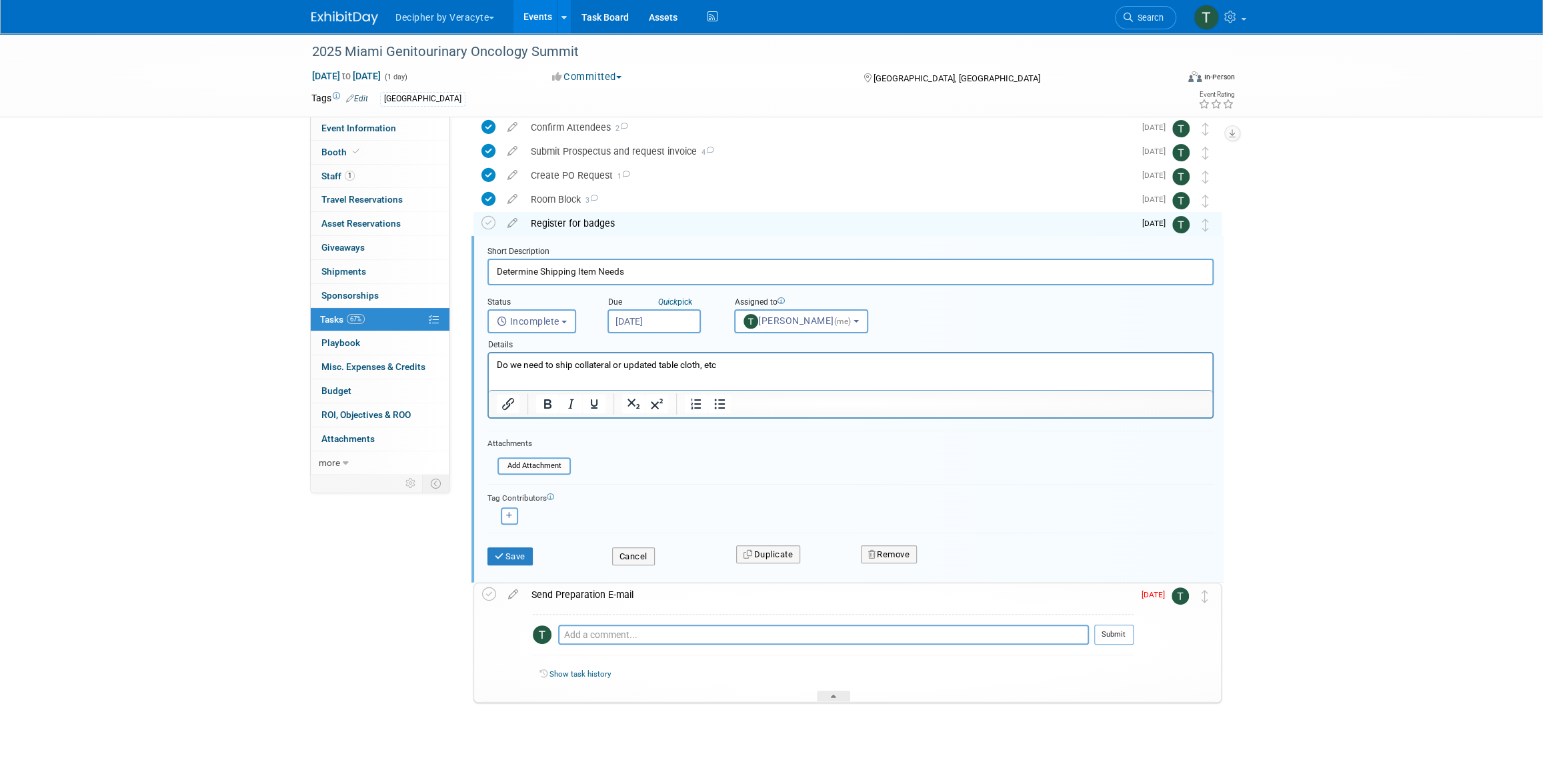
click at [643, 325] on input "[DATE]" at bounding box center [654, 322] width 94 height 24
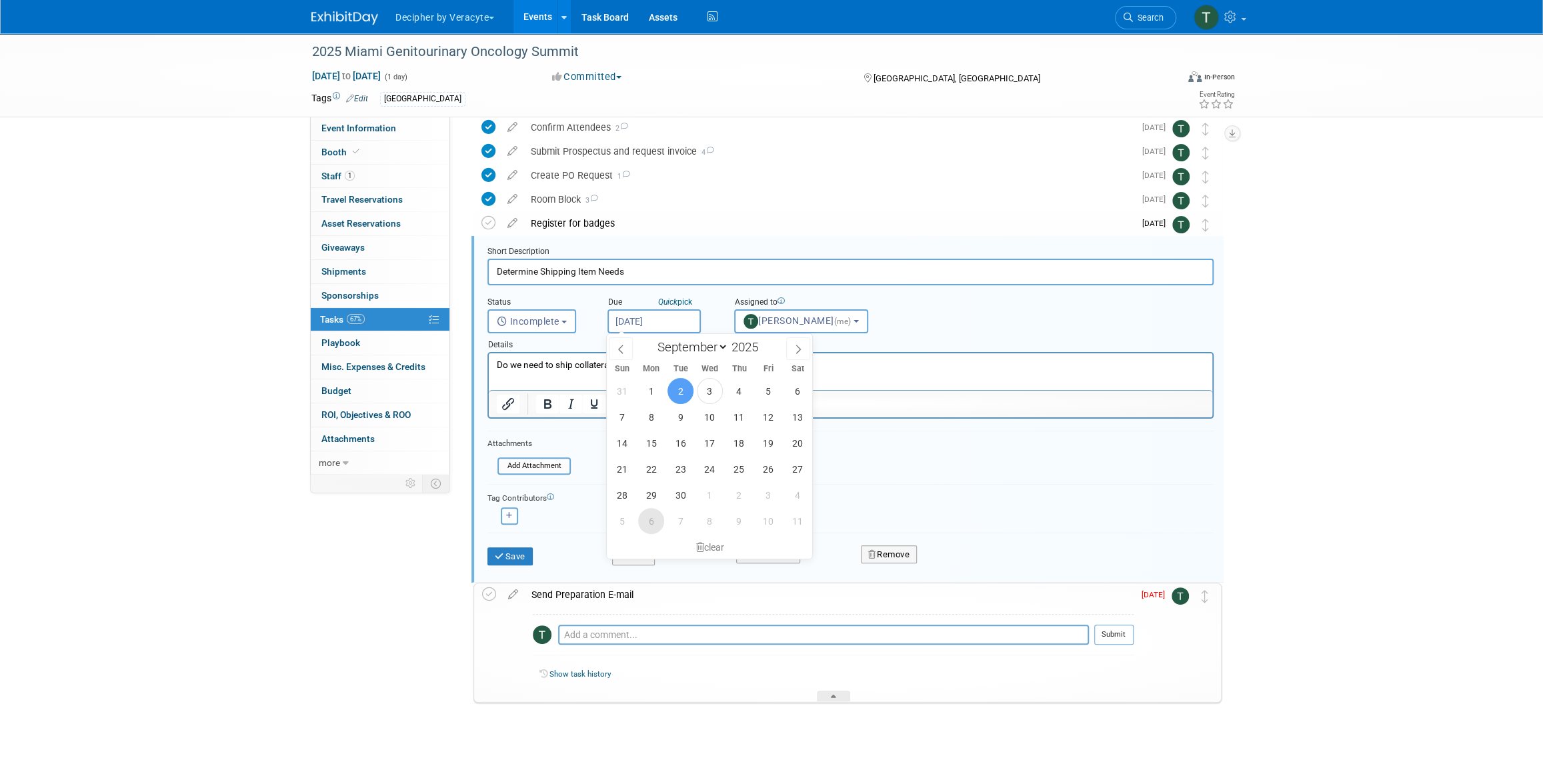
click at [650, 523] on span "6" at bounding box center [651, 521] width 26 height 26
type input "Oct 6, 2025"
click at [518, 544] on div "Save" at bounding box center [539, 552] width 124 height 27
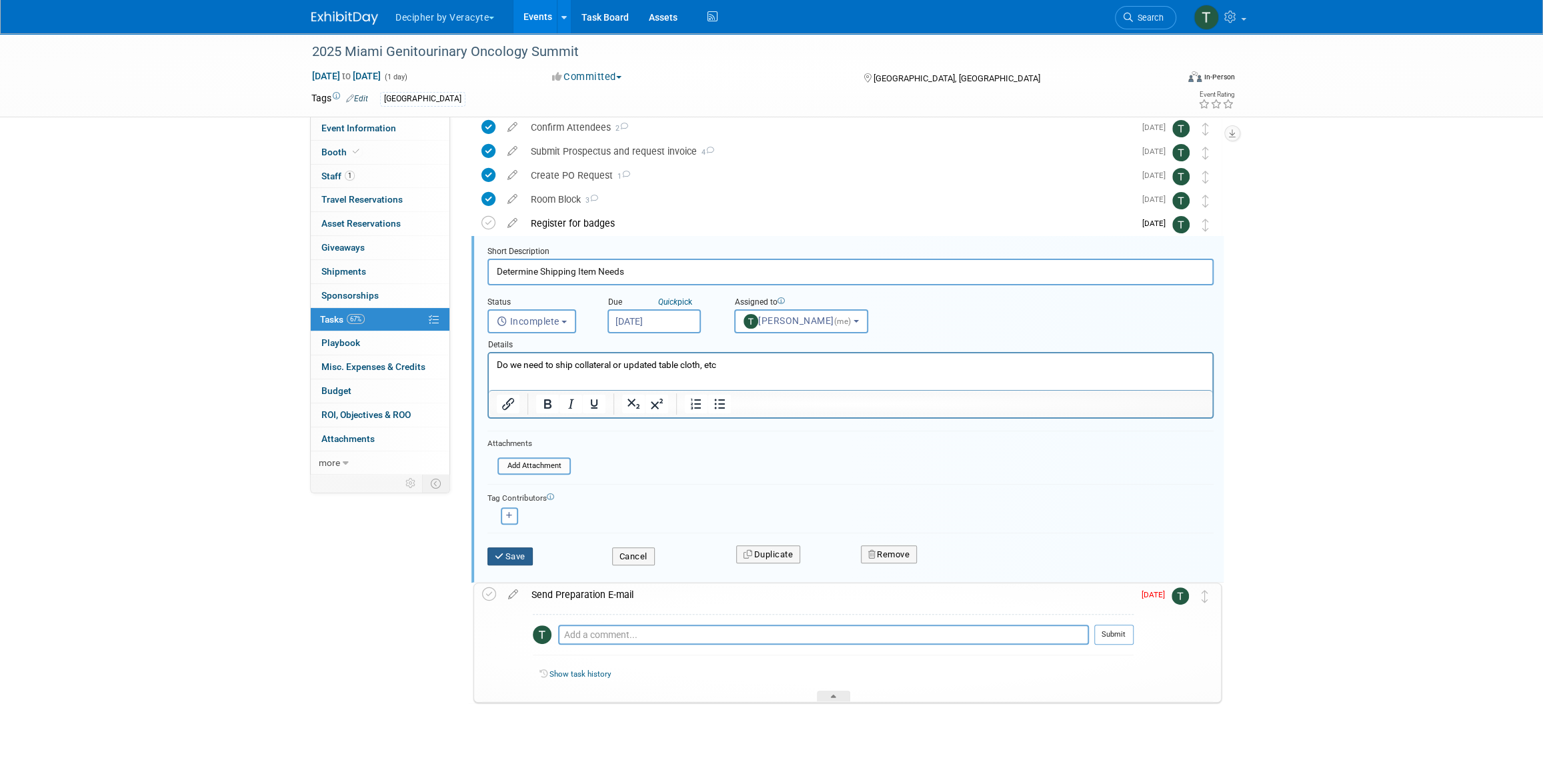
click at [525, 559] on button "Save" at bounding box center [510, 557] width 45 height 19
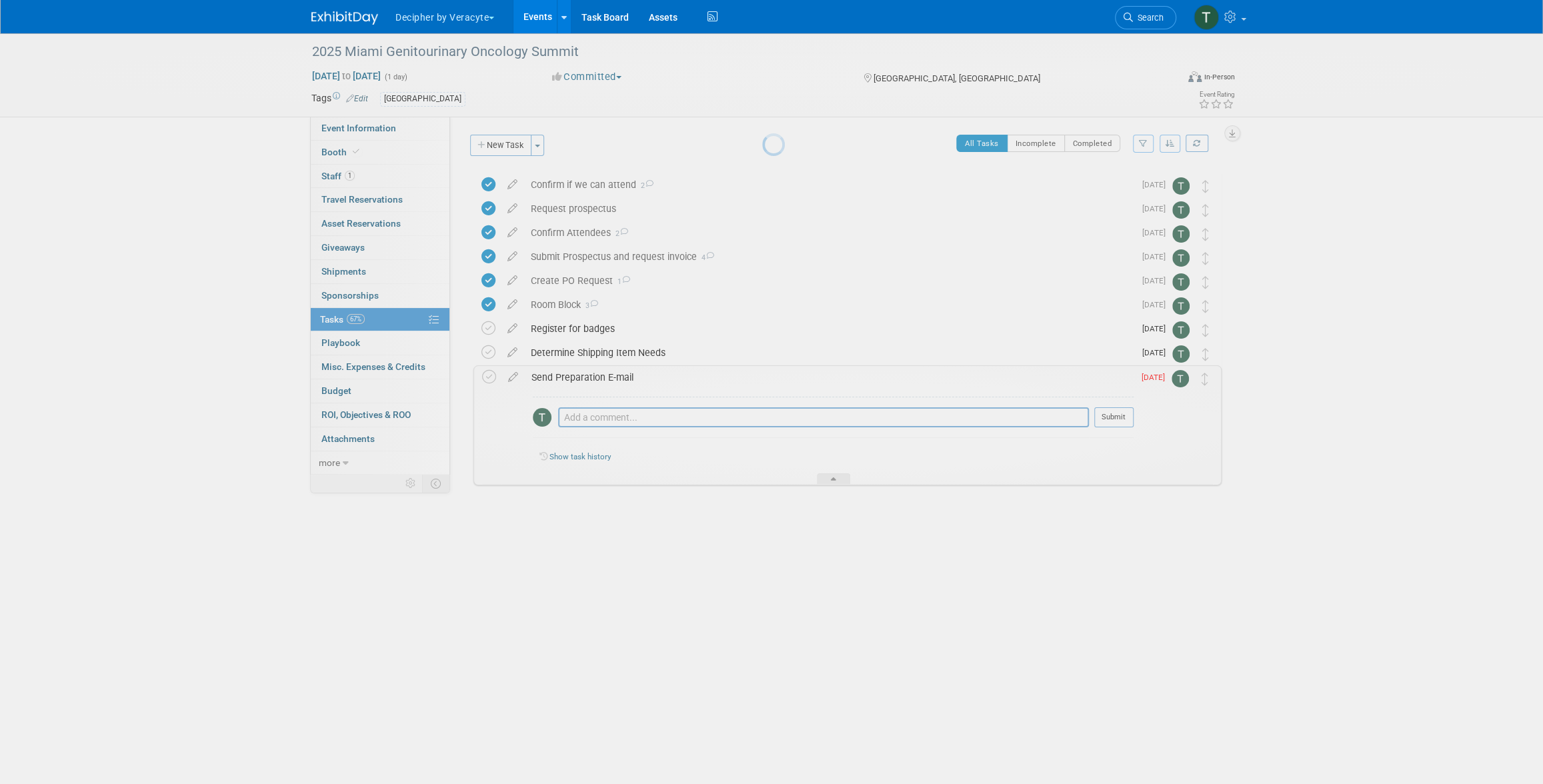
scroll to position [0, 0]
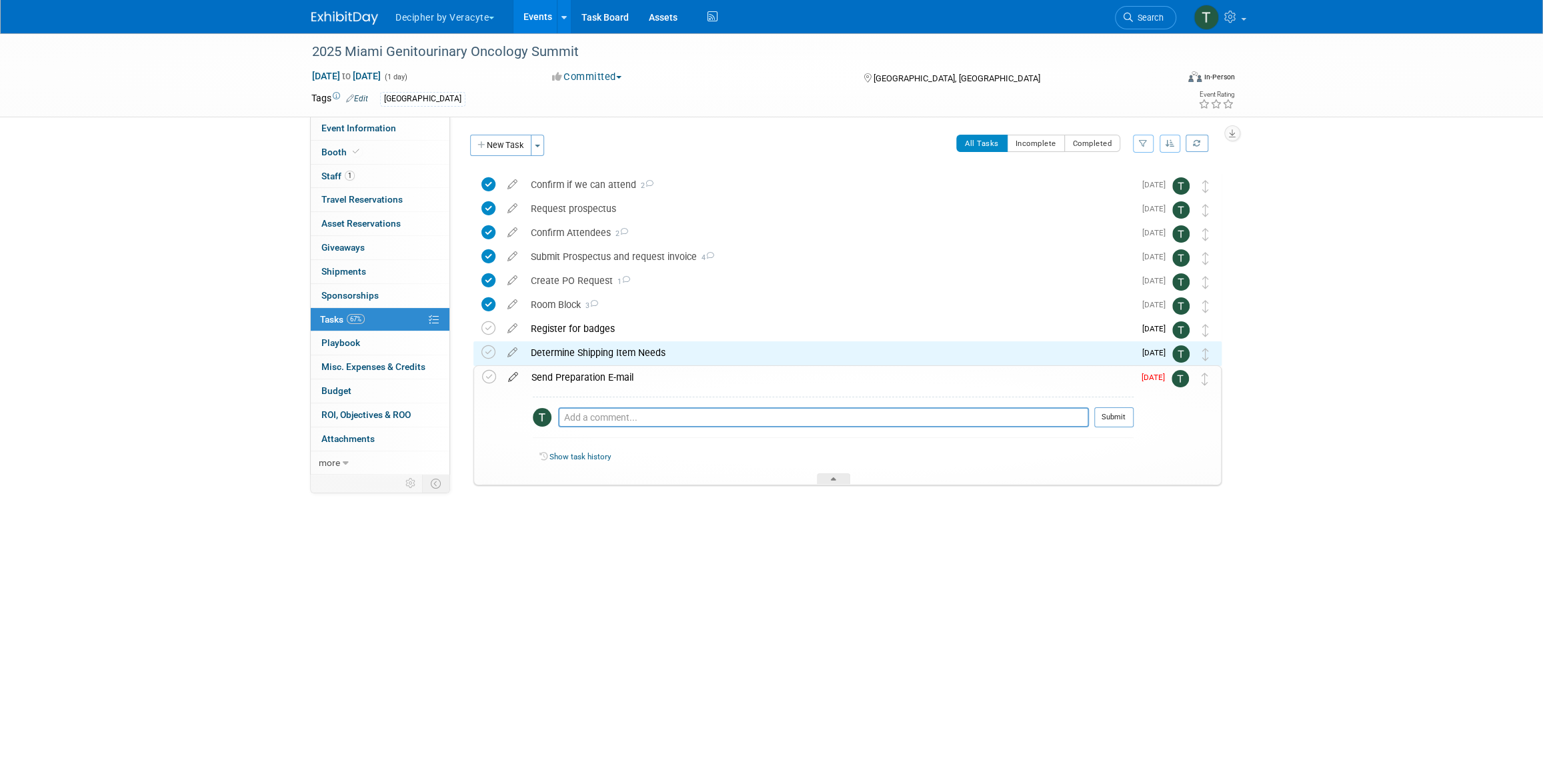
click at [512, 376] on icon at bounding box center [513, 374] width 23 height 17
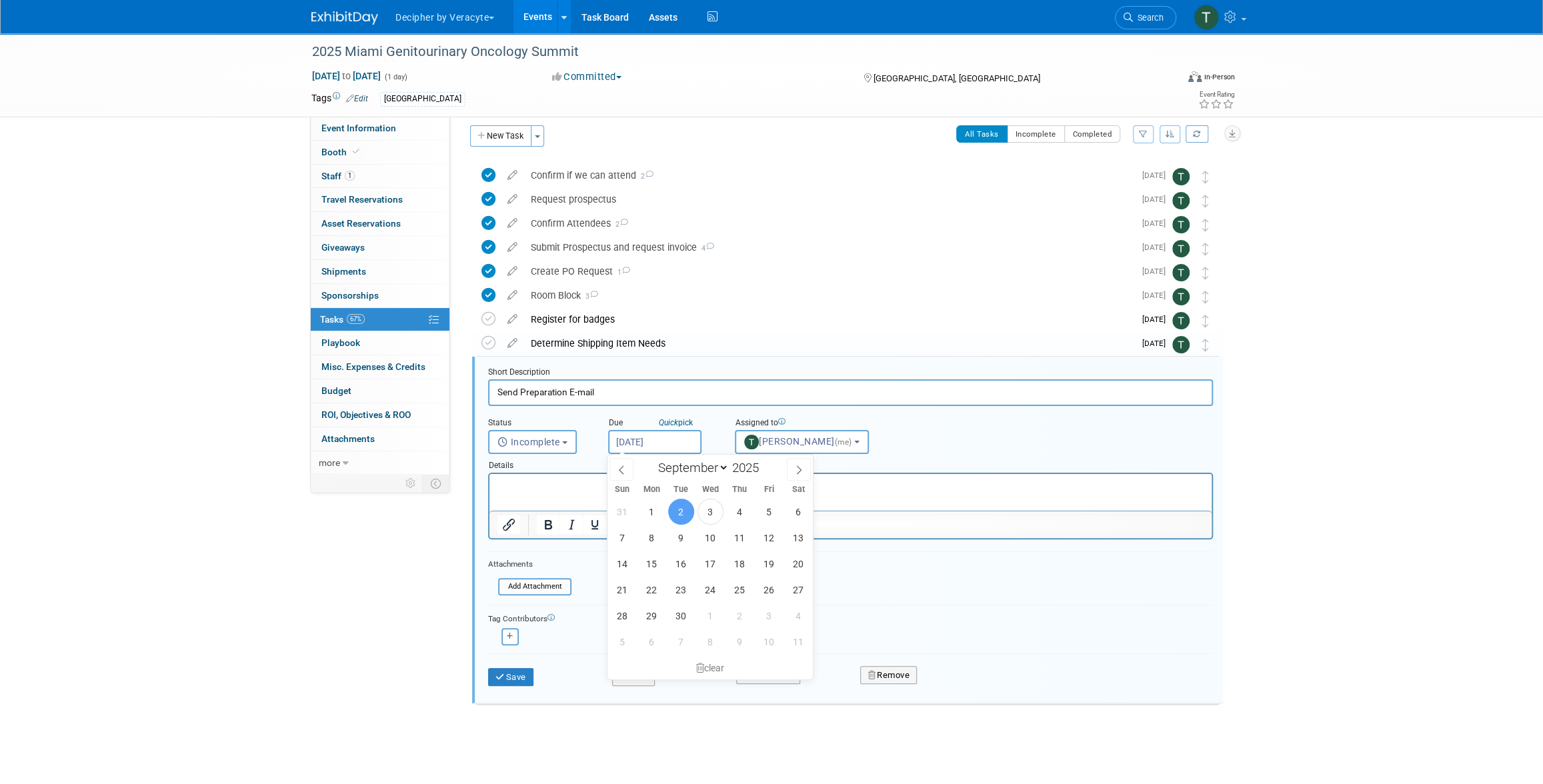
click at [652, 435] on input "[DATE]" at bounding box center [655, 443] width 94 height 24
click at [725, 639] on div "31 1 2 3 4 5 6 7 8 9 10 11 12 13 14 15 16 17 18 19 20 21 22 23 24 25 26 27 28 2…" at bounding box center [710, 576] width 206 height 156
click at [709, 642] on span "8" at bounding box center [710, 642] width 26 height 26
type input "Oct 8, 2025"
click at [518, 674] on button "Save" at bounding box center [511, 677] width 45 height 19
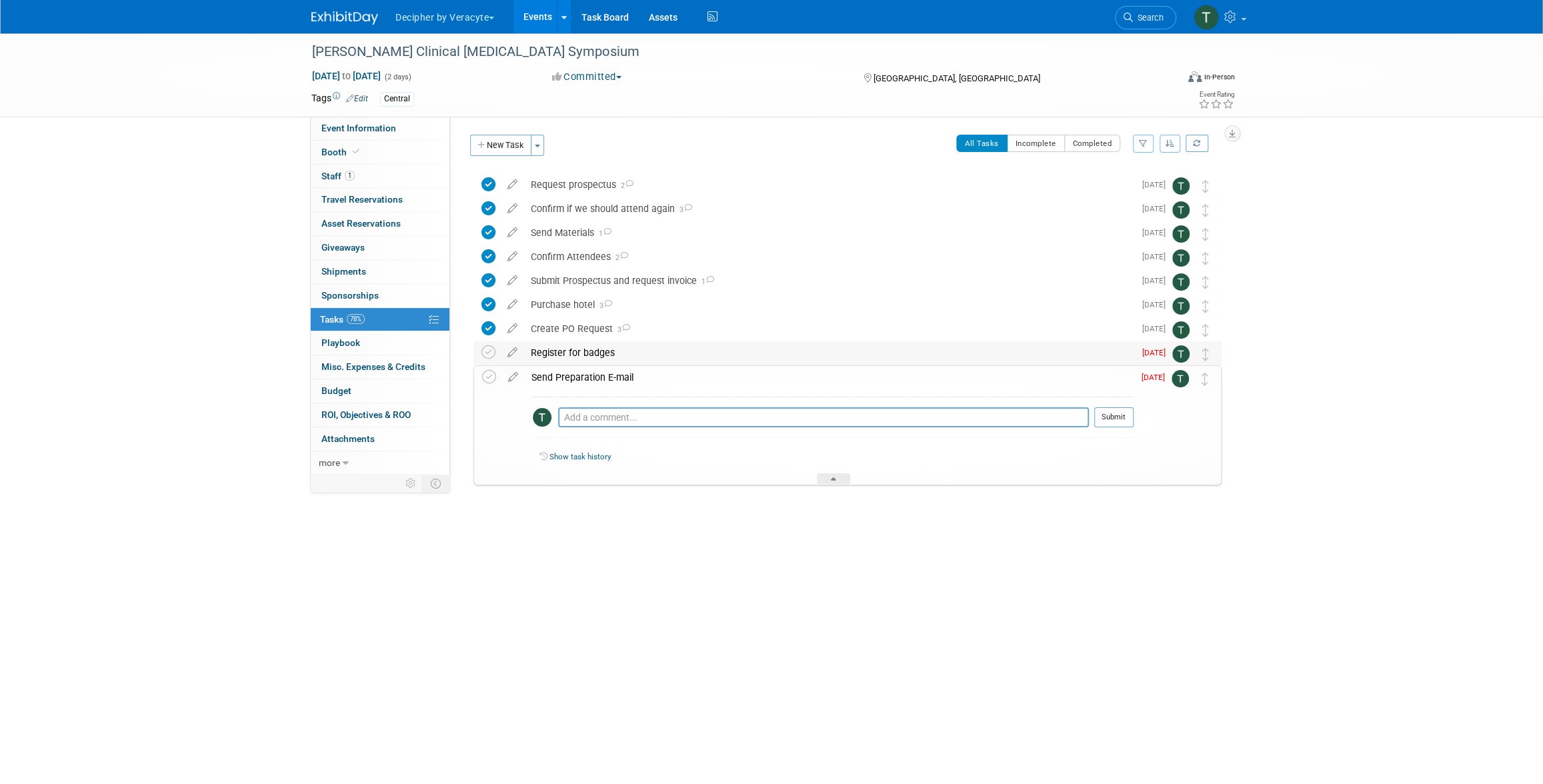
click at [582, 363] on div "Register for badges" at bounding box center [829, 353] width 610 height 22
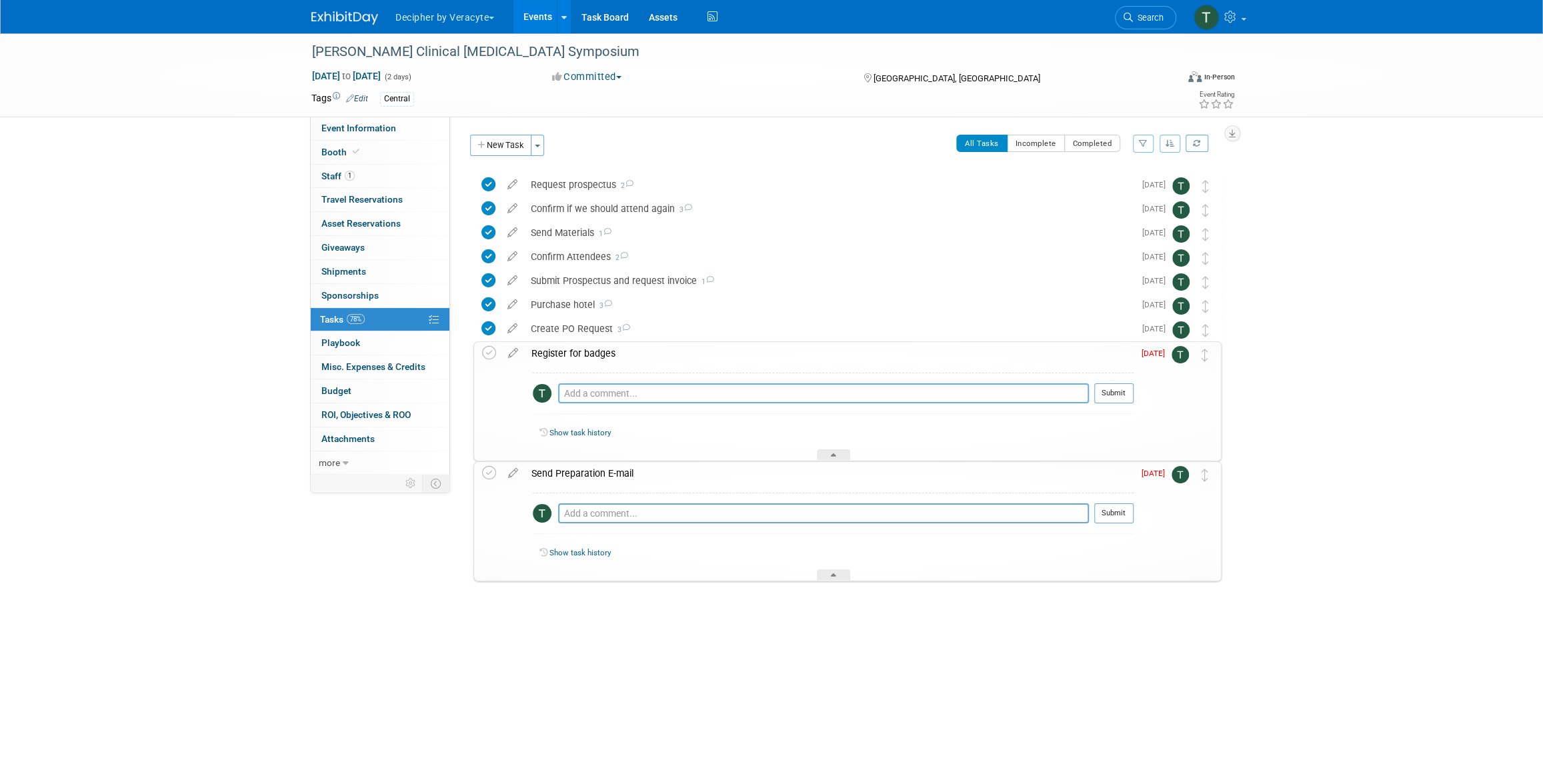
click at [582, 397] on textarea at bounding box center [823, 393] width 531 height 20
click at [612, 396] on textarea "sent email to the team" at bounding box center [823, 393] width 531 height 20
type textarea "sent email to the team"
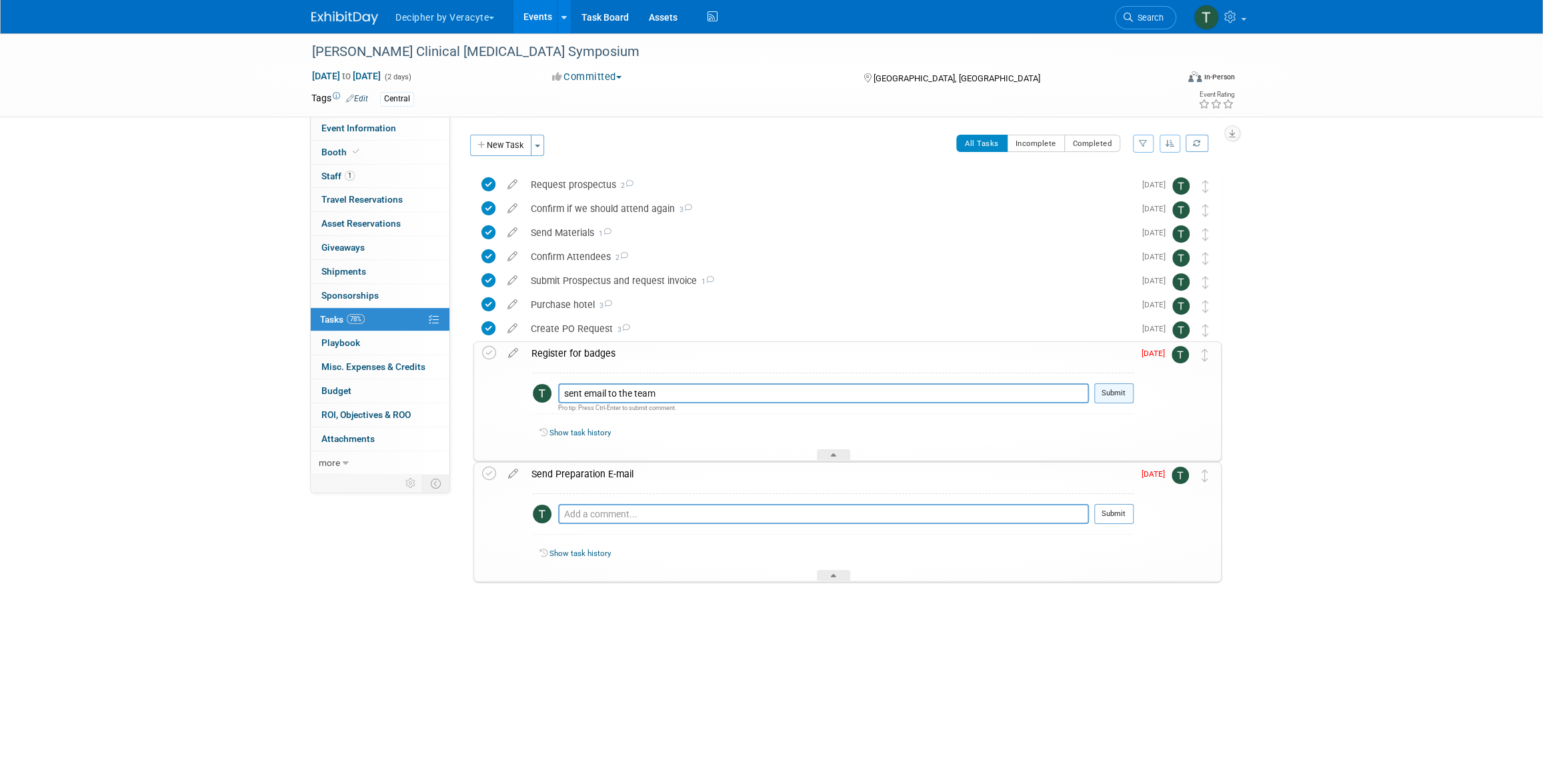
click at [1124, 398] on button "Submit" at bounding box center [1114, 393] width 39 height 20
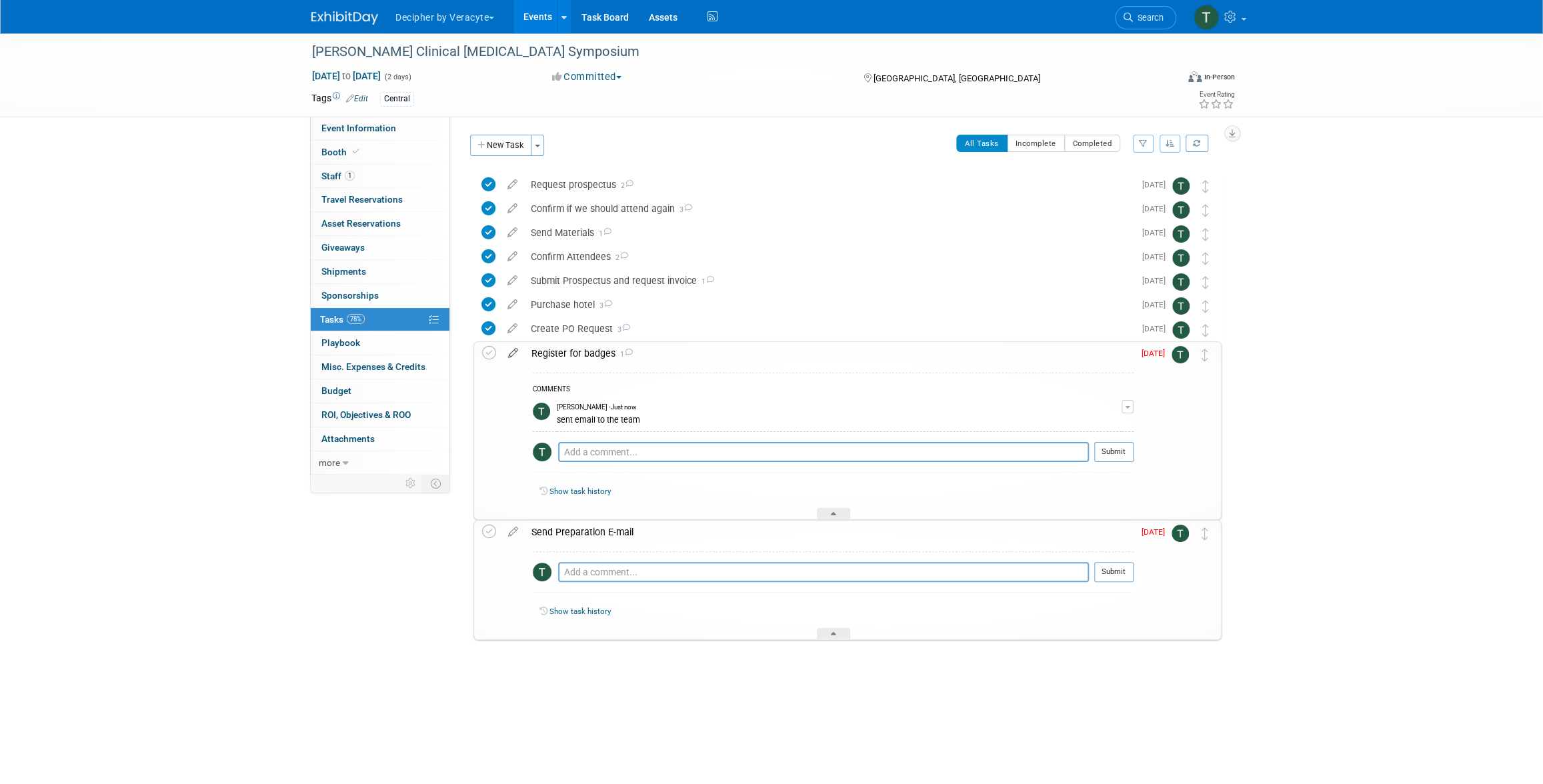
click at [515, 355] on icon at bounding box center [513, 351] width 23 height 17
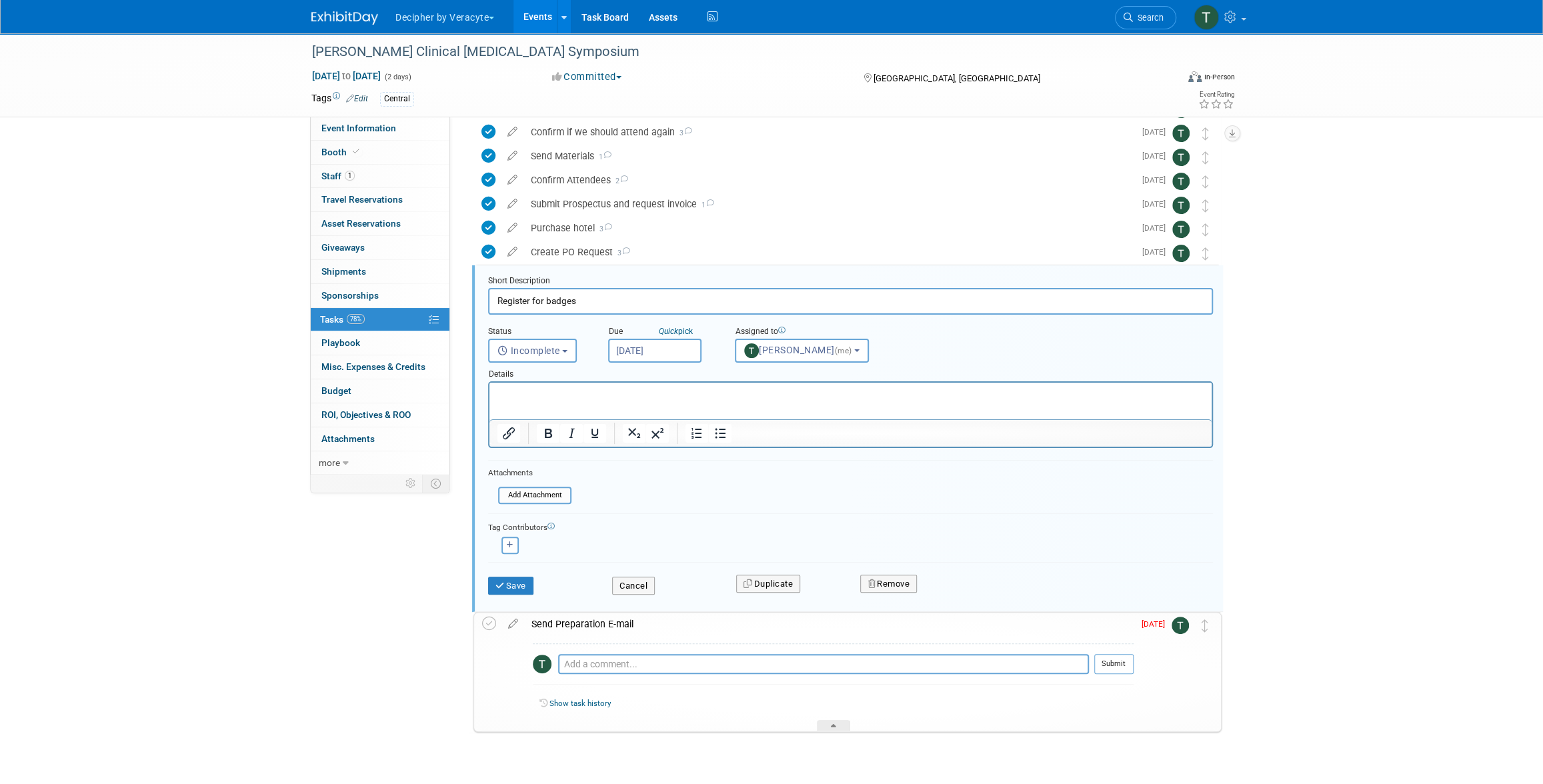
scroll to position [106, 0]
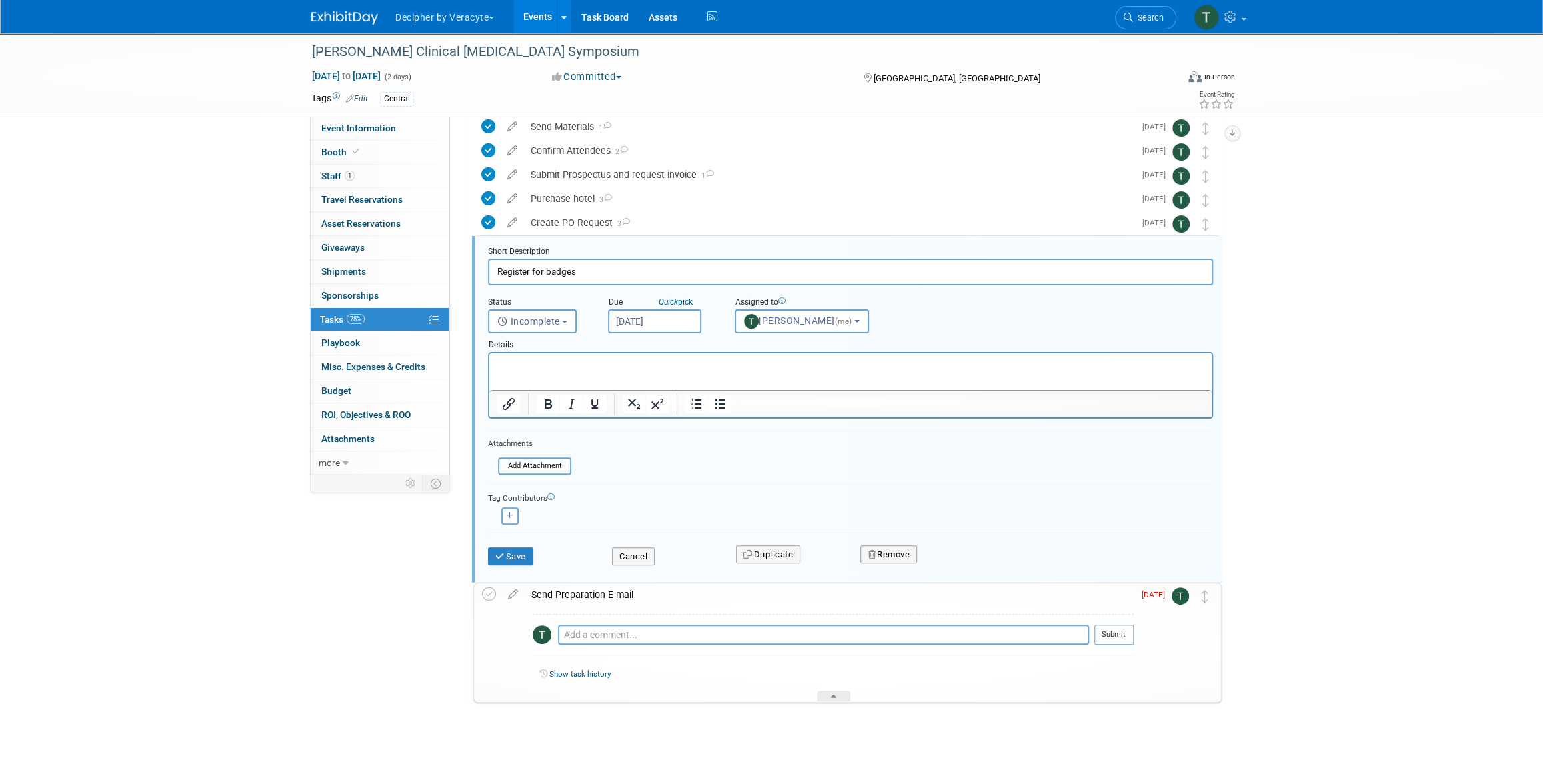
click at [659, 329] on body "Decipher by Veracyte Explore: My Workspaces 2 Go to Workspace: Corporate Events…" at bounding box center [771, 286] width 1543 height 784
click at [660, 444] on span "15" at bounding box center [652, 443] width 26 height 26
type input "Sep 15, 2025"
click at [526, 551] on button "Save" at bounding box center [511, 557] width 45 height 19
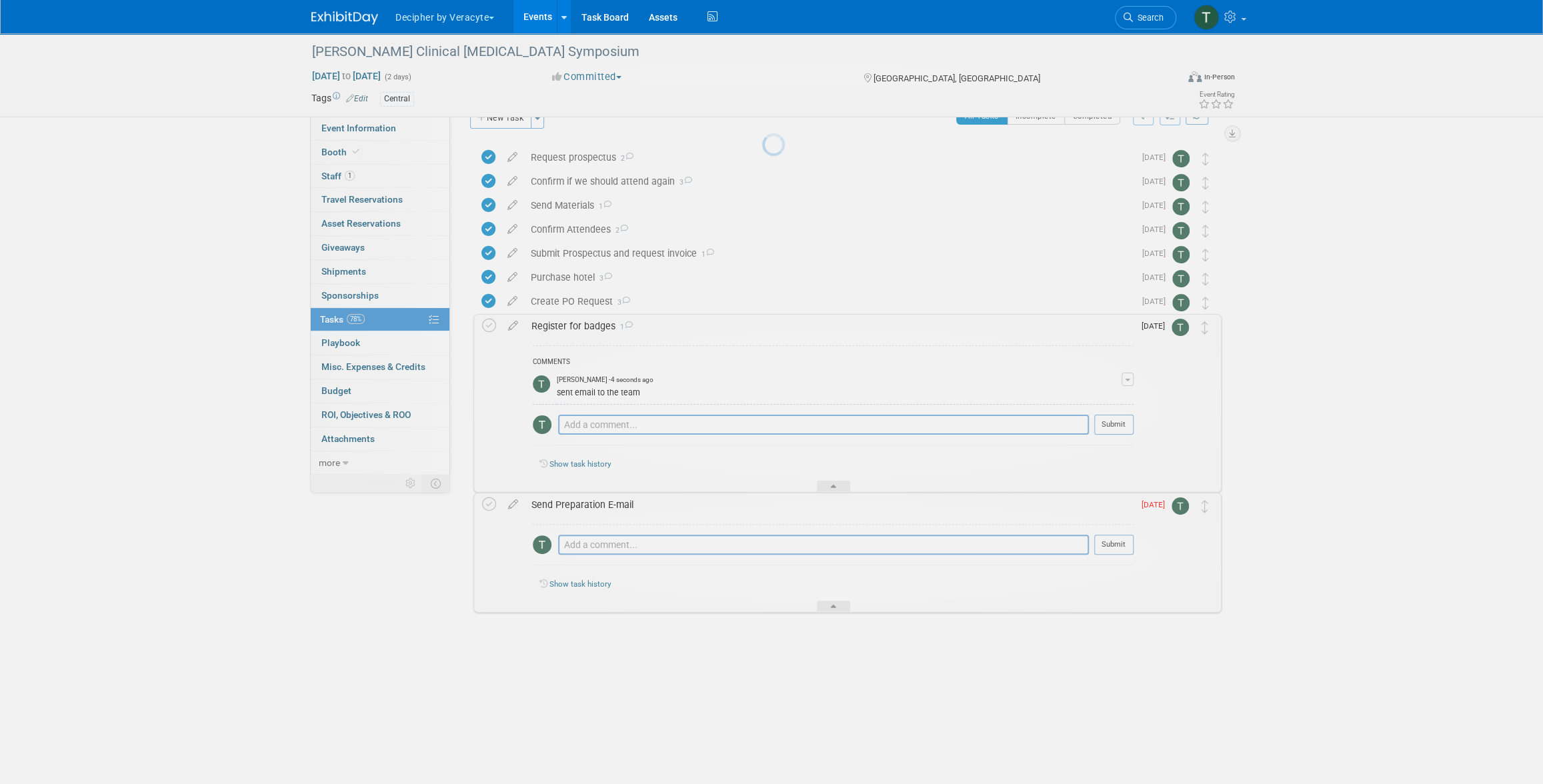
scroll to position [0, 0]
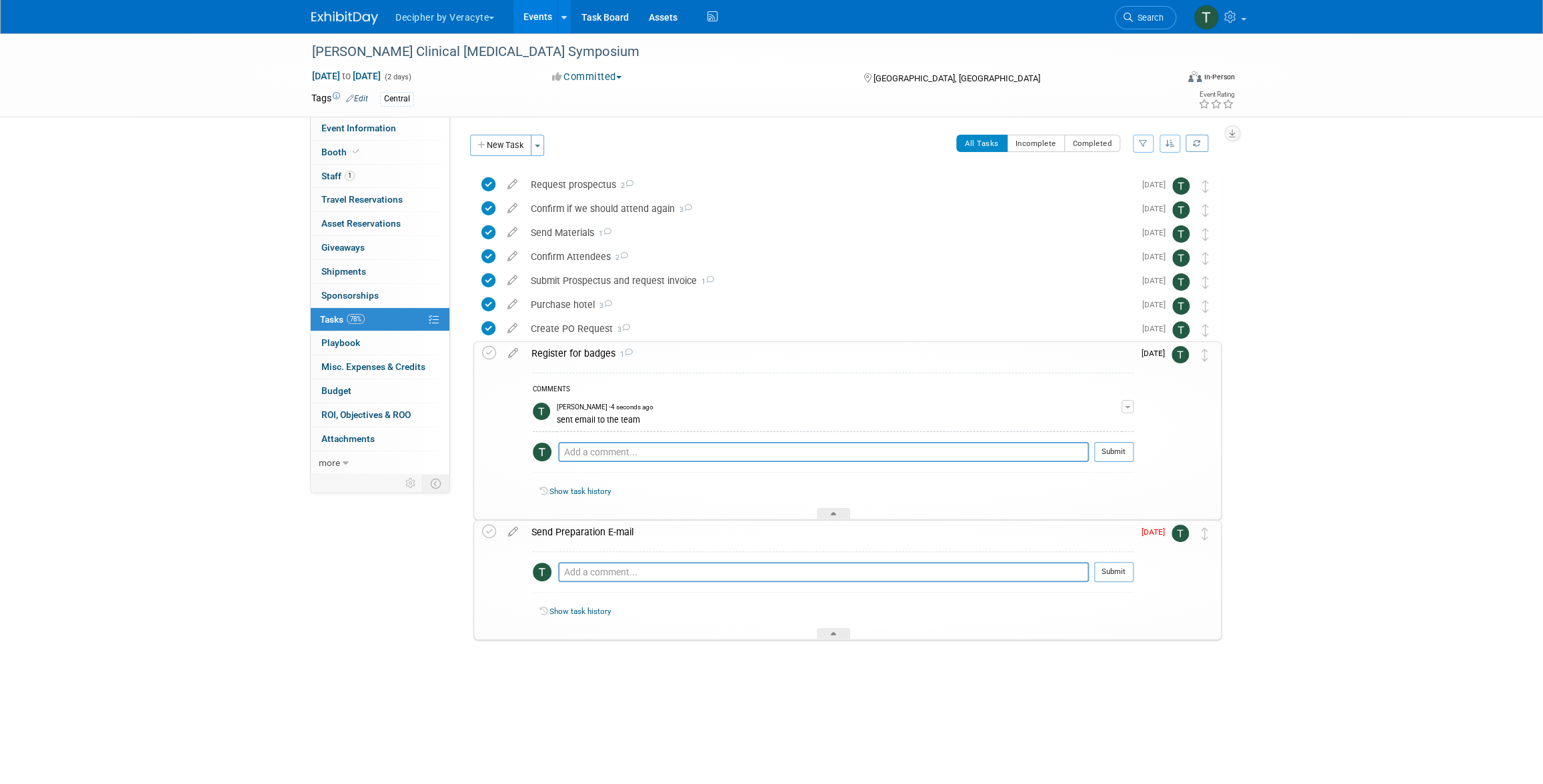
click at [571, 354] on div "Register for badges 1" at bounding box center [829, 354] width 609 height 22
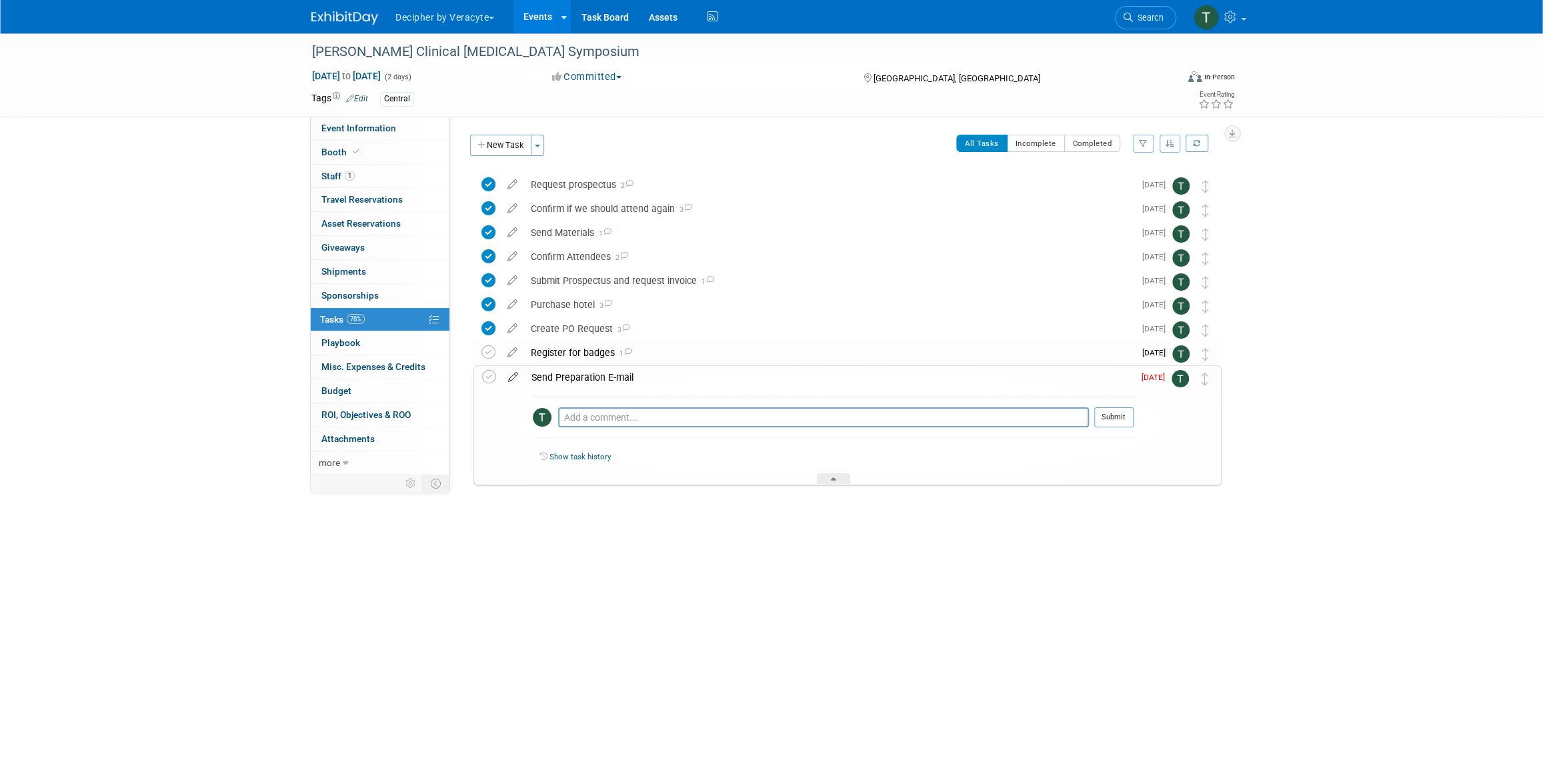
click at [509, 380] on icon at bounding box center [513, 374] width 23 height 17
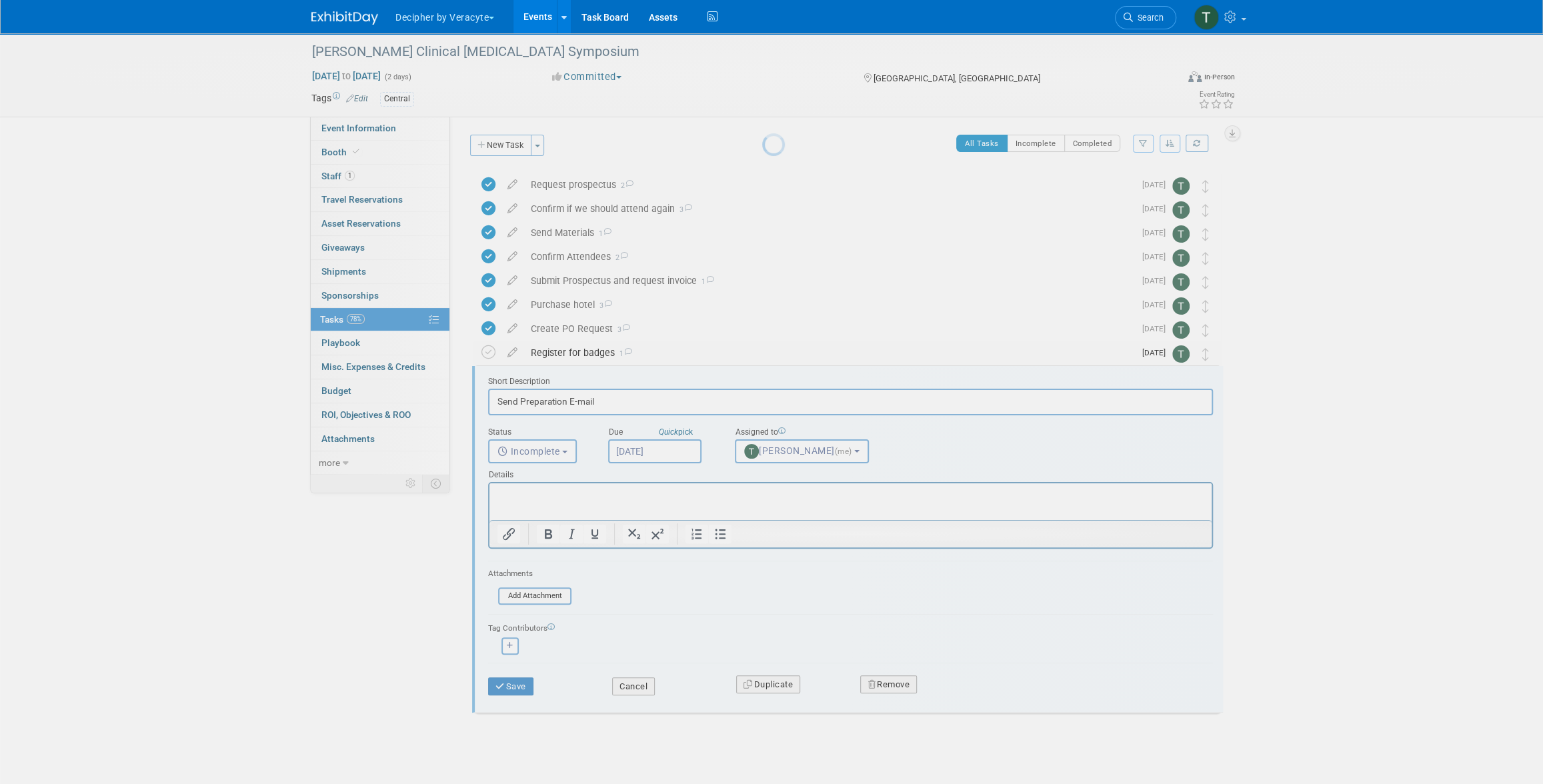
scroll to position [9, 0]
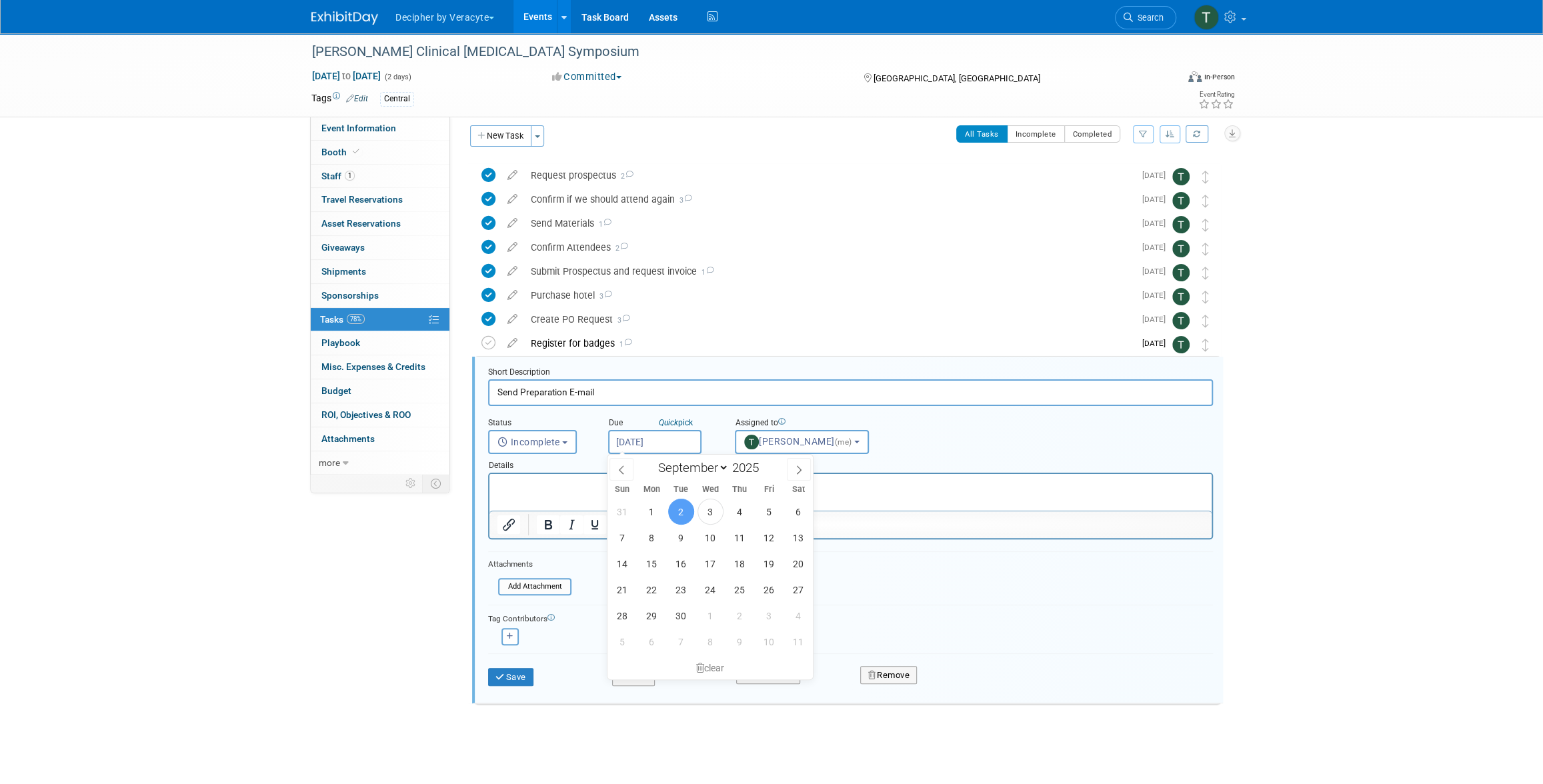
click at [677, 449] on input "[DATE]" at bounding box center [655, 443] width 94 height 24
click at [649, 564] on span "15" at bounding box center [652, 564] width 26 height 26
type input "Sep 15, 2025"
click at [510, 685] on div "Save Cancel Duplicate Remove" at bounding box center [851, 675] width 745 height 31
click at [512, 676] on button "Save" at bounding box center [511, 677] width 45 height 19
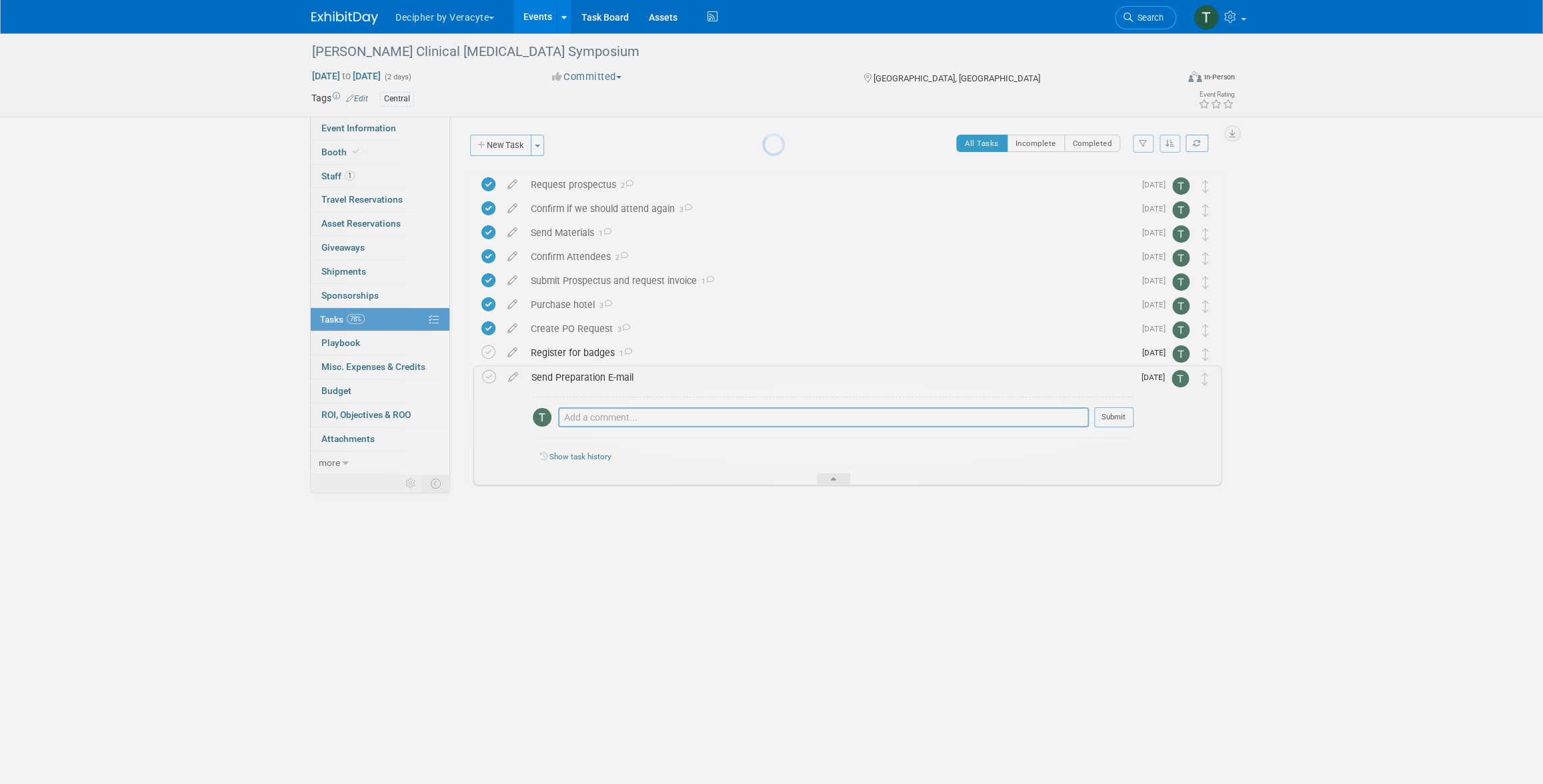
scroll to position [0, 0]
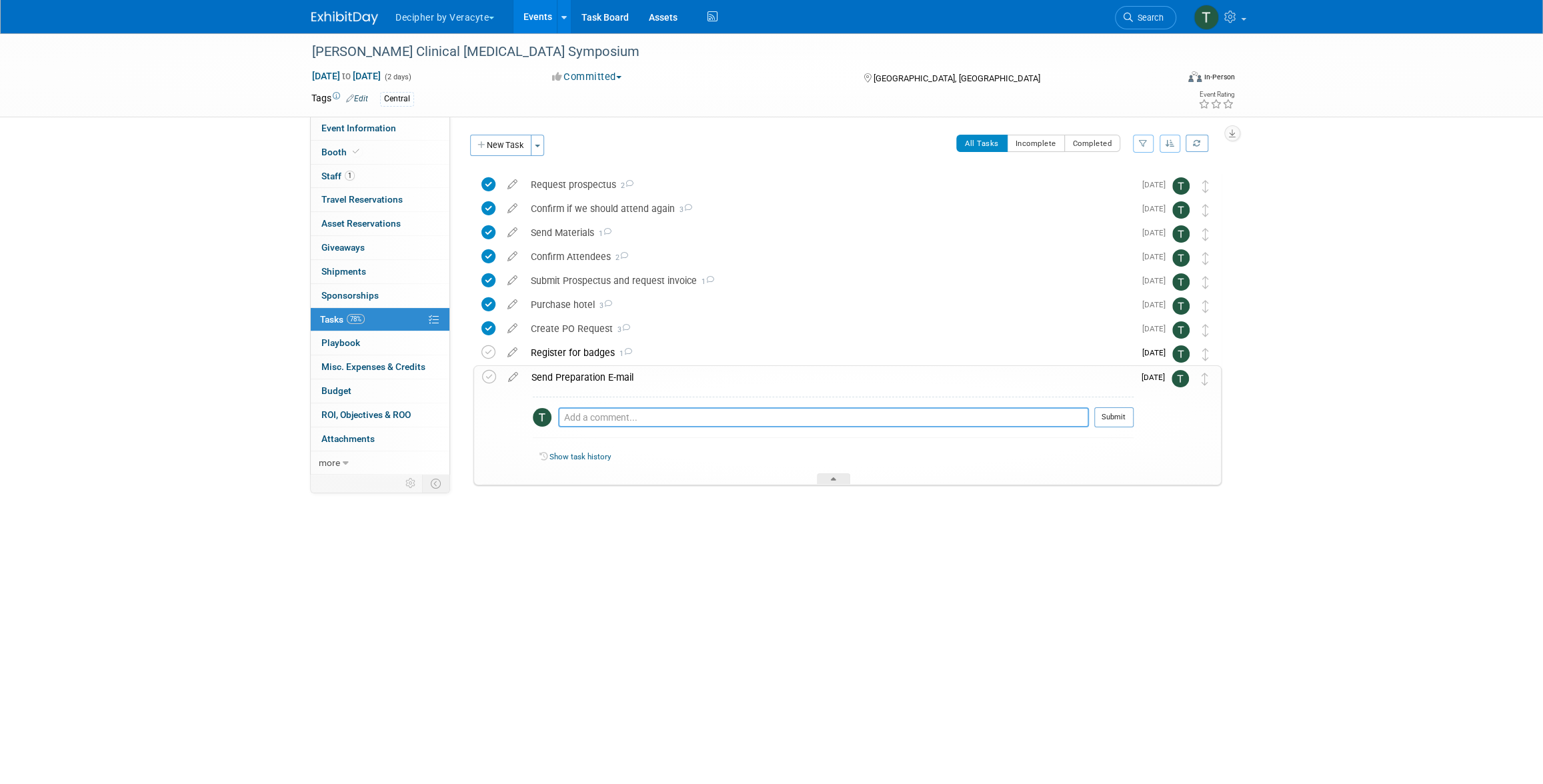
click at [644, 421] on textarea at bounding box center [823, 416] width 531 height 20
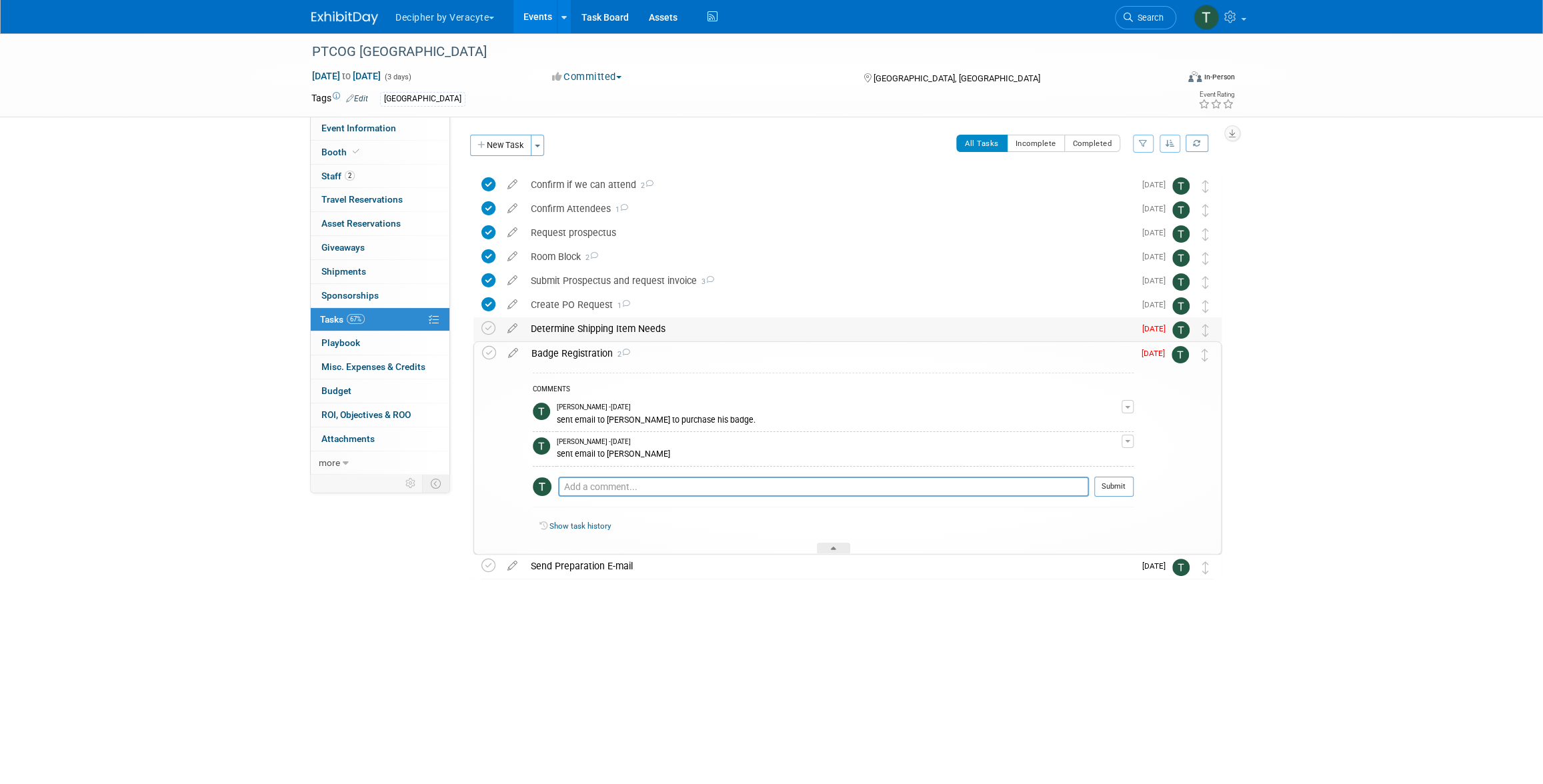
click at [556, 327] on div "Determine Shipping Item Needs" at bounding box center [829, 328] width 610 height 22
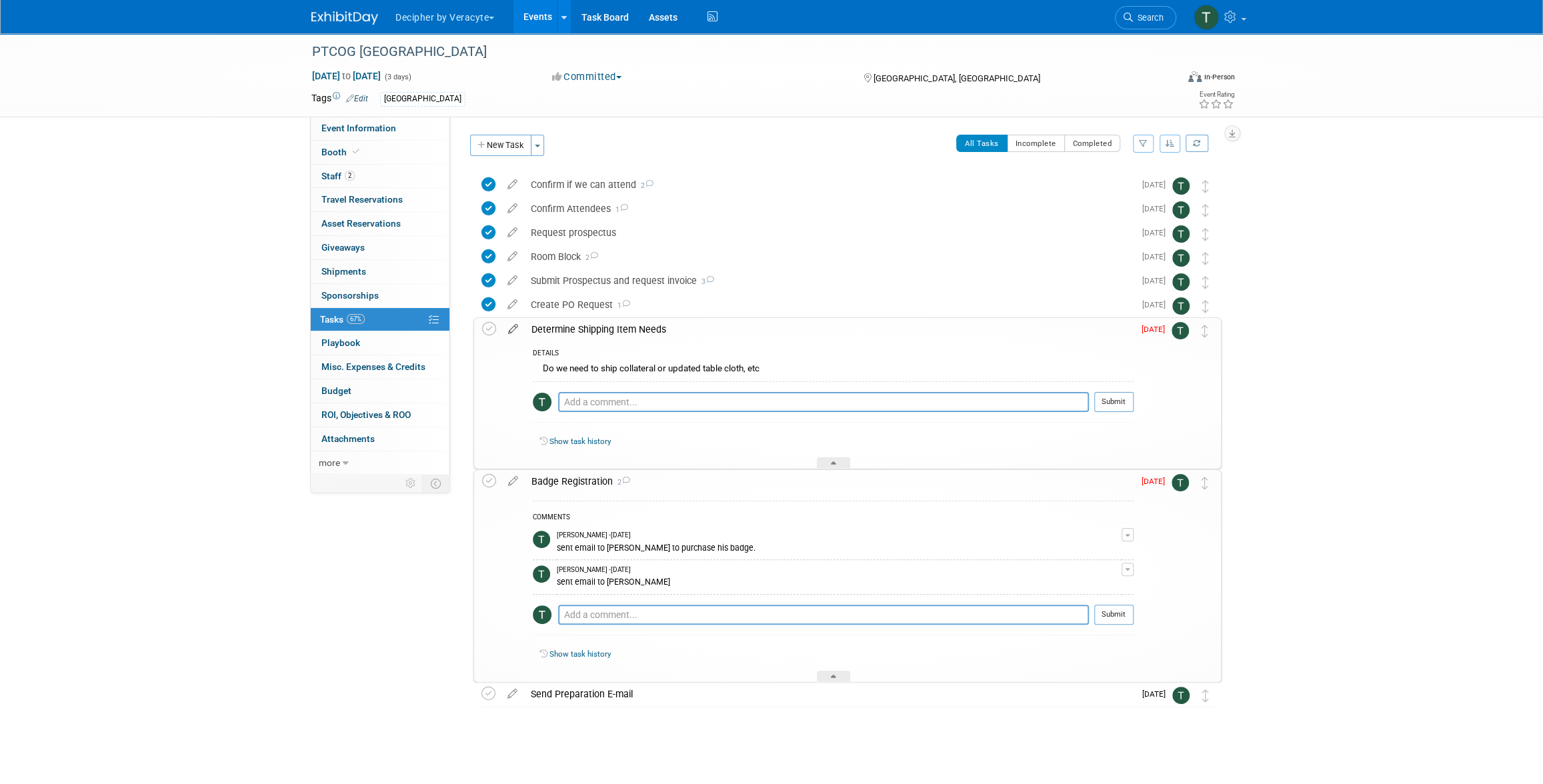
click at [514, 335] on link at bounding box center [513, 329] width 23 height 12
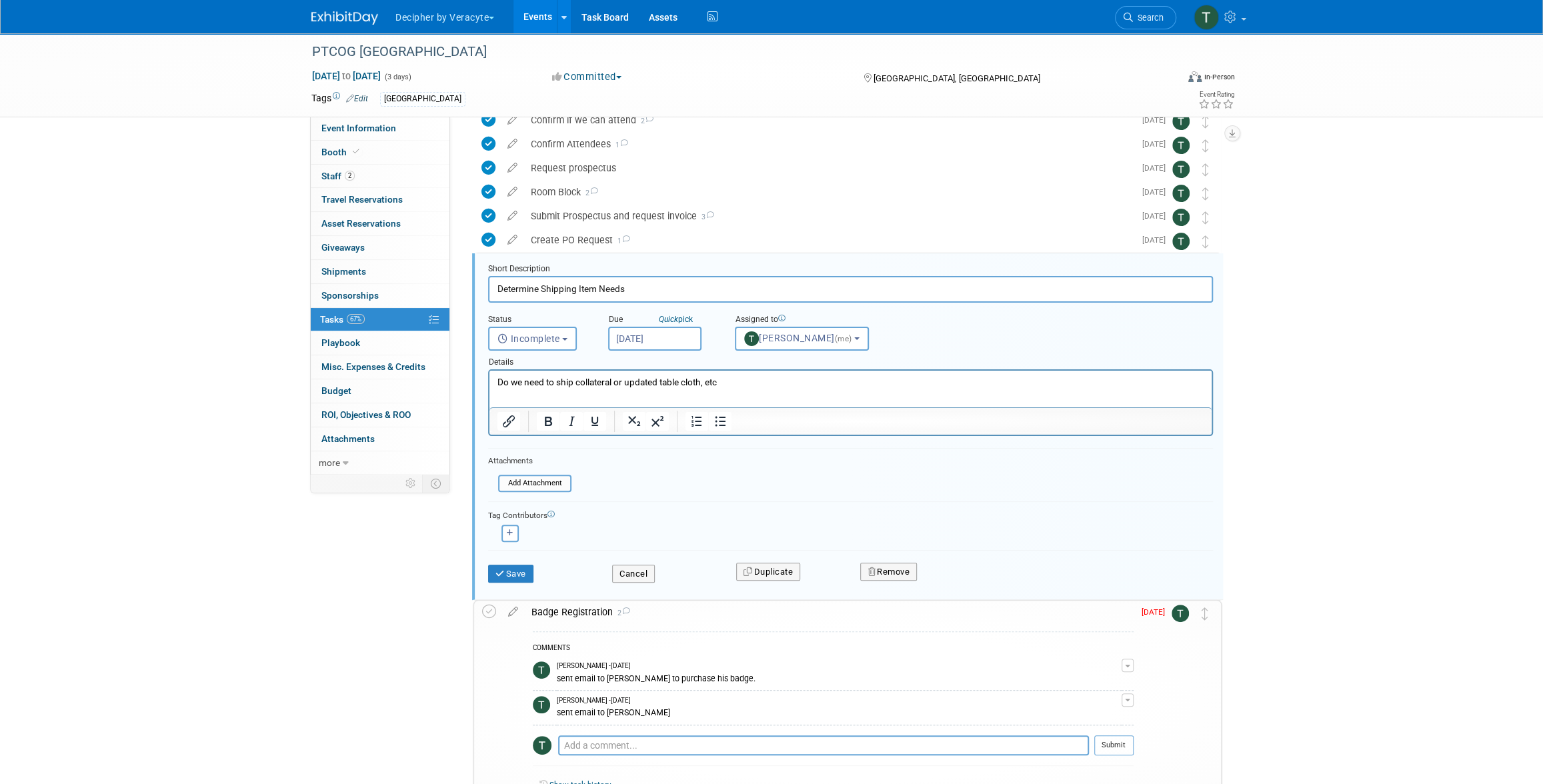
scroll to position [122, 0]
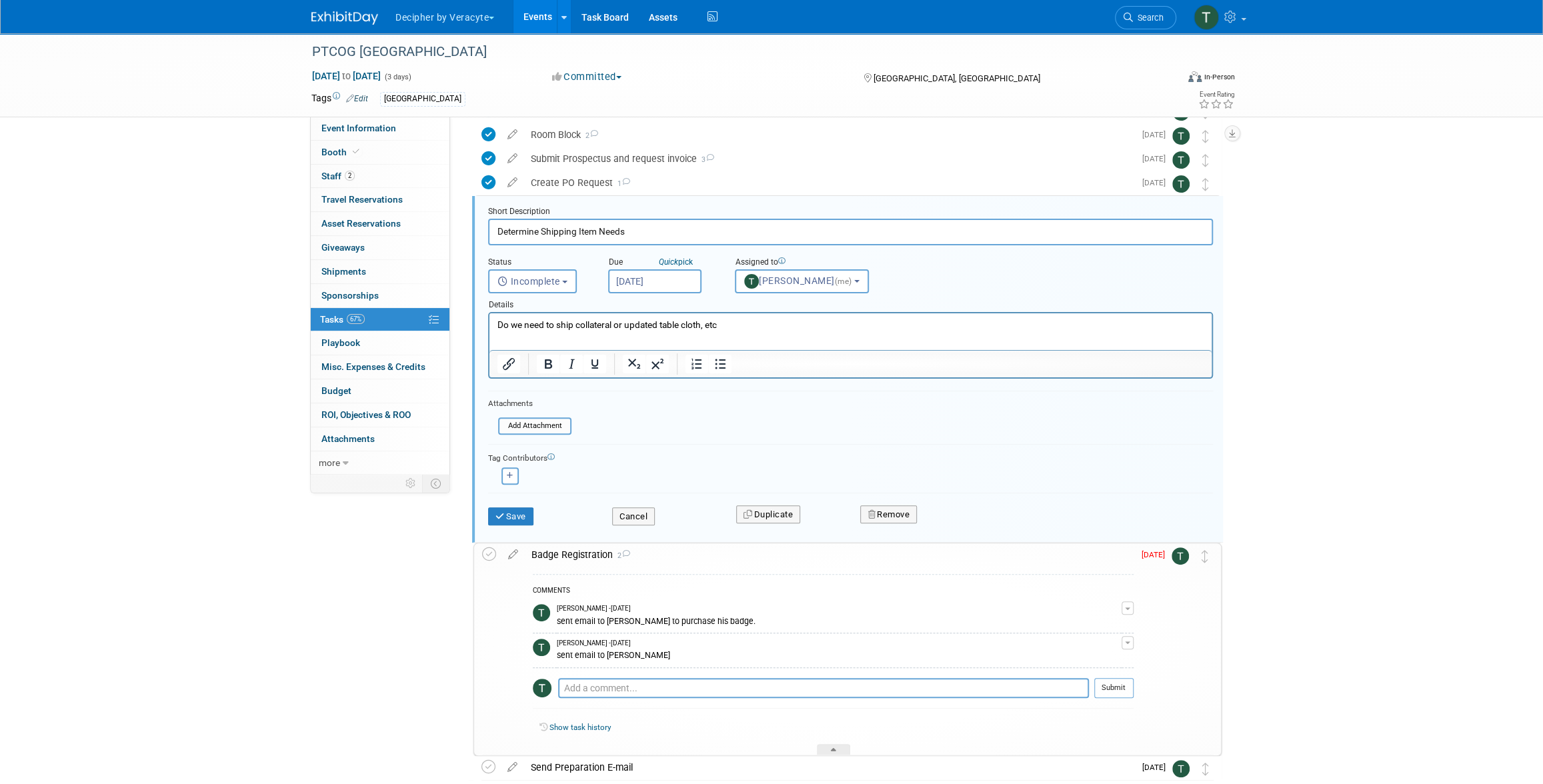
click at [689, 279] on input "Sep 3, 2025" at bounding box center [655, 282] width 94 height 24
click at [655, 379] on span "8" at bounding box center [652, 377] width 26 height 26
type input "[DATE]"
click at [537, 508] on div "Save" at bounding box center [540, 512] width 124 height 27
click at [530, 513] on button "Save" at bounding box center [511, 516] width 45 height 19
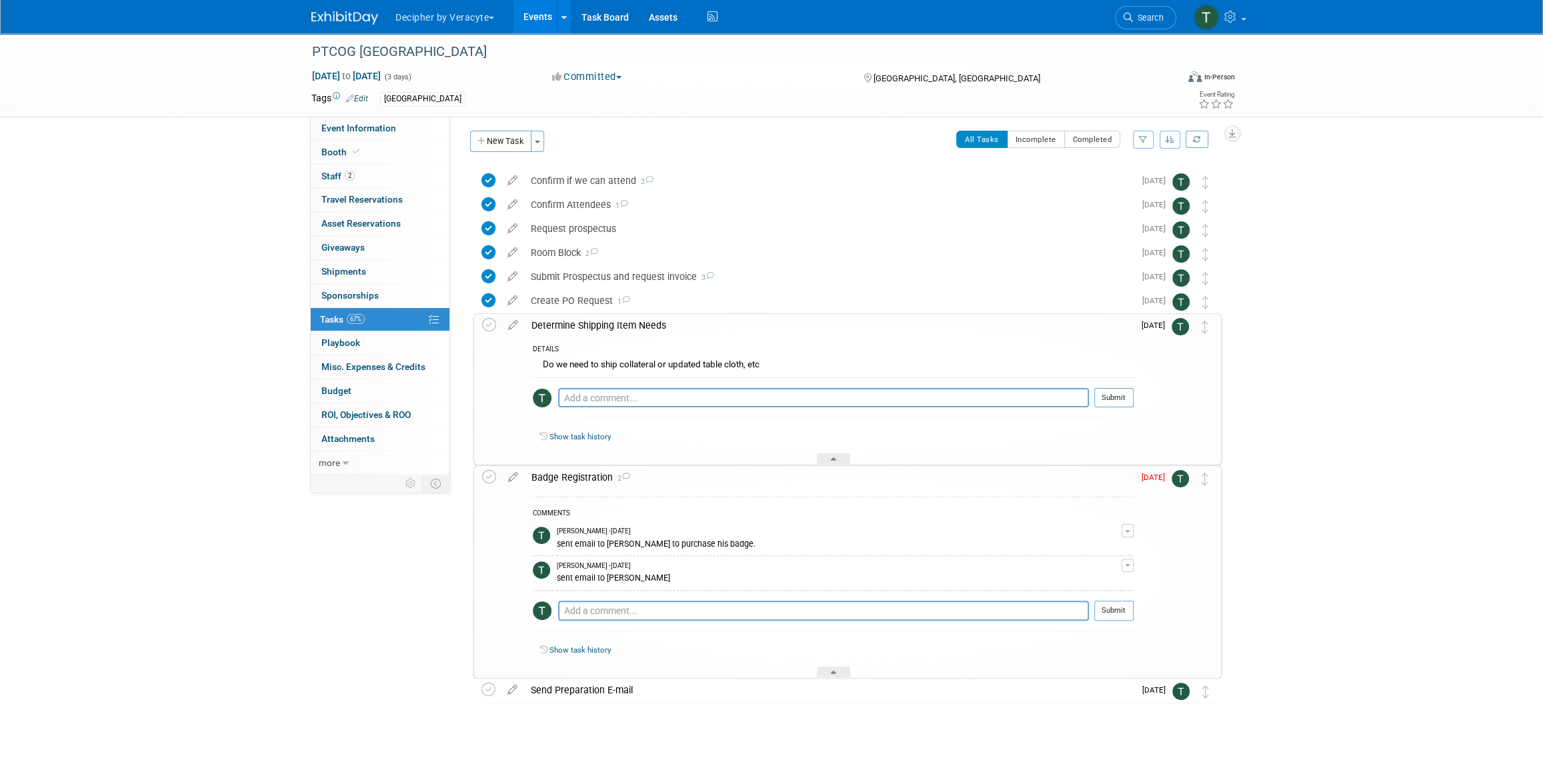
scroll to position [4, 0]
click at [609, 334] on div "Determine Shipping Item Needs" at bounding box center [829, 326] width 609 height 22
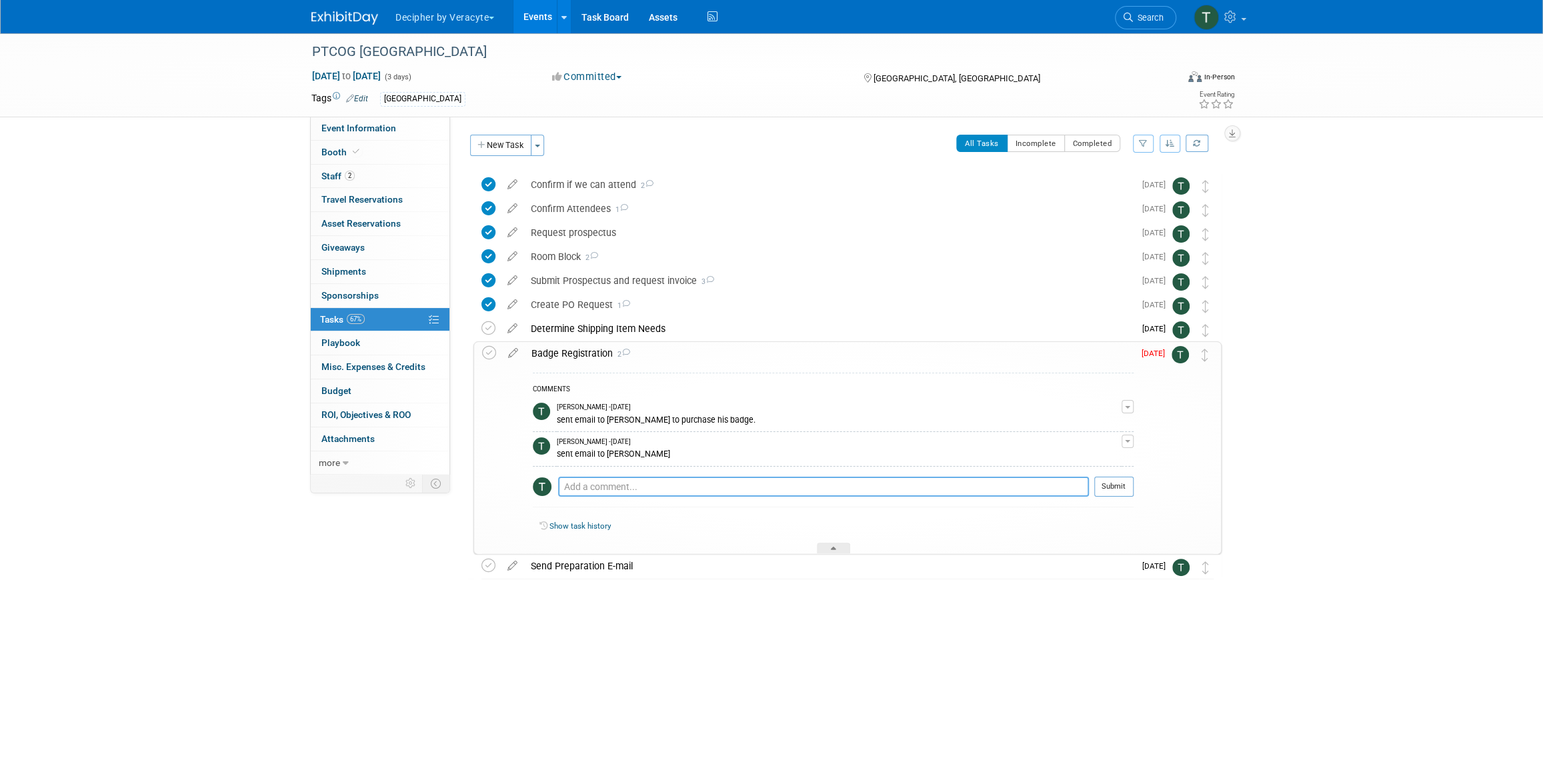
click at [672, 486] on textarea at bounding box center [823, 486] width 531 height 20
type textarea "Scott purchased his badge."
click at [1112, 484] on button "Submit" at bounding box center [1114, 486] width 39 height 20
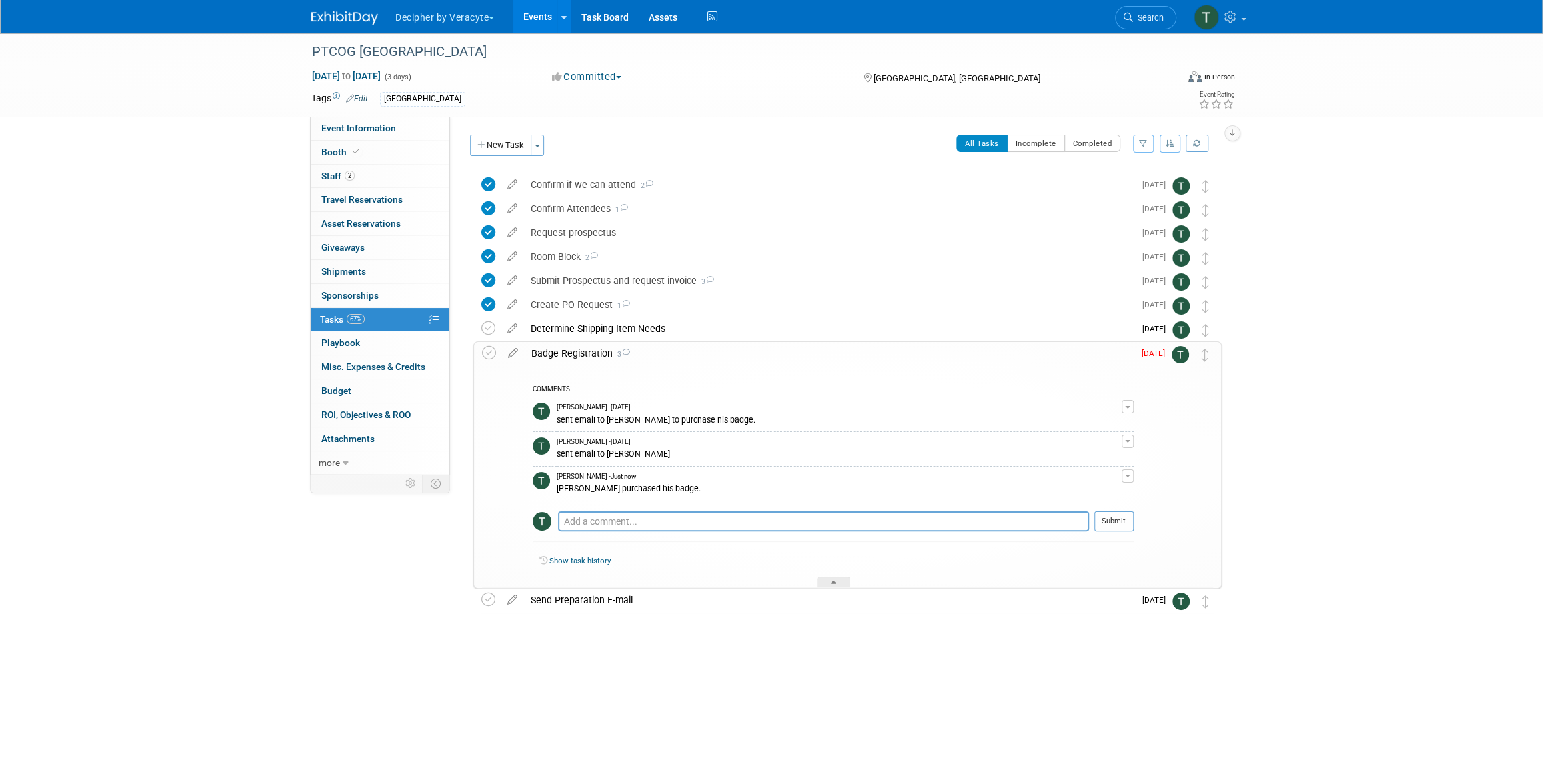
click at [514, 356] on icon at bounding box center [513, 351] width 23 height 17
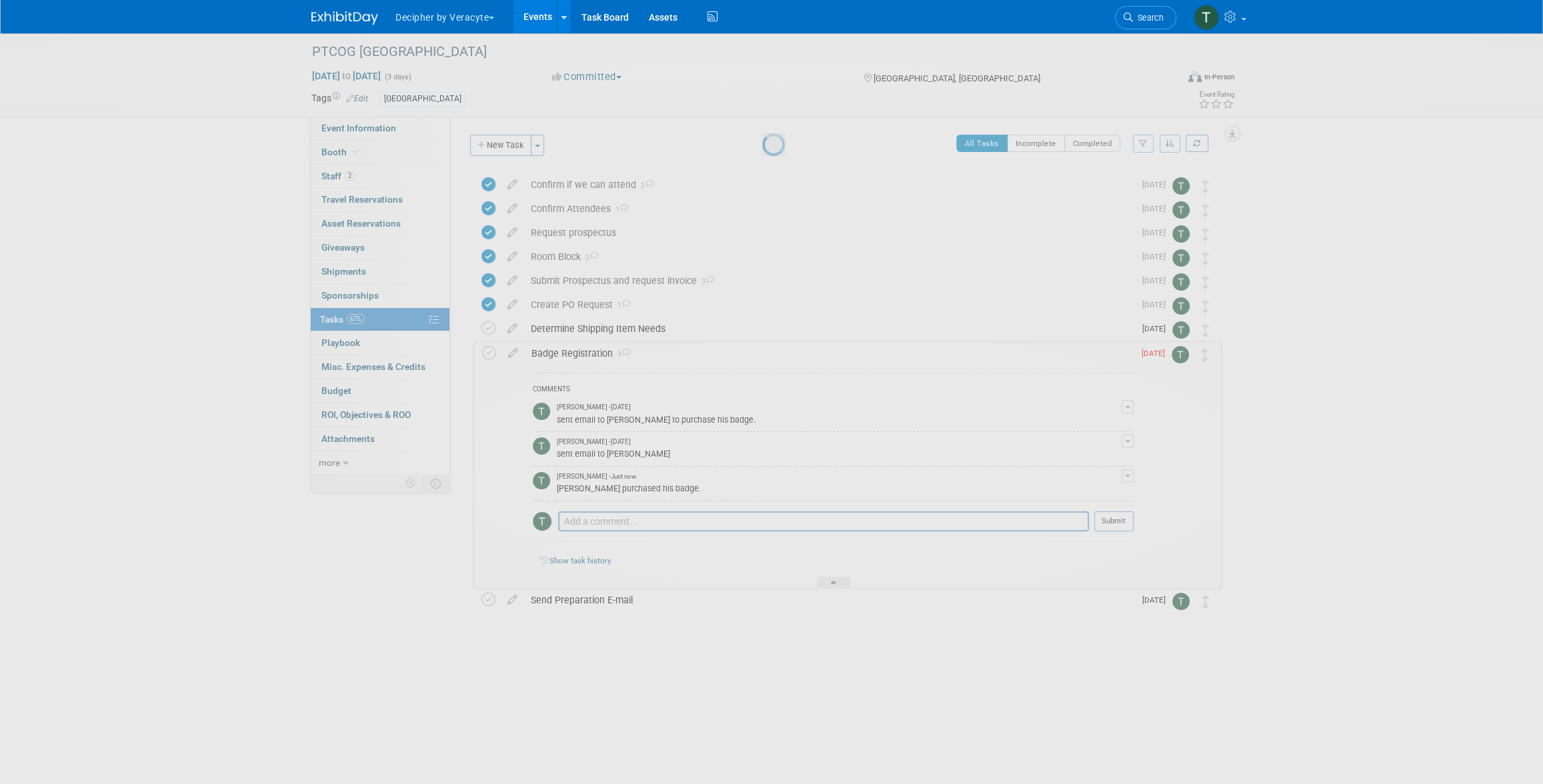
select select "8"
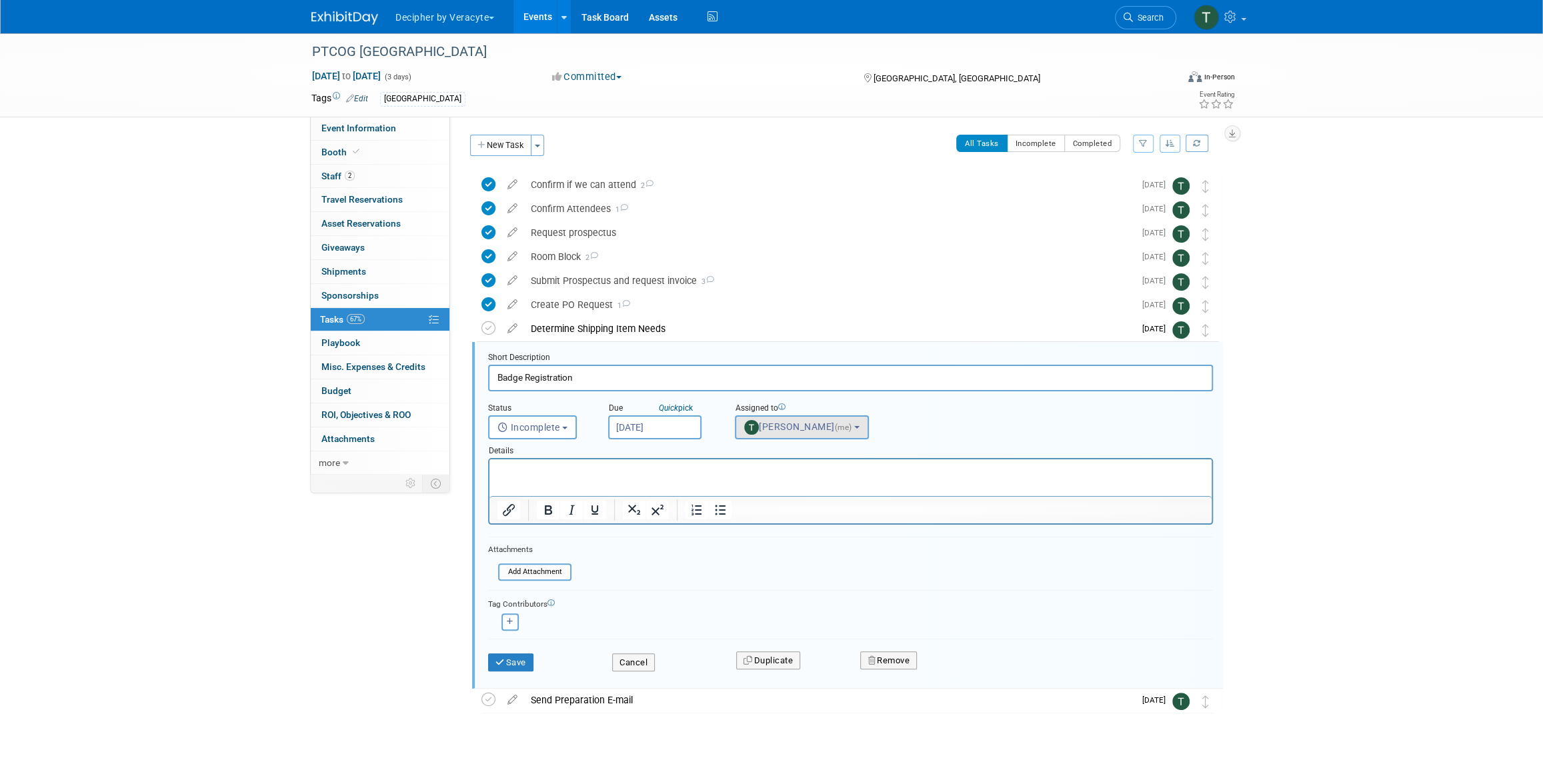
scroll to position [9, 0]
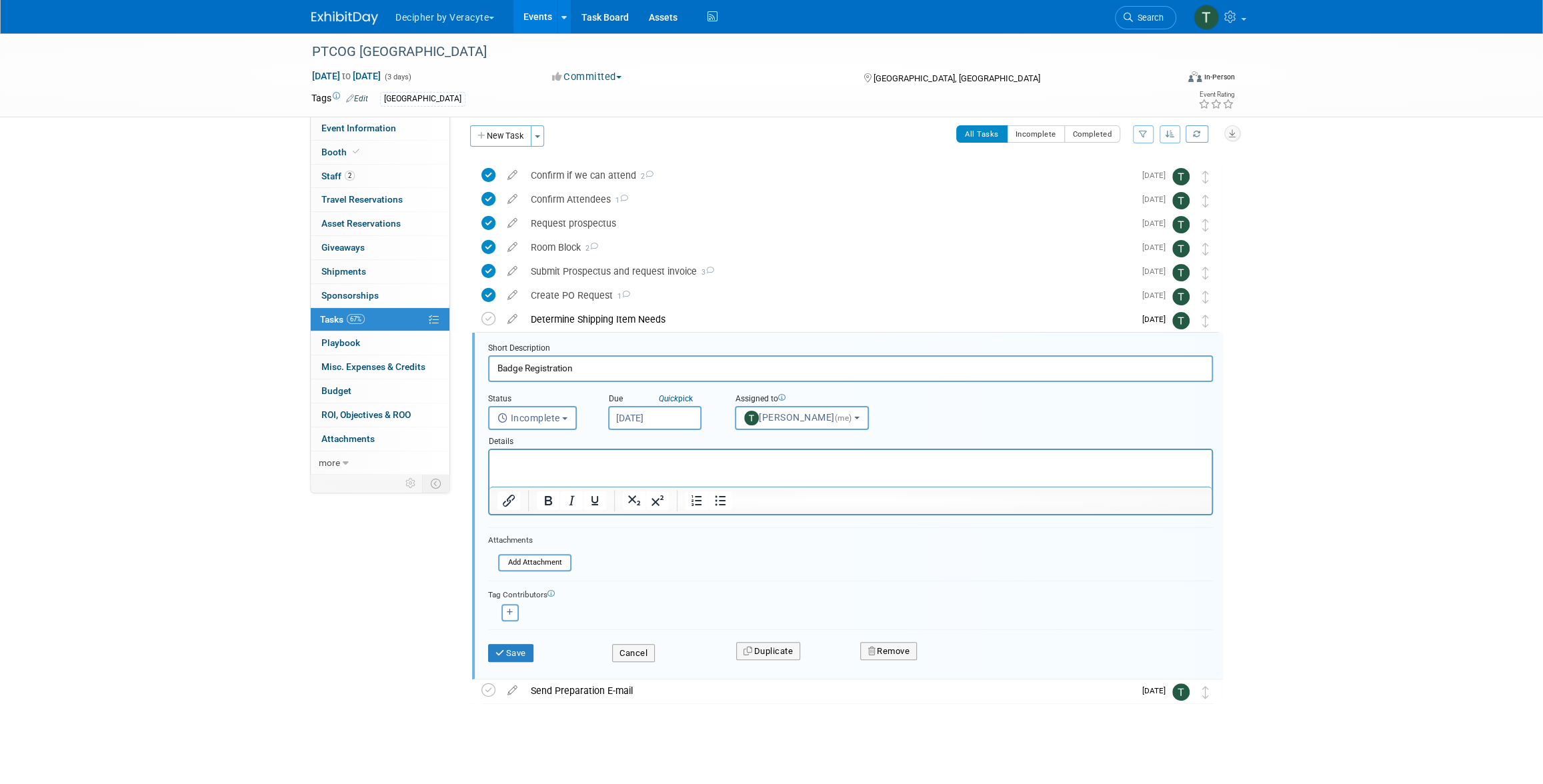
click at [676, 414] on input "[DATE]" at bounding box center [655, 418] width 94 height 24
click at [658, 544] on span "15" at bounding box center [652, 540] width 26 height 26
type input "Sep 15, 2025"
click at [528, 651] on button "Save" at bounding box center [511, 653] width 45 height 19
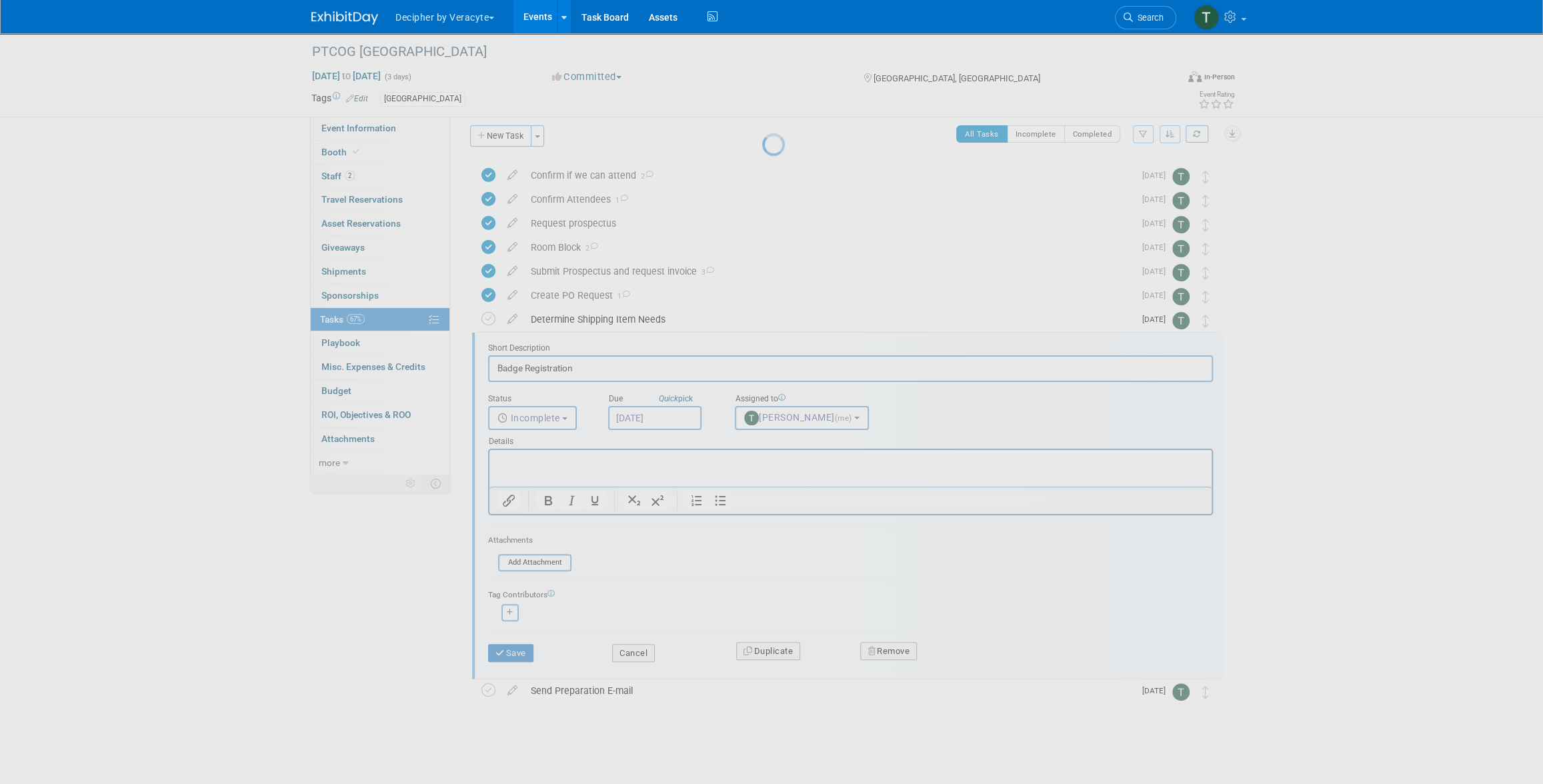
scroll to position [0, 0]
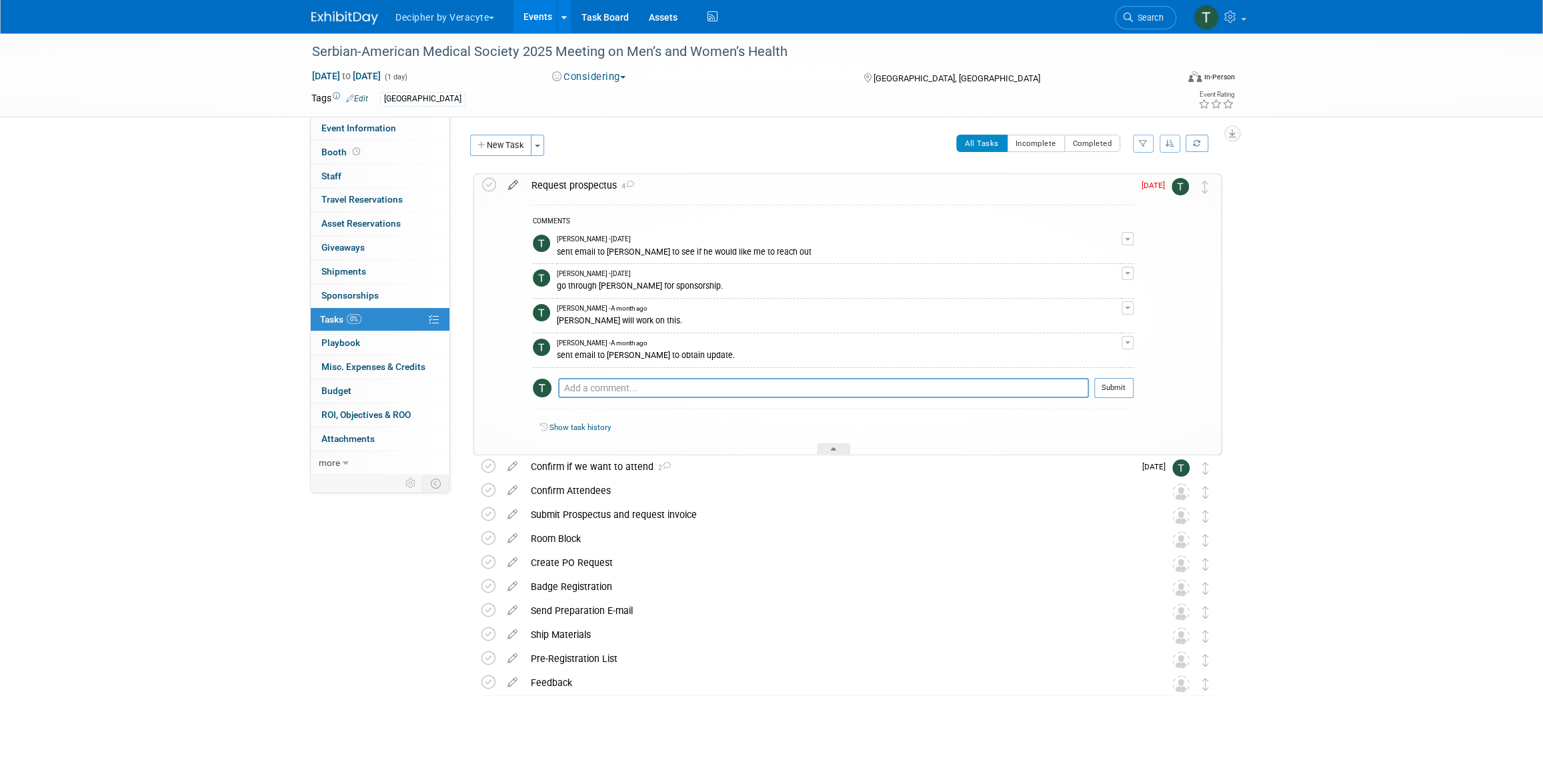
click at [509, 188] on icon at bounding box center [513, 182] width 23 height 17
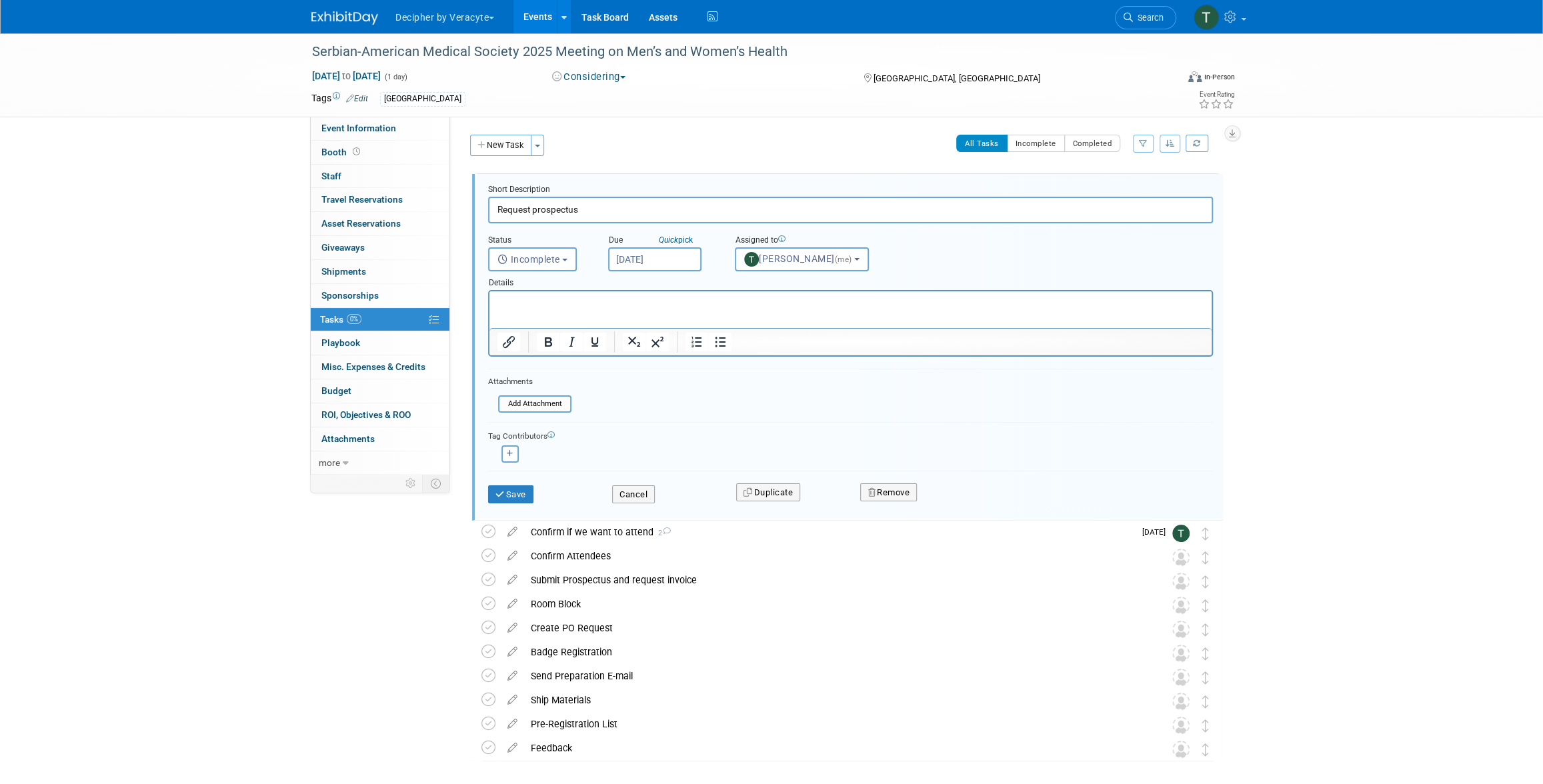
click at [648, 253] on input "[DATE]" at bounding box center [655, 259] width 94 height 24
click at [654, 360] on span "8" at bounding box center [652, 356] width 26 height 26
type input "[DATE]"
click at [509, 490] on button "Save" at bounding box center [511, 495] width 45 height 19
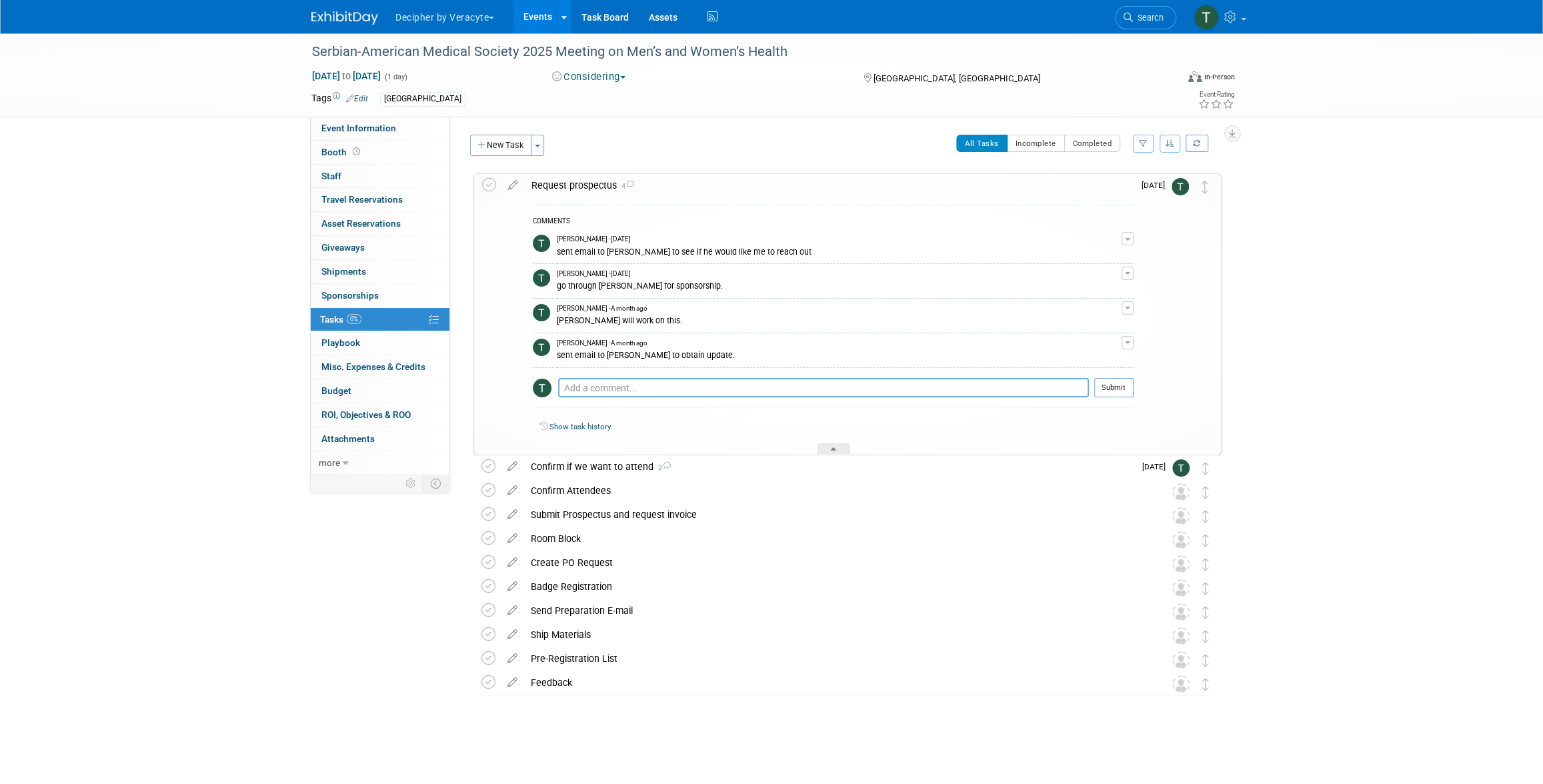
click at [621, 389] on textarea at bounding box center [823, 387] width 531 height 20
type textarea "pending response from [PERSON_NAME]"
click at [1124, 378] on button "Submit" at bounding box center [1114, 387] width 39 height 20
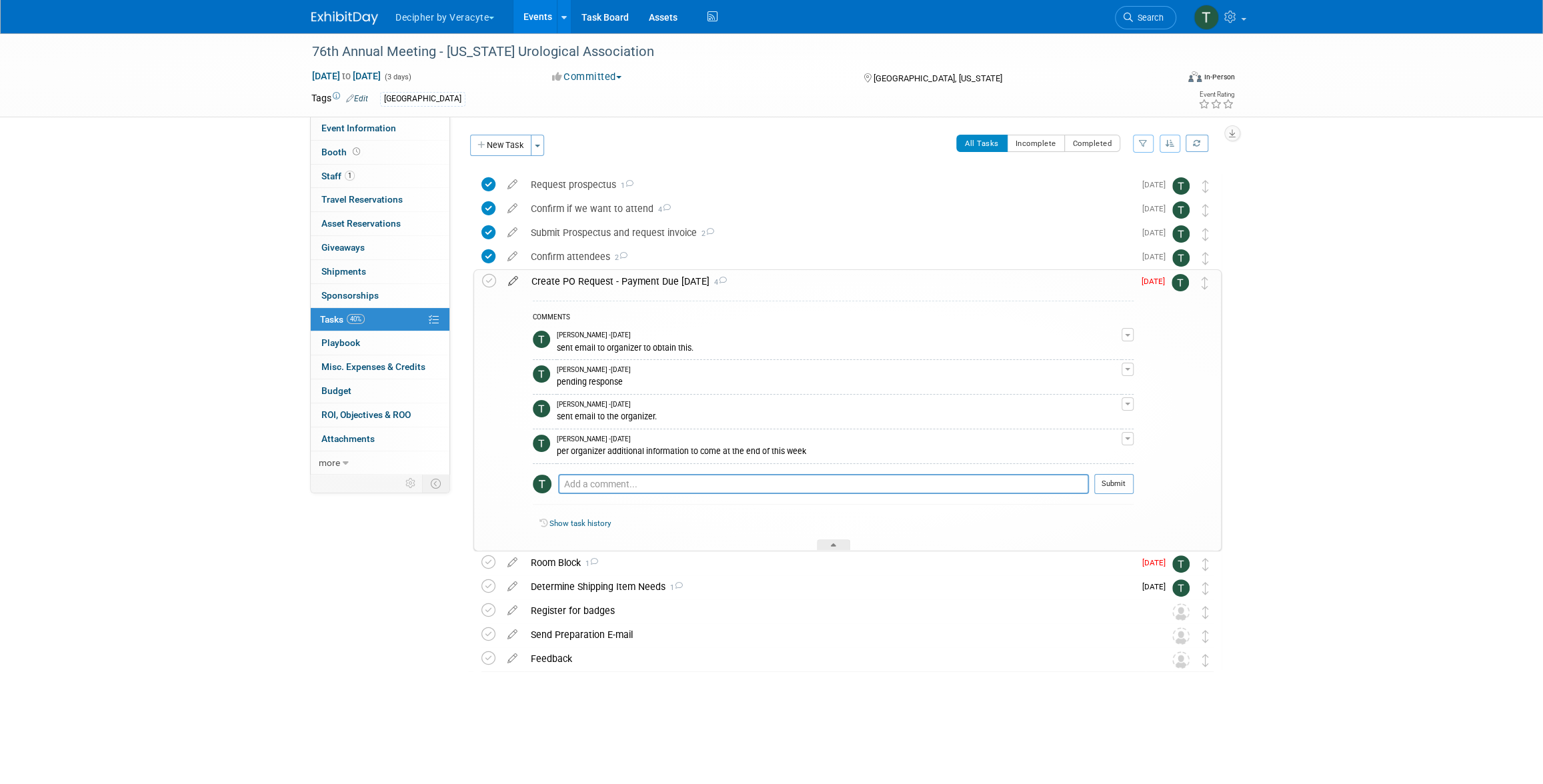
click at [510, 283] on icon at bounding box center [513, 279] width 23 height 17
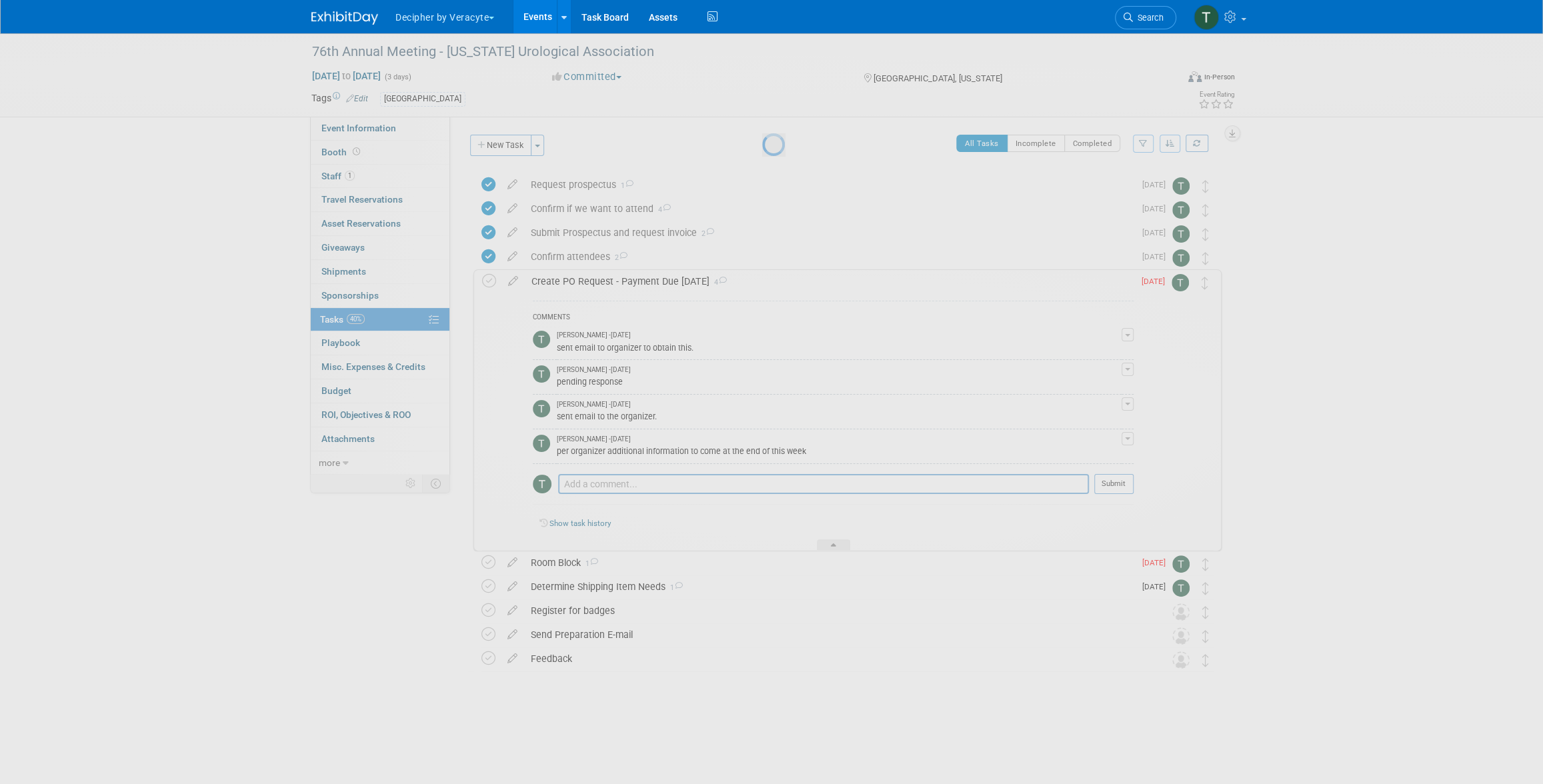
select select "8"
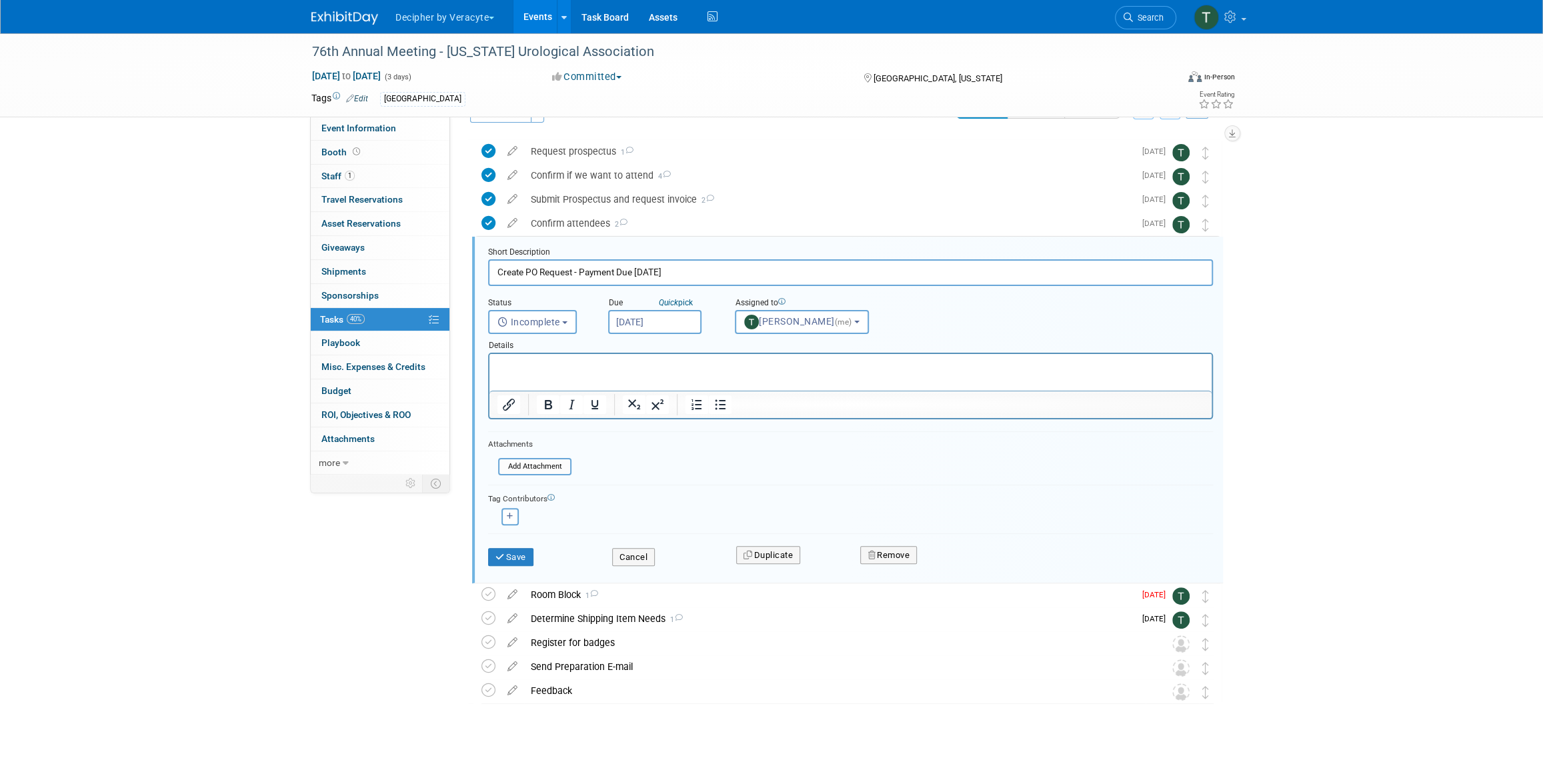
click at [648, 314] on input "[DATE]" at bounding box center [655, 322] width 94 height 24
click at [658, 416] on span "8" at bounding box center [652, 418] width 26 height 26
type input "[DATE]"
click at [519, 554] on button "Save" at bounding box center [511, 558] width 45 height 19
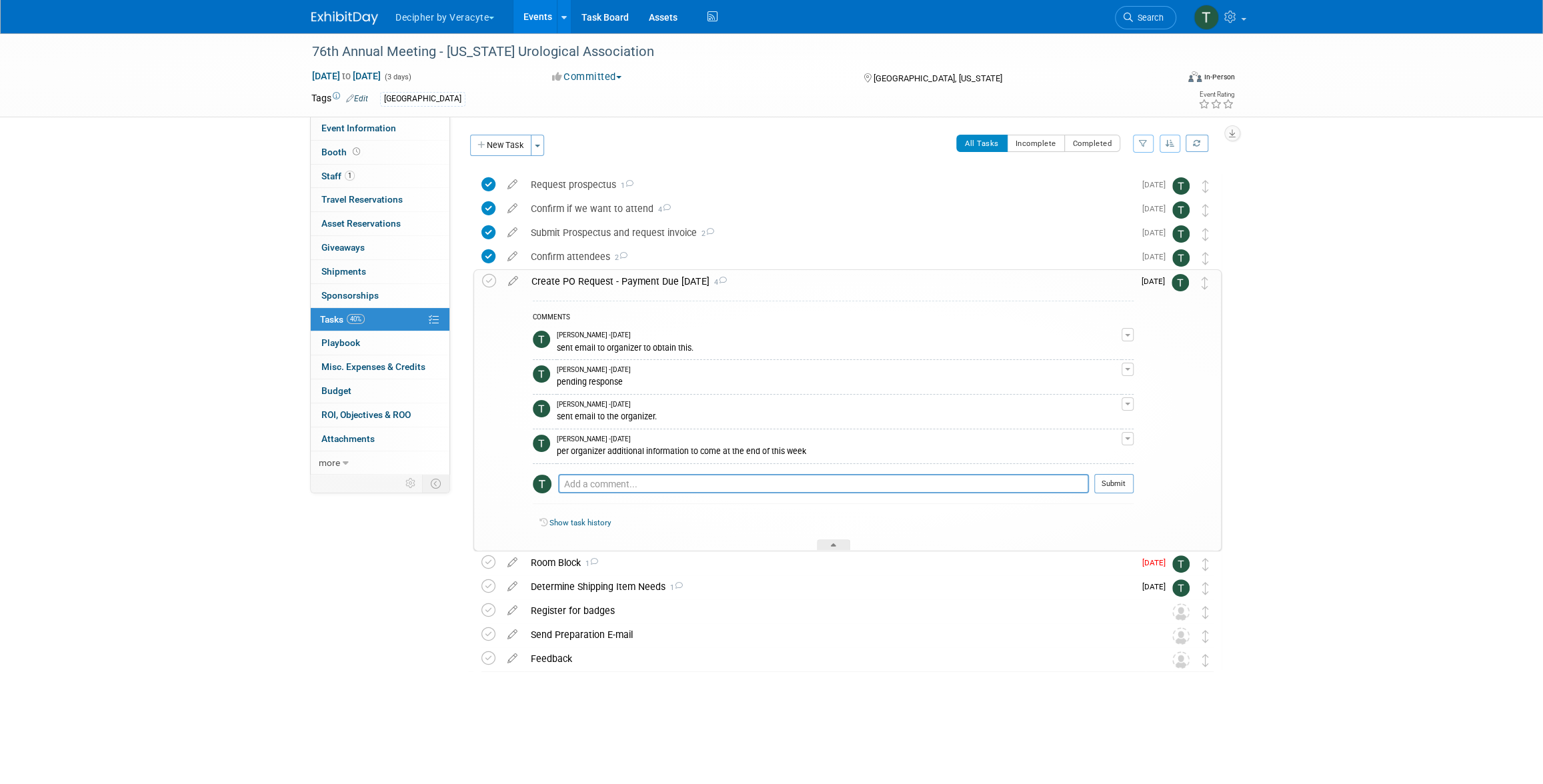
click at [554, 281] on div "Create PO Request - Payment Due [DATE] 4" at bounding box center [829, 282] width 609 height 22
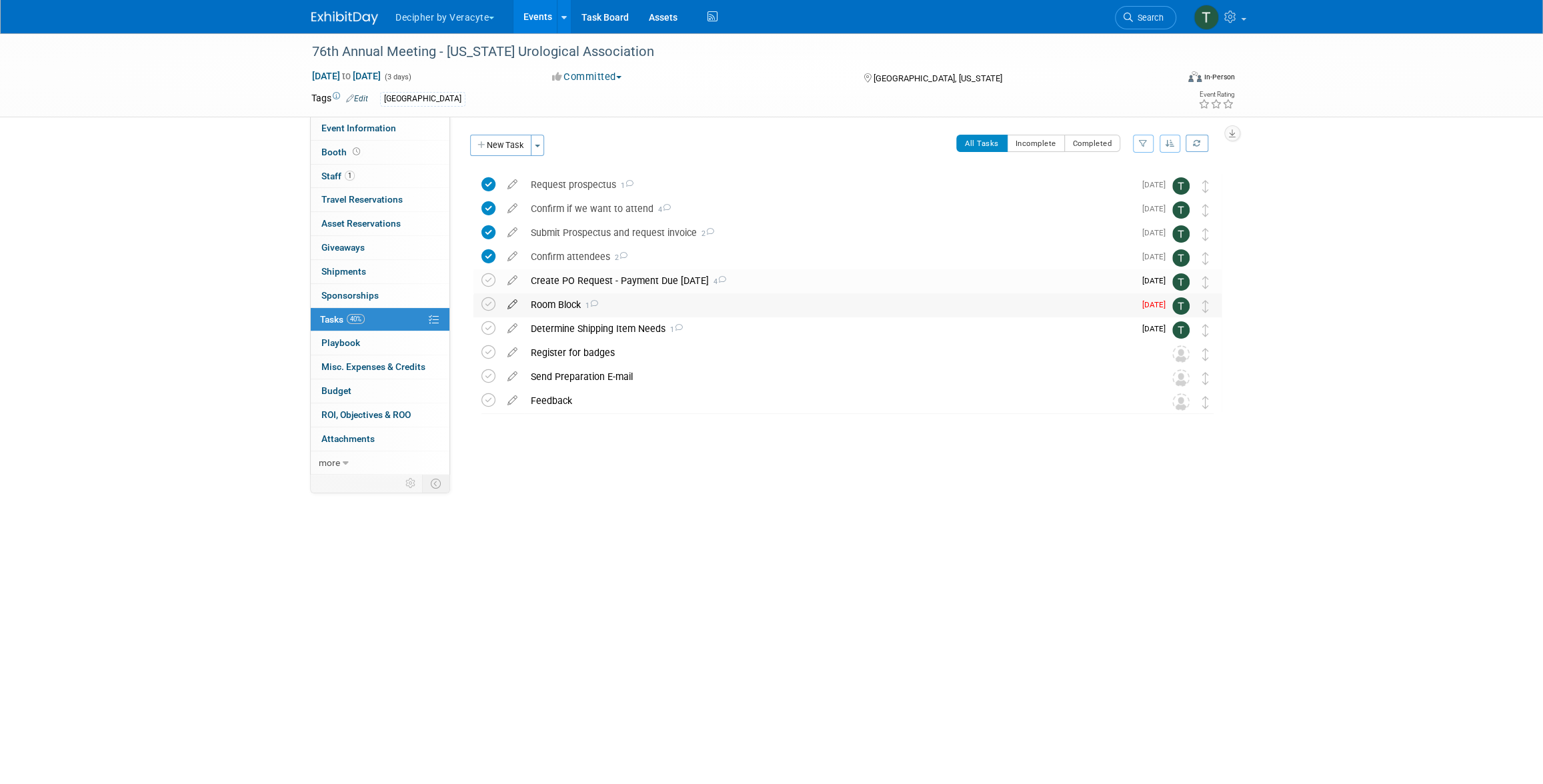
click at [514, 307] on icon at bounding box center [512, 302] width 23 height 17
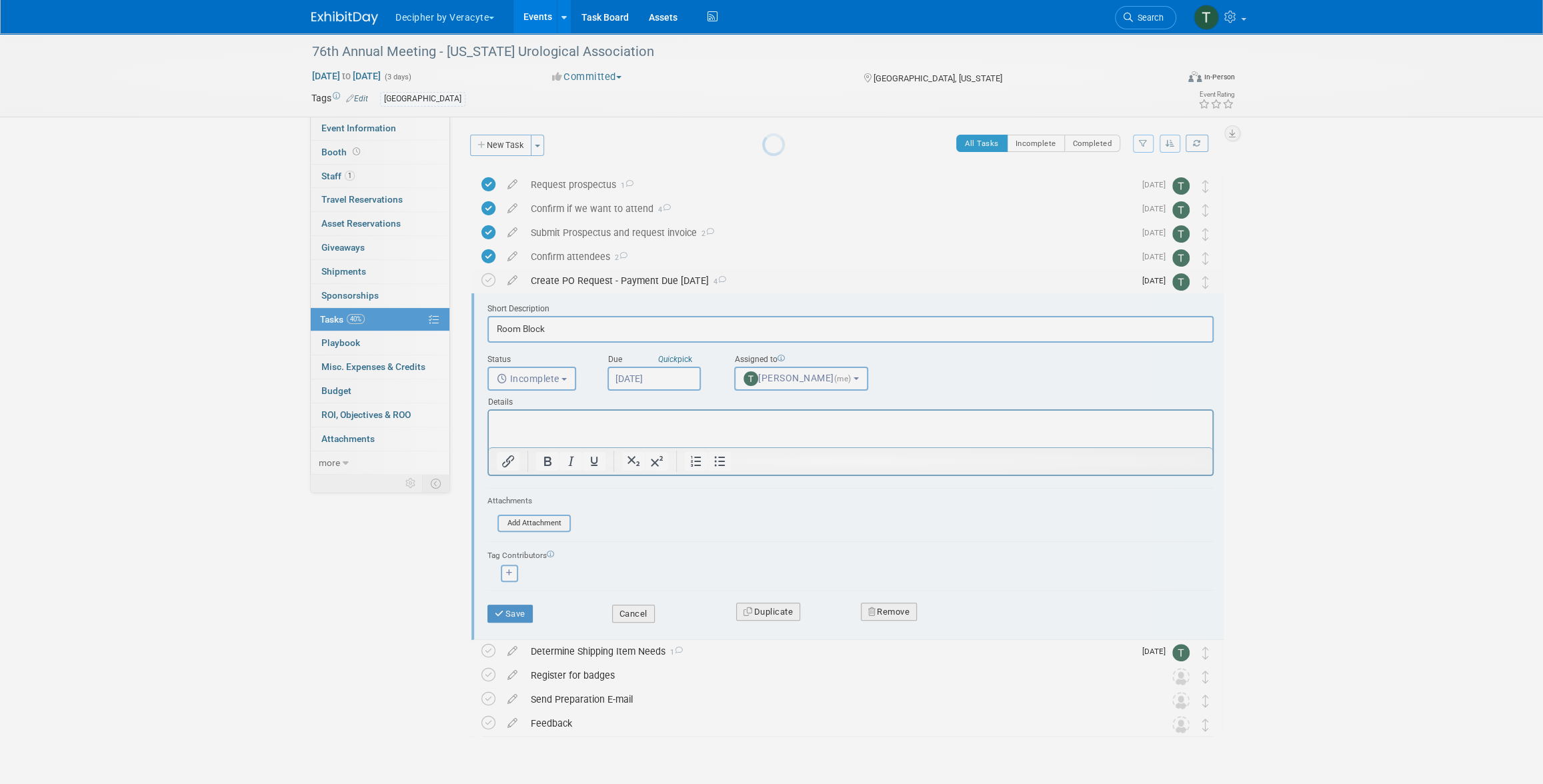
scroll to position [33, 0]
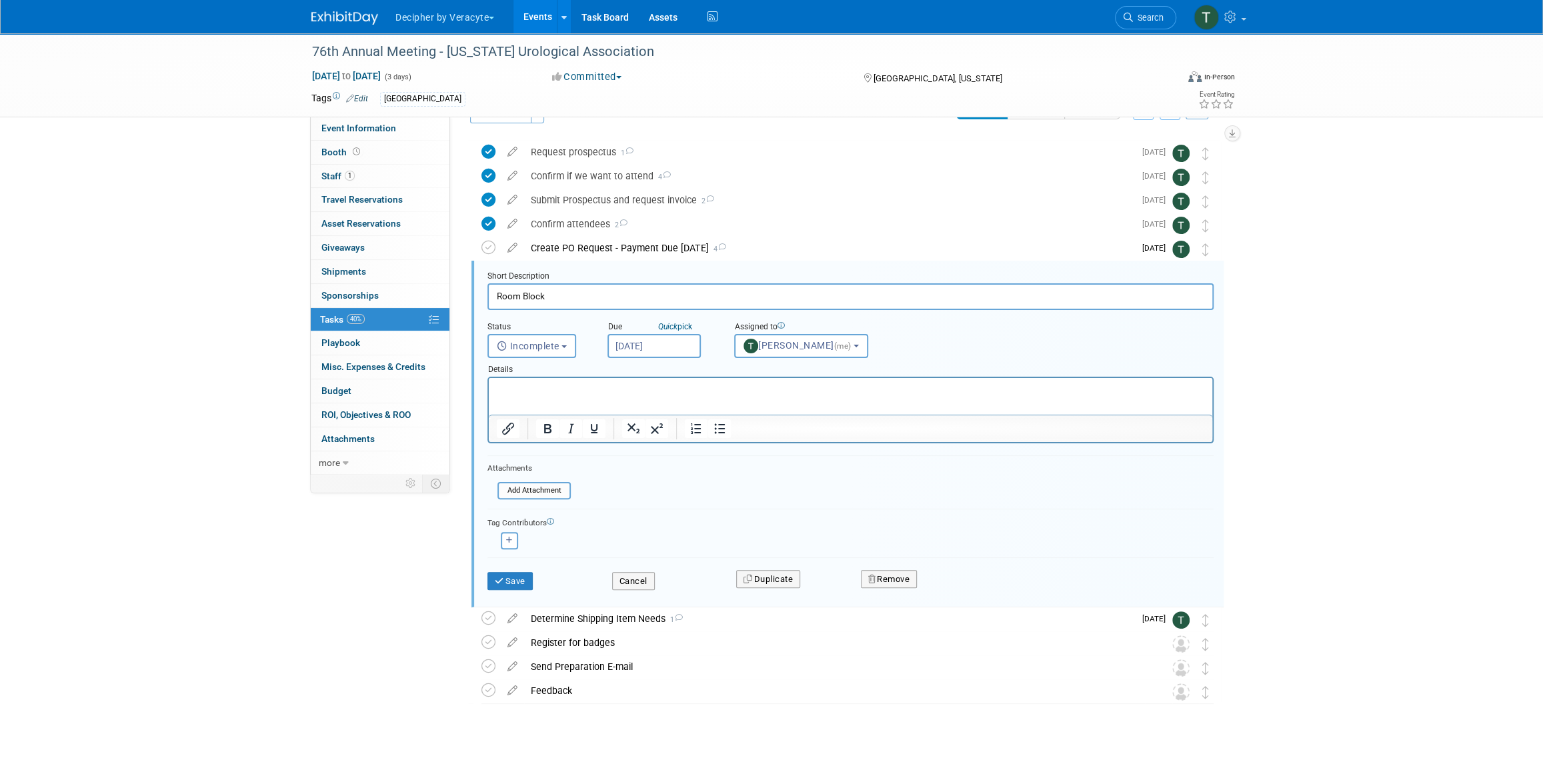
click at [642, 348] on body "Decipher by Veracyte Explore: My Workspaces 2 Go to Workspace: Corporate Events…" at bounding box center [771, 359] width 1543 height 784
click at [644, 443] on span "8" at bounding box center [651, 442] width 26 height 26
type input "[DATE]"
click at [535, 574] on div "Save" at bounding box center [539, 576] width 124 height 27
click at [532, 575] on button "Save" at bounding box center [510, 581] width 45 height 19
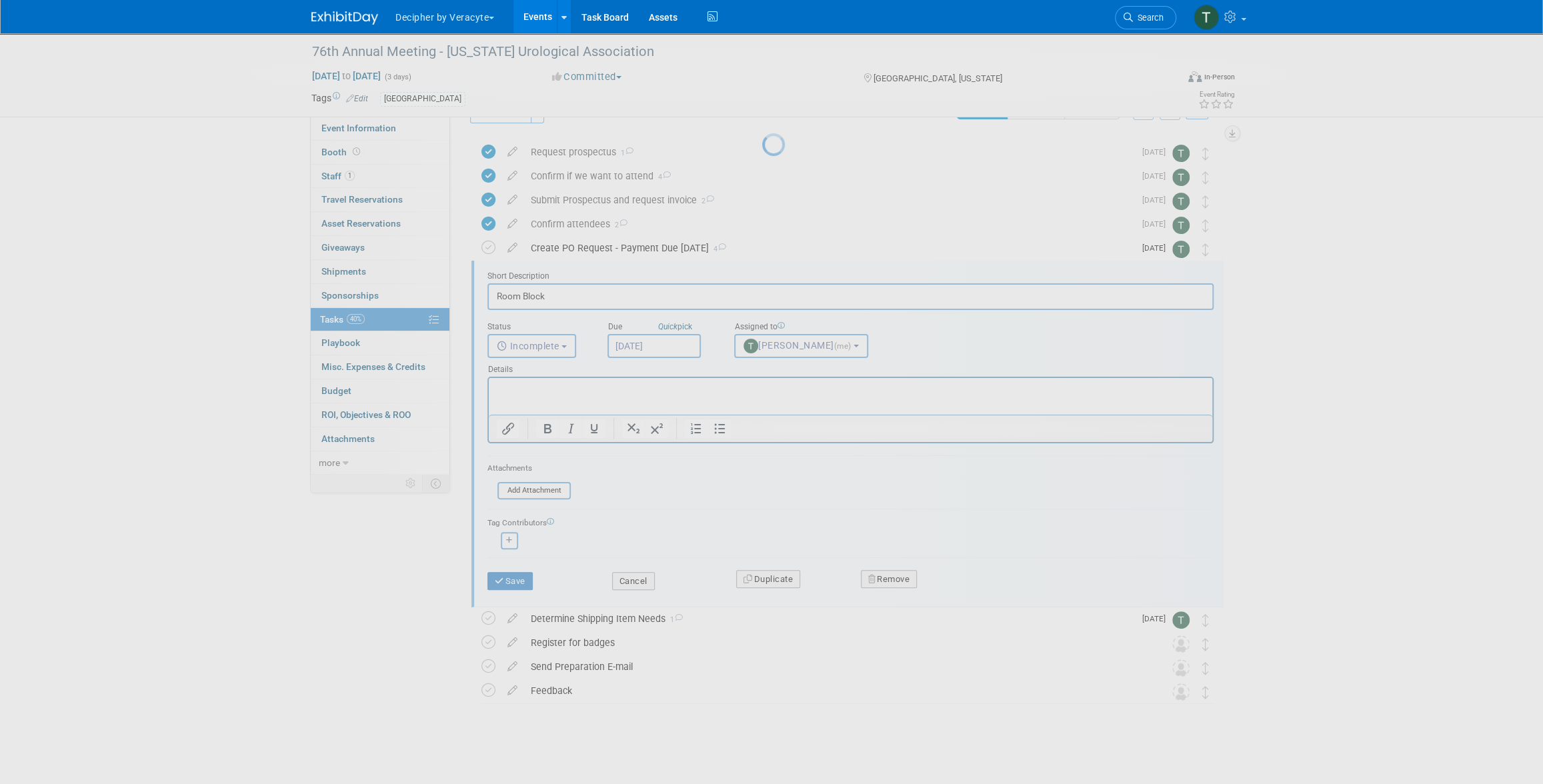
scroll to position [0, 0]
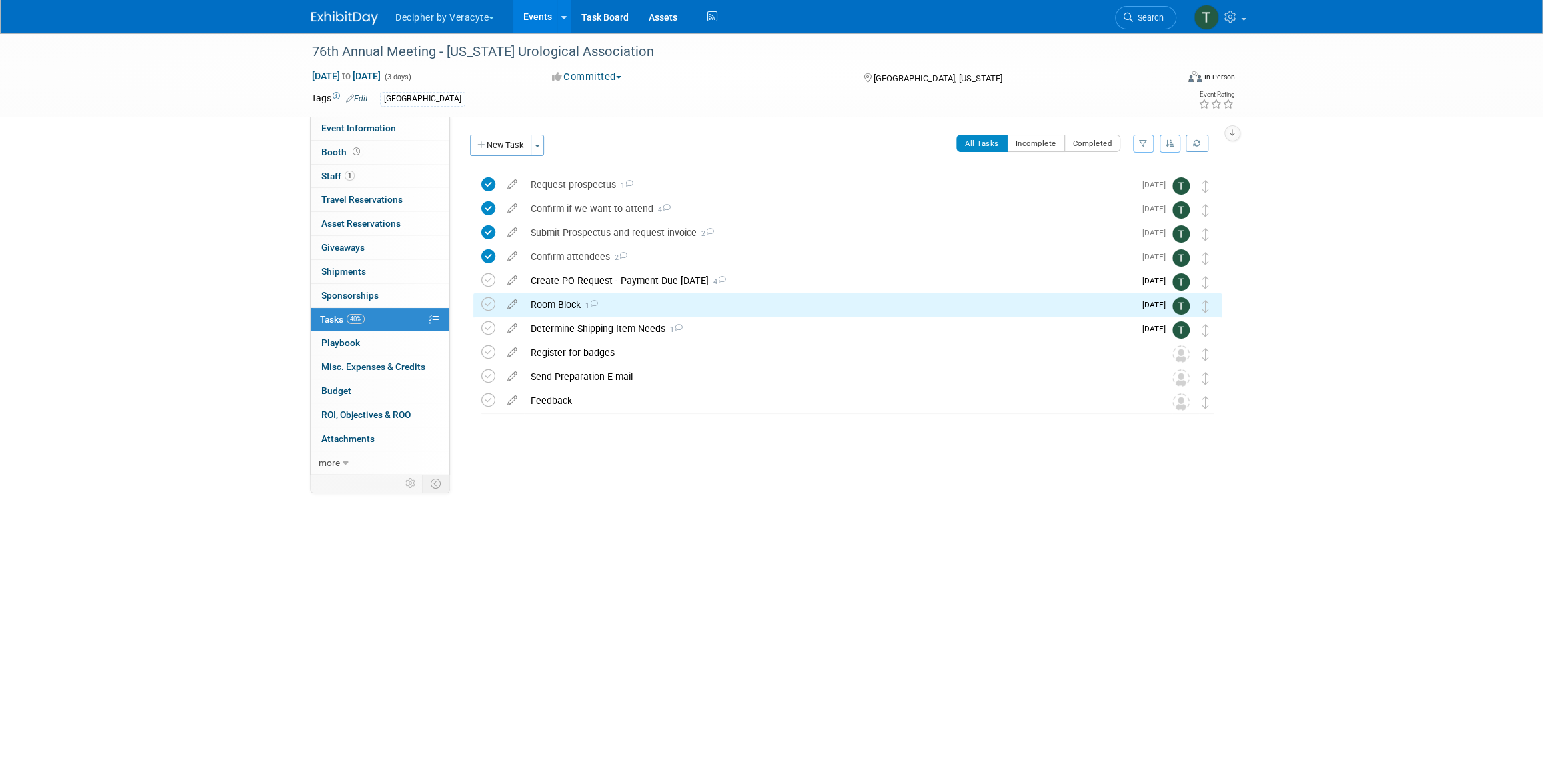
click at [661, 275] on div "Create PO Request - Payment Due 10/1/25 4" at bounding box center [829, 281] width 610 height 22
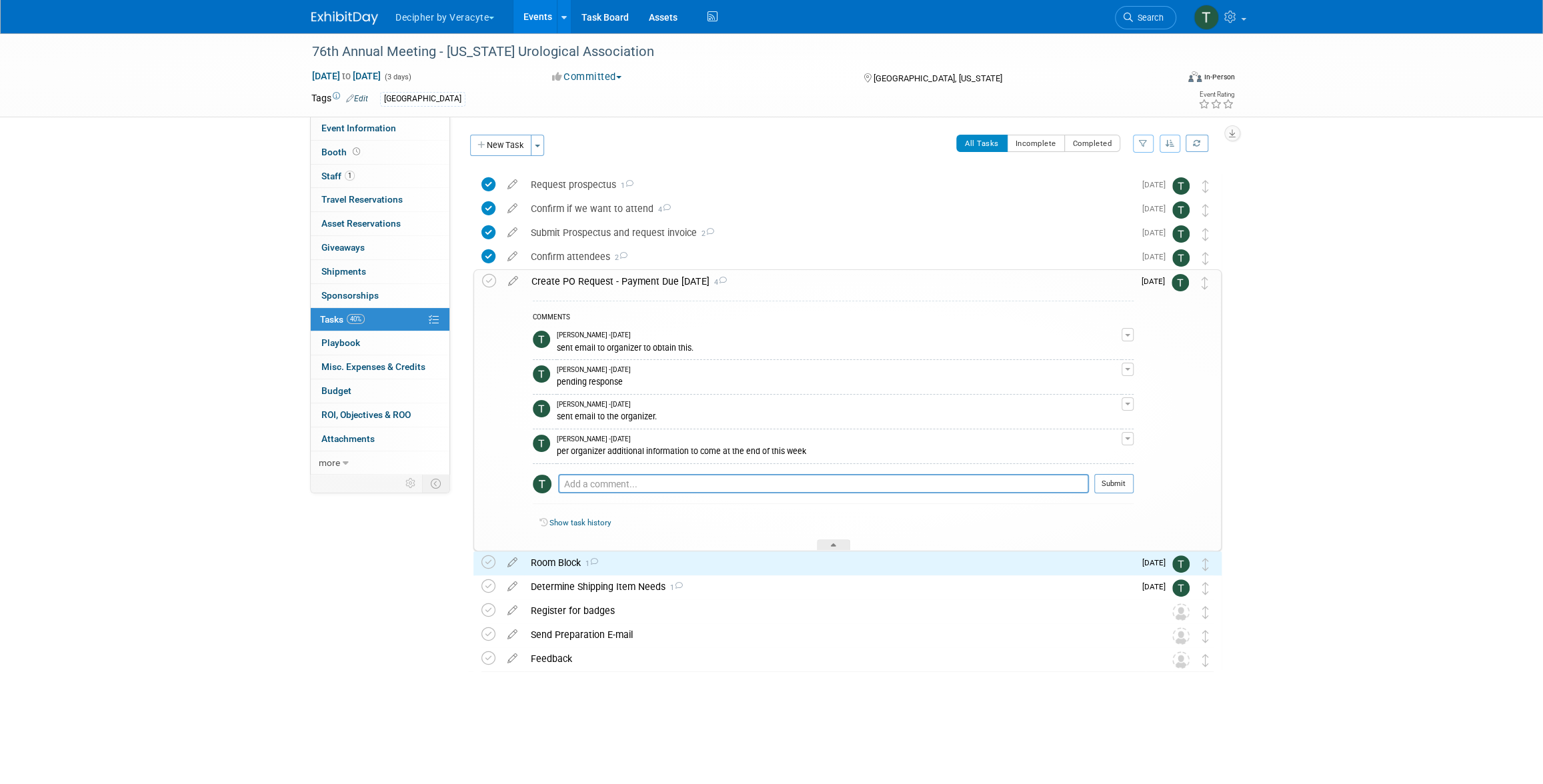
click at [682, 502] on div "Pro tip: Press Ctrl-Enter to submit comment." at bounding box center [823, 498] width 531 height 10
click at [686, 490] on textarea at bounding box center [823, 484] width 531 height 20
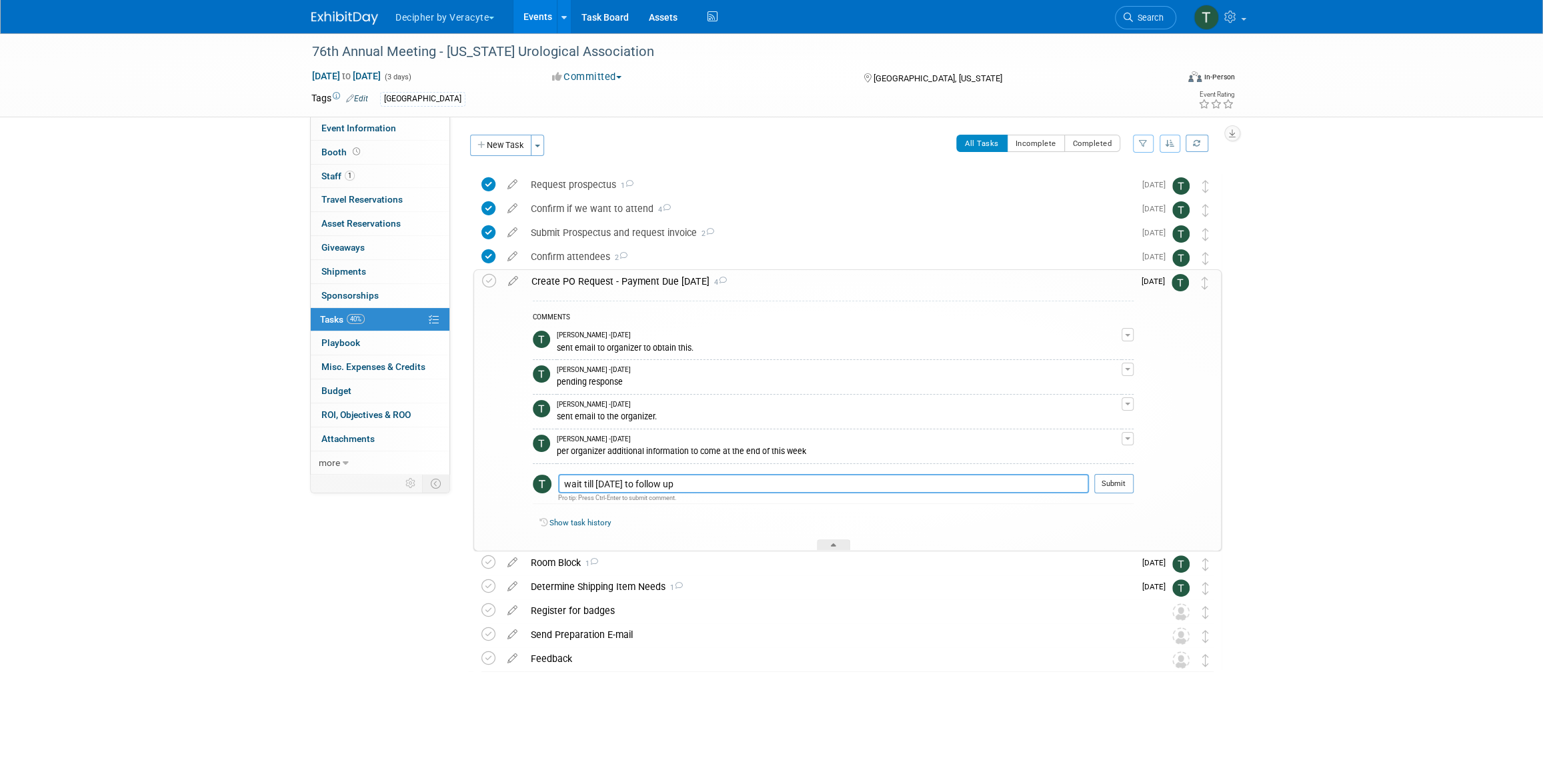
click at [686, 490] on textarea "wait till Monday to follow up" at bounding box center [823, 484] width 531 height 20
type textarea "wait till Monday to follow up"
click at [1134, 482] on button "Submit" at bounding box center [1114, 484] width 39 height 20
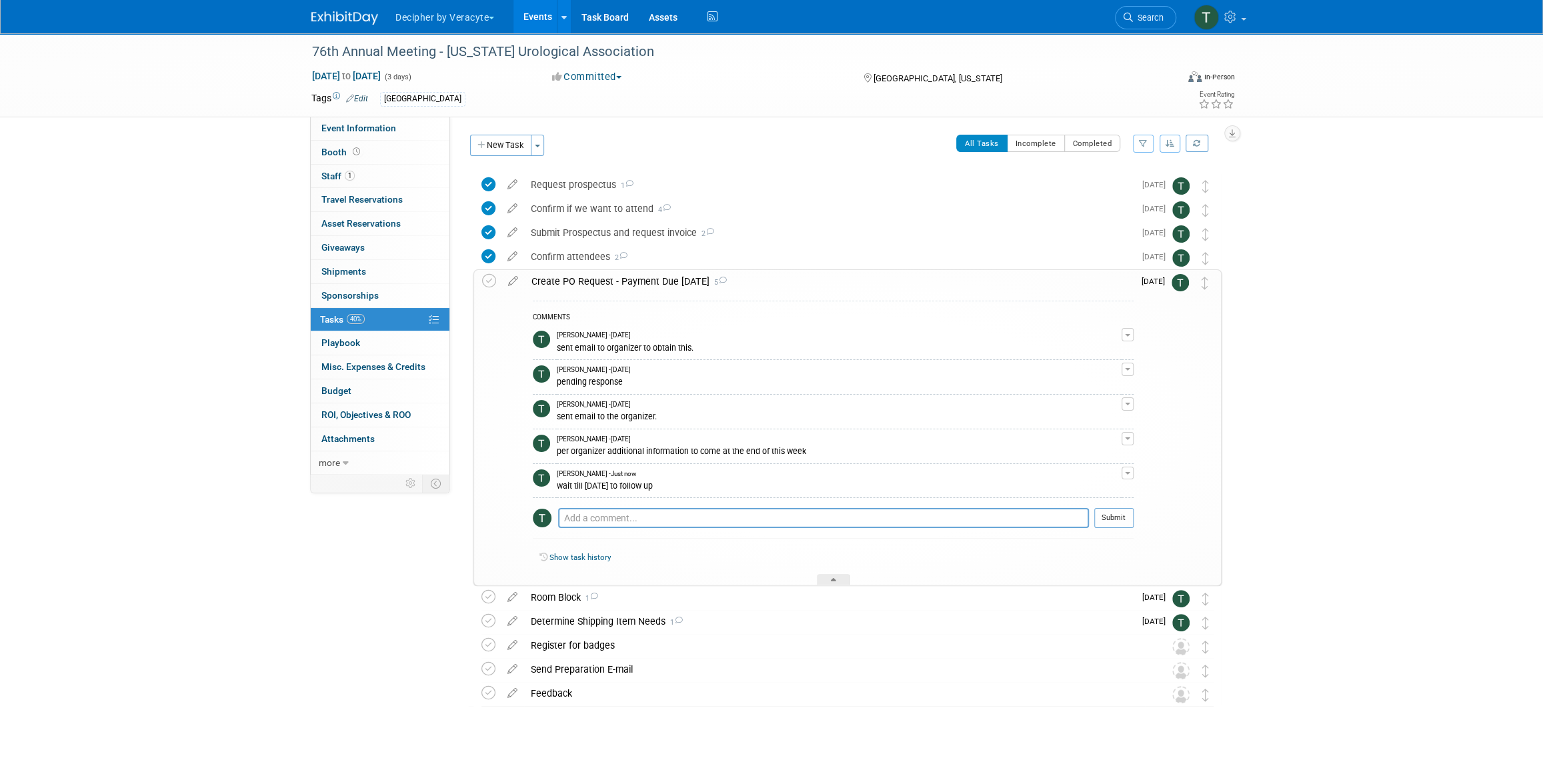
click at [650, 284] on div "Create PO Request - Payment Due 10/1/25 5" at bounding box center [829, 282] width 609 height 22
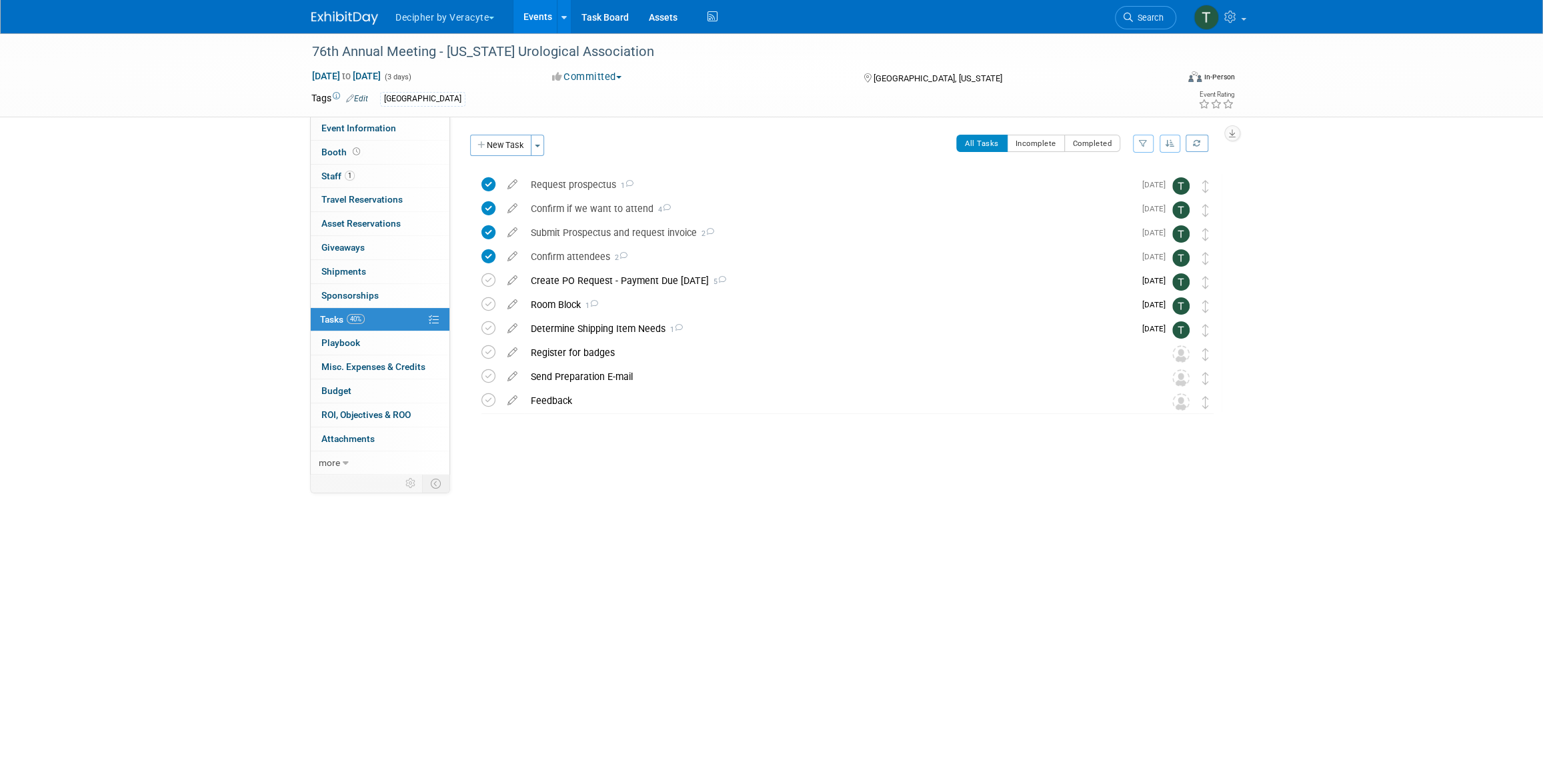
click at [646, 304] on div "Room Block 1" at bounding box center [829, 305] width 610 height 22
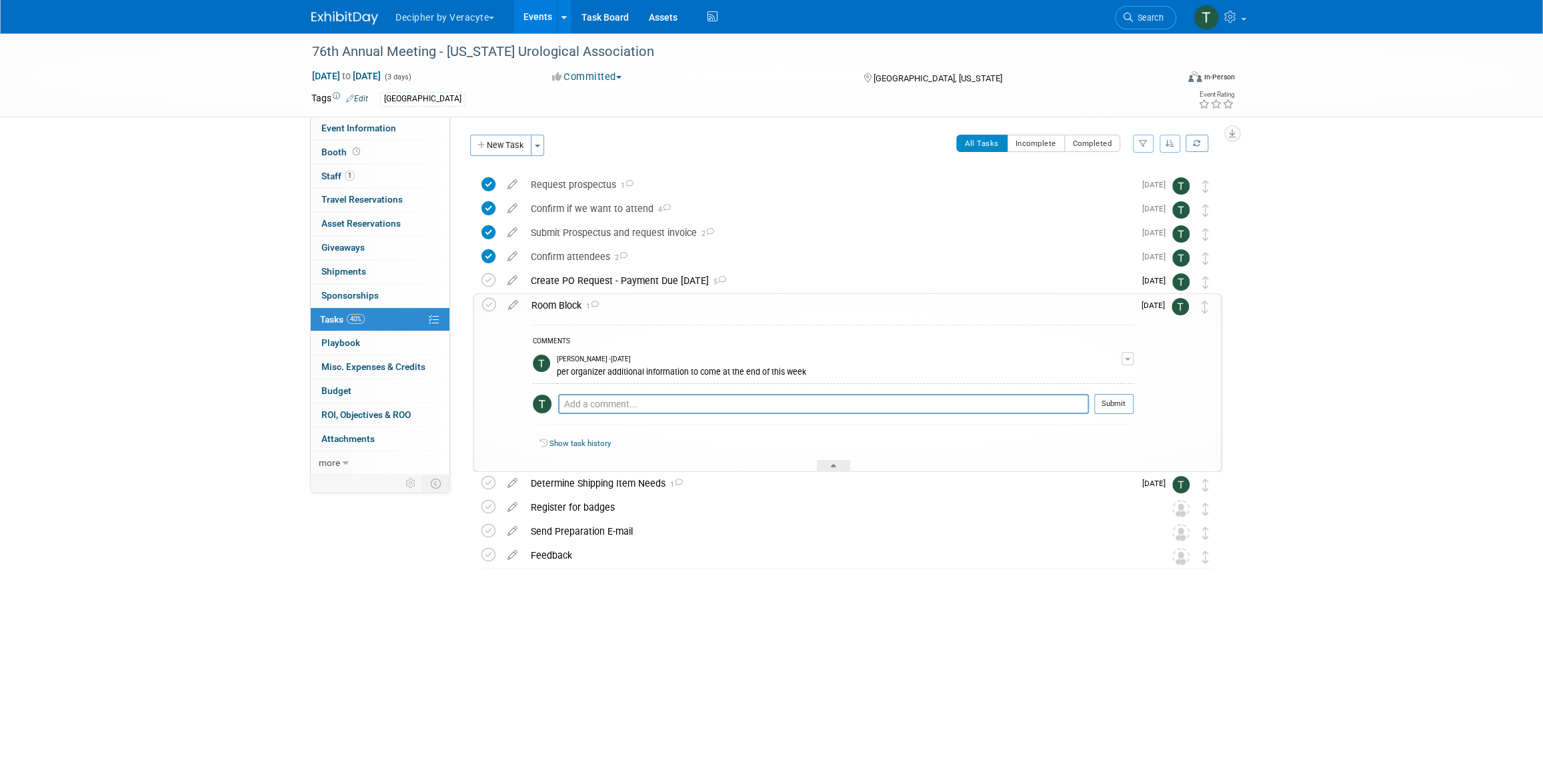
click at [675, 391] on div "COMMENTS Tony Alvarado - 7 days ago per organizer additional information to com…" at bounding box center [833, 378] width 601 height 107
click at [679, 412] on textarea at bounding box center [823, 403] width 531 height 20
paste textarea "wait till Monday to follow up"
type textarea "wait till Monday to follow up"
click at [1117, 398] on button "Submit" at bounding box center [1114, 403] width 39 height 20
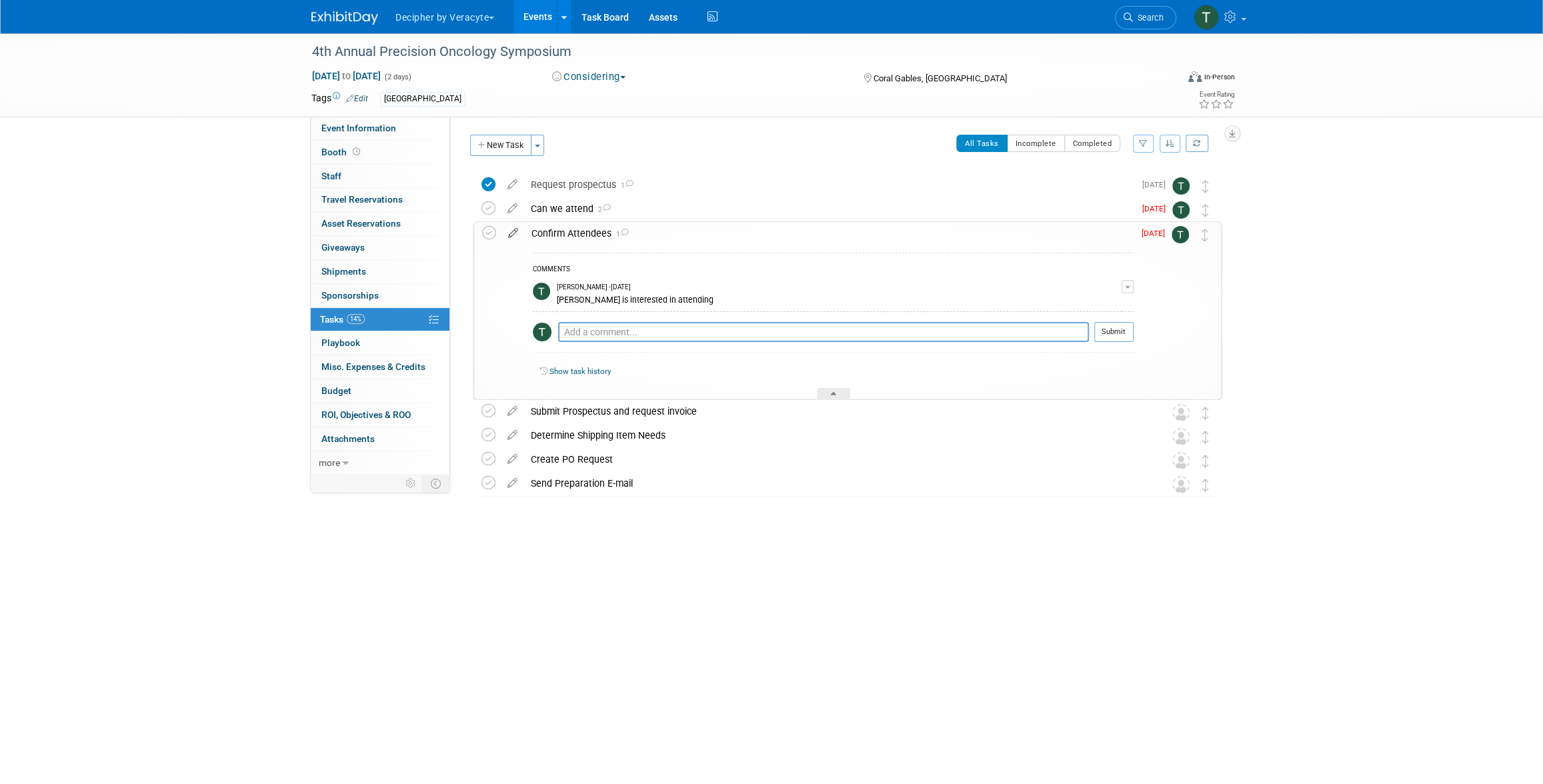
click at [507, 236] on icon at bounding box center [513, 230] width 23 height 17
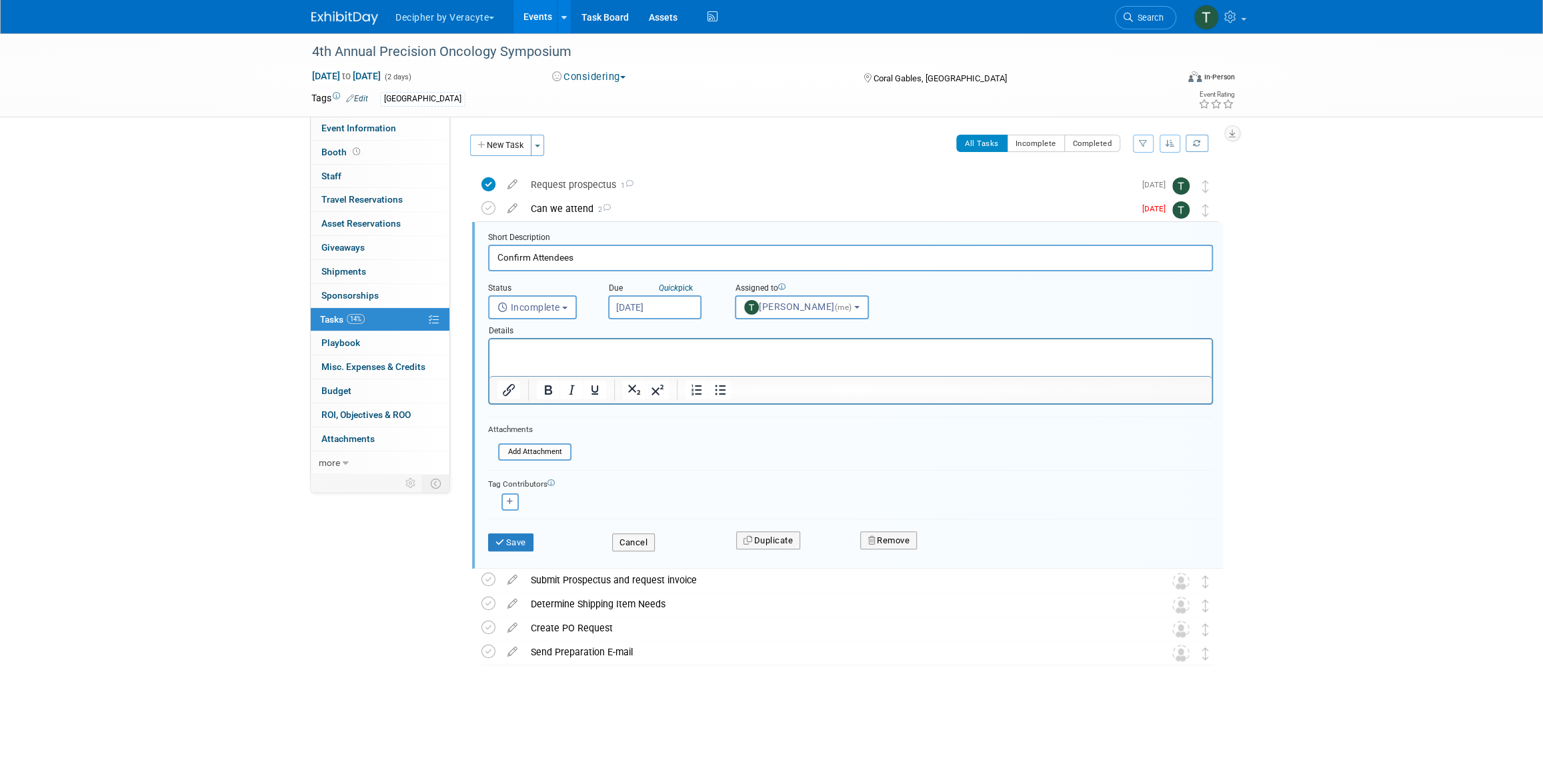
click at [661, 311] on input "[DATE]" at bounding box center [655, 308] width 94 height 24
click at [663, 451] on span "22" at bounding box center [652, 456] width 26 height 26
type input "Sep 22, 2025"
click at [518, 537] on button "Save" at bounding box center [511, 543] width 45 height 19
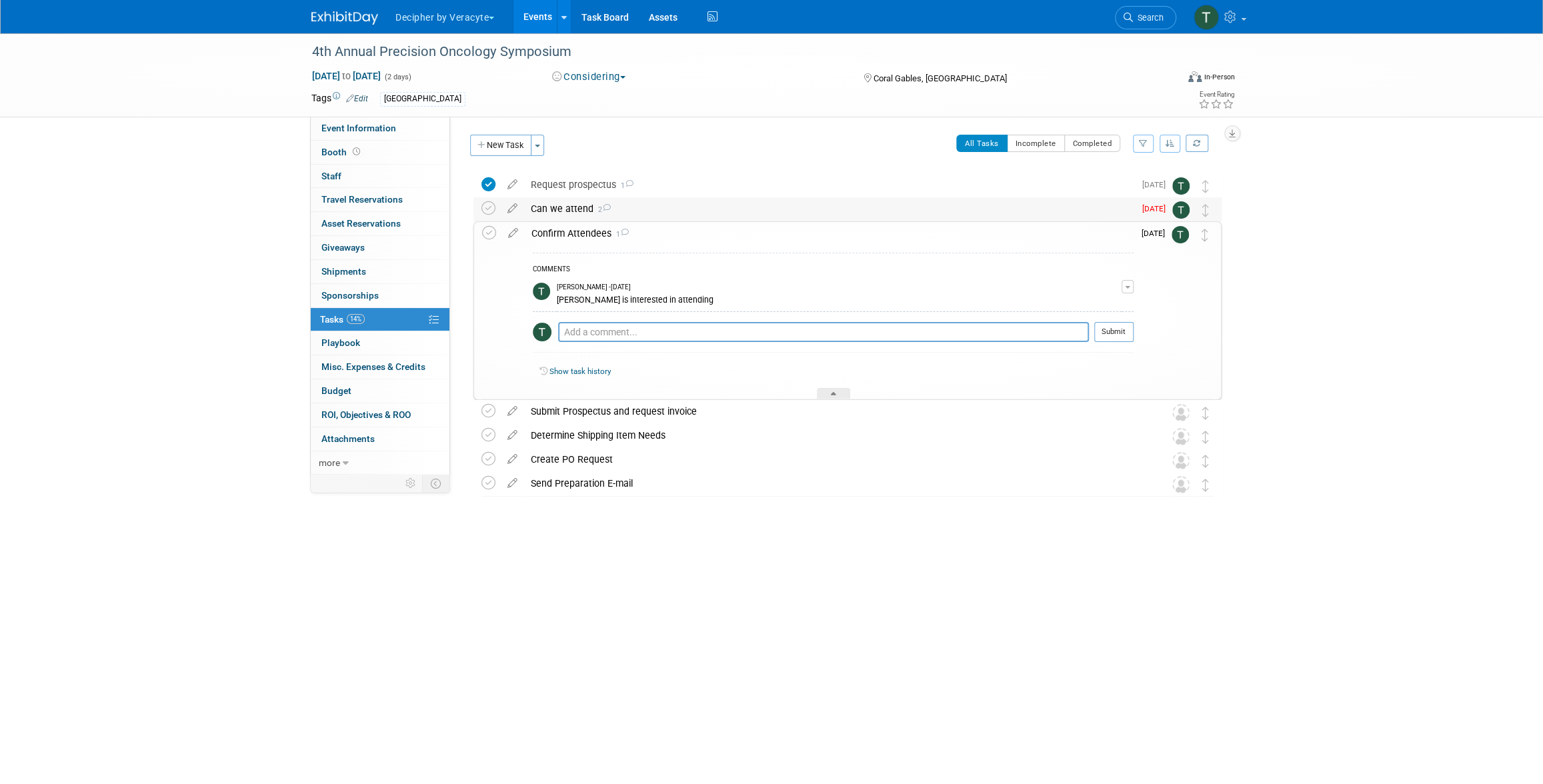
click at [550, 211] on div "Can we attend 2" at bounding box center [829, 209] width 610 height 22
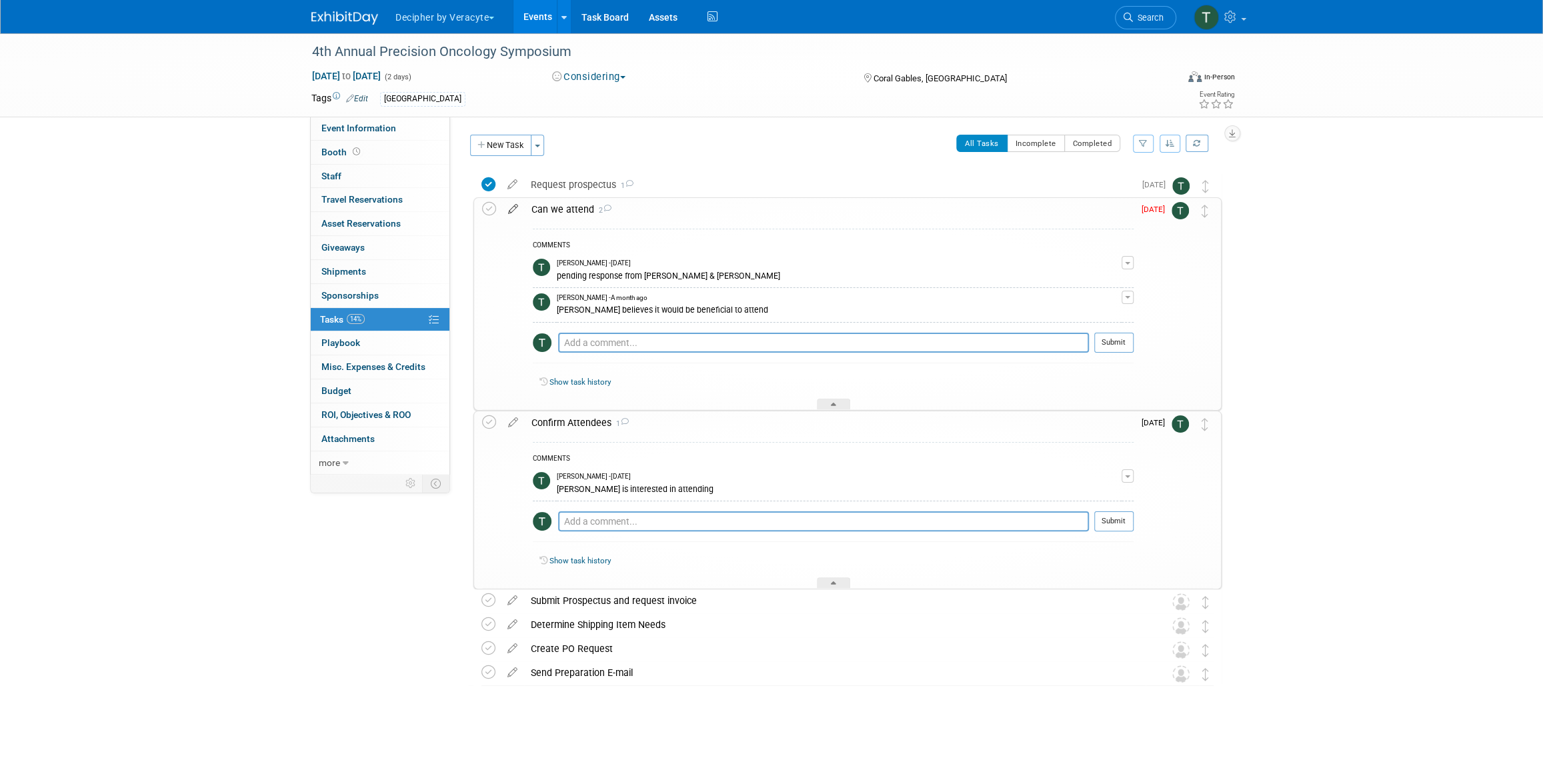
click at [517, 212] on icon at bounding box center [513, 207] width 23 height 17
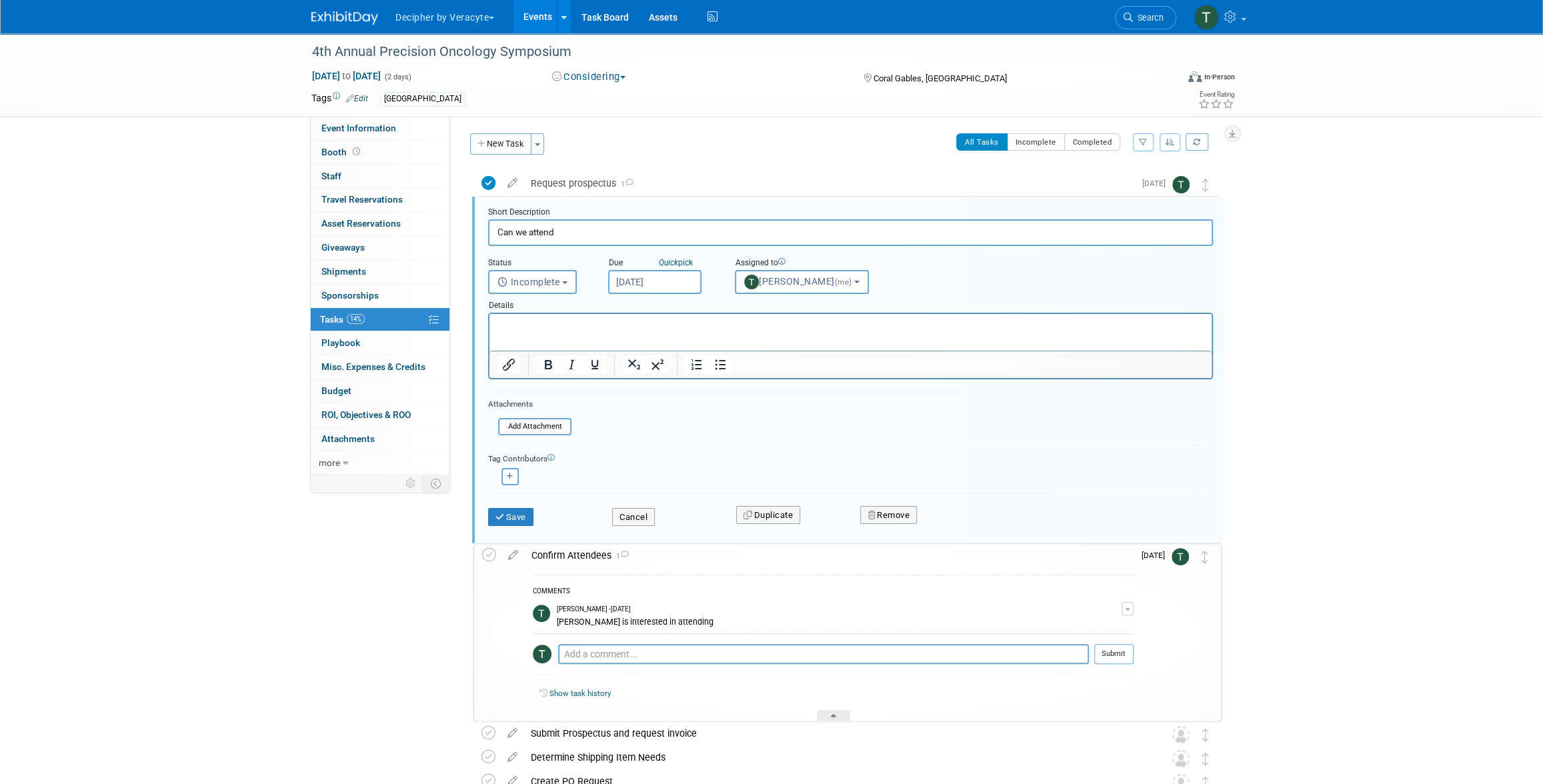
scroll to position [2, 0]
click at [662, 272] on input "[DATE]" at bounding box center [655, 282] width 94 height 24
click at [641, 438] on div "31 1 2 3 4 5 6 7 8 9 10 11 12 13 14 15 16 17 18 19 20 21 22 23 24 25 26 27 28 2…" at bounding box center [710, 415] width 206 height 156
click at [644, 436] on span "22" at bounding box center [652, 429] width 26 height 26
type input "Sep 22, 2025"
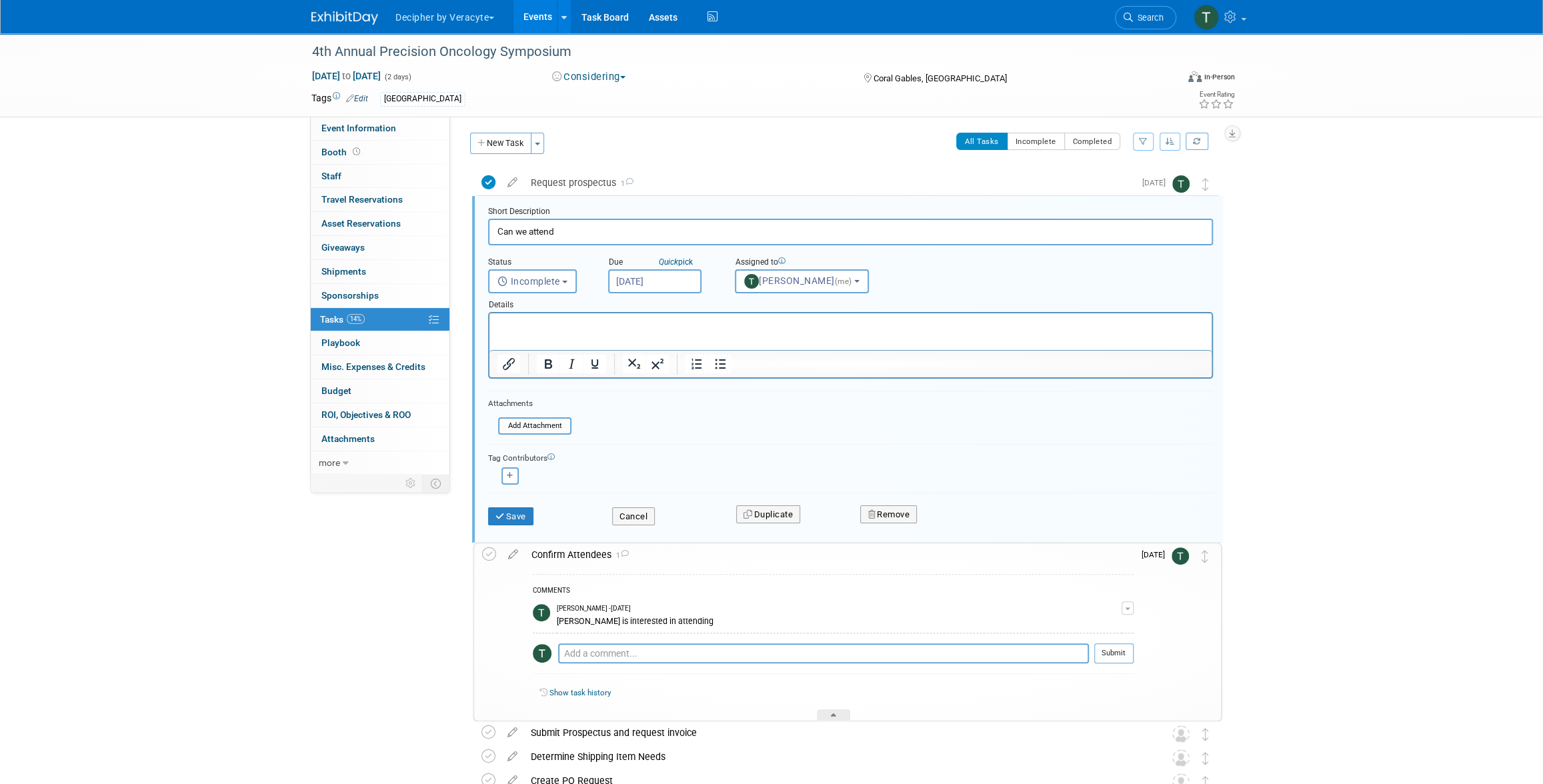
click at [518, 524] on div "Save Cancel Duplicate Remove" at bounding box center [851, 514] width 745 height 31
click at [524, 512] on button "Save" at bounding box center [511, 516] width 45 height 19
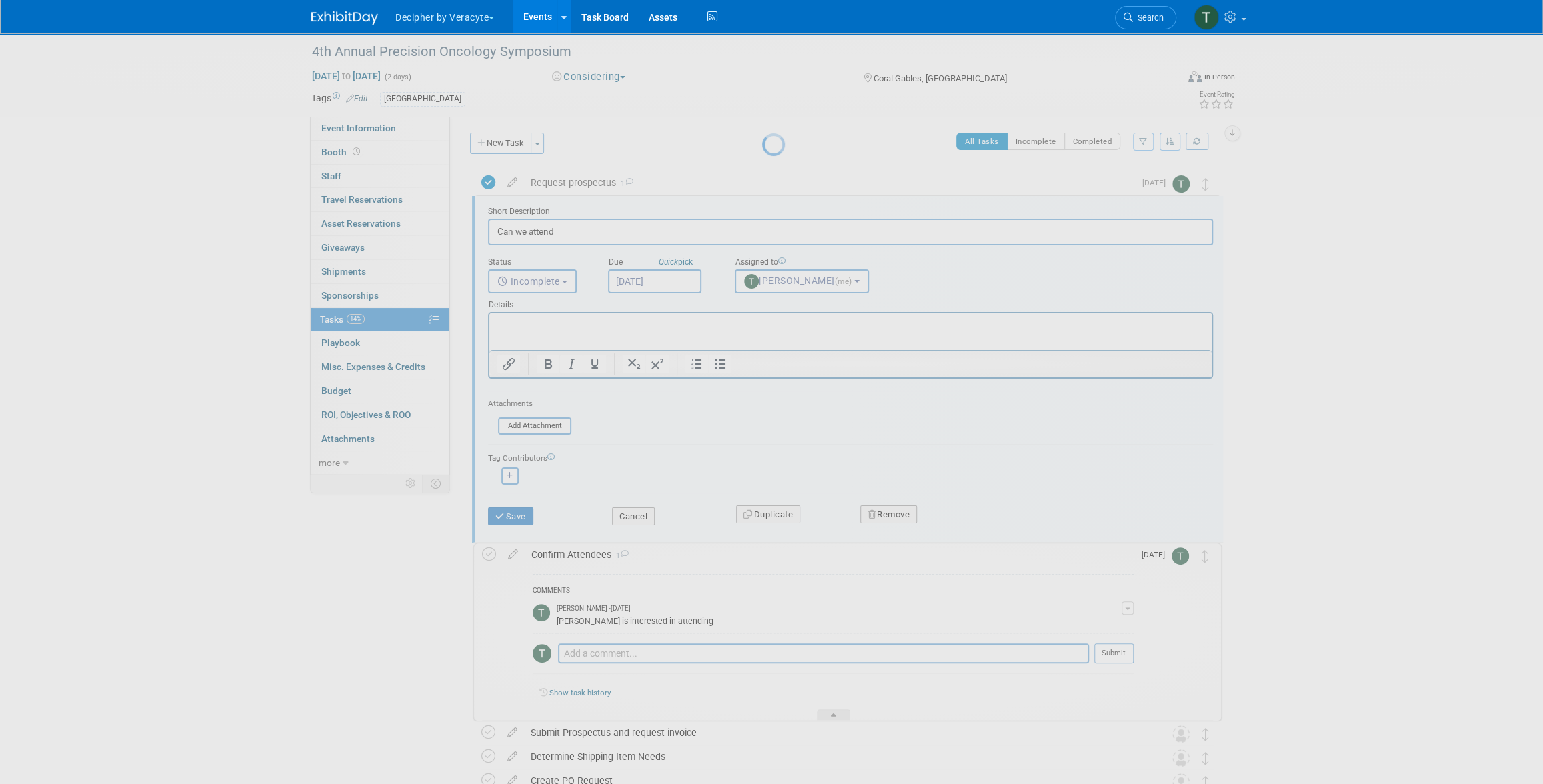
scroll to position [0, 0]
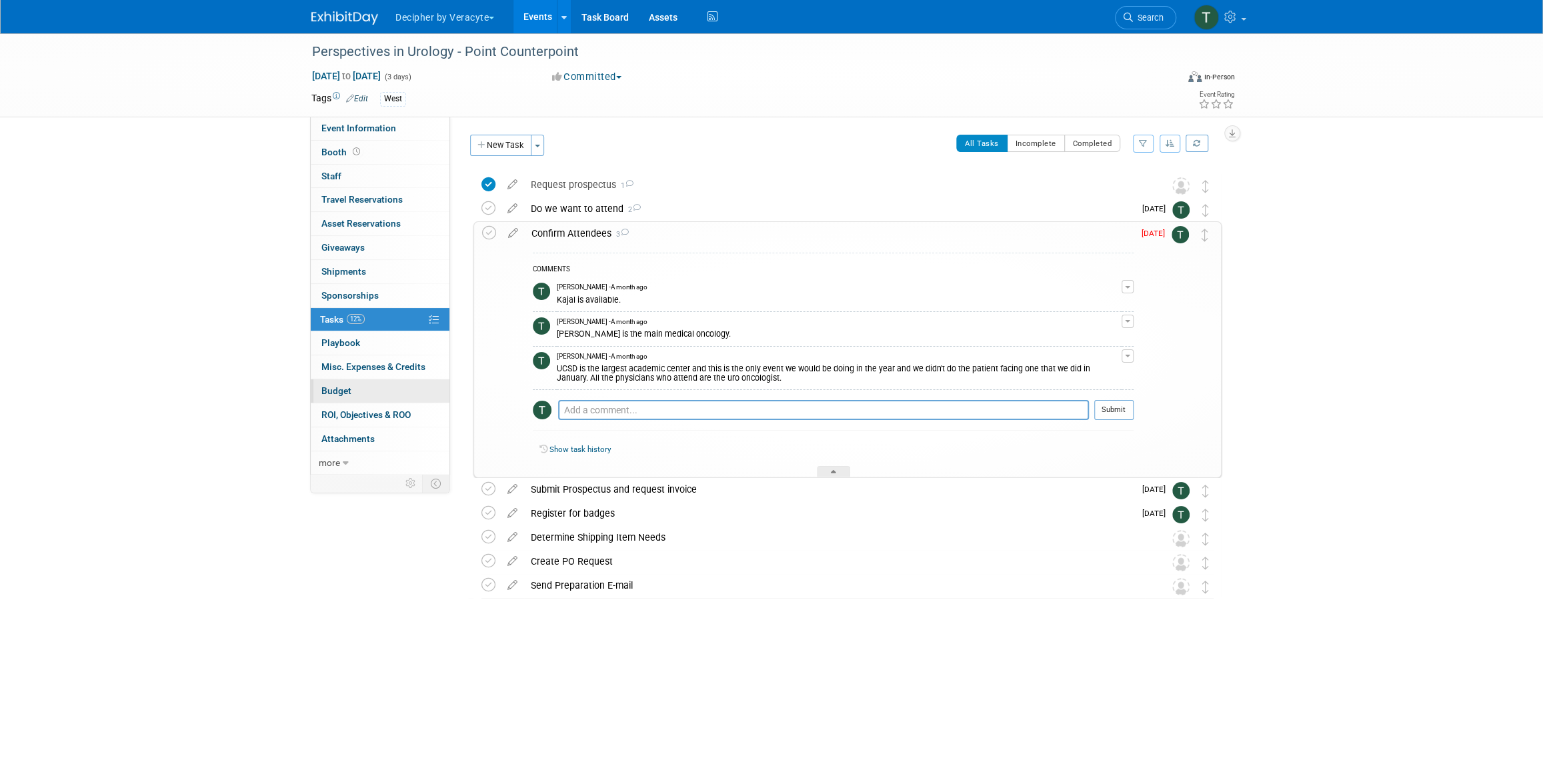
click at [386, 385] on link "Budget" at bounding box center [380, 391] width 138 height 23
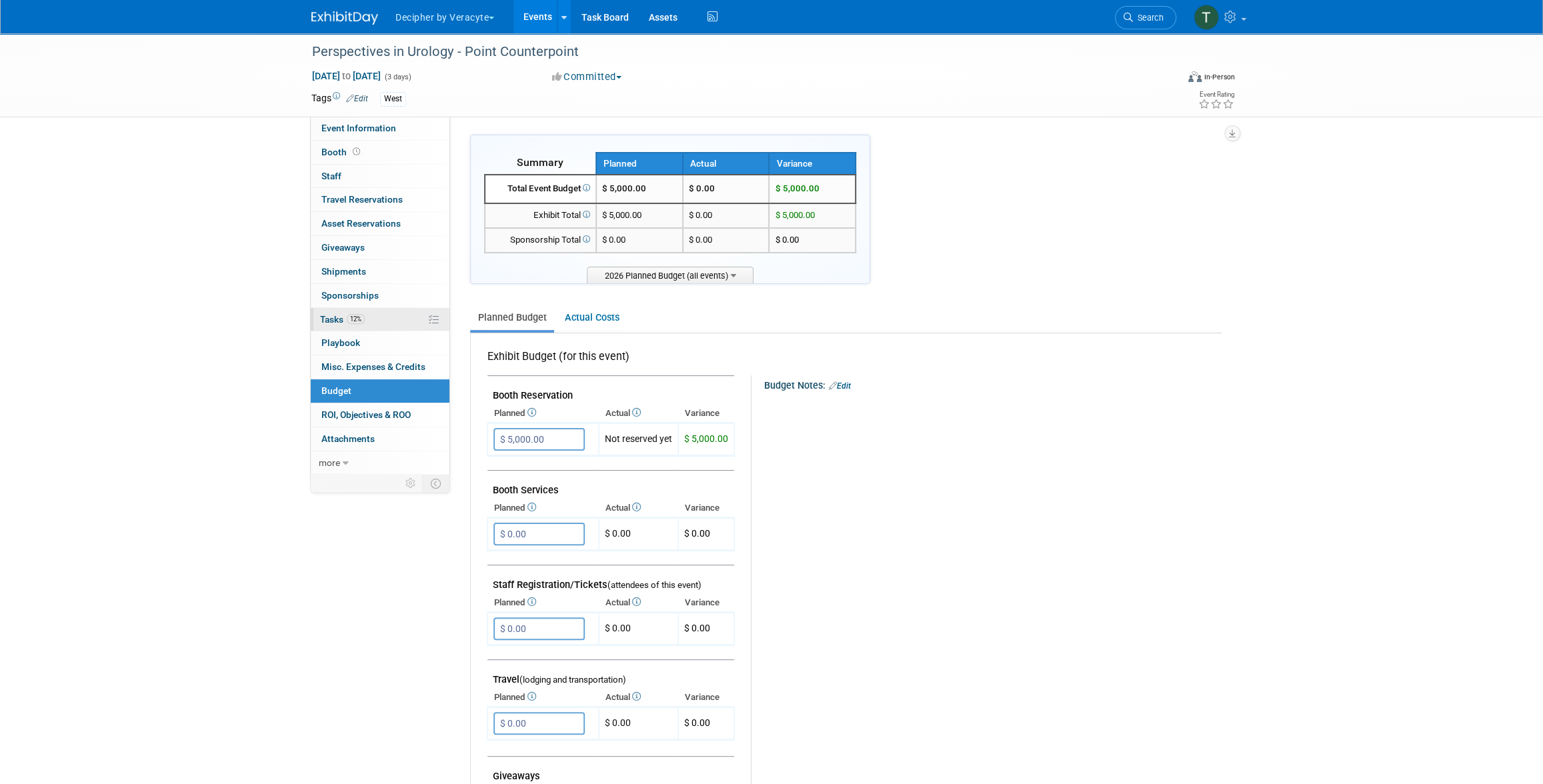
click at [381, 314] on link "12% Tasks 12%" at bounding box center [380, 319] width 138 height 23
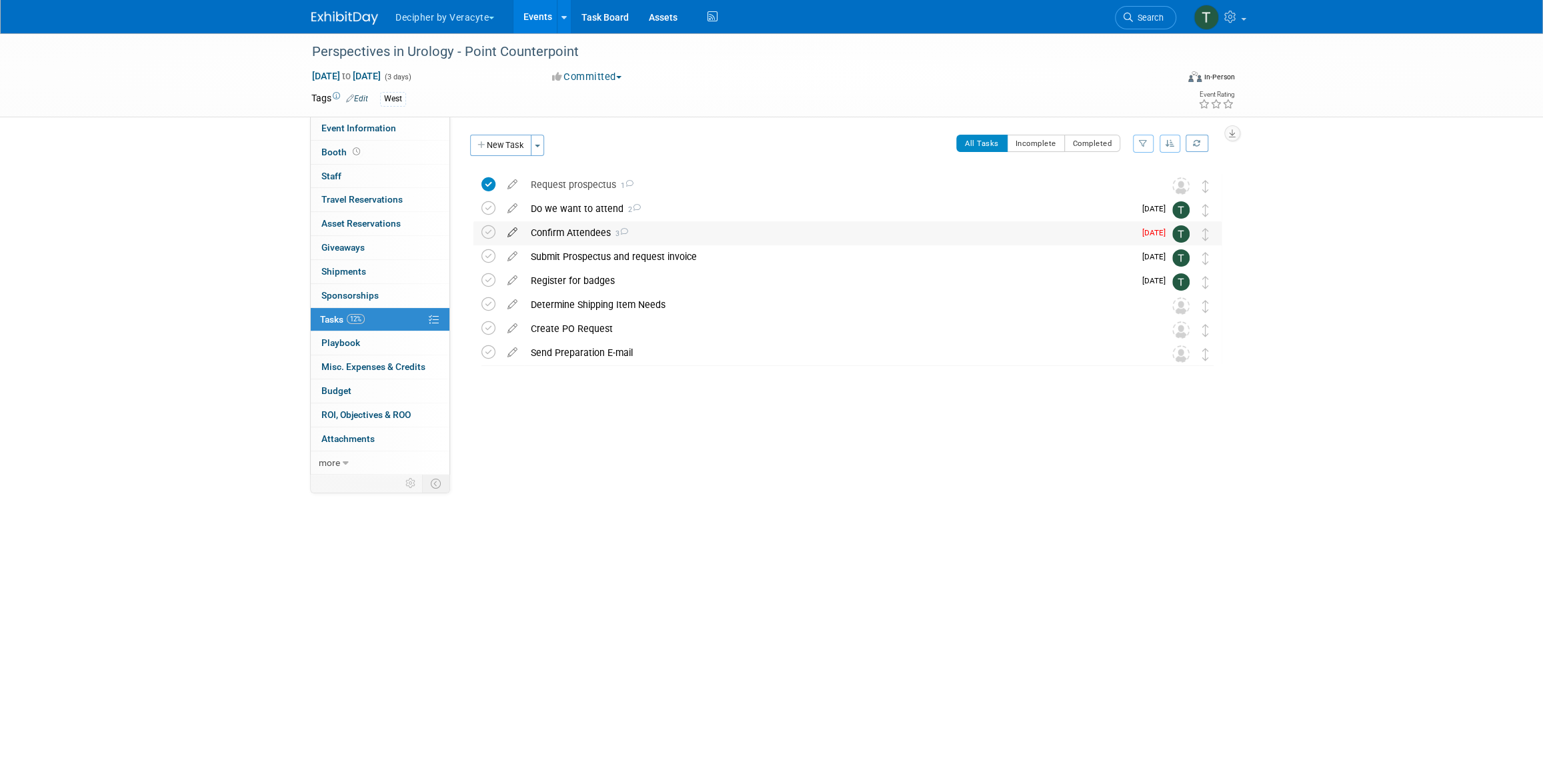
click at [509, 233] on icon at bounding box center [512, 230] width 23 height 17
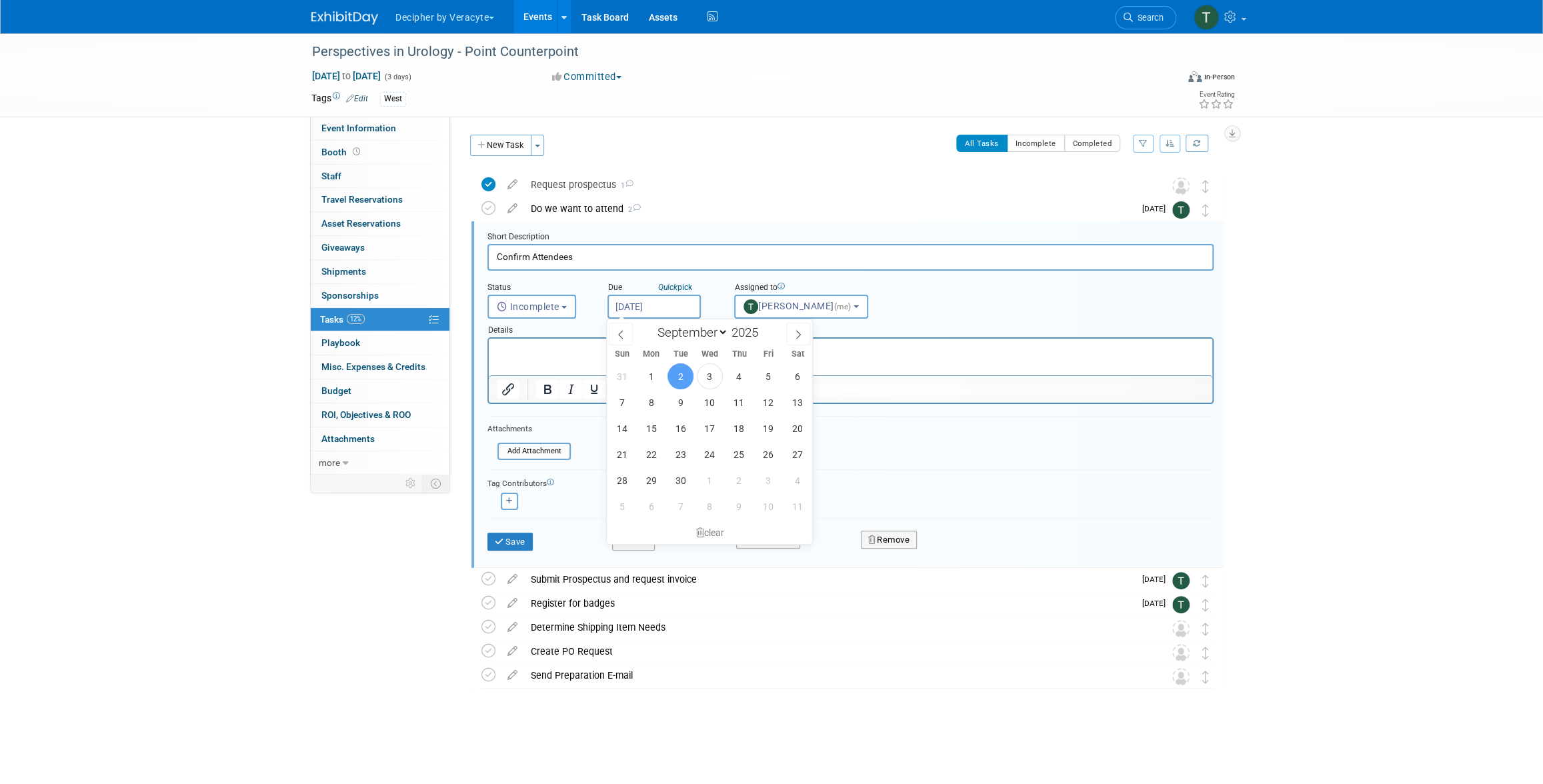
click at [662, 307] on input "[DATE]" at bounding box center [654, 307] width 94 height 24
click at [653, 399] on span "8" at bounding box center [651, 402] width 26 height 26
type input "[DATE]"
click at [535, 546] on div "Save" at bounding box center [539, 537] width 124 height 27
click at [531, 544] on button "Save" at bounding box center [510, 542] width 45 height 19
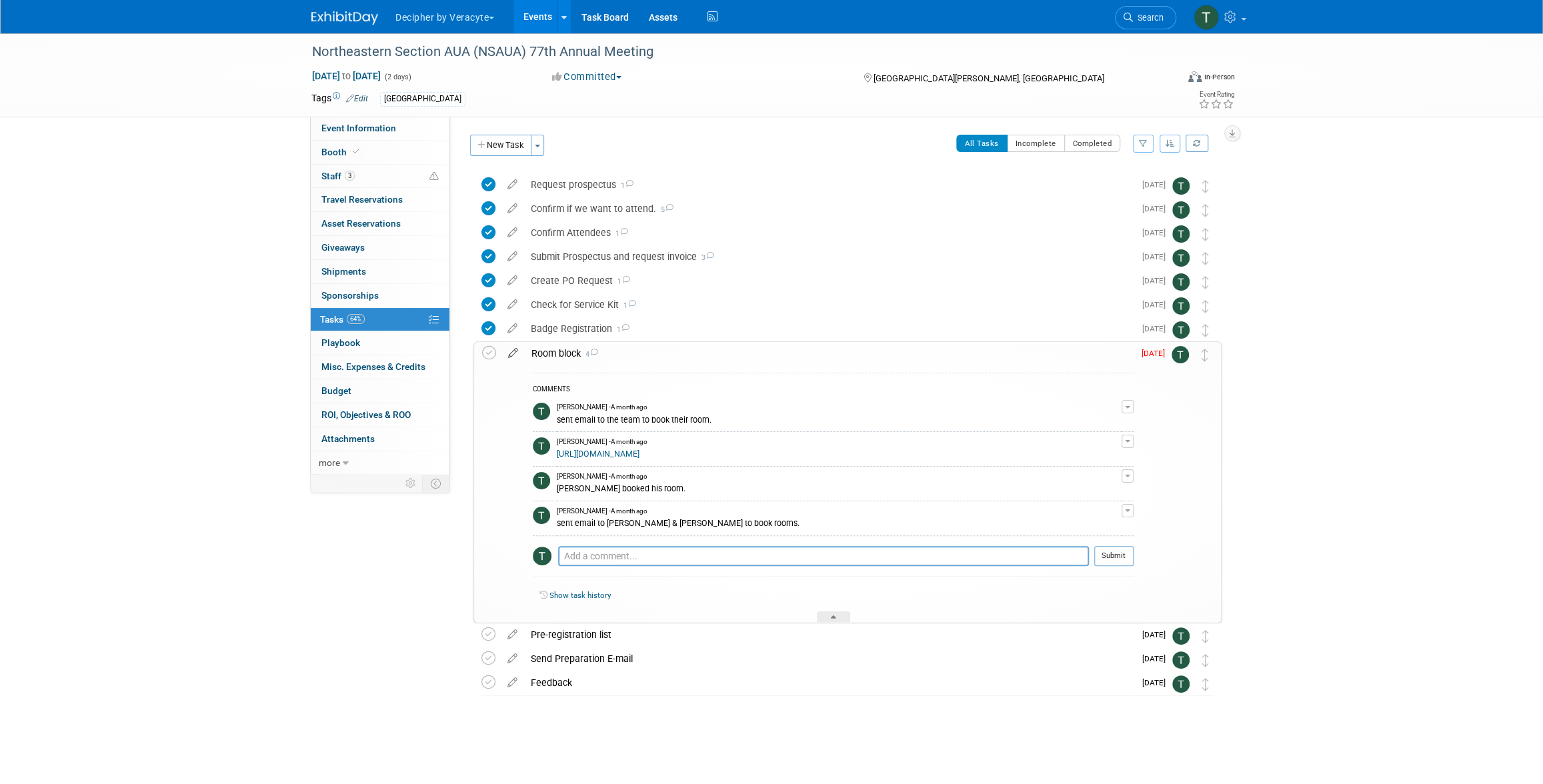
click at [515, 352] on icon at bounding box center [513, 351] width 23 height 17
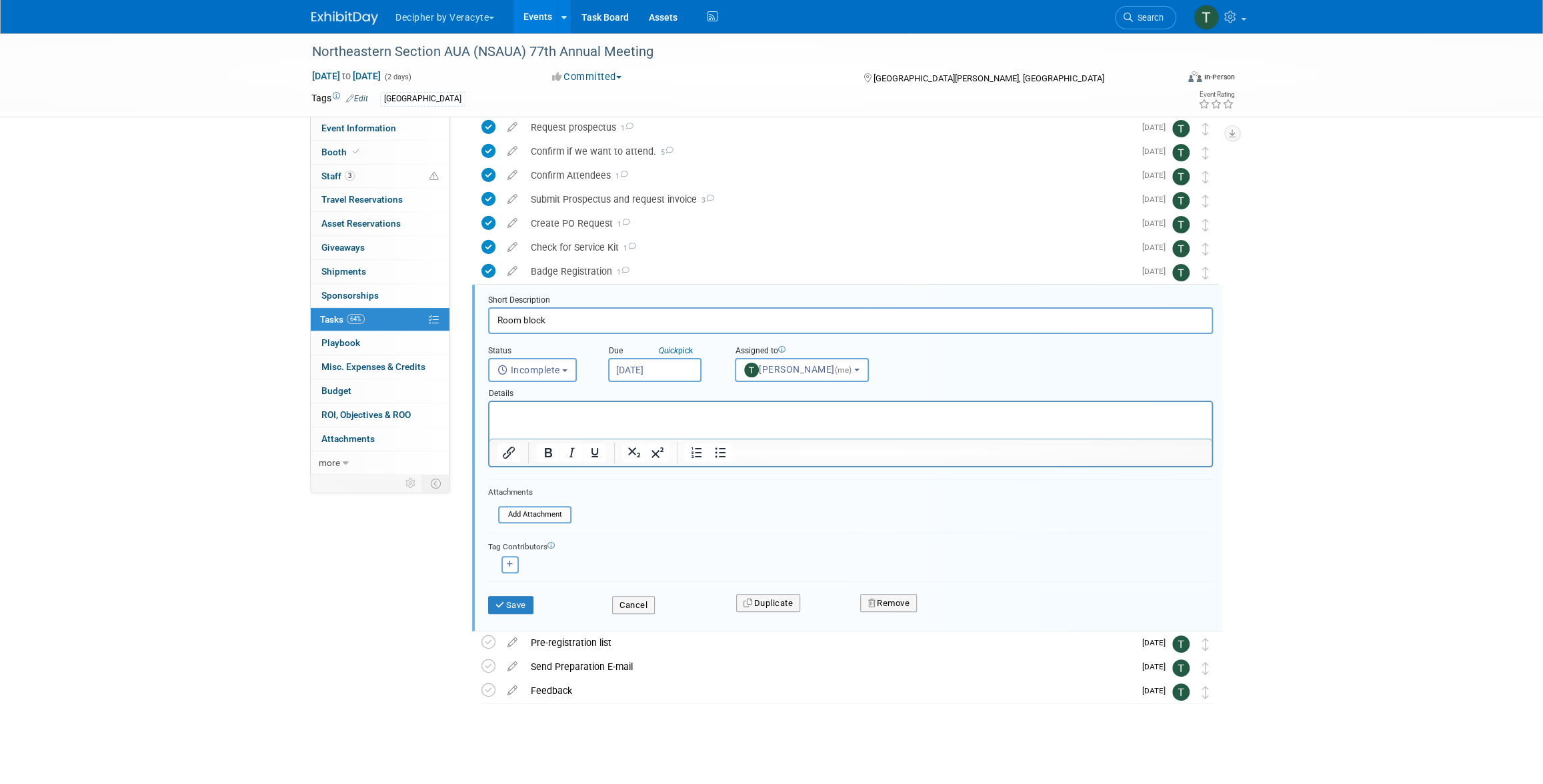
click at [667, 367] on input "[DATE]" at bounding box center [655, 370] width 94 height 24
click at [652, 468] on span "8" at bounding box center [652, 466] width 26 height 26
type input "[DATE]"
click at [511, 607] on button "Save" at bounding box center [511, 605] width 45 height 19
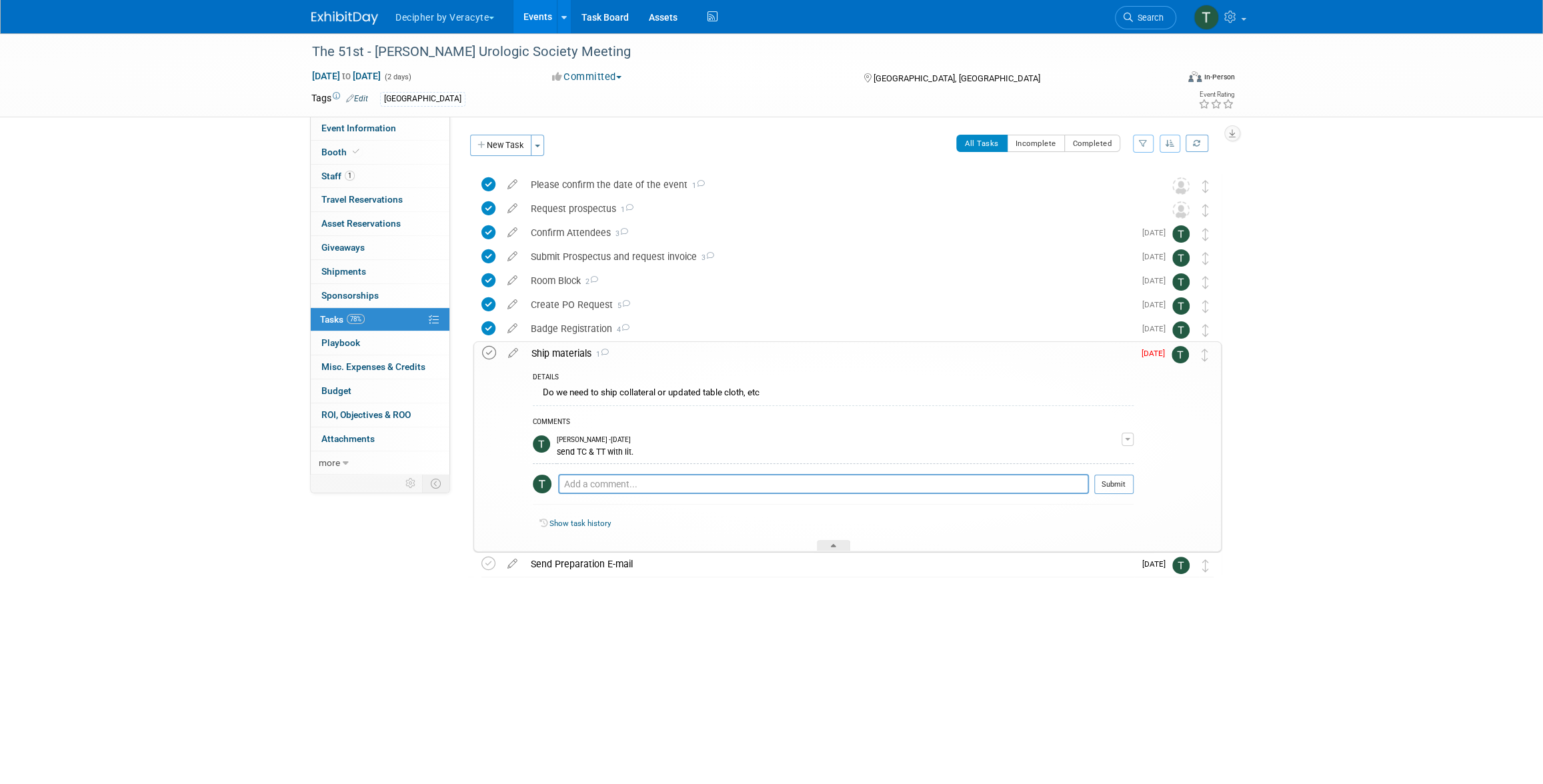
click at [495, 354] on icon at bounding box center [488, 353] width 14 height 14
click at [496, 352] on icon at bounding box center [488, 353] width 14 height 14
click at [517, 356] on icon at bounding box center [513, 351] width 23 height 17
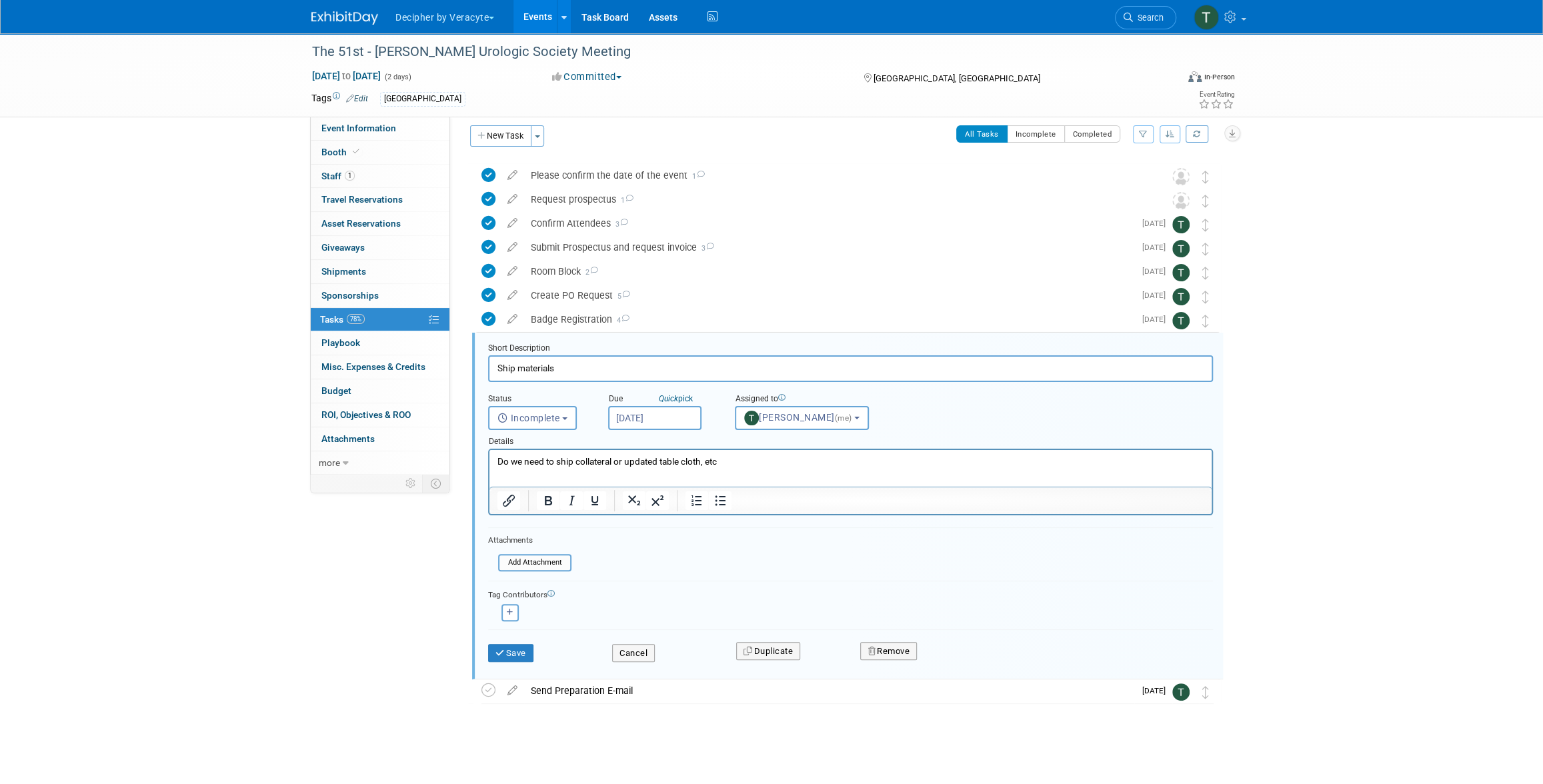
click at [655, 412] on input "[DATE]" at bounding box center [655, 418] width 94 height 24
click at [649, 565] on span "22" at bounding box center [652, 566] width 26 height 26
type input "Sep 22, 2025"
click at [512, 653] on button "Save" at bounding box center [511, 653] width 45 height 19
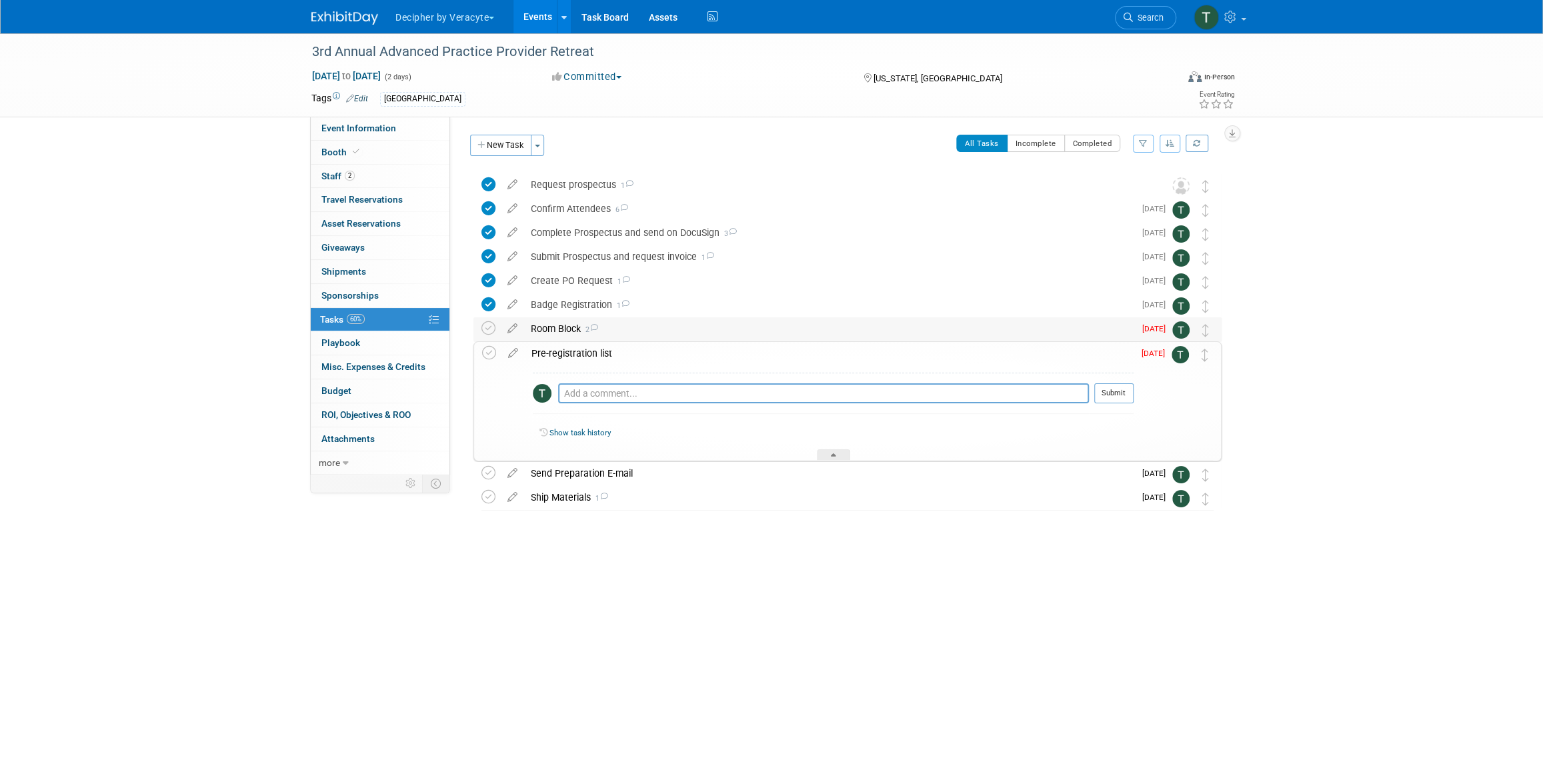
click at [623, 327] on div "Room Block 2" at bounding box center [829, 328] width 610 height 22
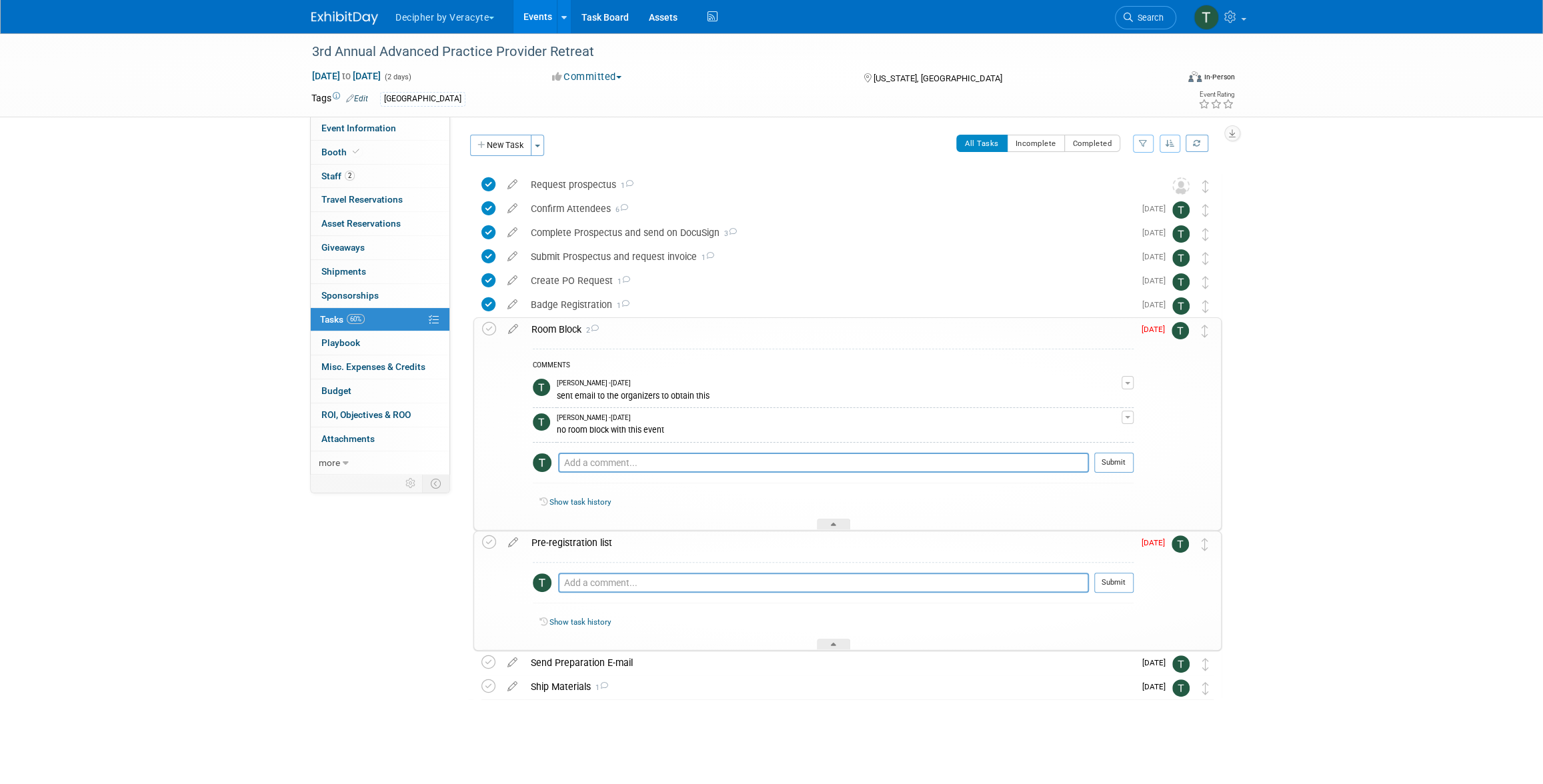
click at [634, 332] on div "Room Block 2" at bounding box center [829, 329] width 609 height 22
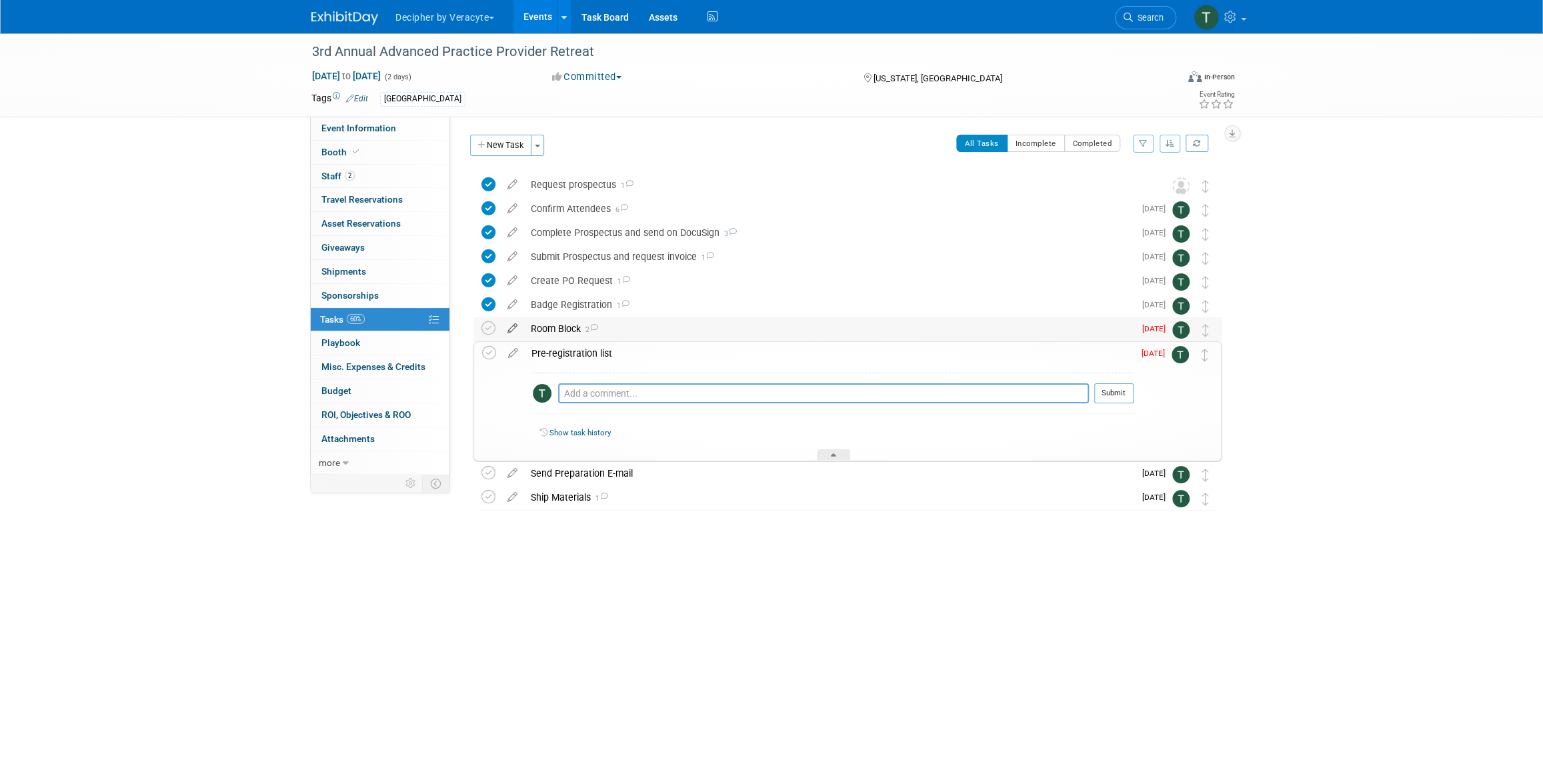
click at [514, 330] on icon at bounding box center [512, 326] width 23 height 17
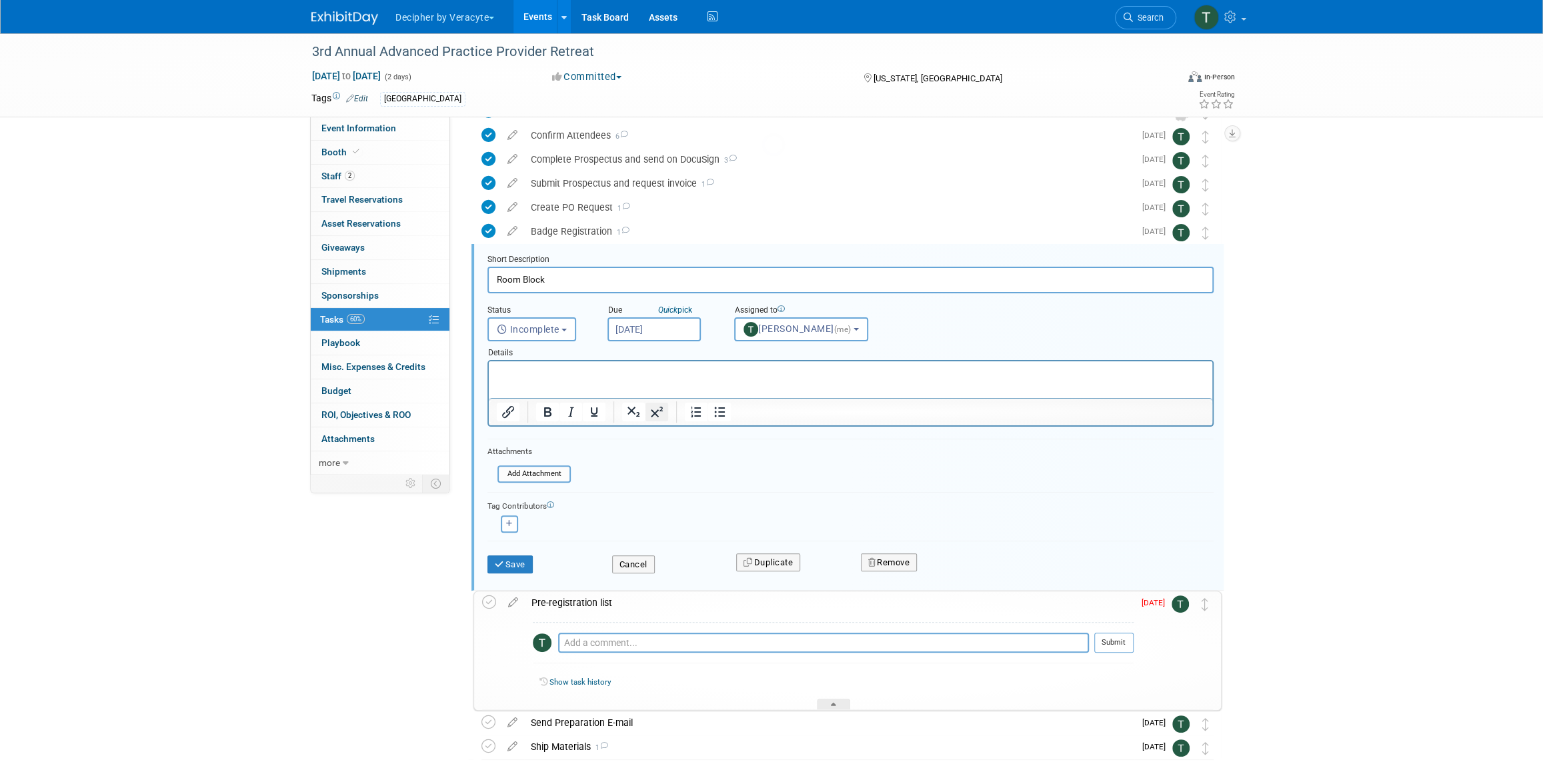
scroll to position [122, 0]
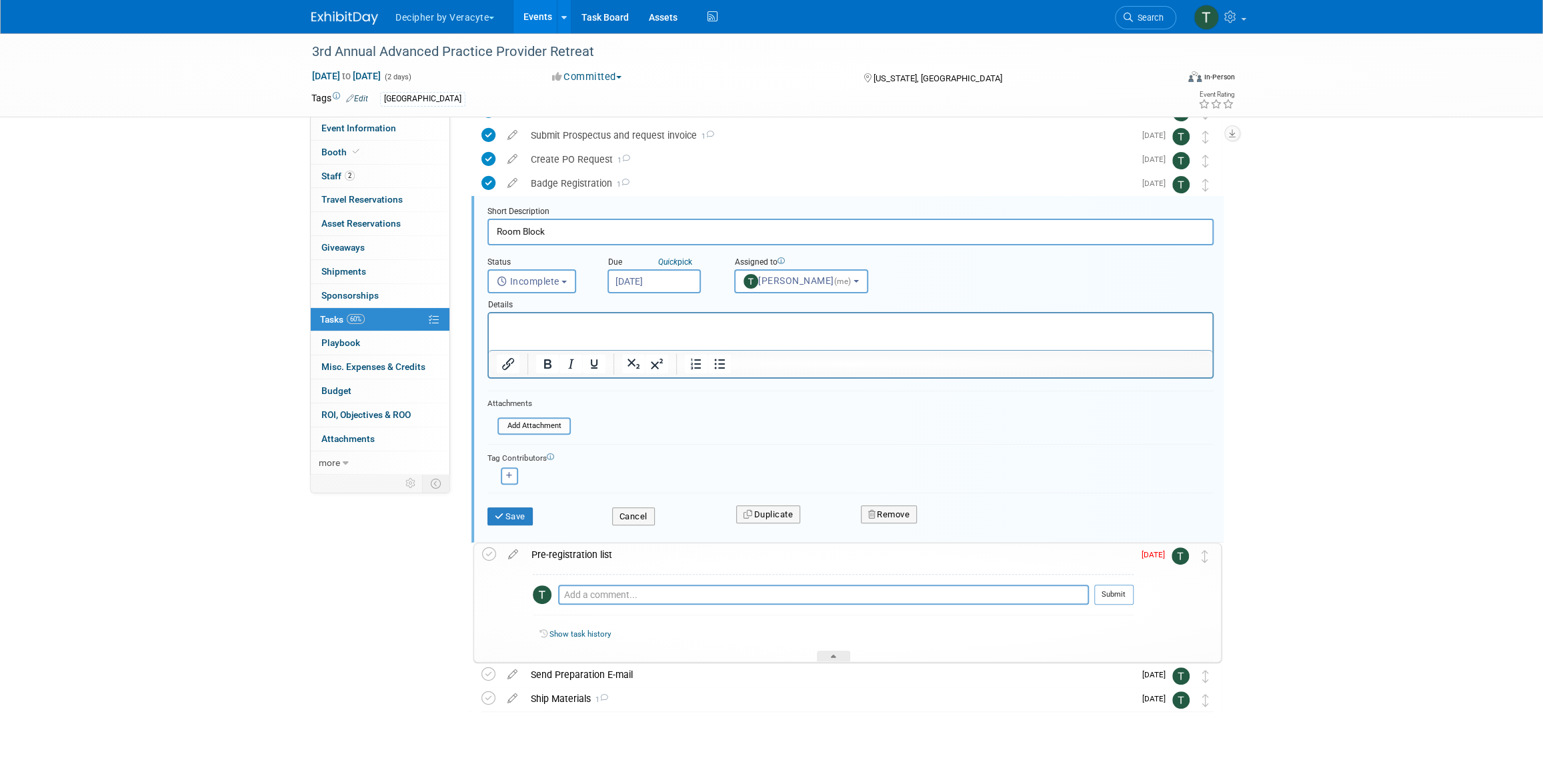
click at [670, 291] on body "Decipher by Veracyte Explore: My Workspaces 2 Go to Workspace: Corporate Events…" at bounding box center [771, 270] width 1543 height 784
click at [657, 375] on span "8" at bounding box center [651, 377] width 26 height 26
type input "[DATE]"
click at [514, 512] on button "Save" at bounding box center [510, 516] width 45 height 19
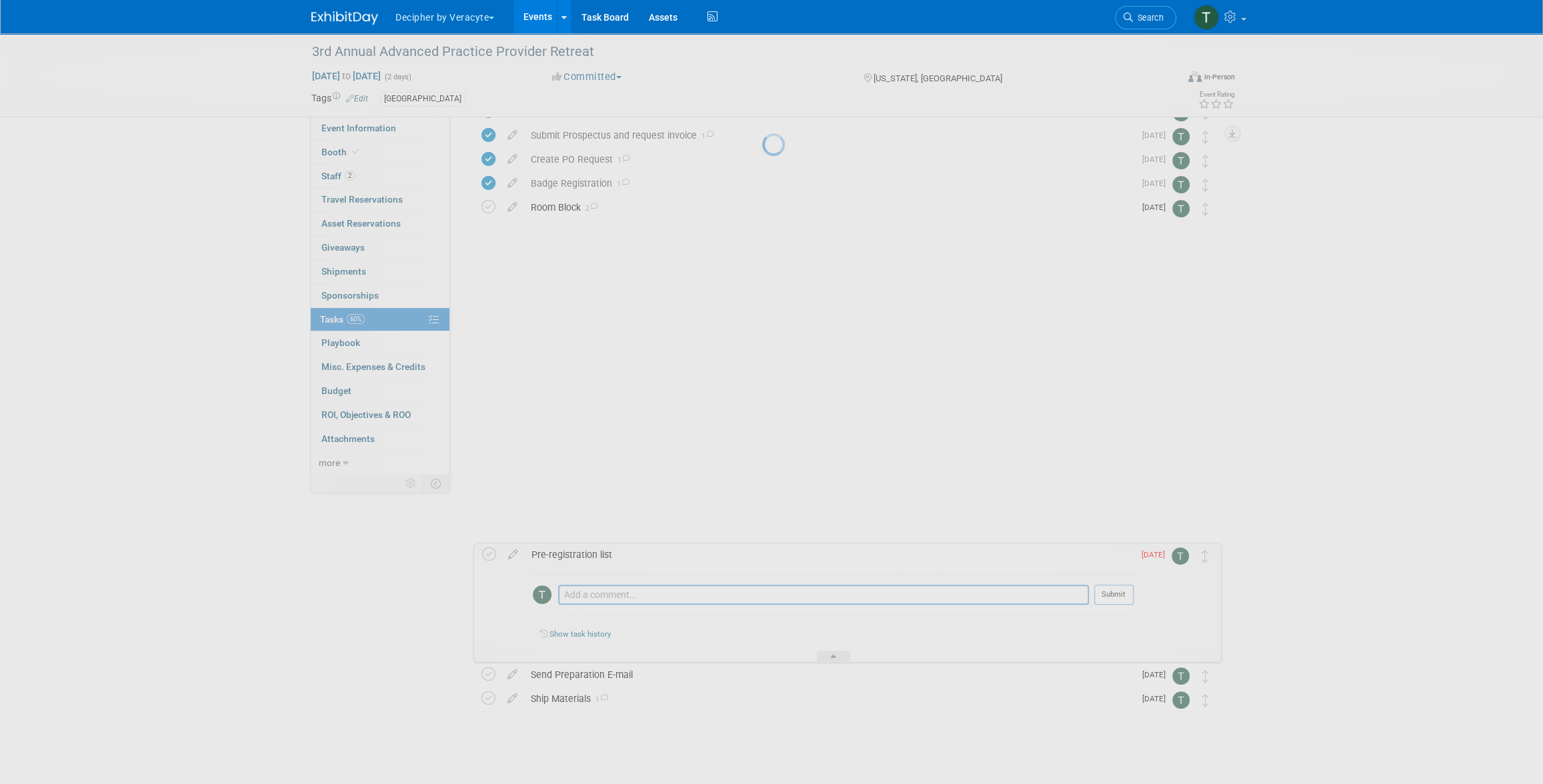
scroll to position [0, 0]
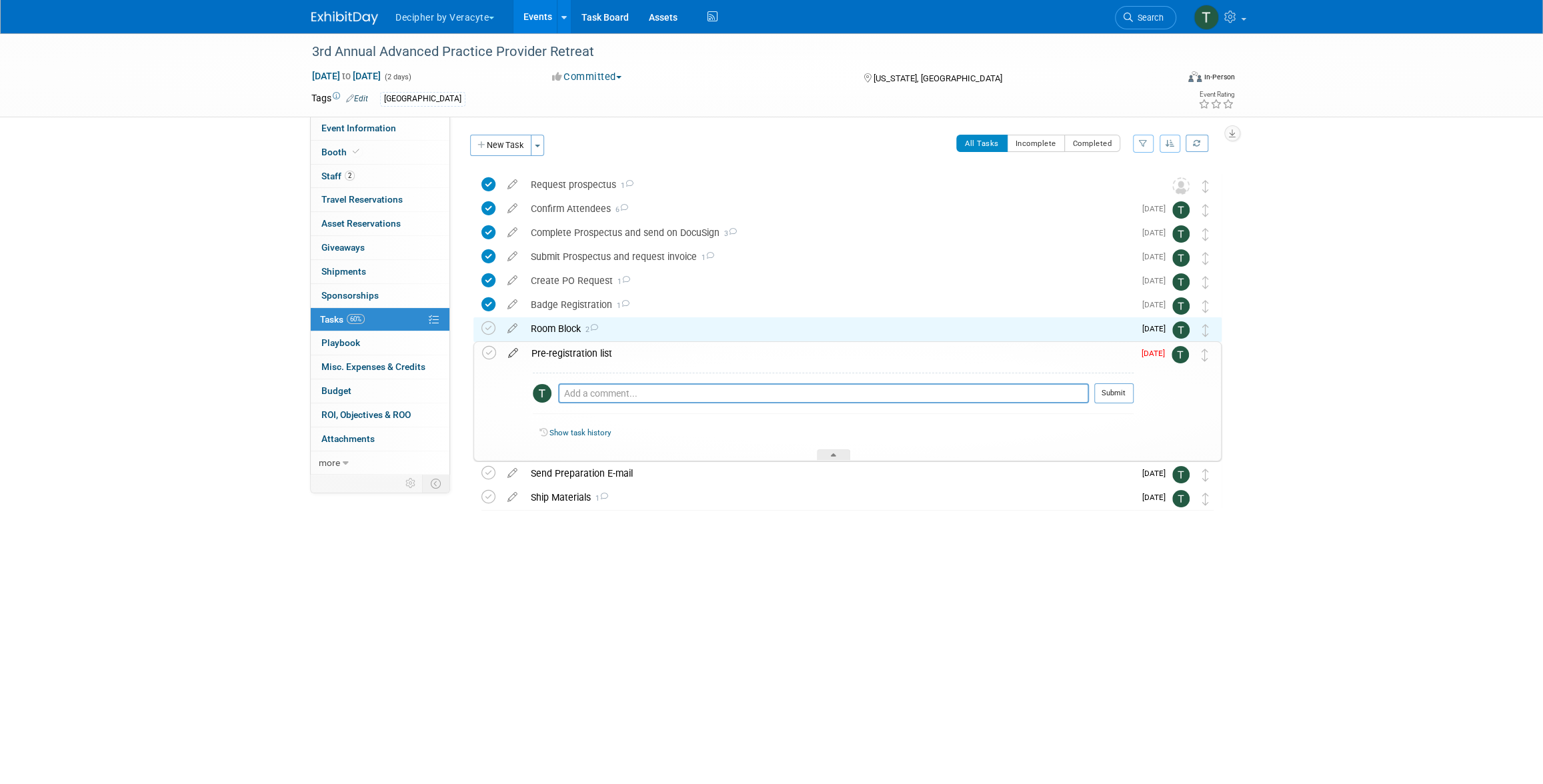
click at [507, 352] on icon at bounding box center [513, 351] width 23 height 17
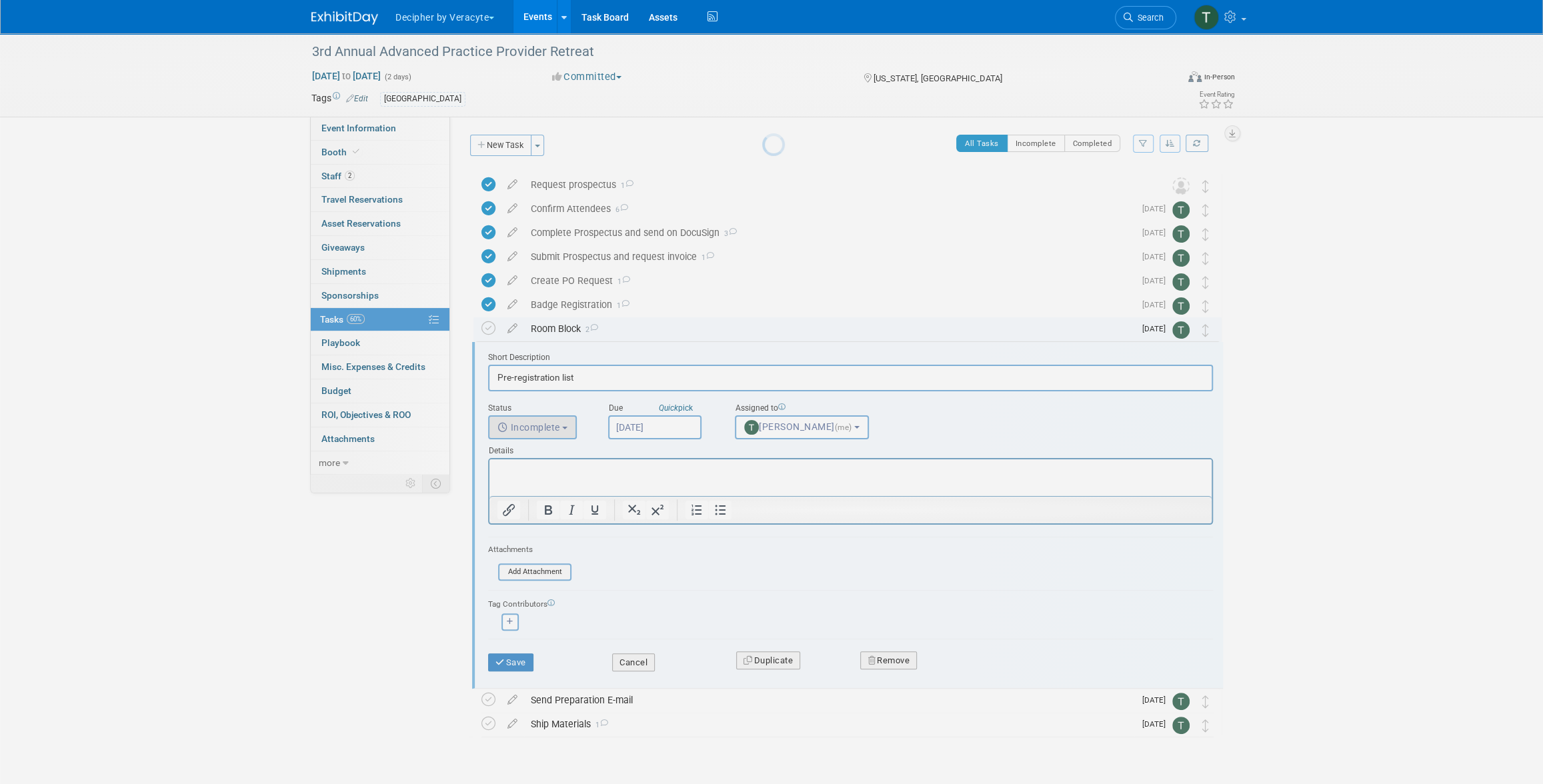
scroll to position [34, 0]
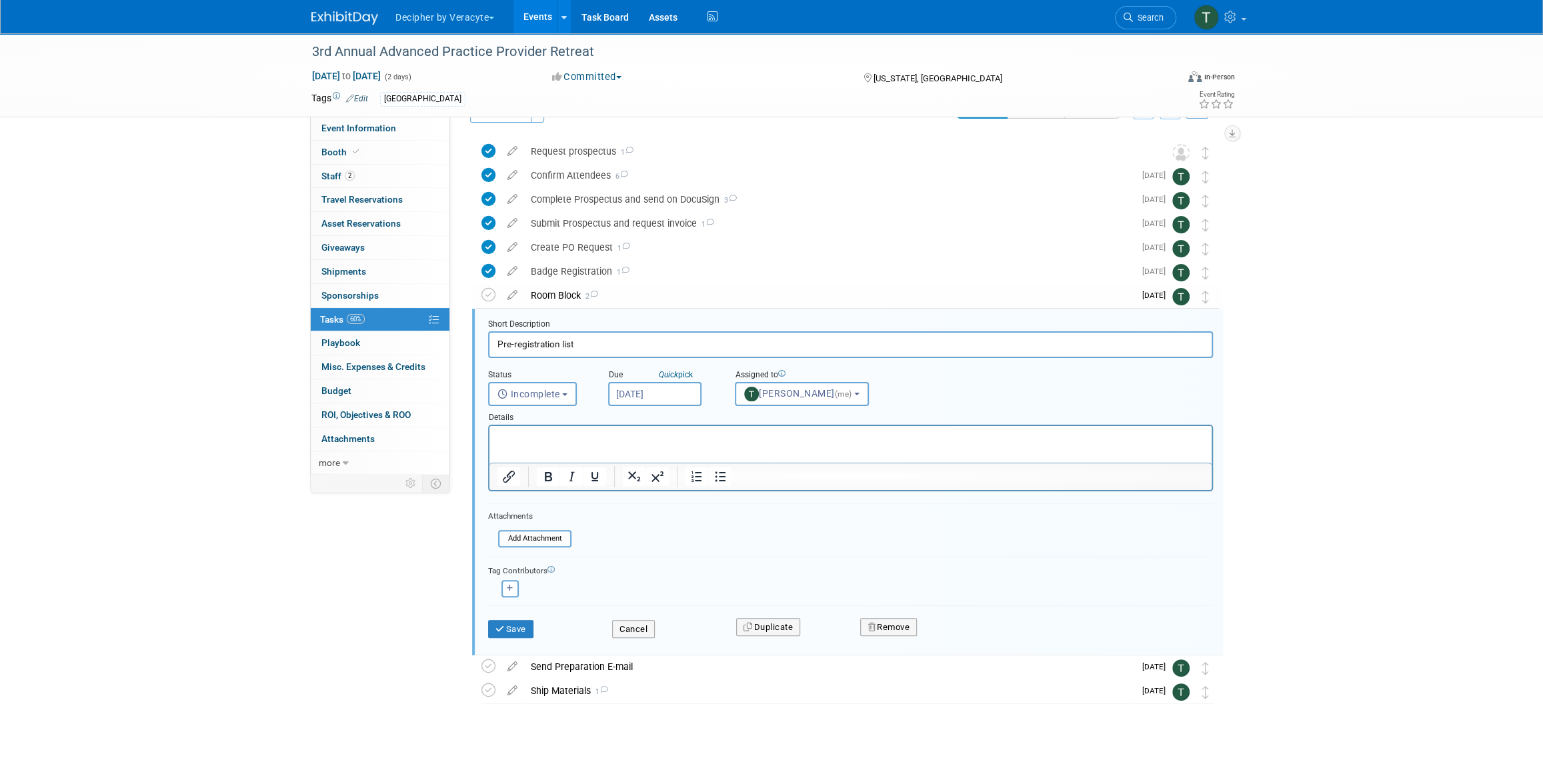
click at [642, 385] on input "[DATE]" at bounding box center [655, 394] width 94 height 24
click at [655, 493] on span "8" at bounding box center [652, 490] width 26 height 26
type input "[DATE]"
click at [533, 622] on button "Save" at bounding box center [511, 630] width 45 height 19
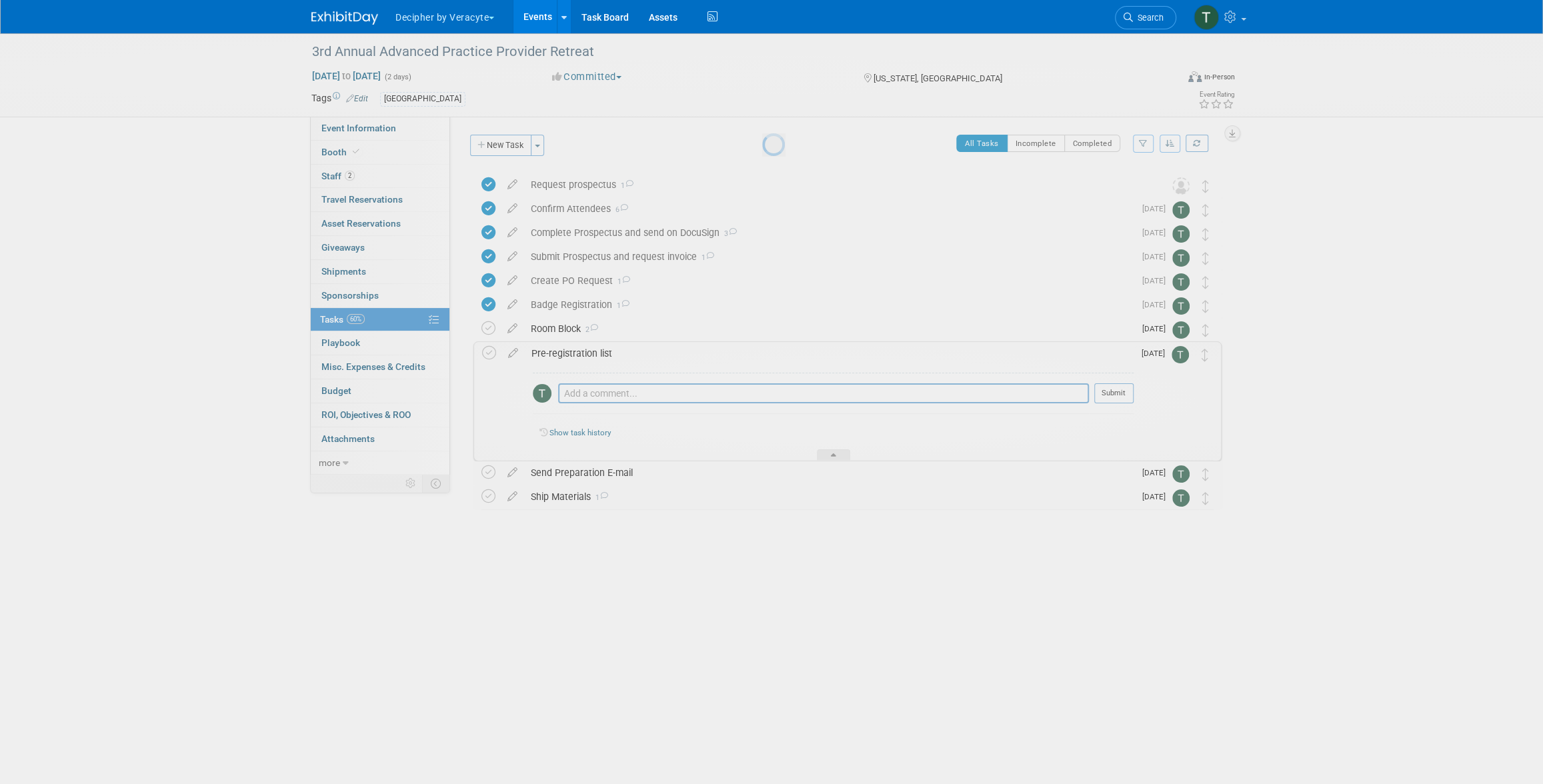
scroll to position [0, 0]
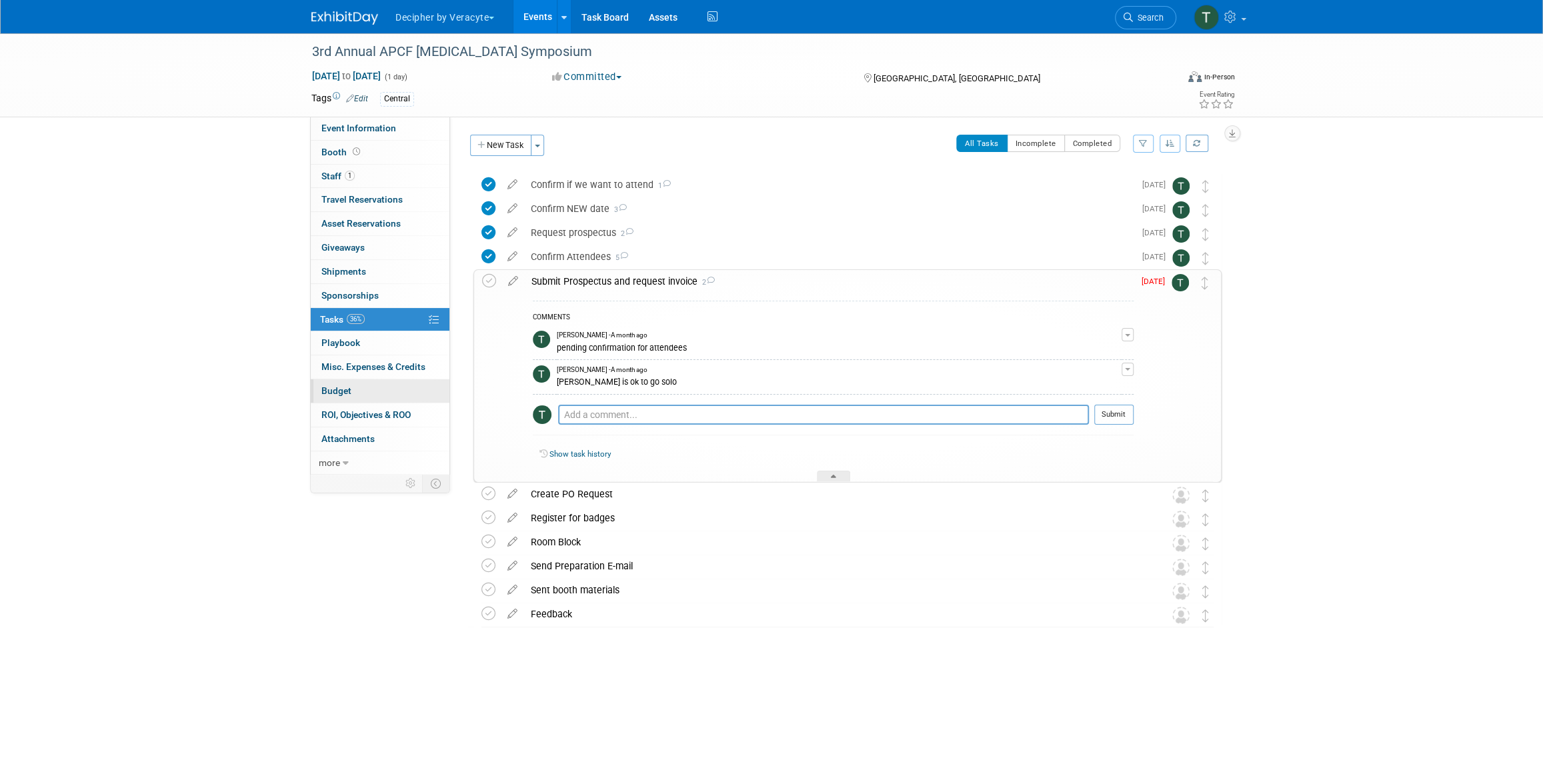
click at [371, 384] on link "Budget" at bounding box center [380, 391] width 138 height 23
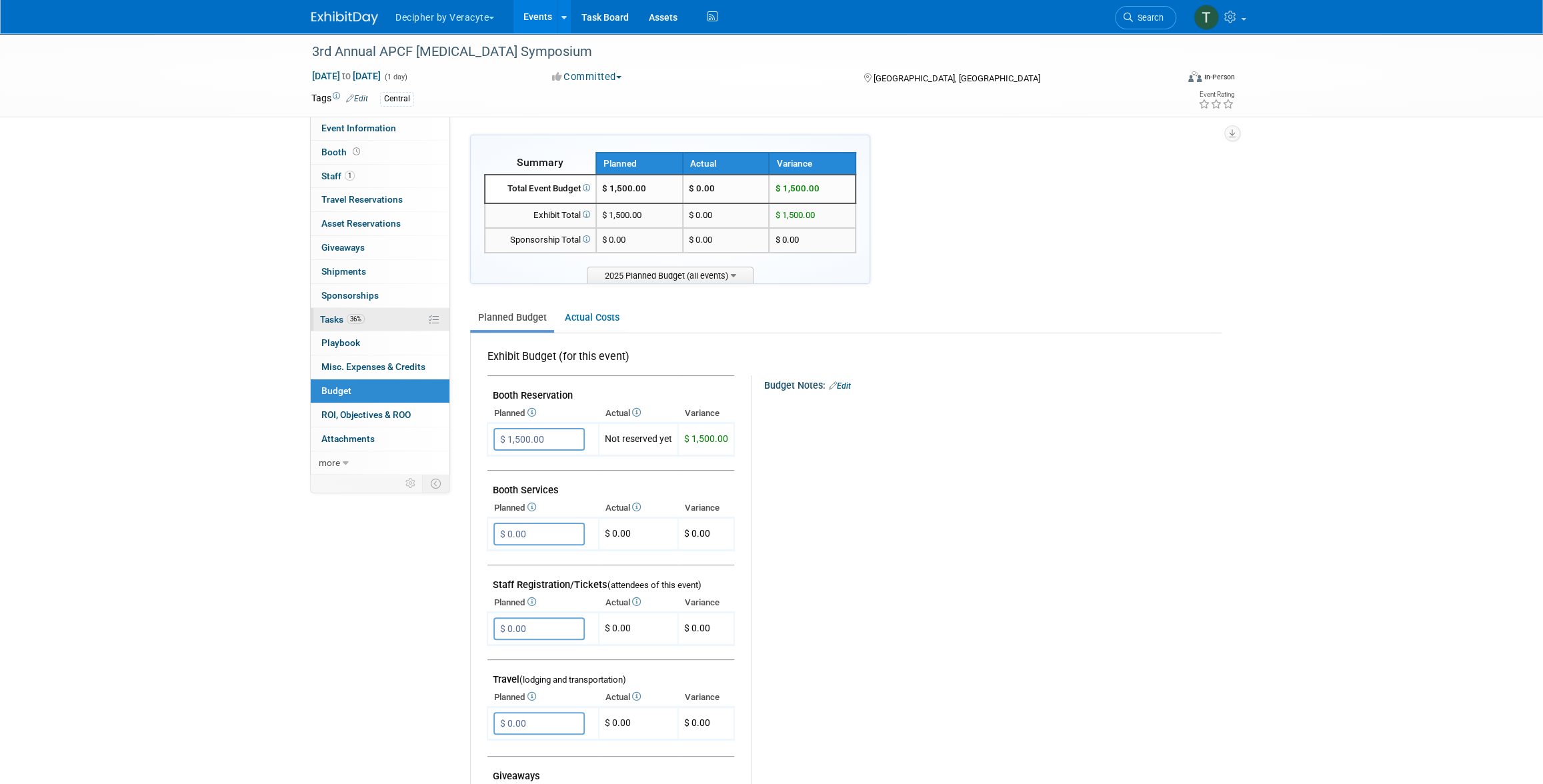
click at [375, 322] on link "36% Tasks 36%" at bounding box center [380, 319] width 138 height 23
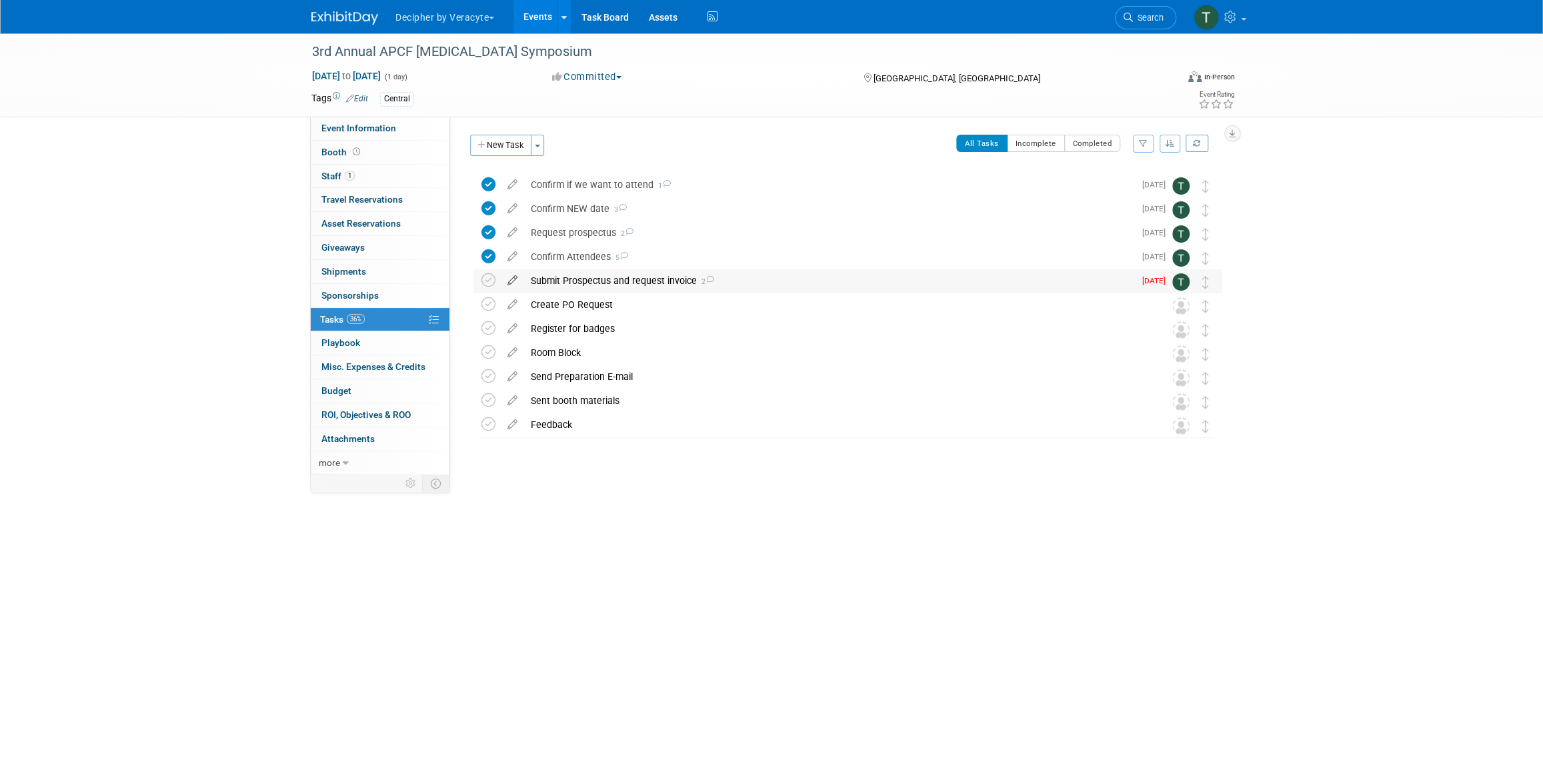
click at [517, 284] on icon at bounding box center [512, 278] width 23 height 17
select select "8"
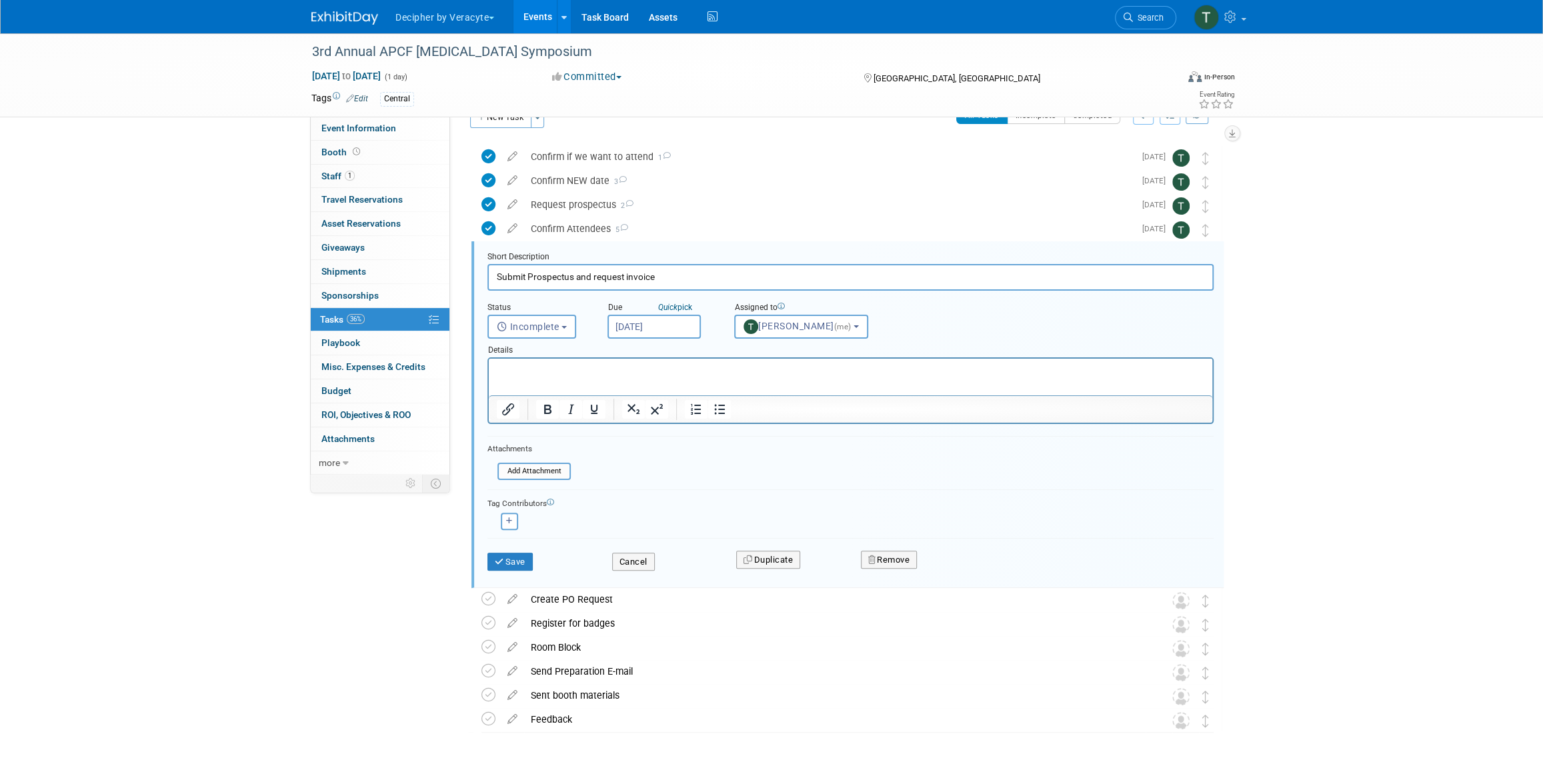
scroll to position [57, 0]
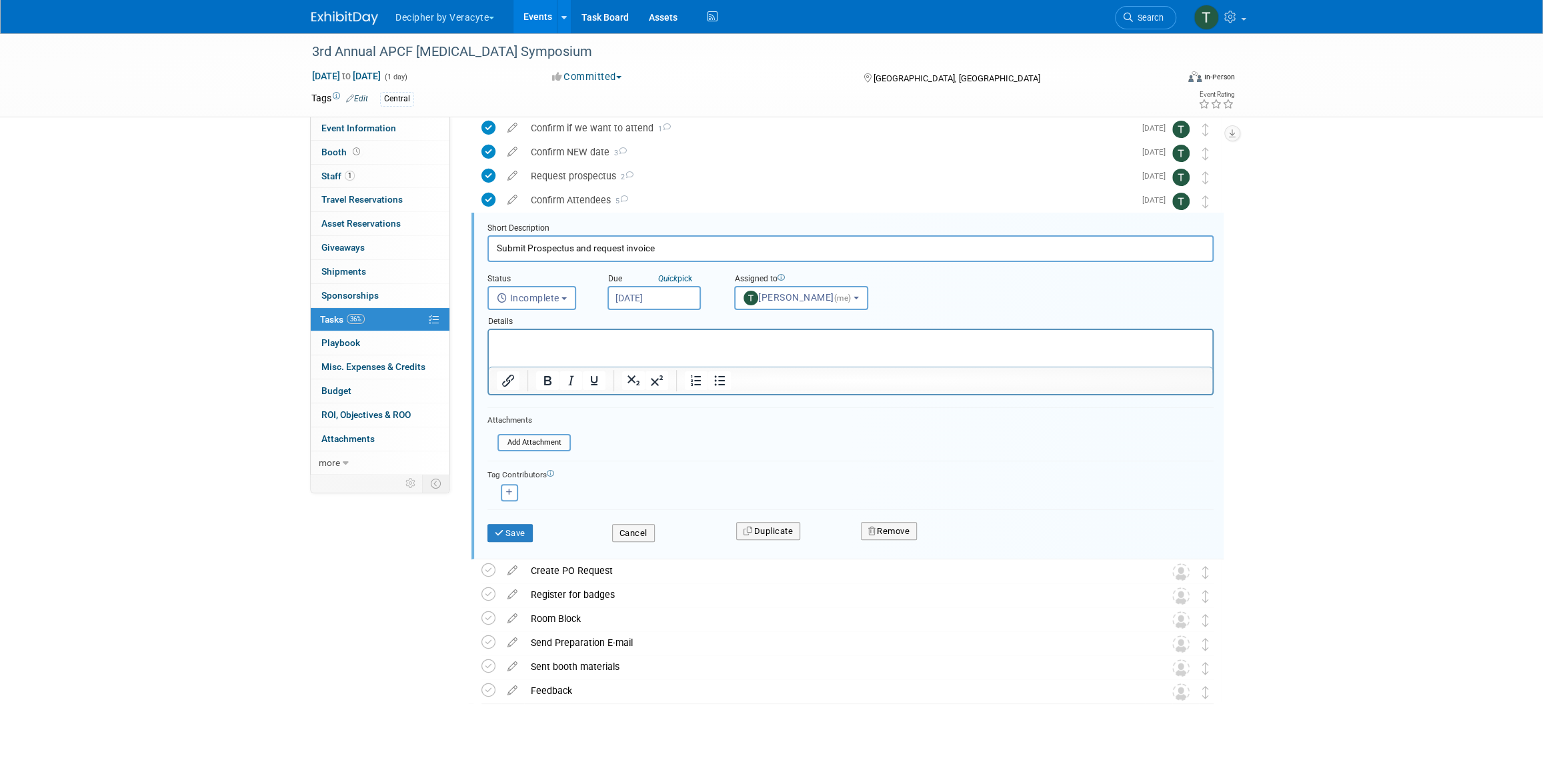
click at [637, 312] on div "Details" at bounding box center [851, 319] width 726 height 19
click at [639, 299] on input "[DATE]" at bounding box center [654, 298] width 94 height 24
click at [650, 396] on span "8" at bounding box center [651, 394] width 26 height 26
type input "[DATE]"
click at [517, 528] on button "Save" at bounding box center [510, 533] width 45 height 19
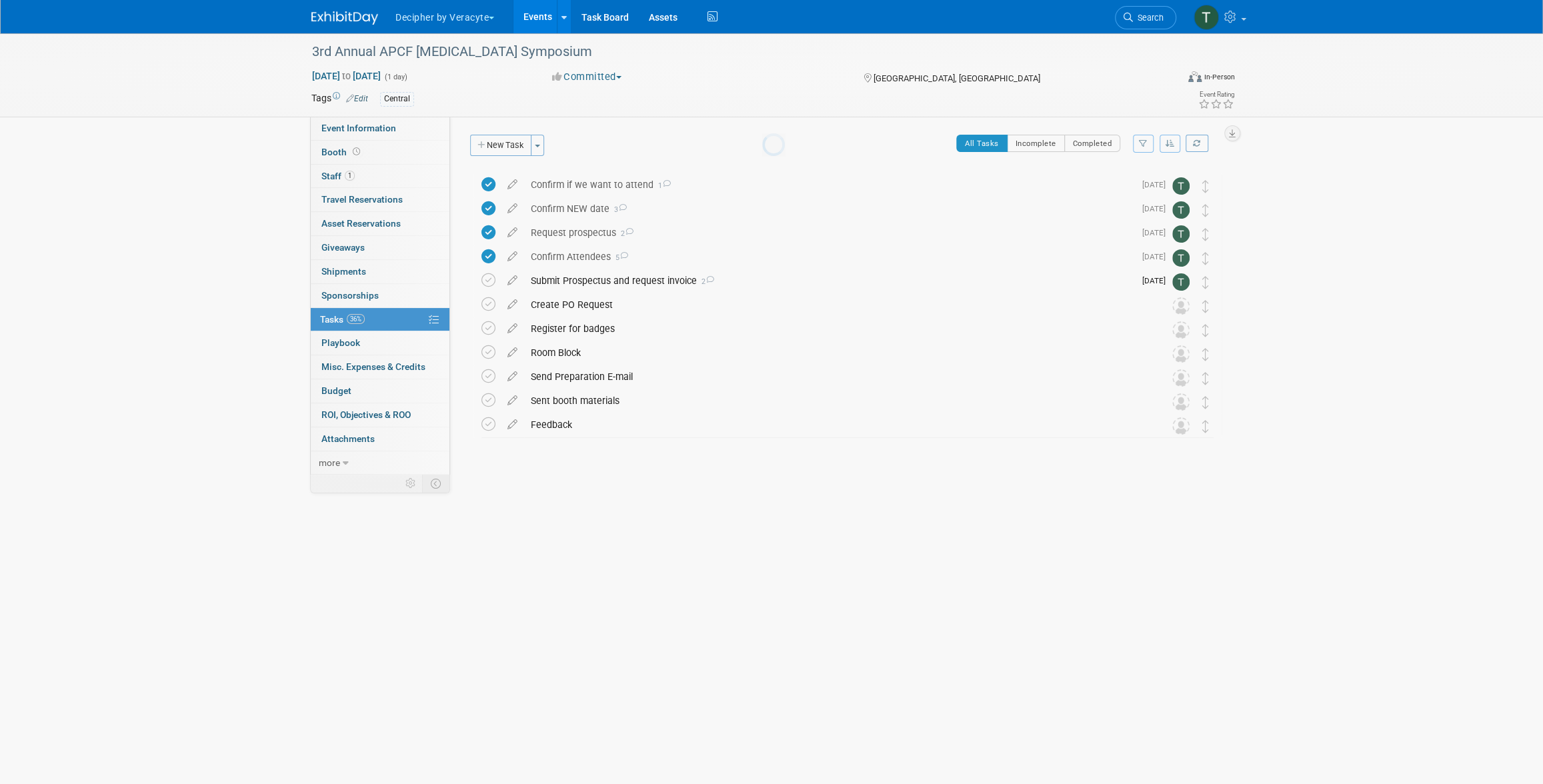
scroll to position [0, 0]
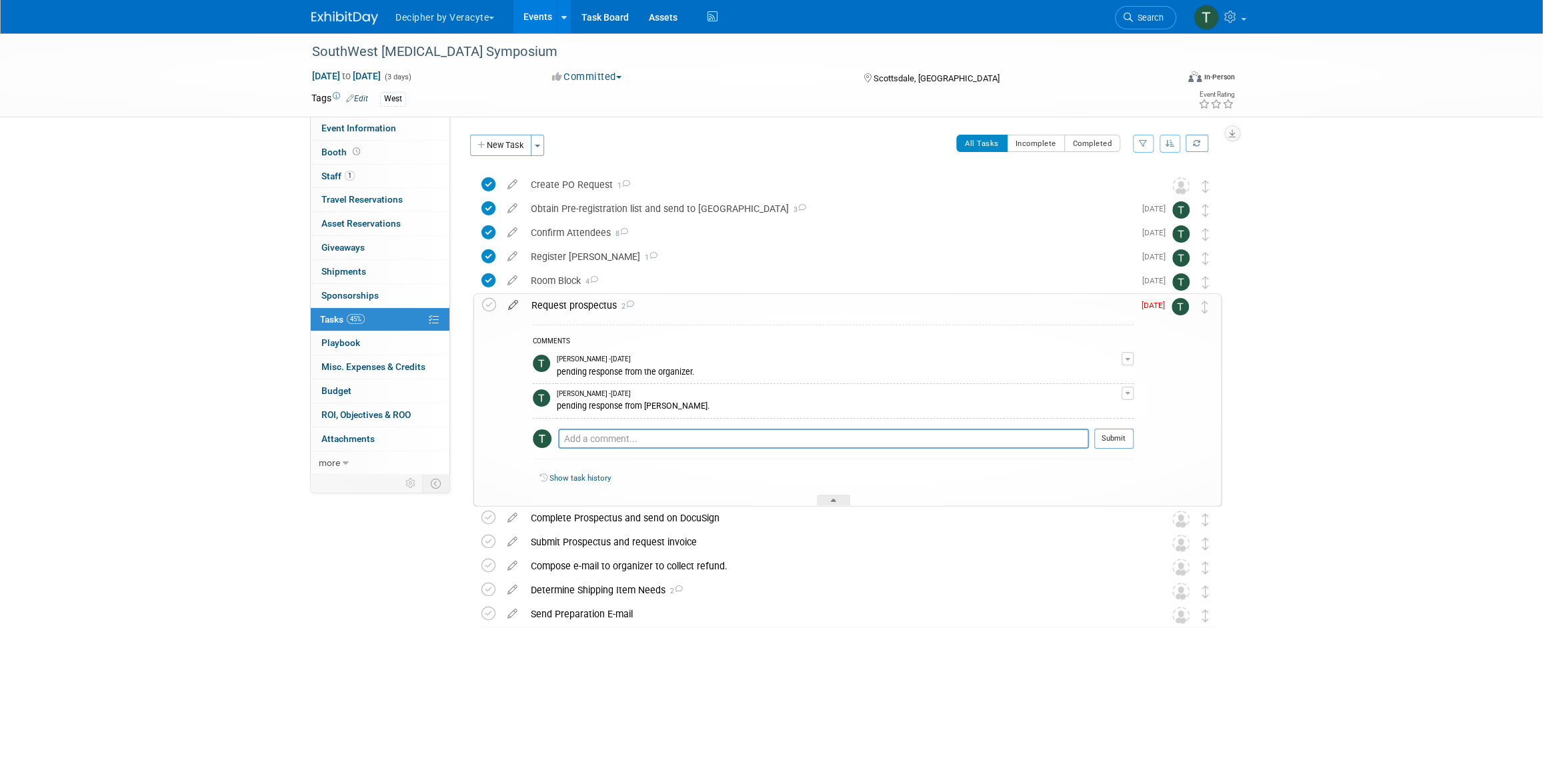
click at [514, 304] on icon at bounding box center [513, 302] width 23 height 17
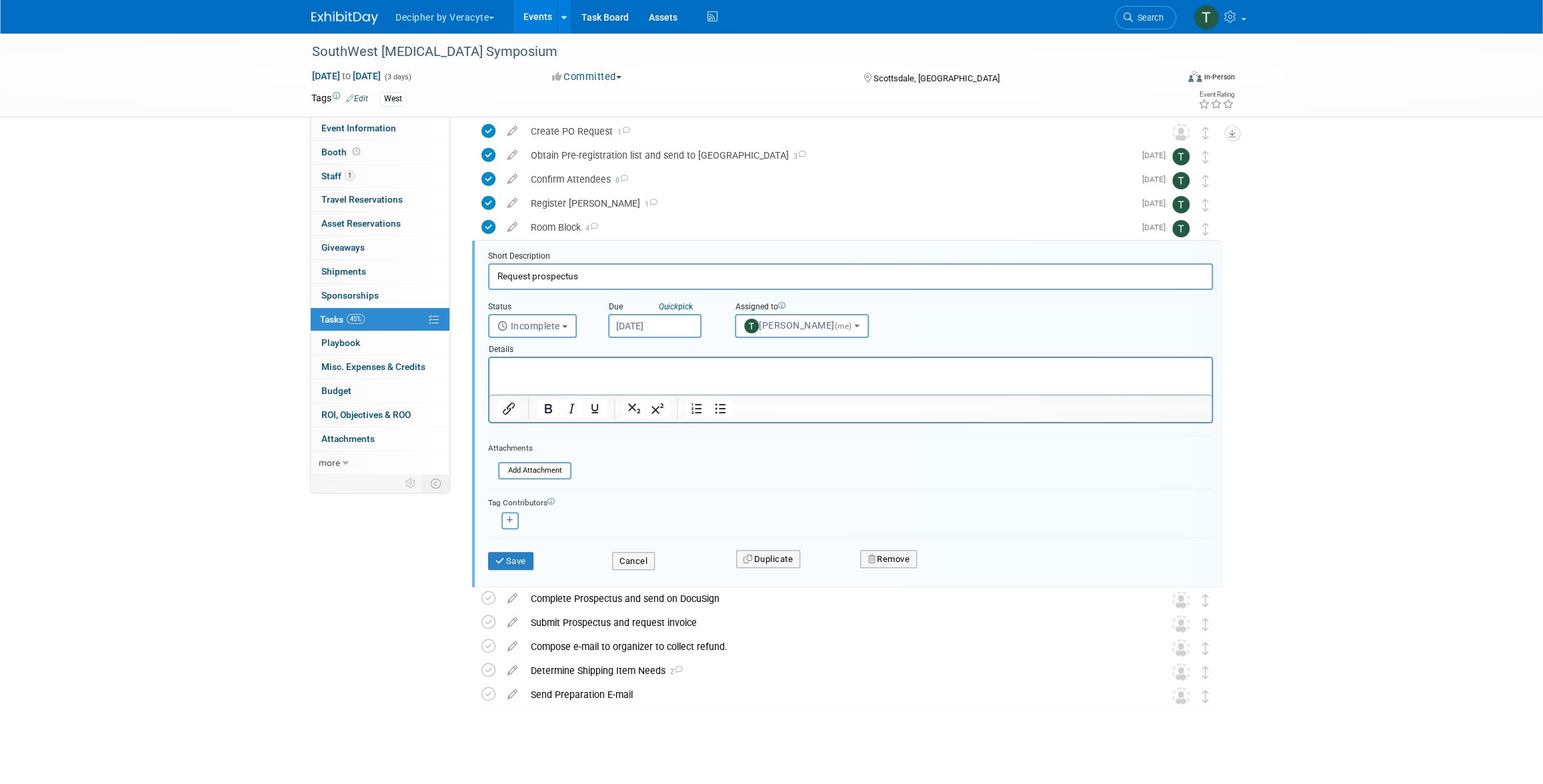
scroll to position [57, 0]
click at [653, 318] on input "[DATE]" at bounding box center [655, 322] width 94 height 24
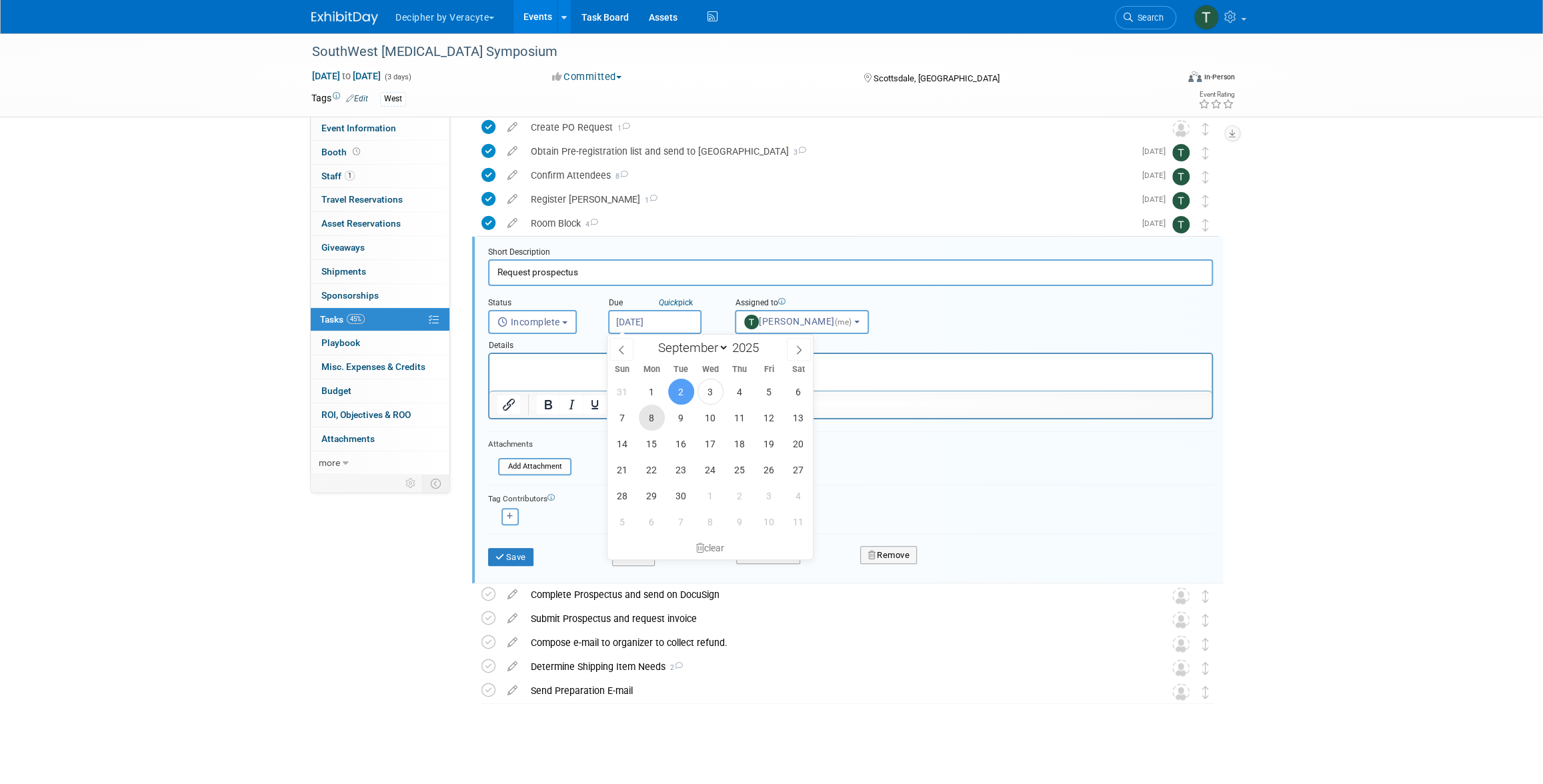
click at [647, 415] on span "8" at bounding box center [652, 418] width 26 height 26
type input "[DATE]"
click at [530, 567] on div "Save Cancel Duplicate Remove" at bounding box center [851, 555] width 745 height 31
click at [526, 549] on button "Save" at bounding box center [511, 558] width 45 height 19
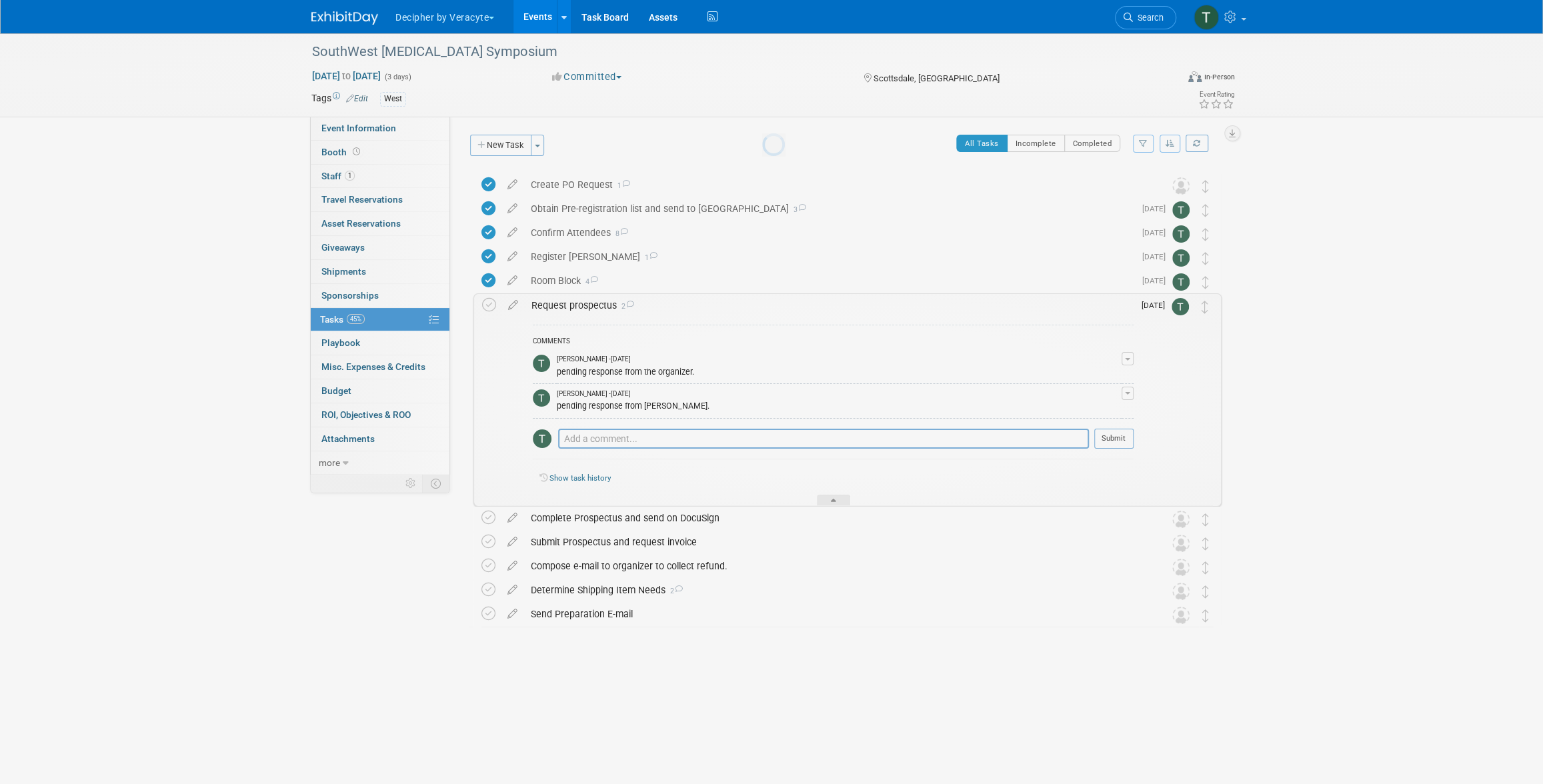
scroll to position [0, 0]
